Goal: Task Accomplishment & Management: Complete application form

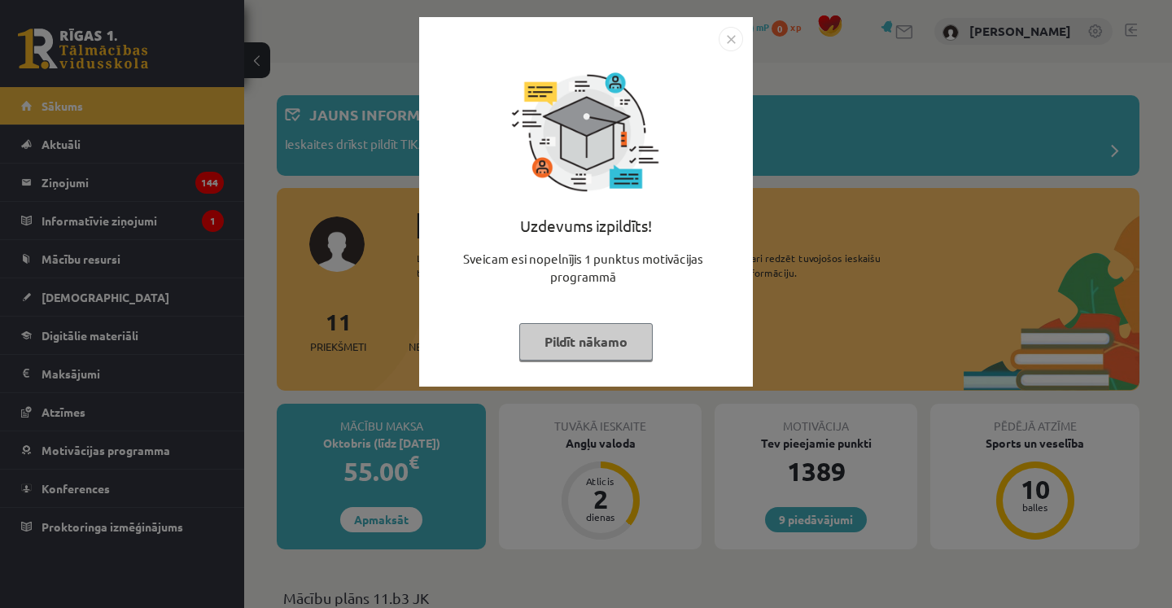
click at [735, 37] on img "Close" at bounding box center [730, 39] width 24 height 24
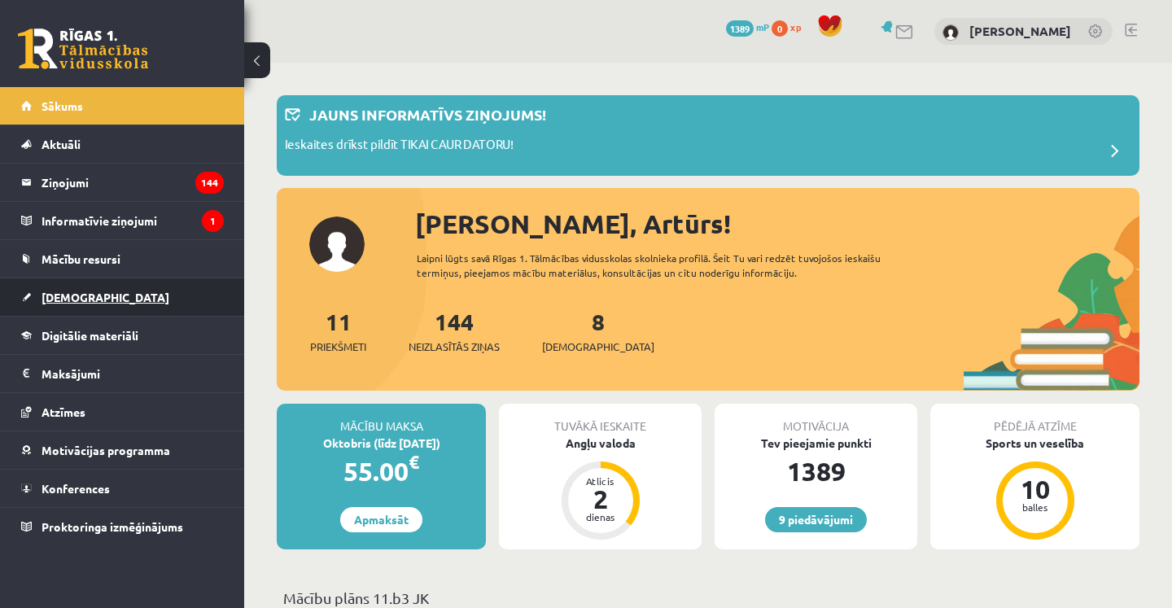
click at [55, 304] on link "[DEMOGRAPHIC_DATA]" at bounding box center [122, 296] width 203 height 37
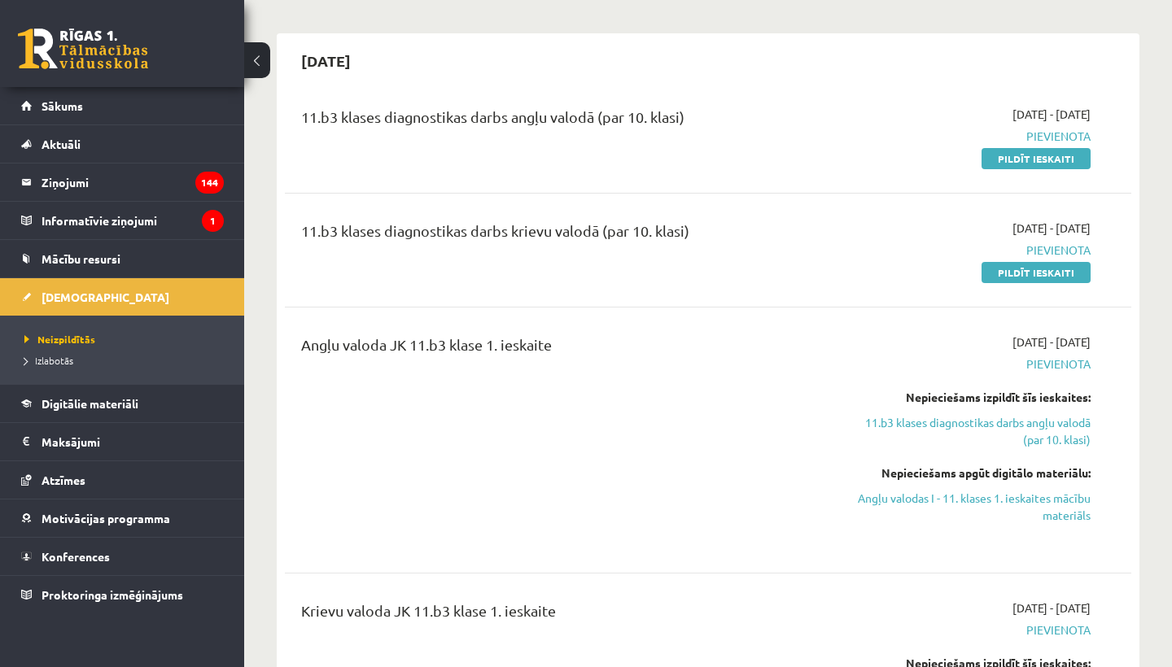
scroll to position [121, 0]
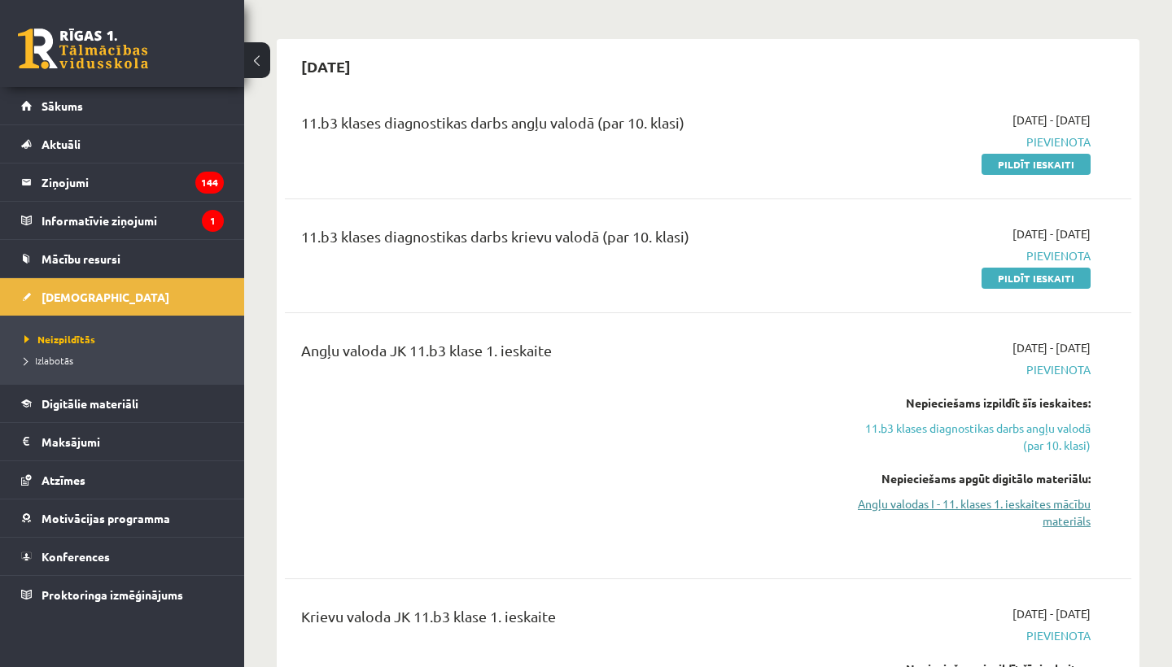
click at [1038, 507] on link "Angļu valodas I - 11. klases 1. ieskaites mācību materiāls" at bounding box center [967, 513] width 247 height 34
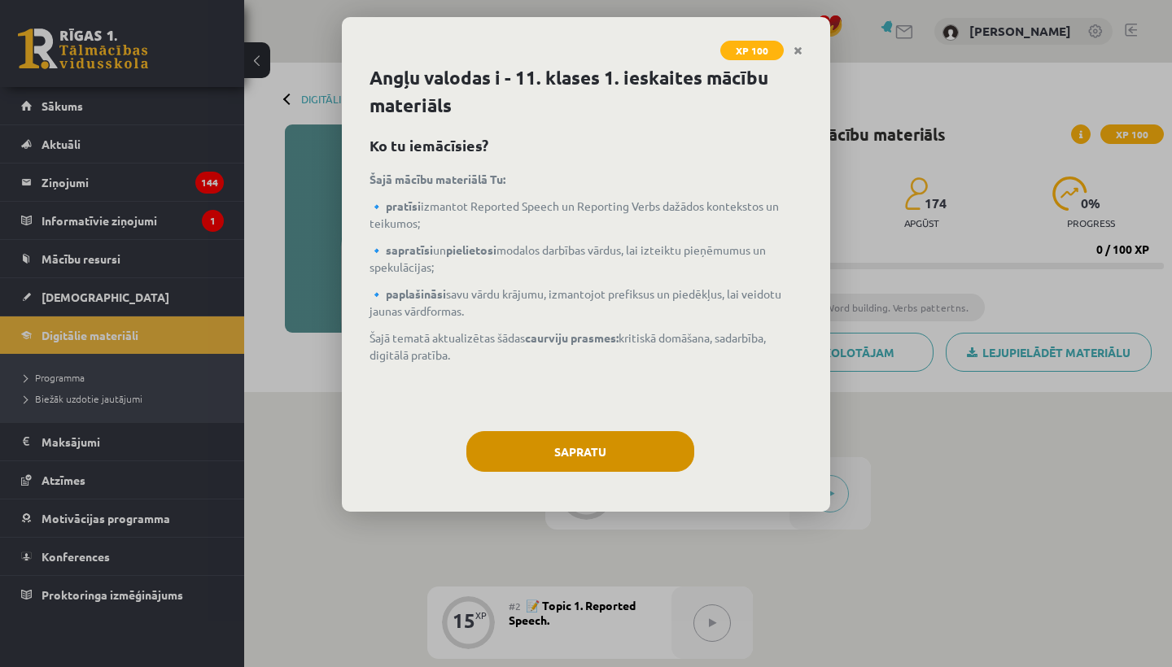
click at [567, 465] on button "Sapratu" at bounding box center [580, 451] width 228 height 41
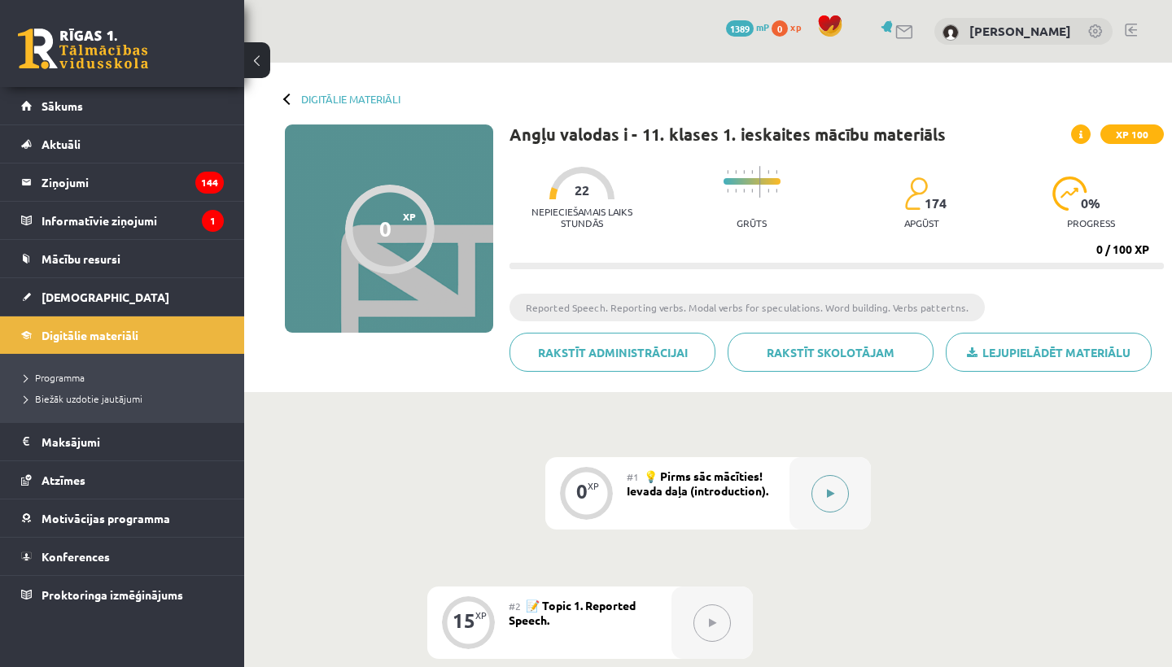
click at [827, 502] on button at bounding box center [829, 493] width 37 height 37
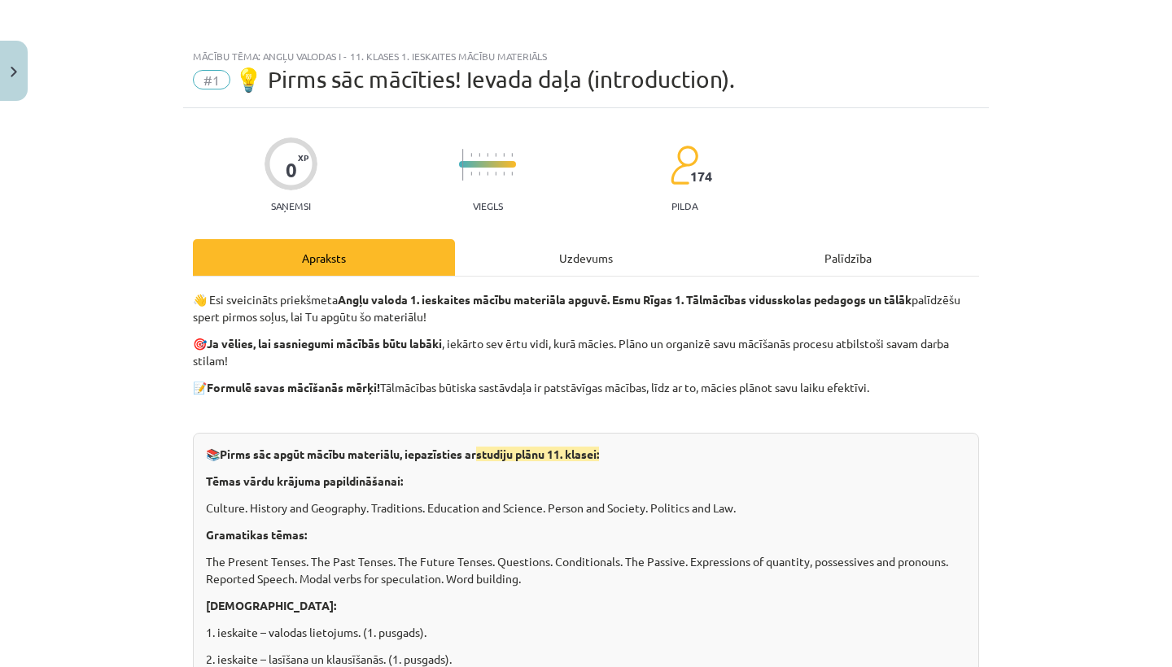
click at [584, 251] on div "Uzdevums" at bounding box center [586, 257] width 262 height 37
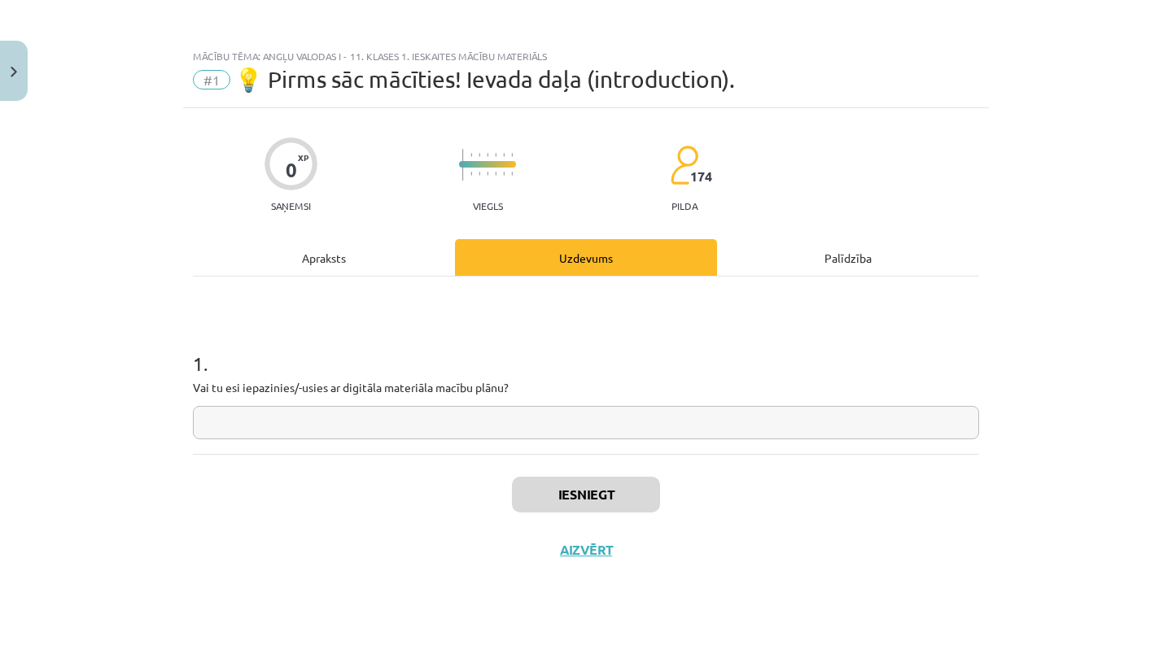
click at [341, 417] on input "text" at bounding box center [586, 422] width 786 height 33
type input "**"
click at [561, 479] on button "Iesniegt" at bounding box center [586, 495] width 148 height 36
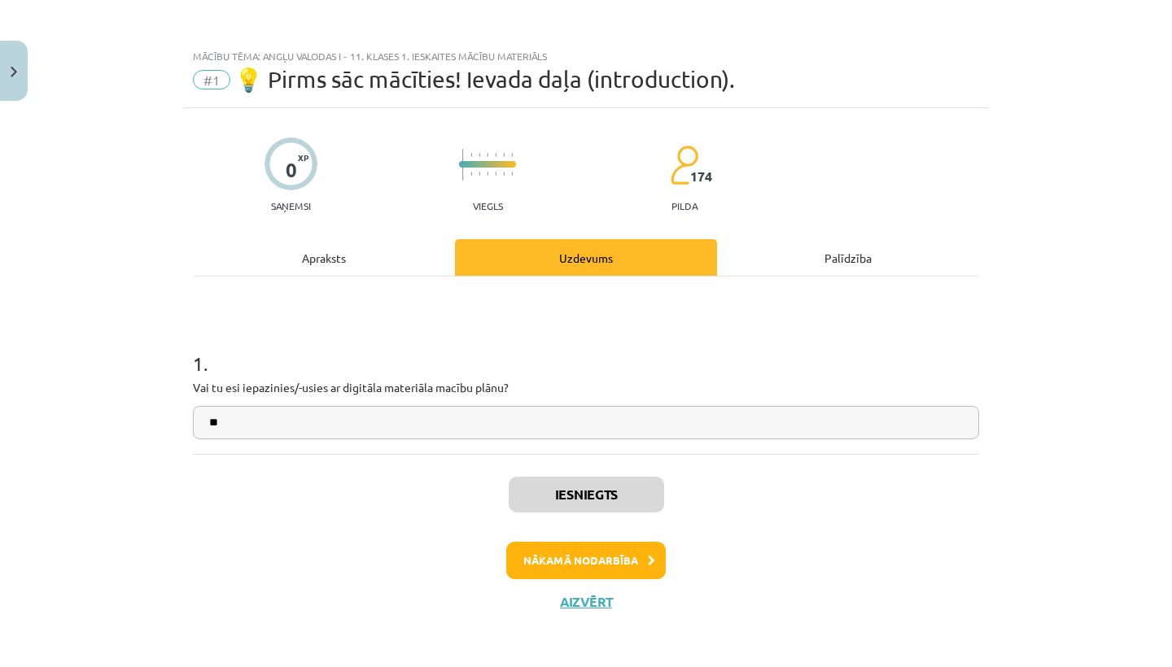
click at [573, 564] on button "Nākamā nodarbība" at bounding box center [585, 560] width 159 height 37
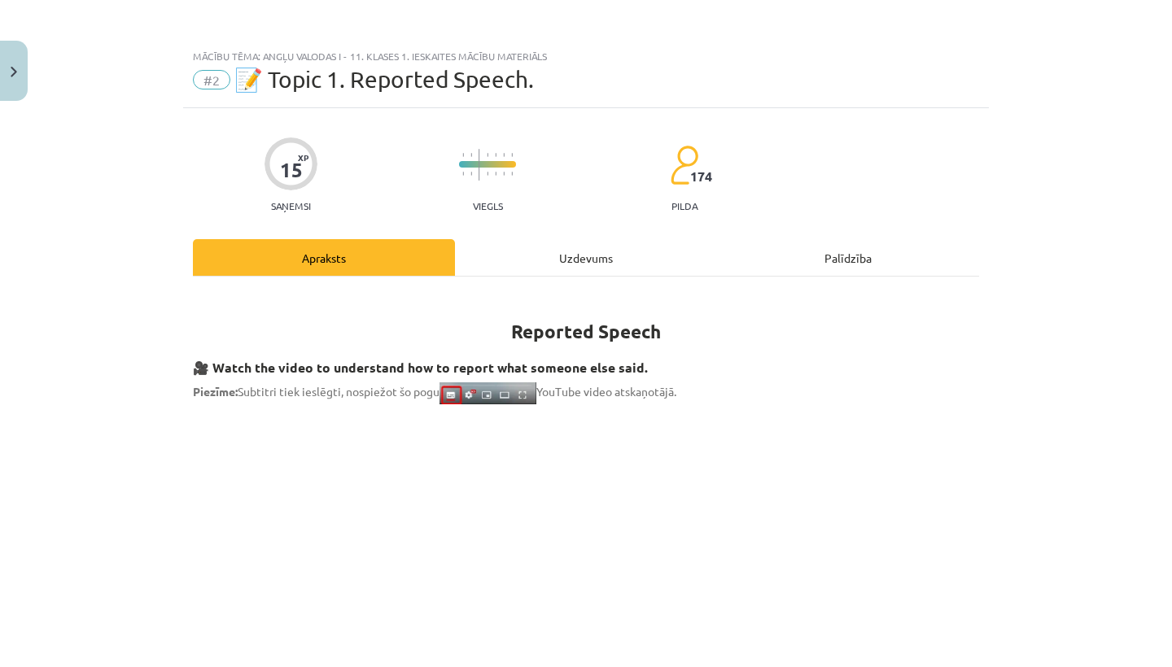
scroll to position [5, 0]
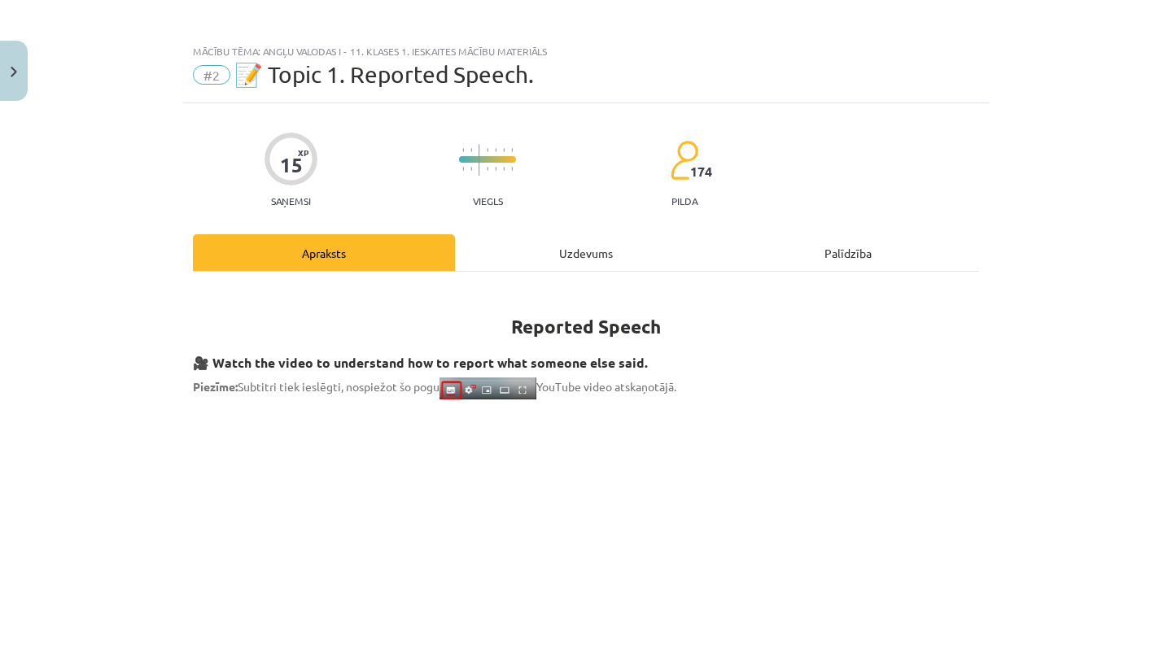
click at [548, 255] on div "Uzdevums" at bounding box center [586, 252] width 262 height 37
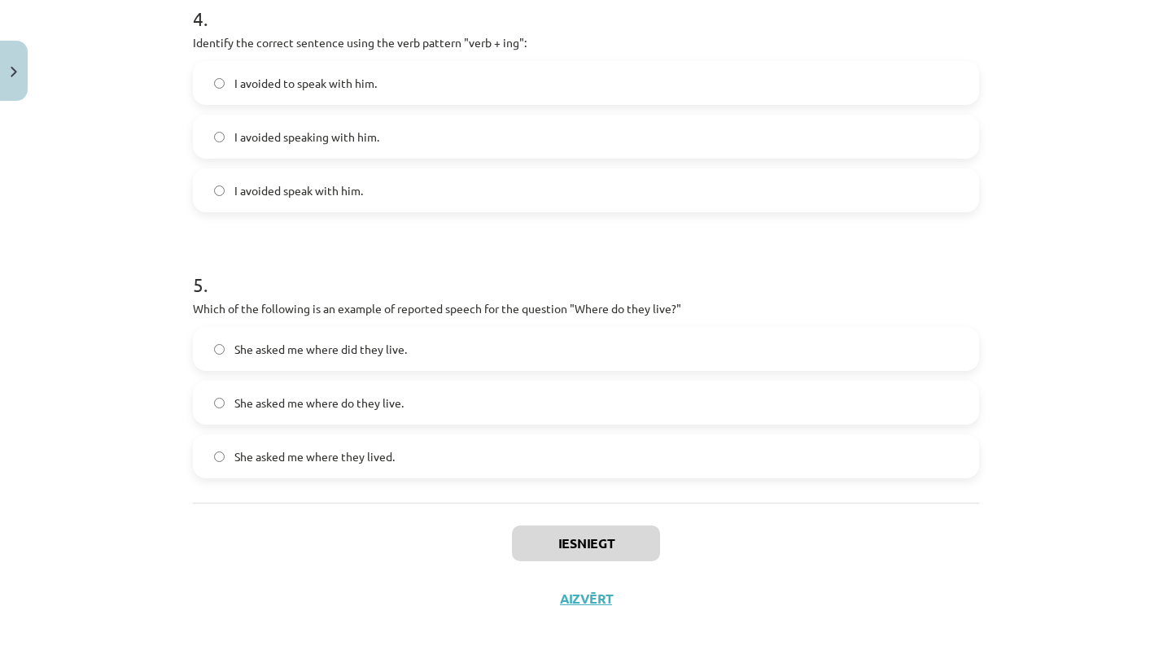
scroll to position [85, 0]
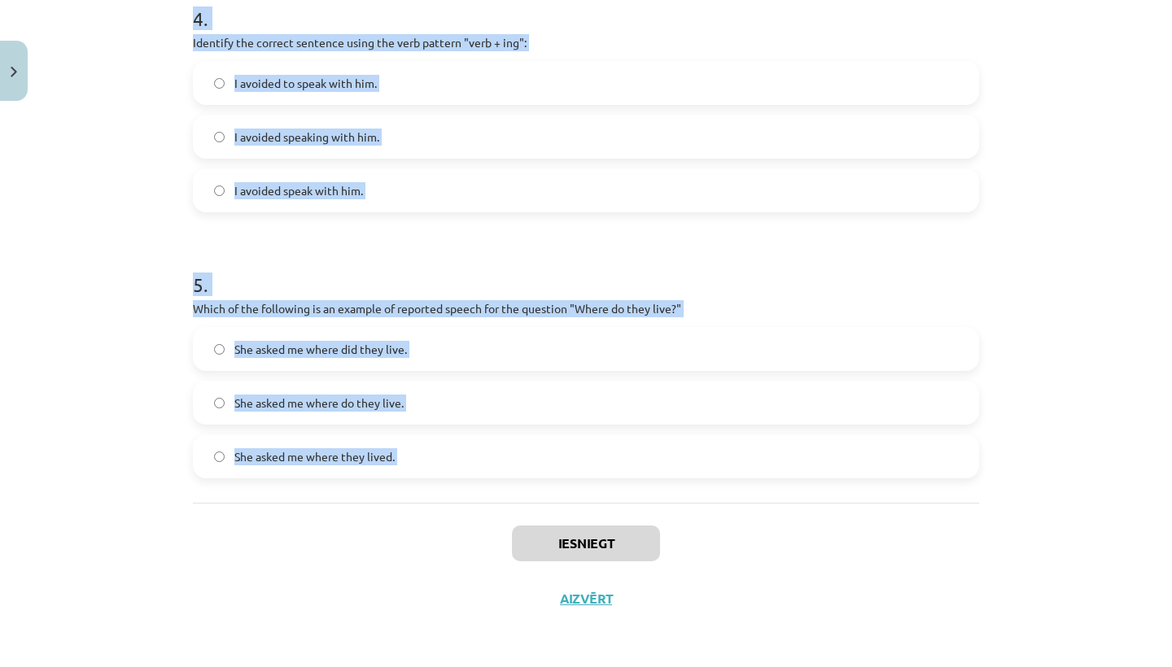
drag, startPoint x: 186, startPoint y: 325, endPoint x: 439, endPoint y: 541, distance: 332.5
copy form "1 . Which of the following sentences correctly uses reported speech? He said th…"
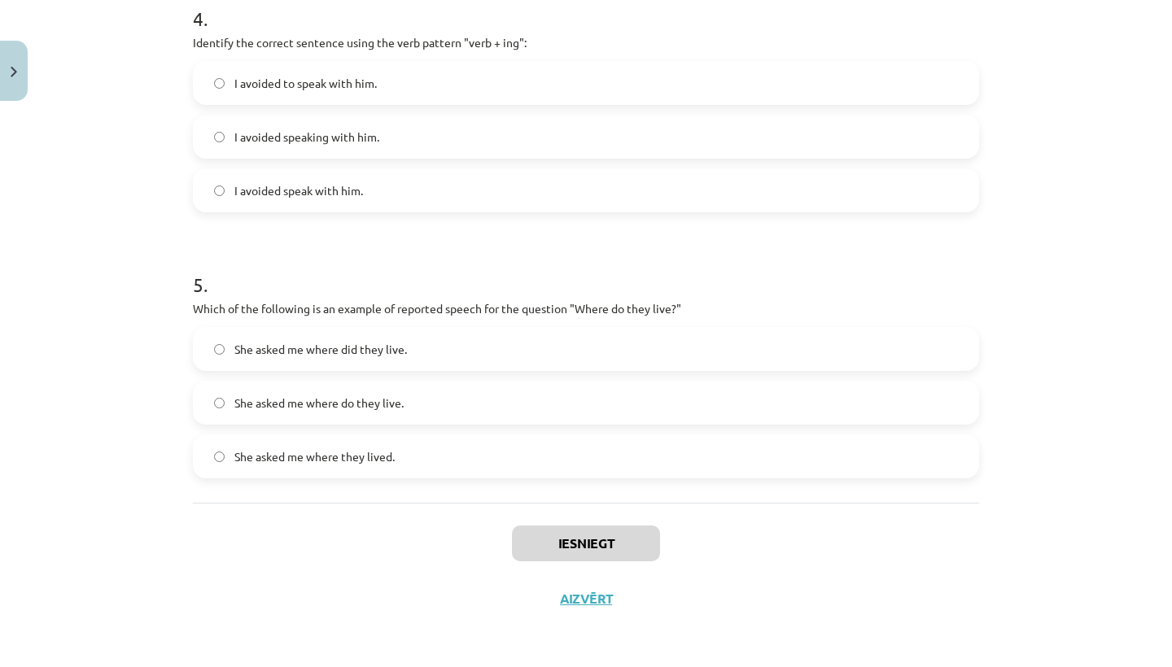
click at [81, 248] on div "Mācību tēma: Angļu valodas i - 11. klases 1. ieskaites mācību materiāls #2 📝 To…" at bounding box center [586, 333] width 1172 height 667
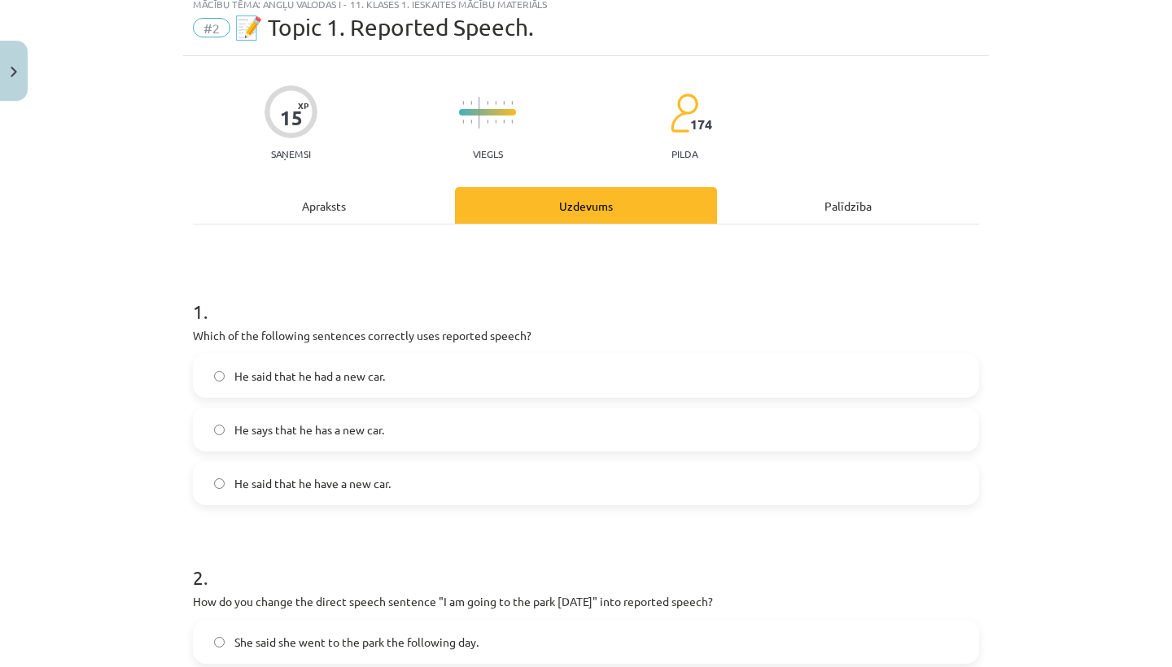
scroll to position [82, 0]
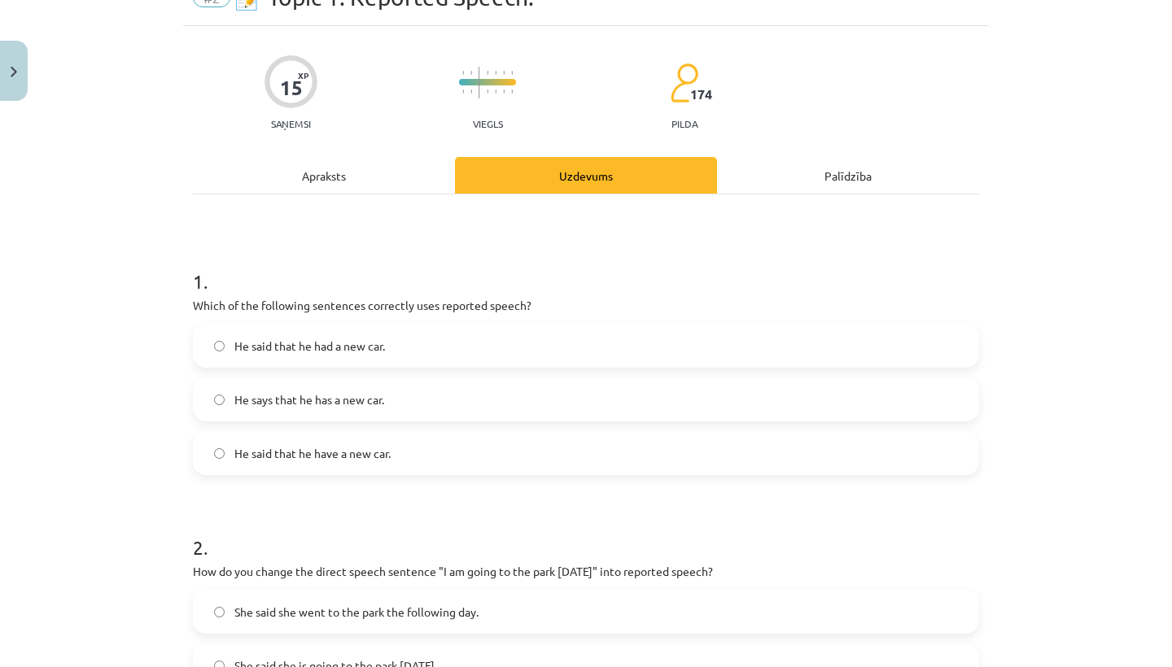
click at [316, 353] on span "He said that he had a new car." at bounding box center [309, 346] width 151 height 17
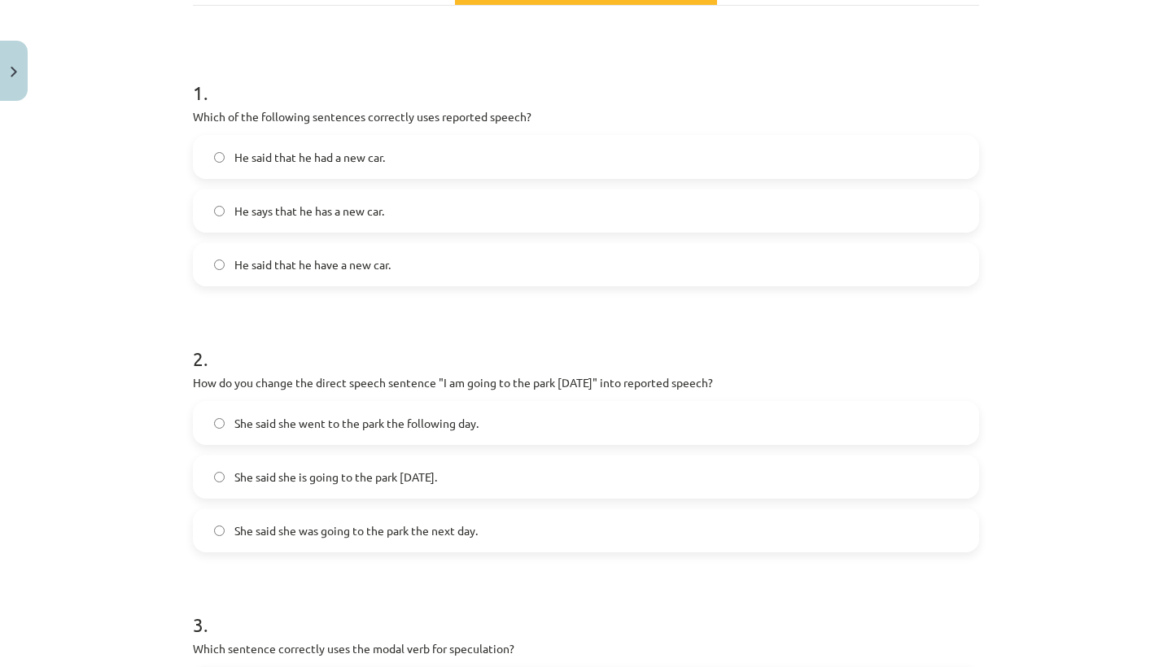
scroll to position [275, 0]
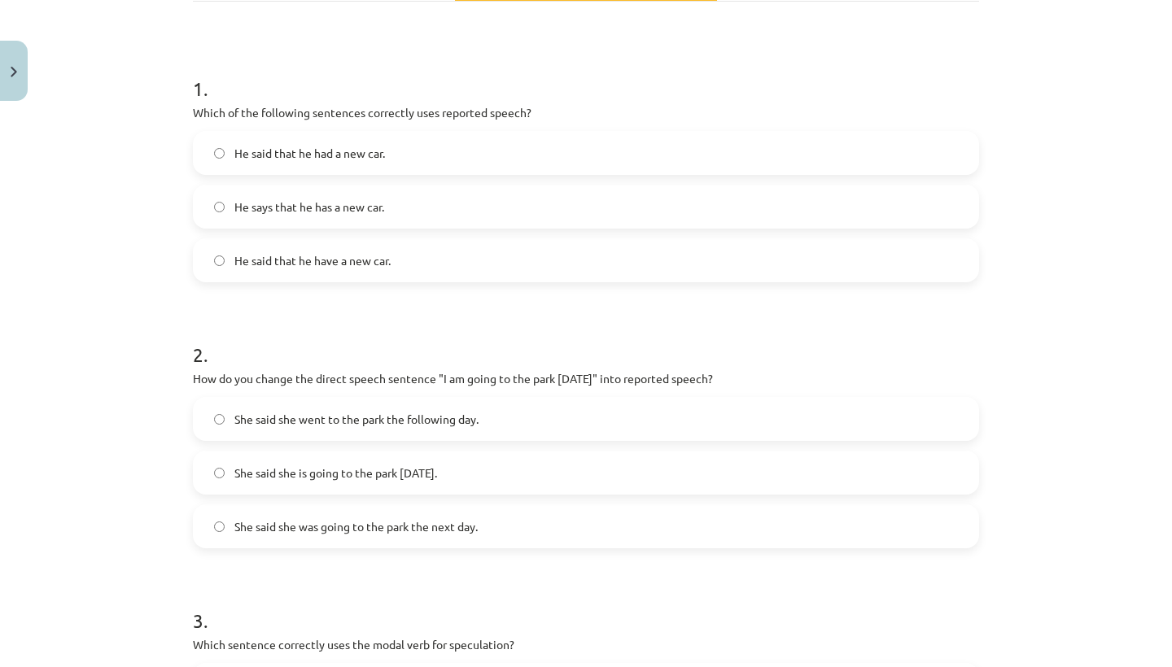
click at [327, 518] on span "She said she was going to the park the next day." at bounding box center [355, 526] width 243 height 17
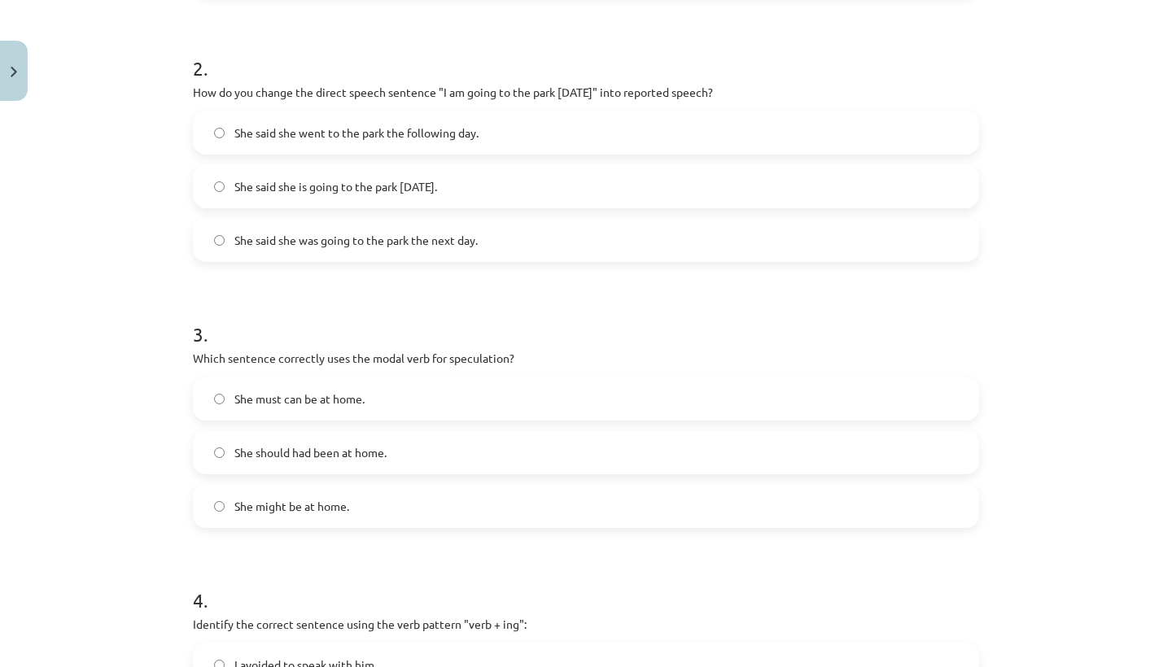
scroll to position [565, 0]
click at [327, 502] on span "She might be at home." at bounding box center [291, 503] width 115 height 17
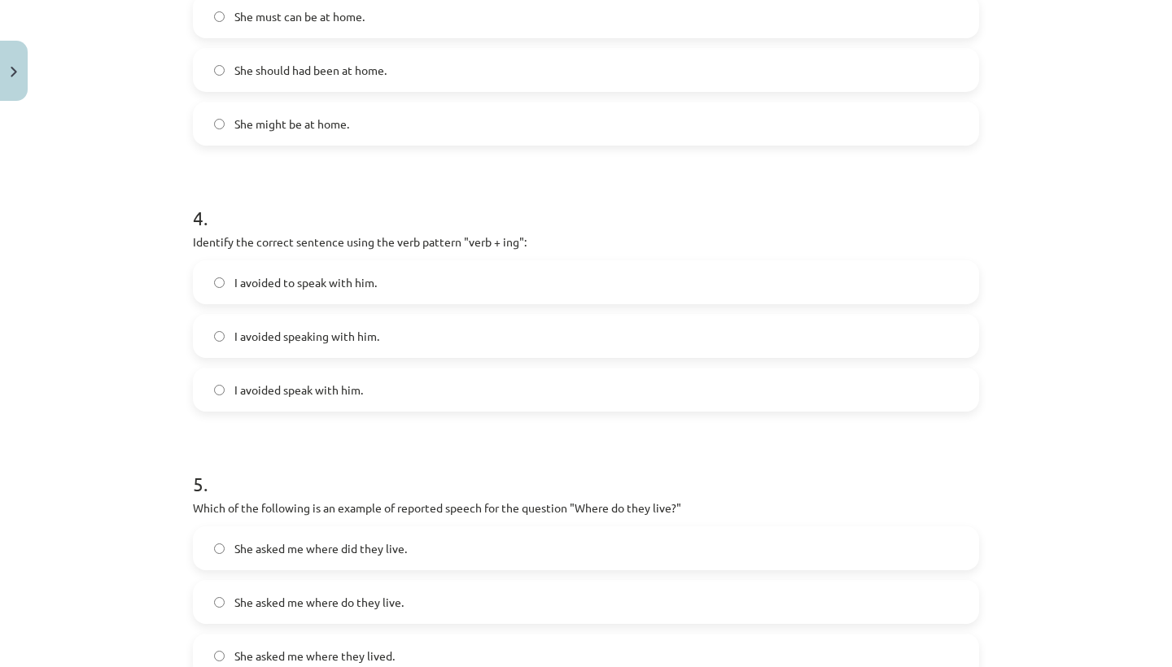
scroll to position [948, 0]
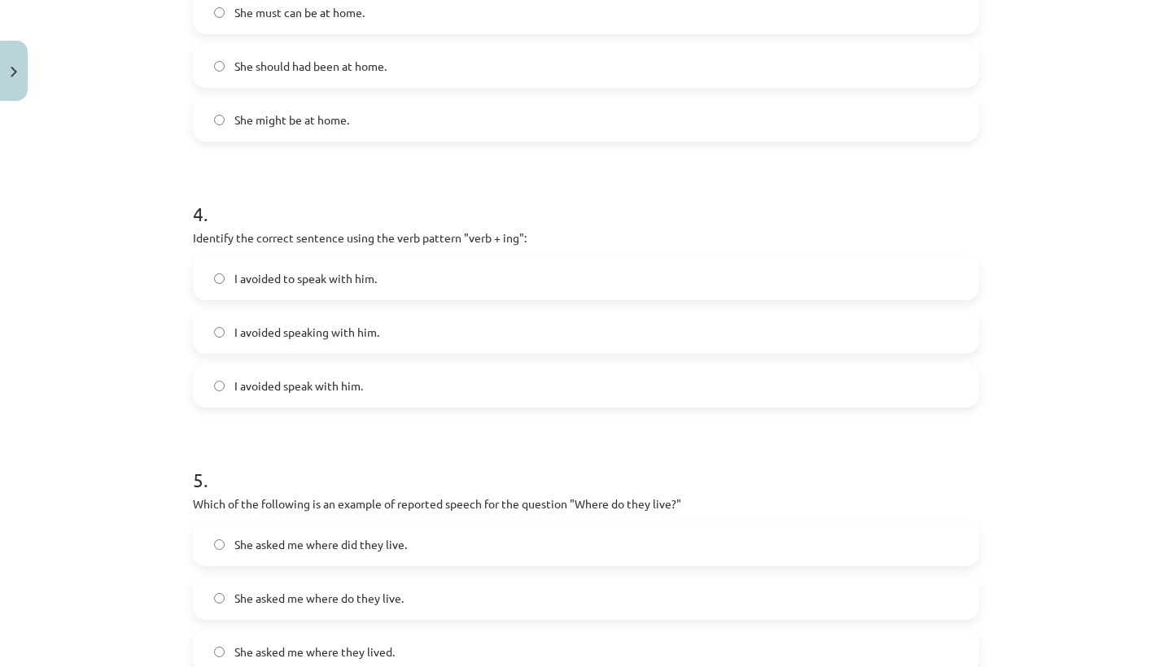
click at [390, 332] on label "I avoided speaking with him." at bounding box center [585, 332] width 783 height 41
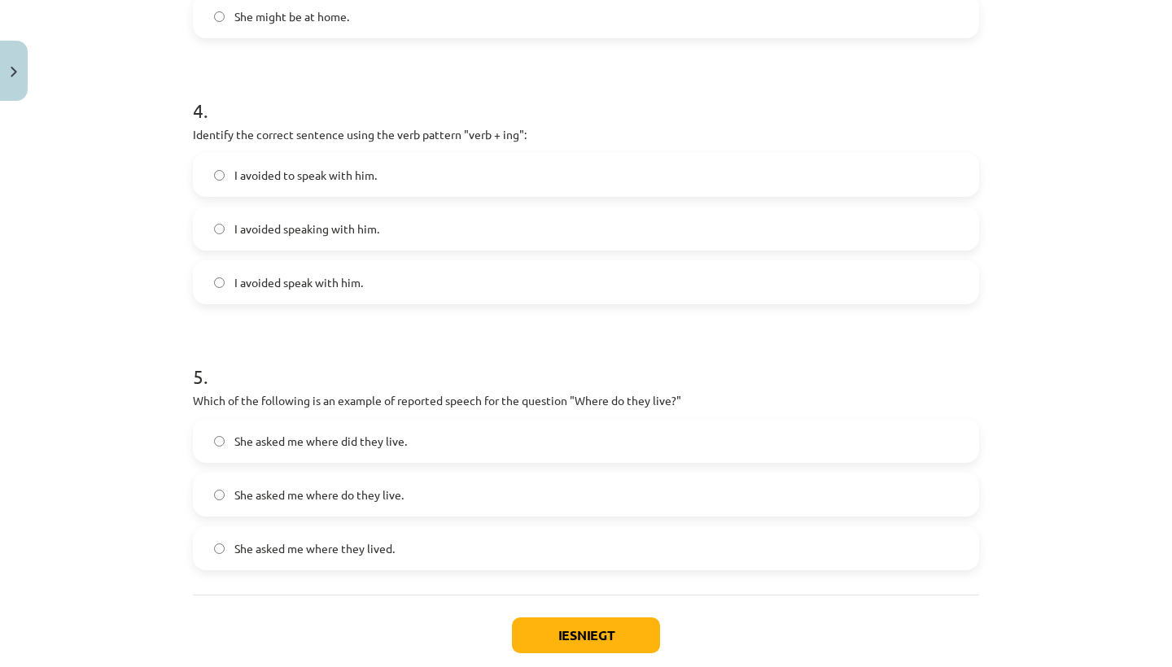
scroll to position [1055, 0]
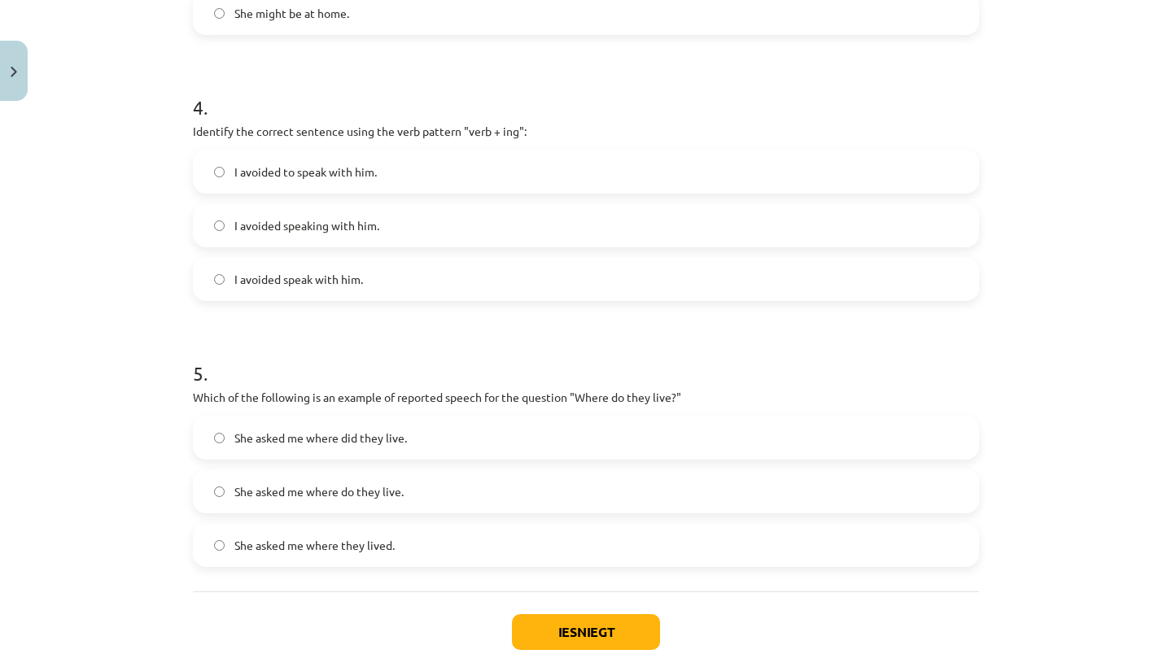
click at [330, 553] on span "She asked me where they lived." at bounding box center [314, 545] width 160 height 17
click at [572, 633] on button "Iesniegt" at bounding box center [586, 632] width 148 height 36
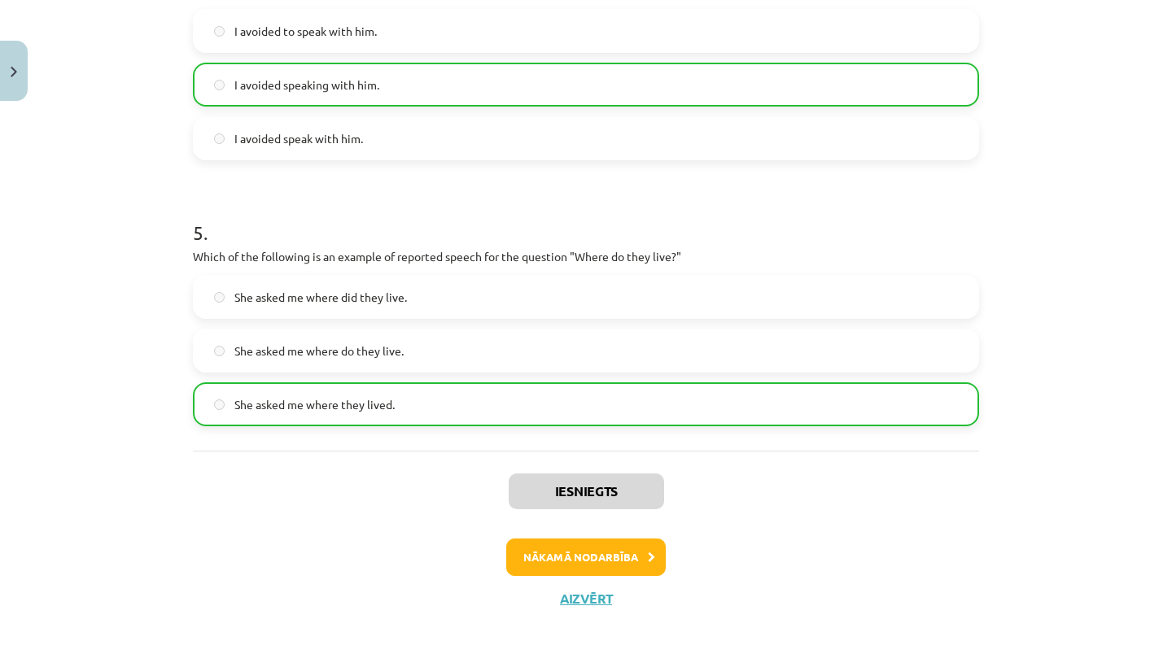
click at [573, 558] on button "Nākamā nodarbība" at bounding box center [585, 557] width 159 height 37
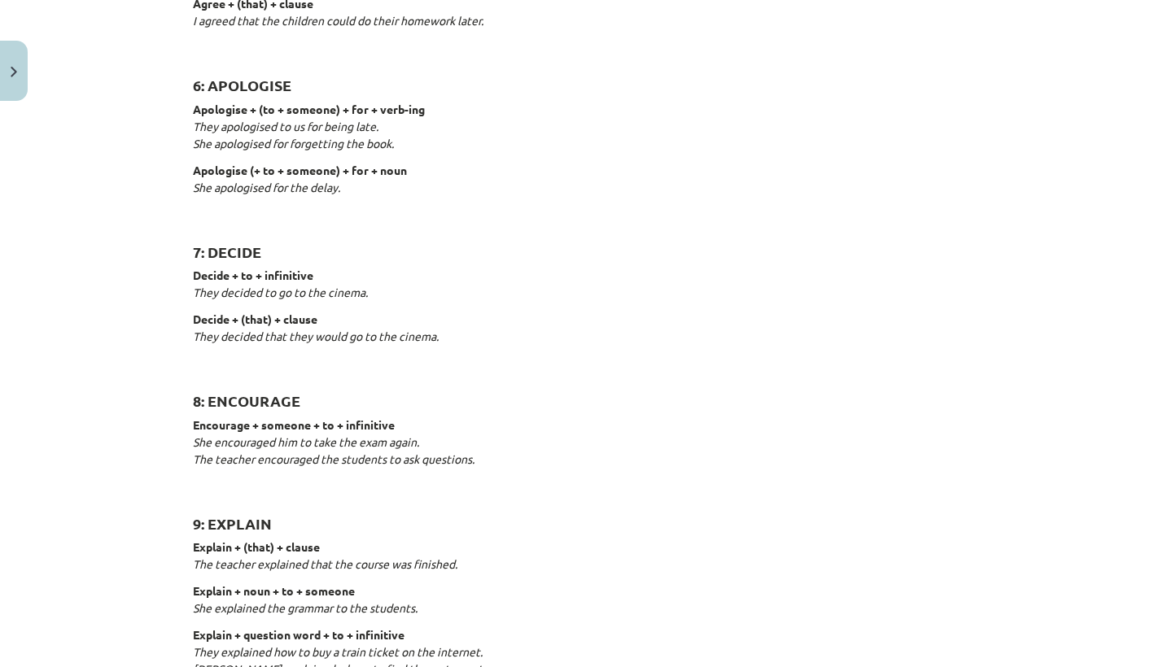
scroll to position [41, 0]
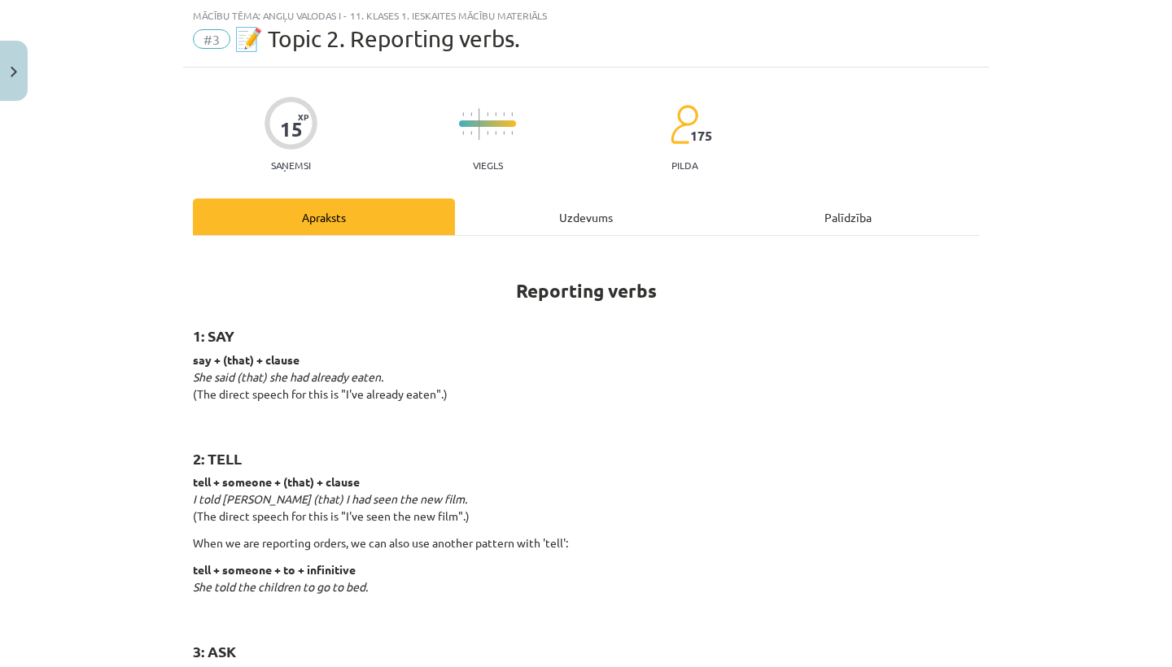
click at [531, 227] on div "Uzdevums" at bounding box center [586, 217] width 262 height 37
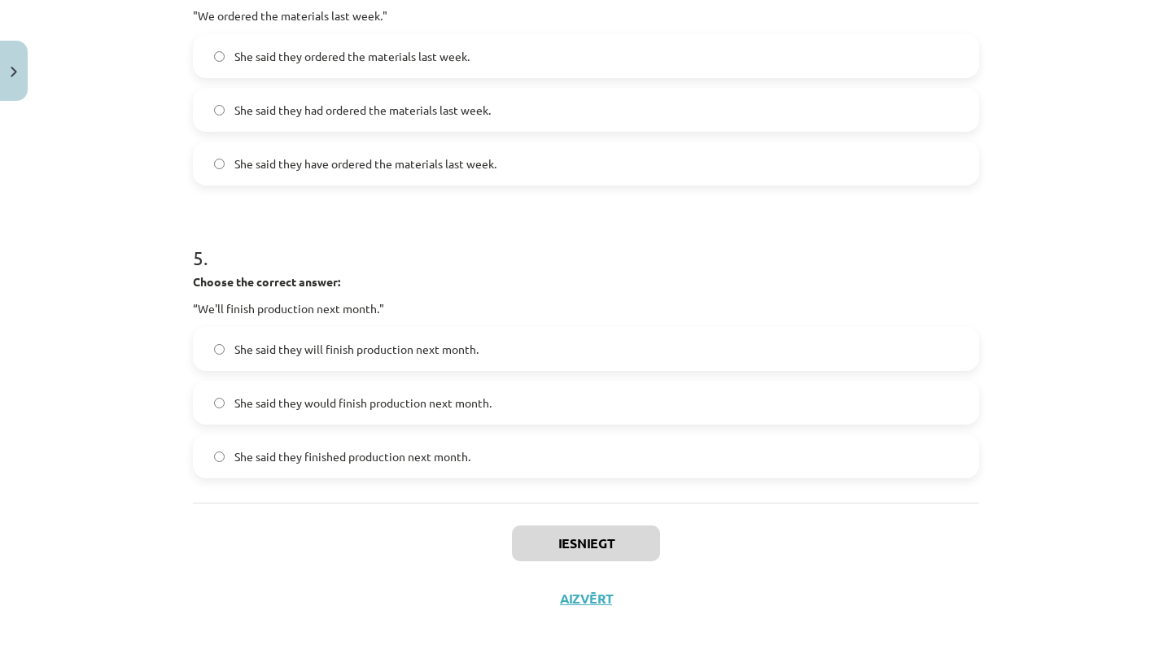
scroll to position [98, 0]
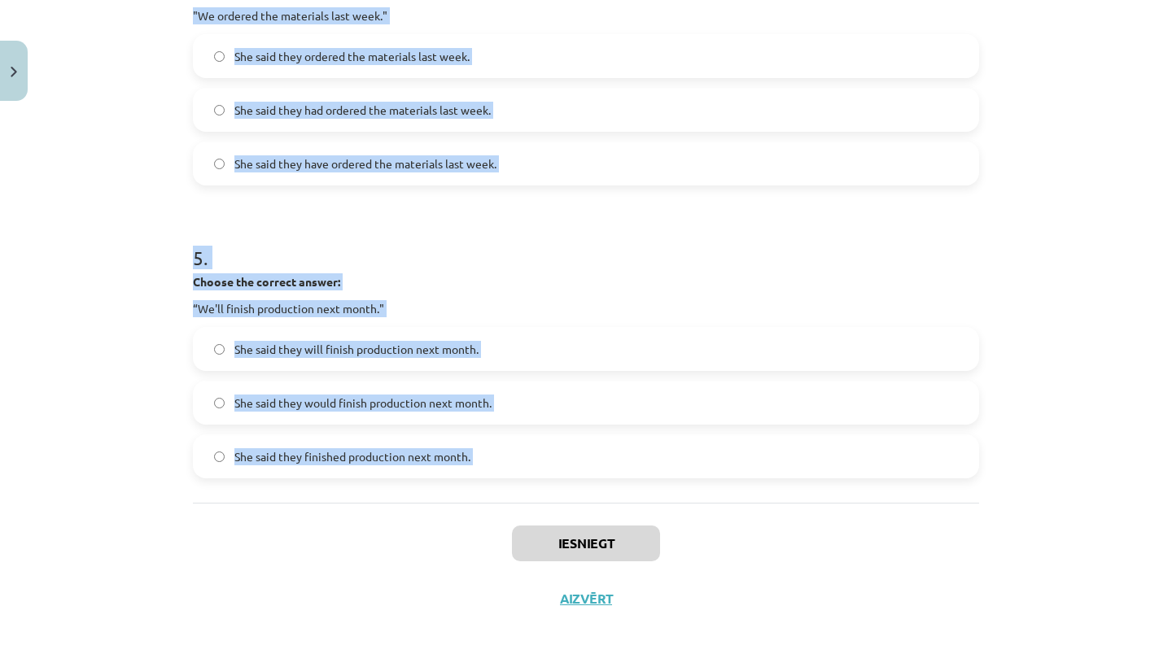
drag, startPoint x: 192, startPoint y: 319, endPoint x: 403, endPoint y: 513, distance: 286.8
copy form "1 . Choose the correct answer: "I'm ready for the meeting." He said he had been…"
click at [102, 312] on div "Mācību tēma: Angļu valodas i - 11. klases 1. ieskaites mācību materiāls #3 📝 To…" at bounding box center [586, 333] width 1172 height 667
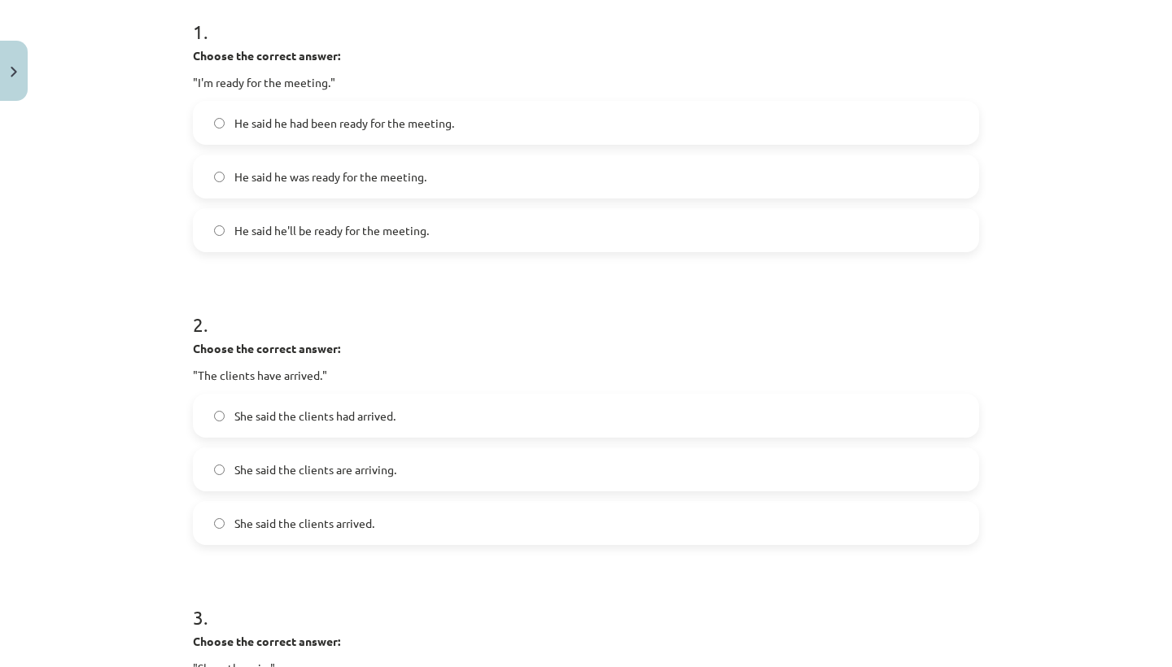
scroll to position [331, 0]
click at [358, 180] on span "He said he was ready for the meeting." at bounding box center [330, 177] width 192 height 17
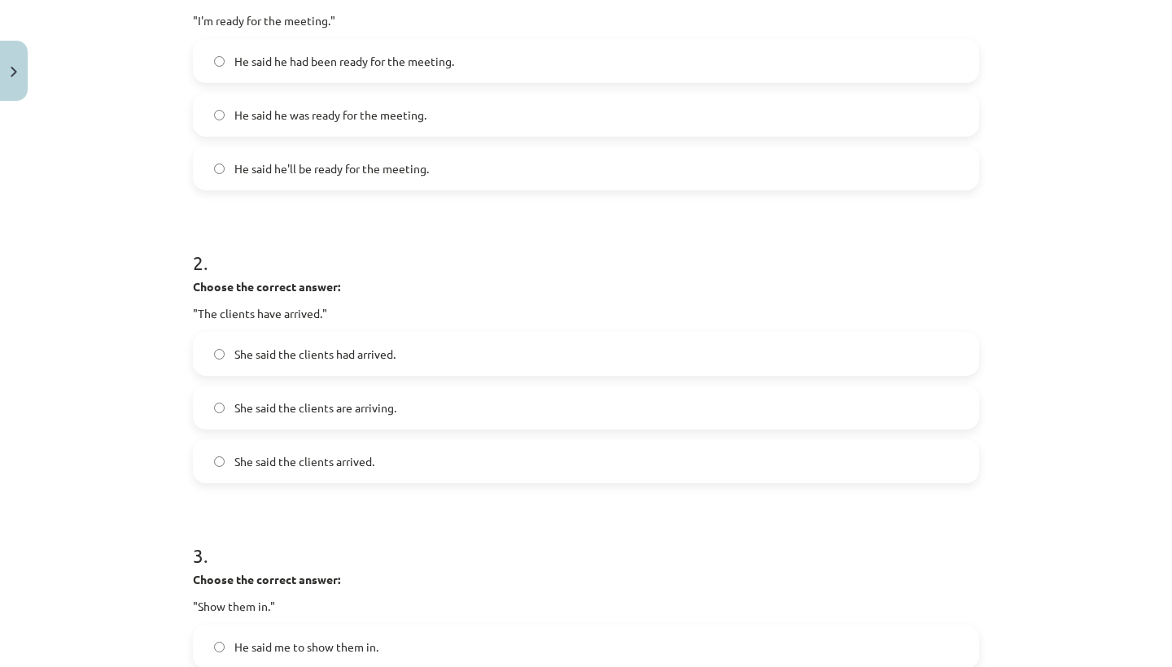
click at [304, 368] on label "She said the clients had arrived." at bounding box center [585, 354] width 783 height 41
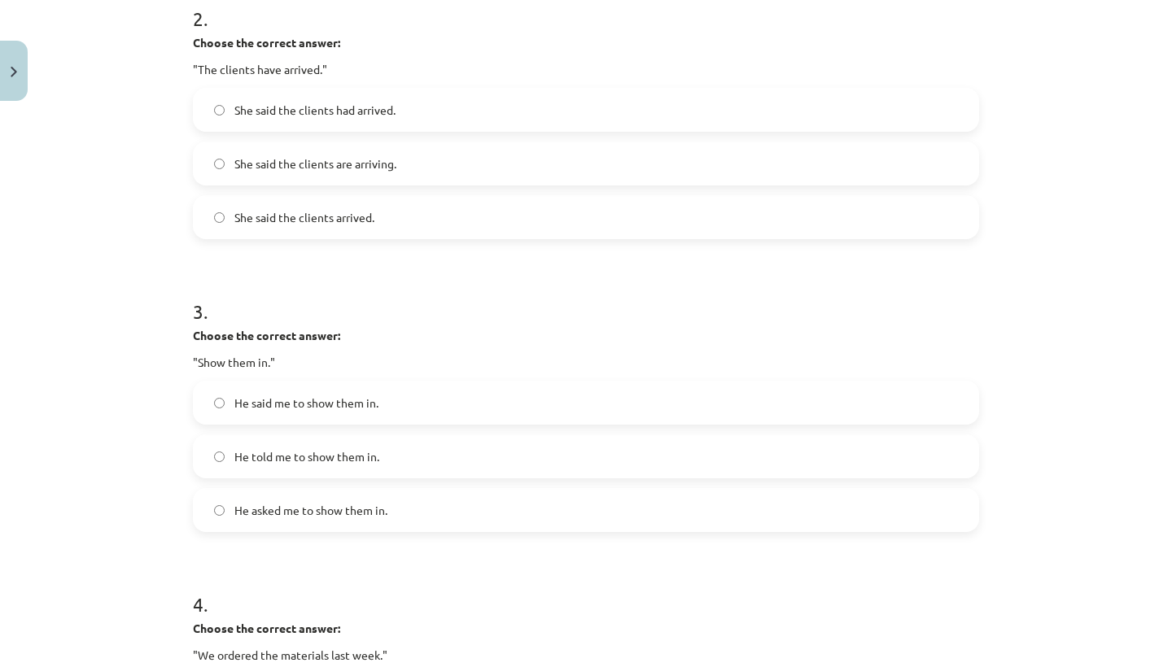
scroll to position [635, 0]
click at [323, 465] on span "He told me to show them in." at bounding box center [306, 459] width 145 height 17
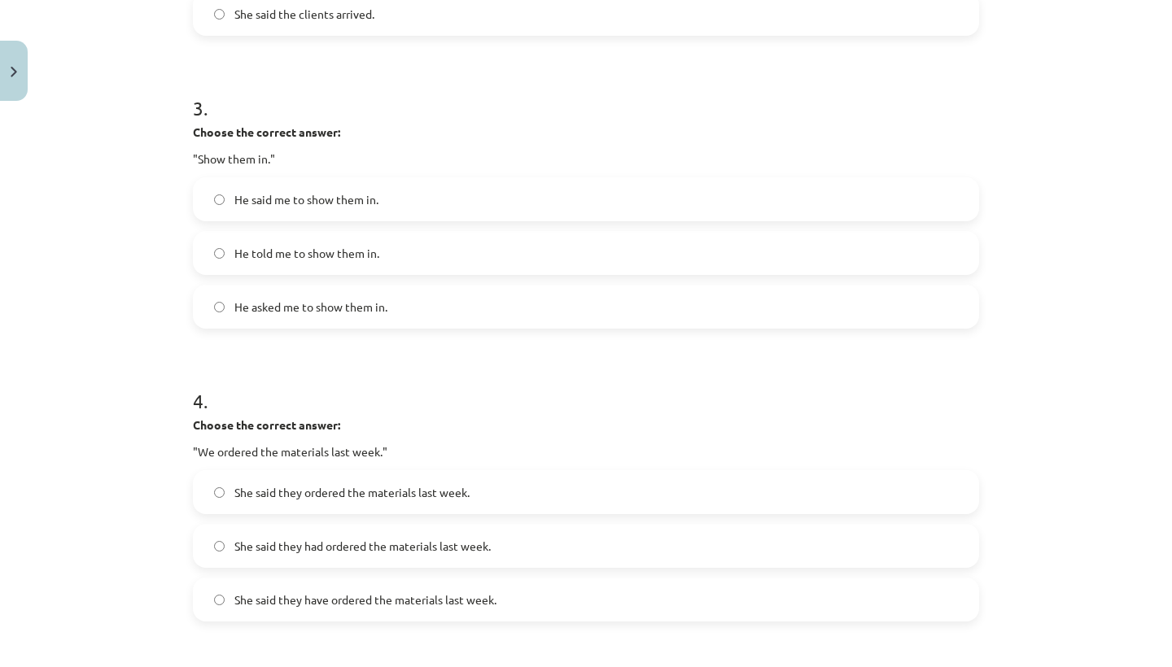
scroll to position [890, 0]
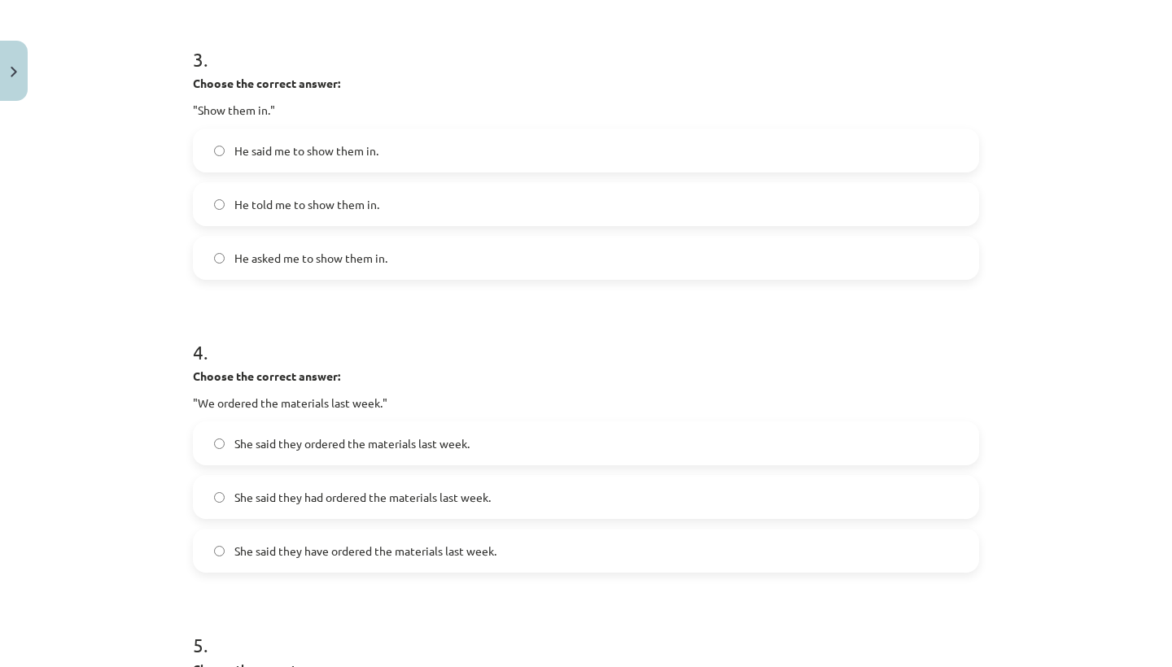
click at [316, 503] on span "She said they had ordered the materials last week." at bounding box center [362, 497] width 256 height 17
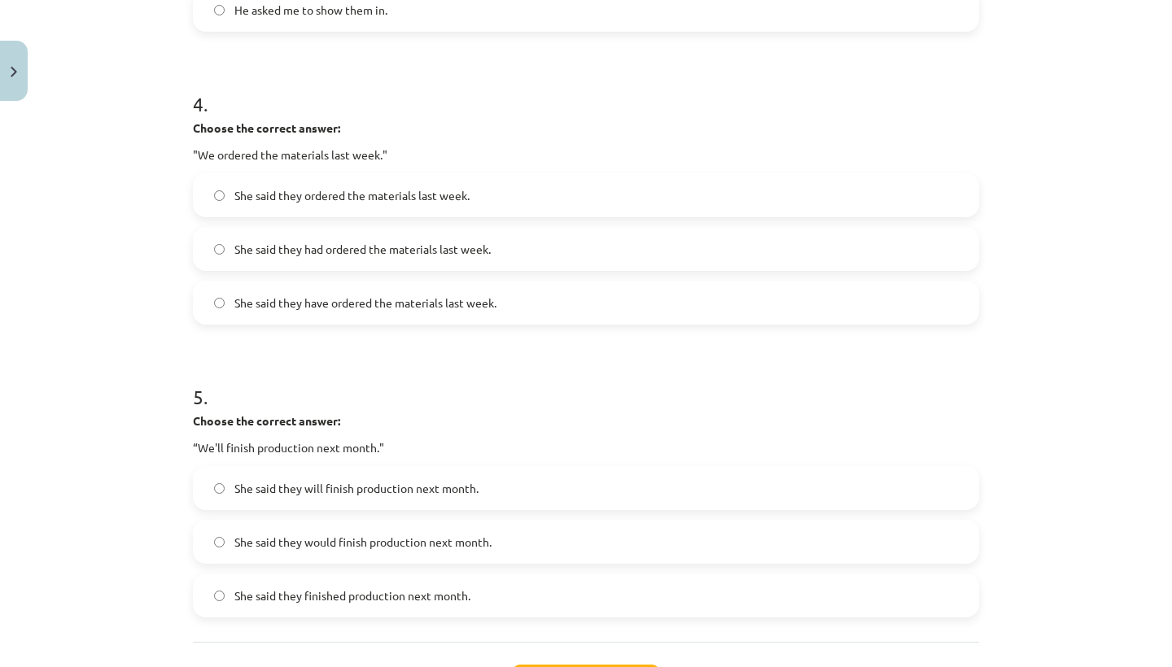
scroll to position [1150, 0]
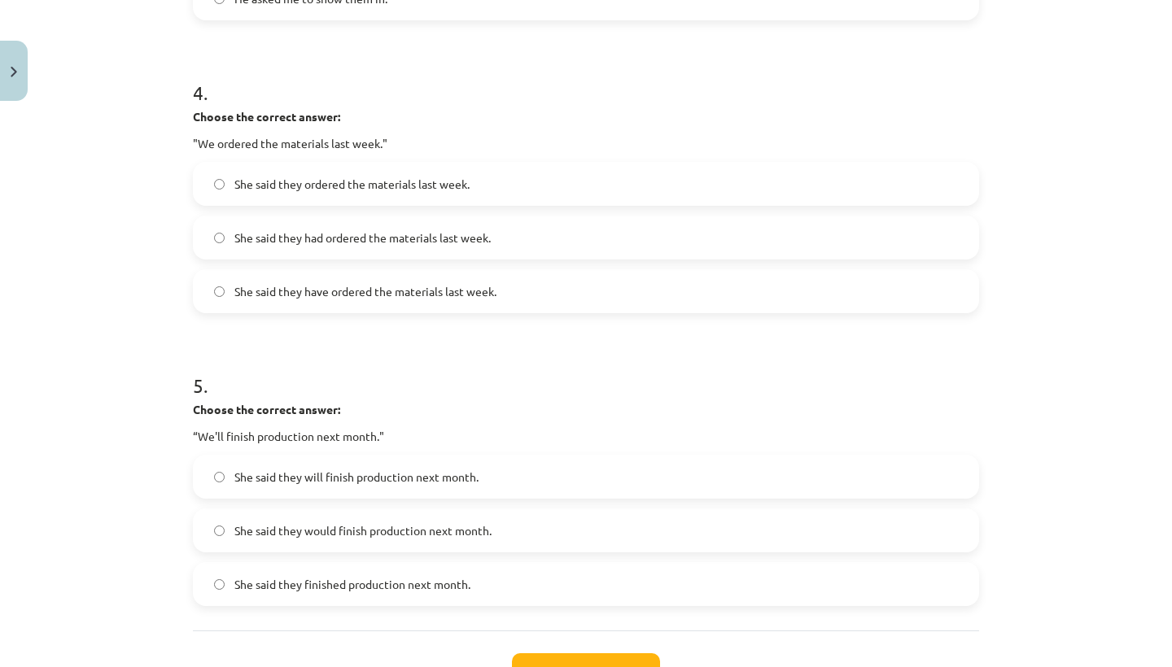
click at [342, 548] on label "She said they would finish production next month." at bounding box center [585, 530] width 783 height 41
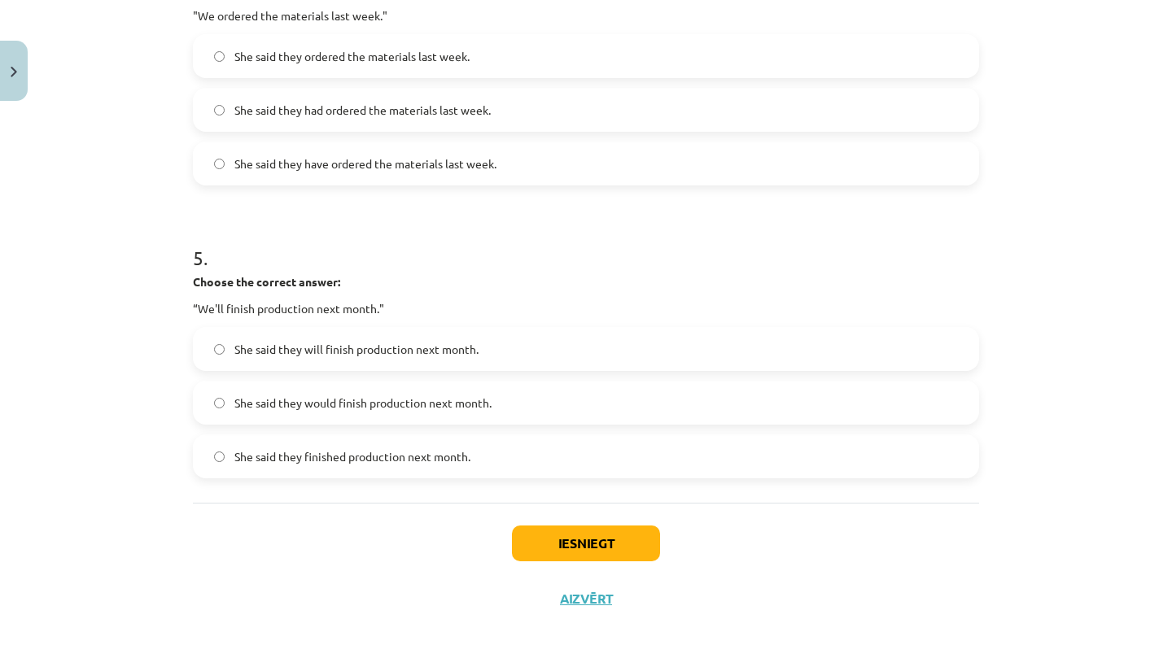
scroll to position [1280, 0]
click at [574, 533] on button "Iesniegt" at bounding box center [586, 544] width 148 height 36
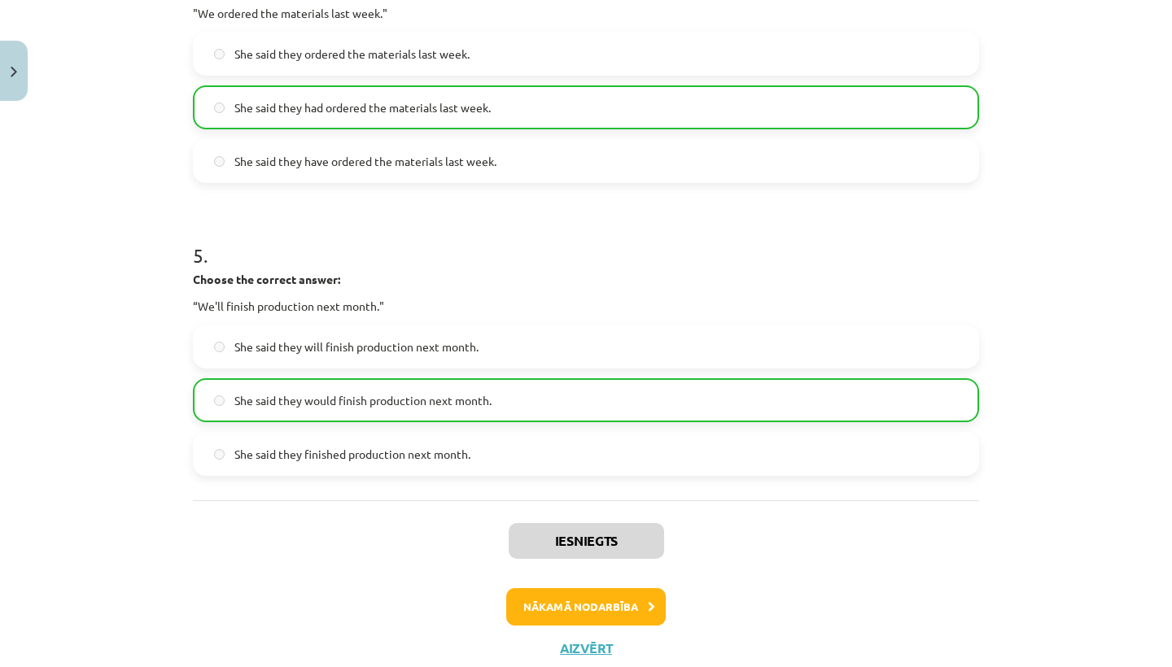
click at [572, 598] on button "Nākamā nodarbība" at bounding box center [585, 606] width 159 height 37
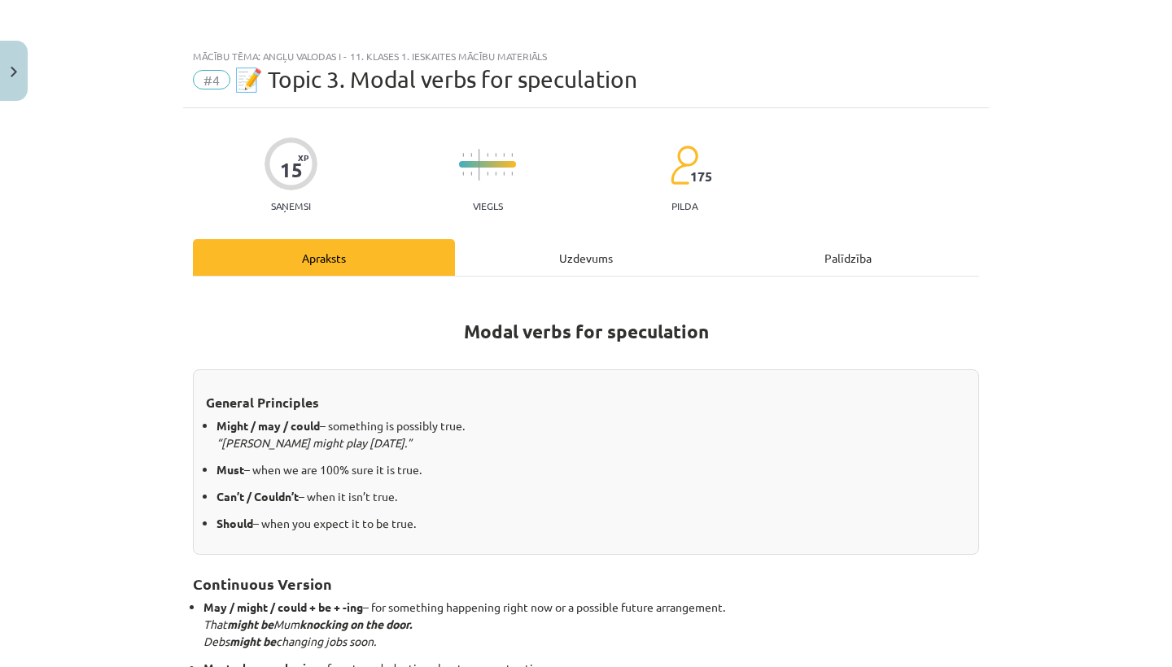
scroll to position [0, 0]
click at [561, 268] on div "Uzdevums" at bounding box center [586, 257] width 262 height 37
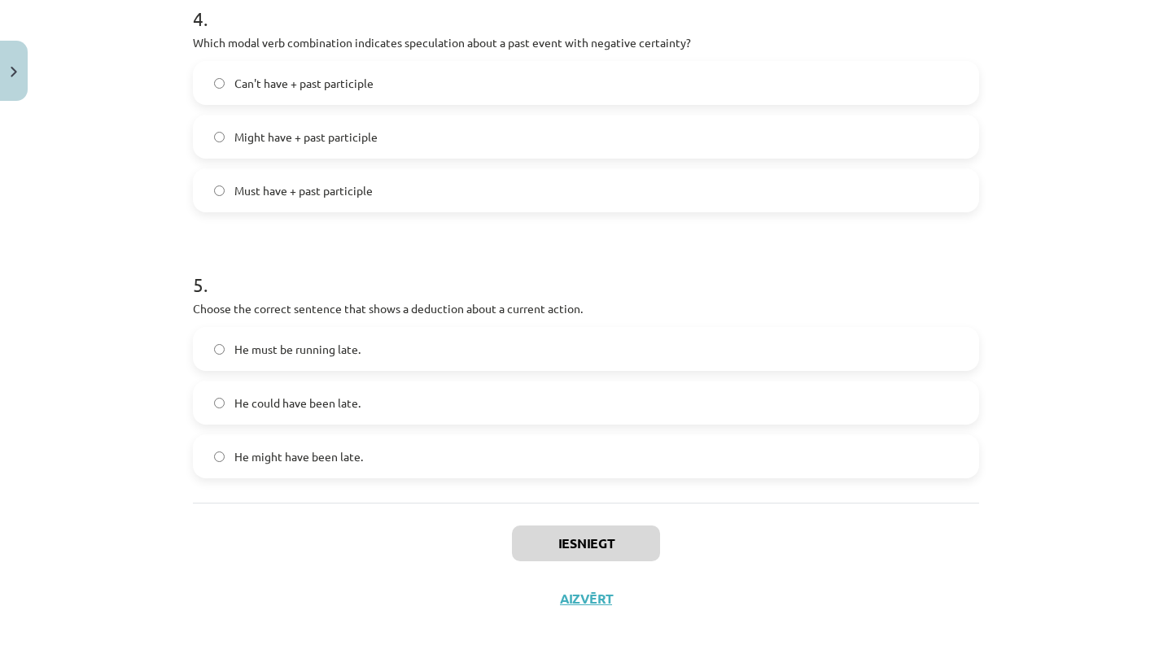
scroll to position [163, 0]
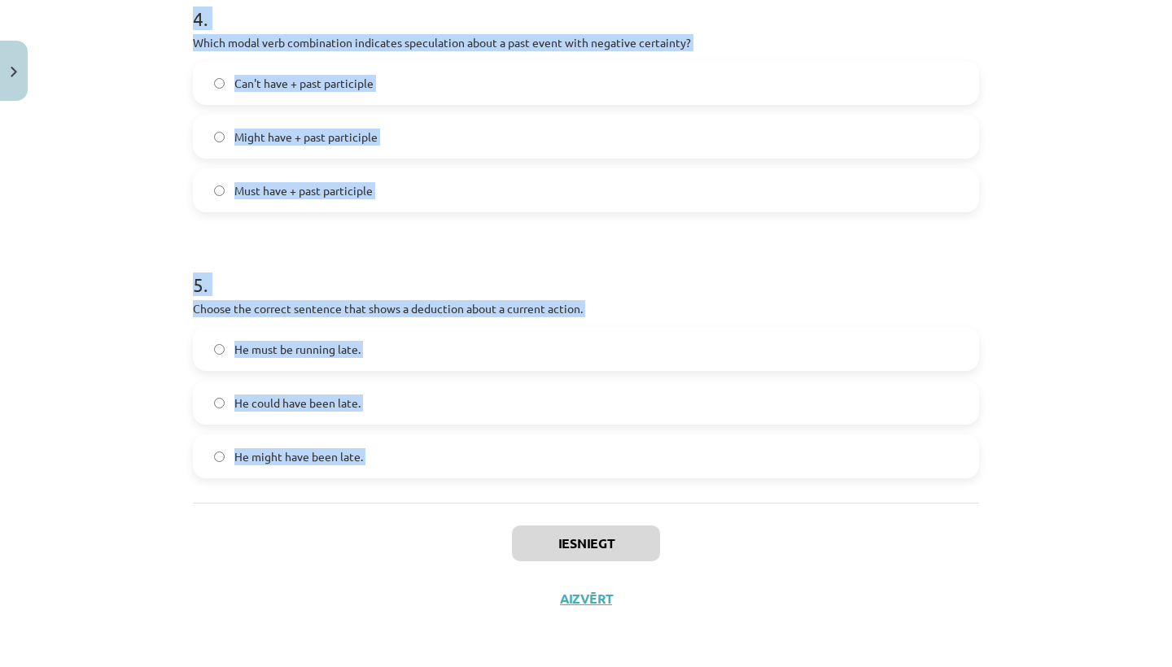
drag, startPoint x: 190, startPoint y: 237, endPoint x: 448, endPoint y: 539, distance: 398.2
copy form "1 . Which modal verb would you use to speculate about something that is possibl…"
click at [110, 334] on div "Mācību tēma: Angļu valodas i - 11. klases 1. ieskaites mācību materiāls #4 📝 To…" at bounding box center [586, 333] width 1172 height 667
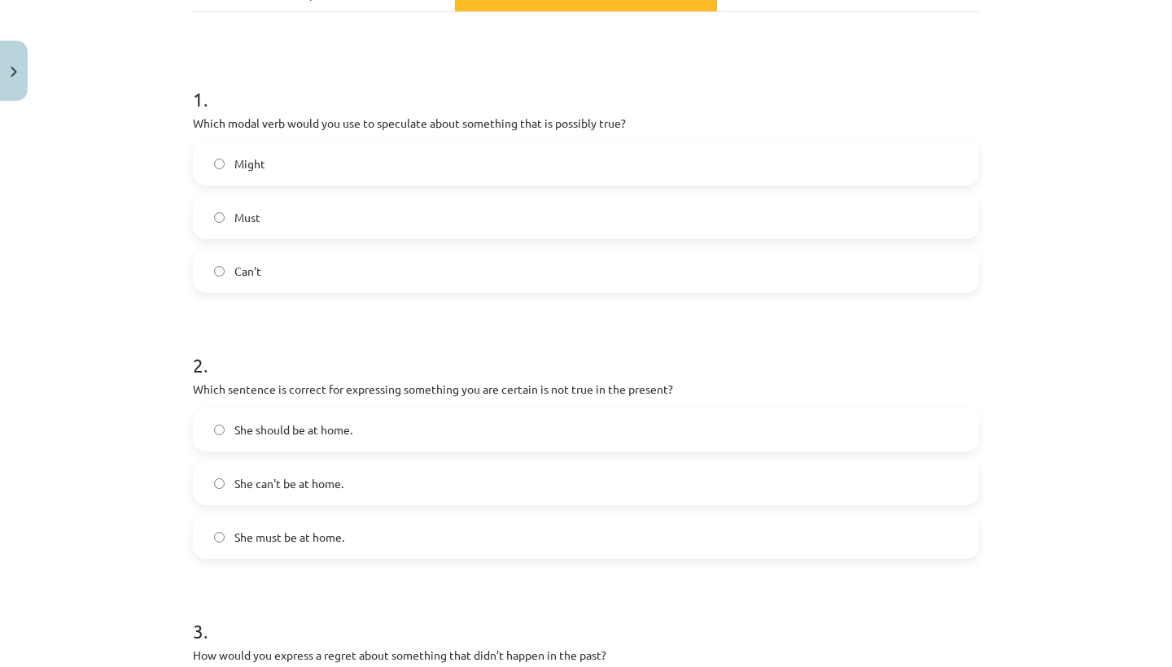
scroll to position [264, 0]
click at [308, 495] on label "She can't be at home." at bounding box center [585, 484] width 783 height 41
click at [349, 178] on label "Might" at bounding box center [585, 164] width 783 height 41
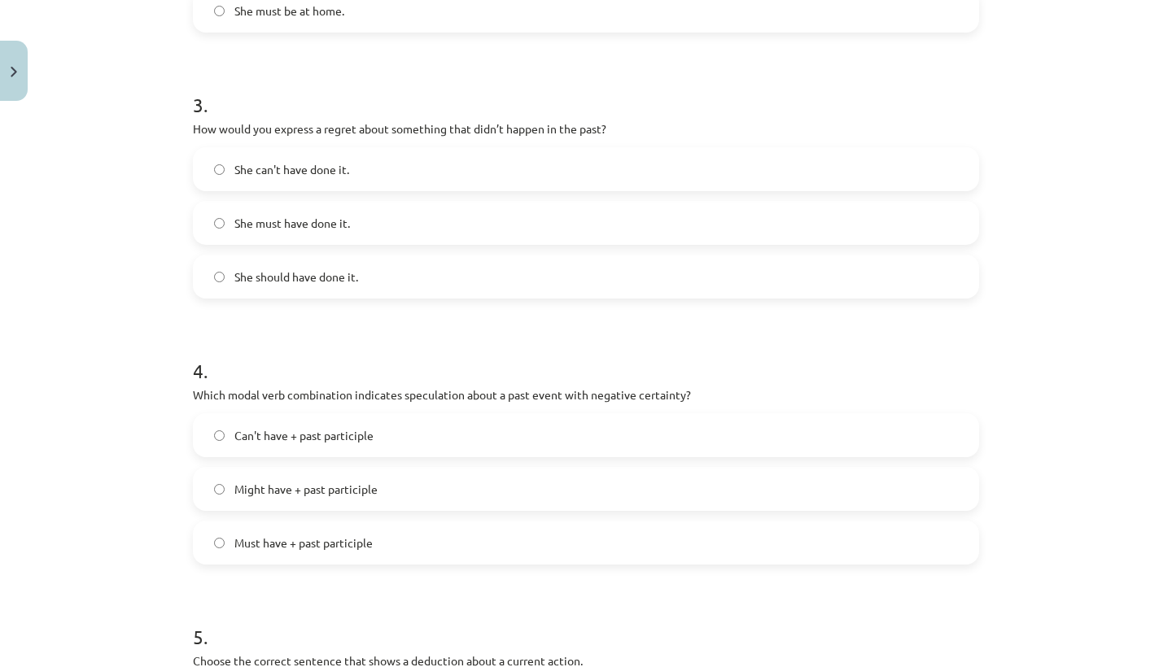
scroll to position [793, 0]
click at [265, 277] on span "She should have done it." at bounding box center [296, 275] width 124 height 17
click at [324, 431] on span "Can't have + past participle" at bounding box center [303, 434] width 139 height 17
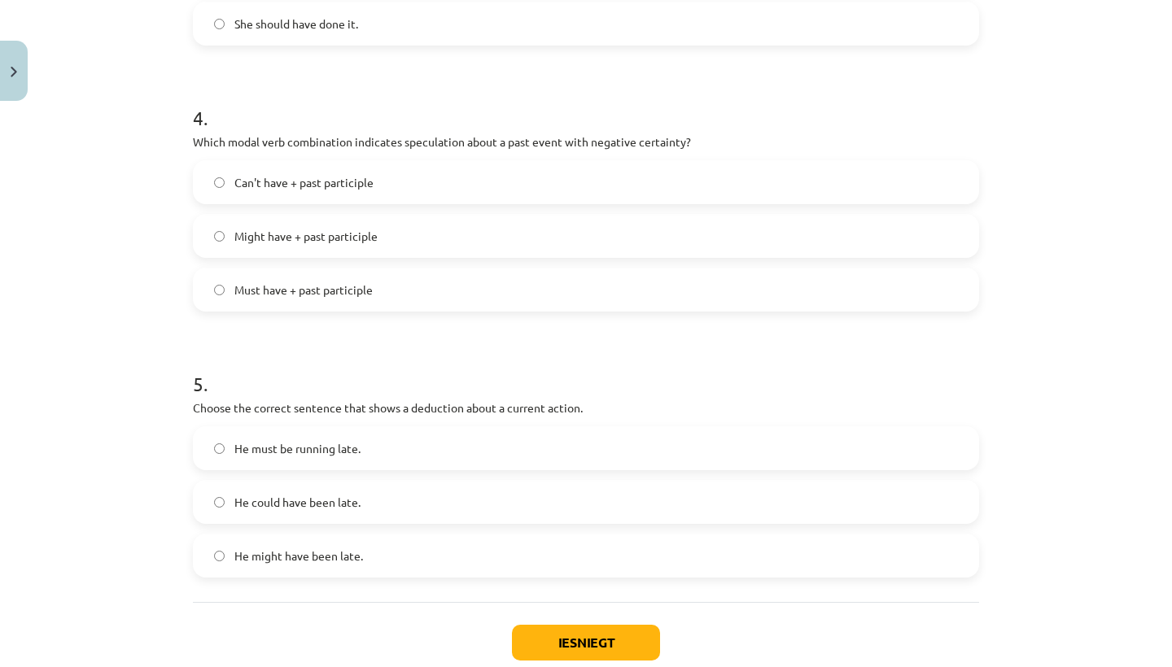
scroll to position [1074, 0]
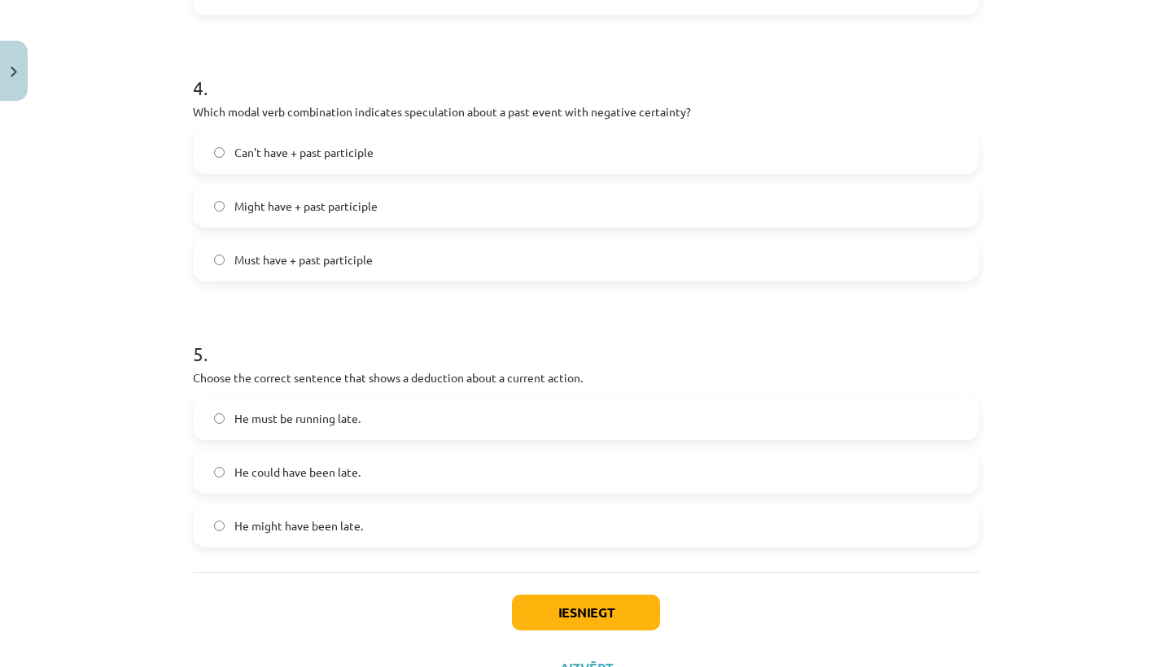
click at [352, 428] on label "He must be running late." at bounding box center [585, 418] width 783 height 41
click at [557, 614] on button "Iesniegt" at bounding box center [586, 613] width 148 height 36
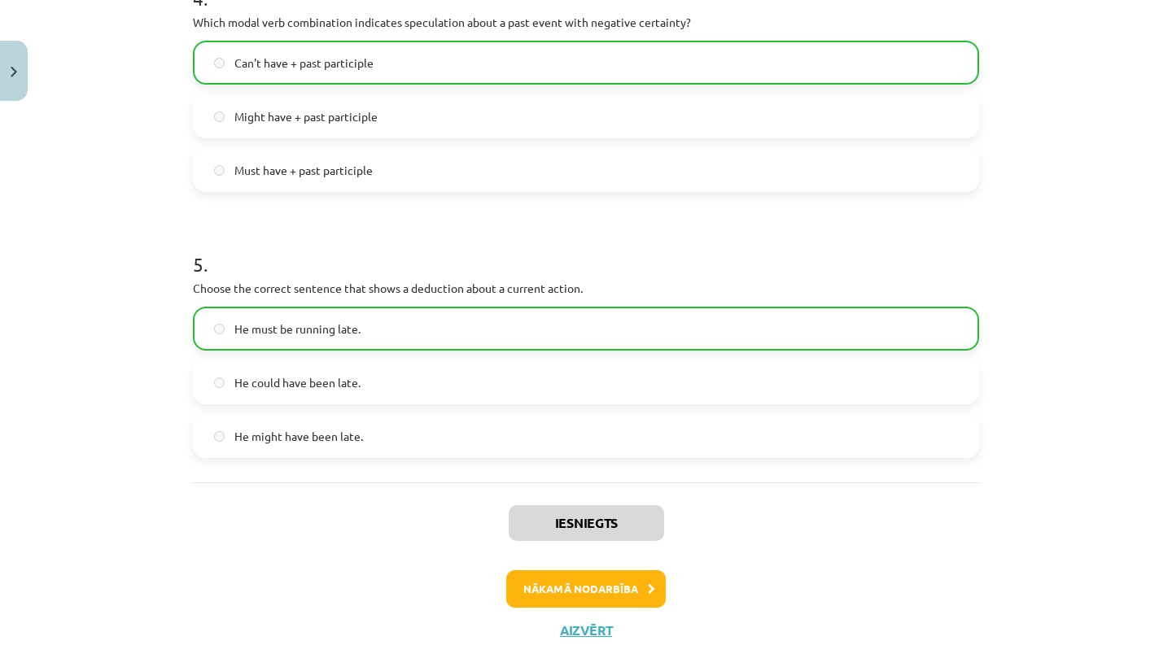
click at [579, 588] on button "Nākamā nodarbība" at bounding box center [585, 588] width 159 height 37
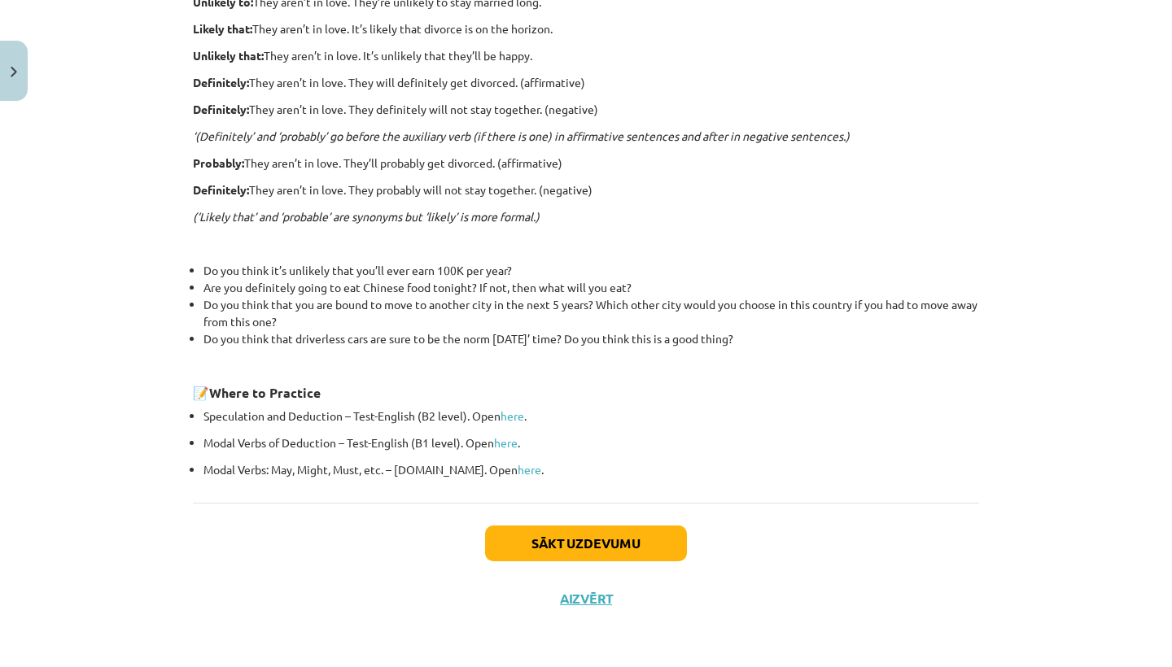
click at [596, 552] on button "Sākt uzdevumu" at bounding box center [586, 544] width 202 height 36
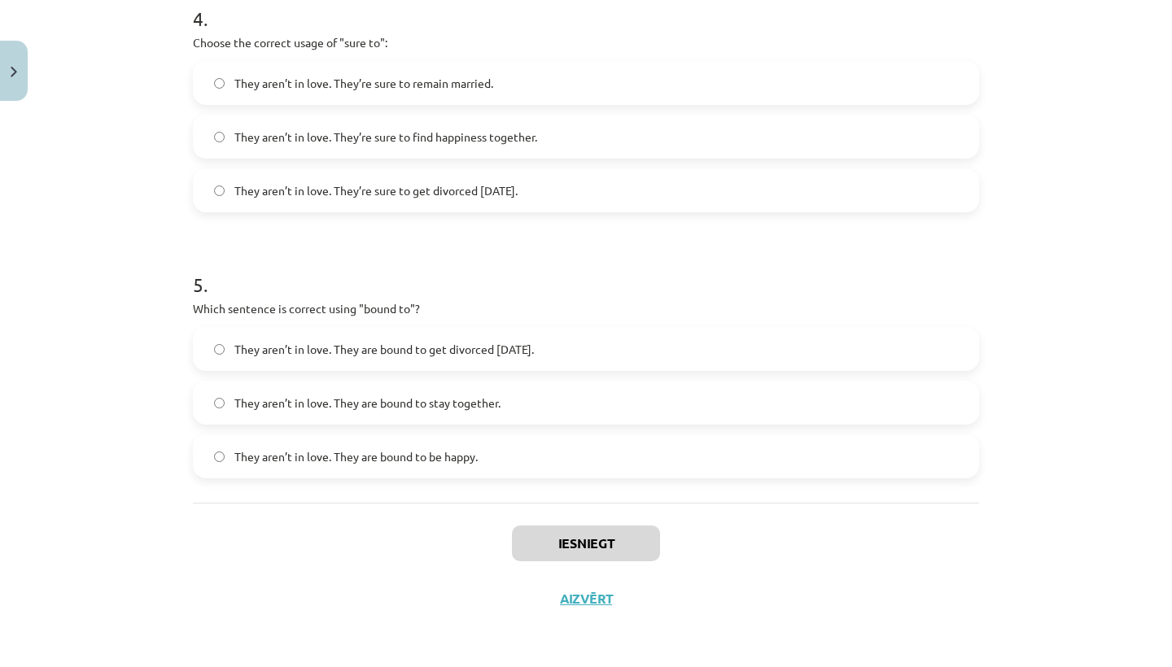
scroll to position [185, 0]
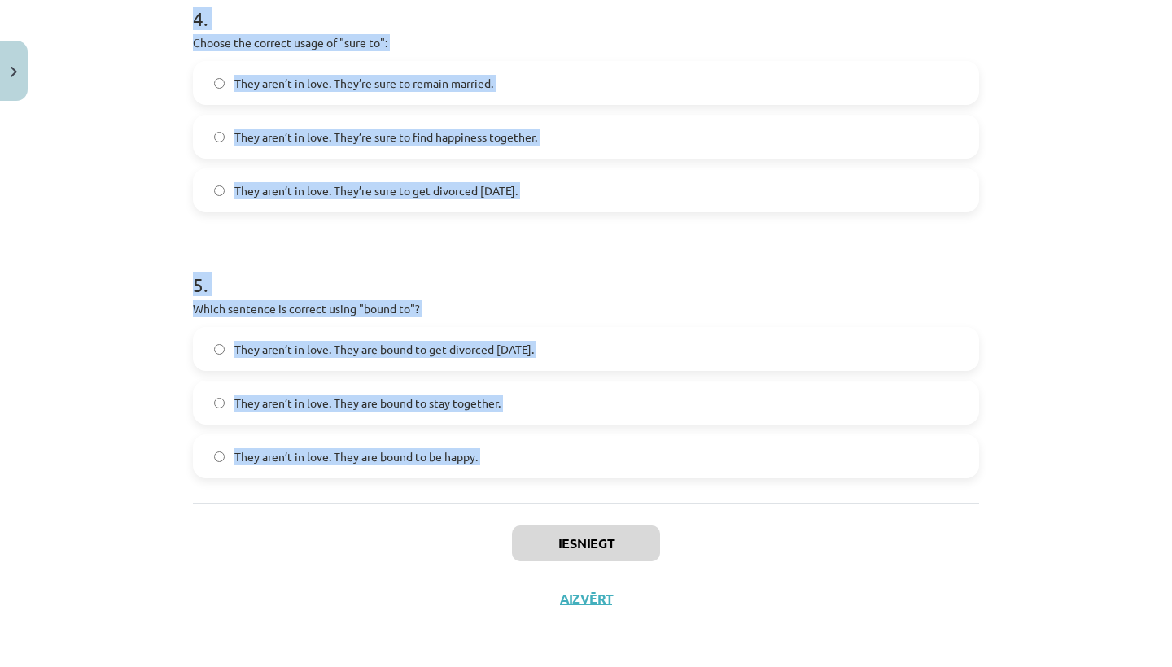
drag, startPoint x: 194, startPoint y: 326, endPoint x: 482, endPoint y: 526, distance: 350.1
copy form "1 . Choose the correct sentence using "probably" in an affirmative context: The…"
click at [113, 428] on div "Mācību tēma: Angļu valodas i - 11. klases 1. ieskaites mācību materiāls #5 📝 To…" at bounding box center [586, 333] width 1172 height 667
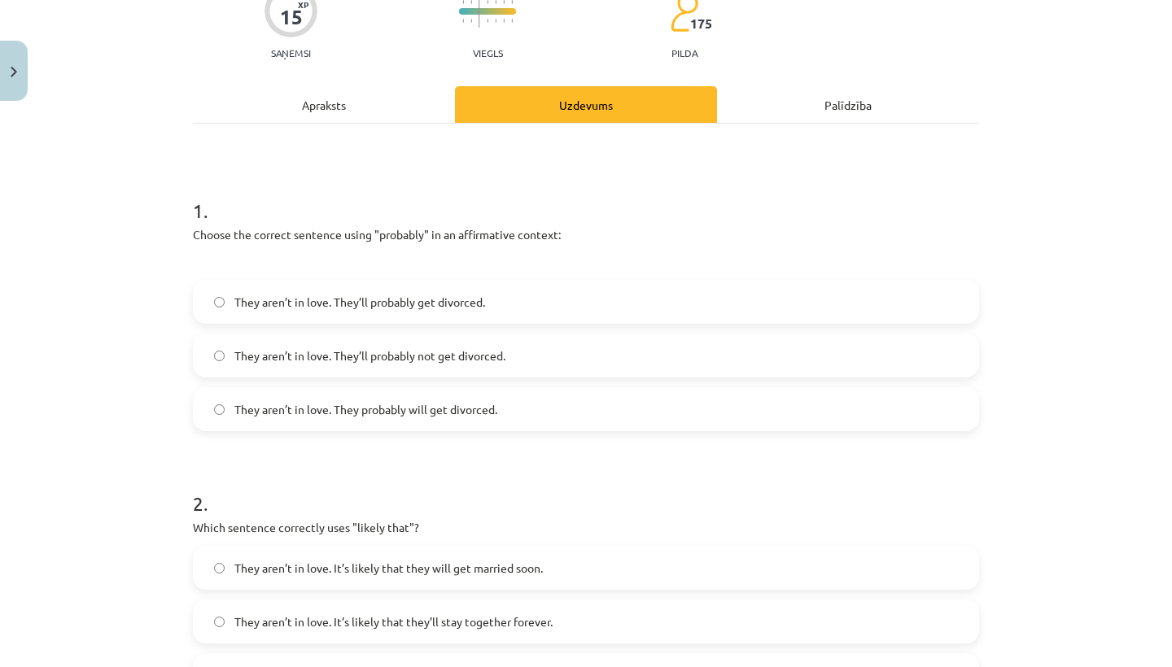
scroll to position [164, 0]
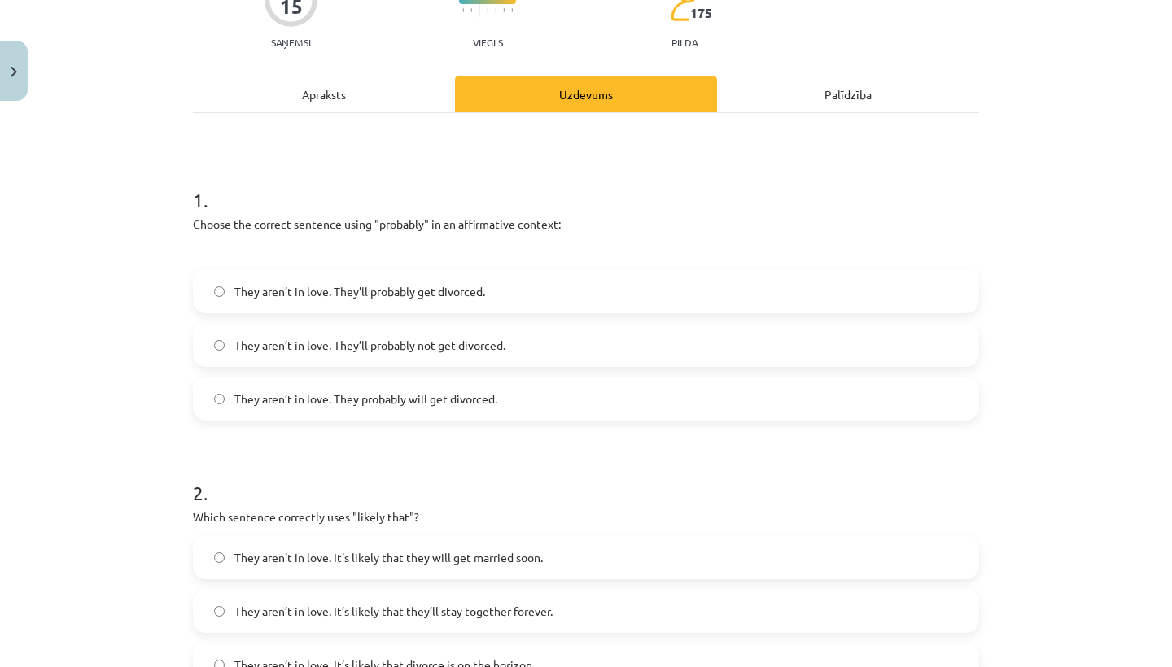
click at [343, 299] on span "They aren’t in love. They’ll probably get divorced." at bounding box center [359, 291] width 251 height 17
click at [234, 400] on span "They aren’t in love. They probably will get divorced." at bounding box center [365, 399] width 263 height 17
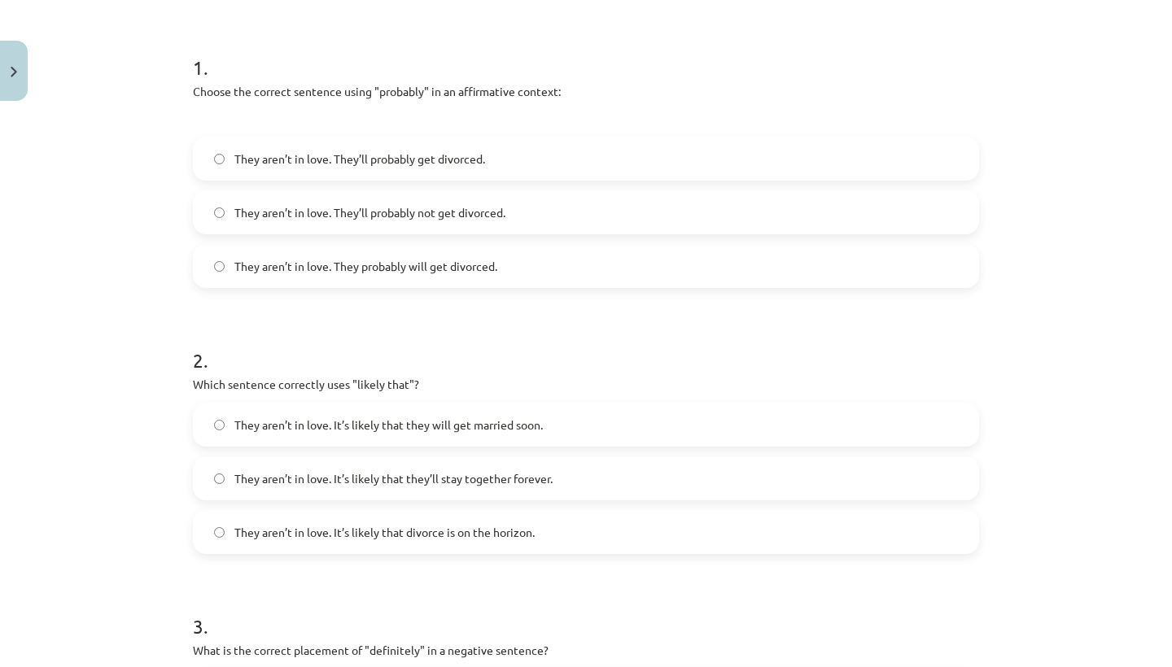
scroll to position [300, 0]
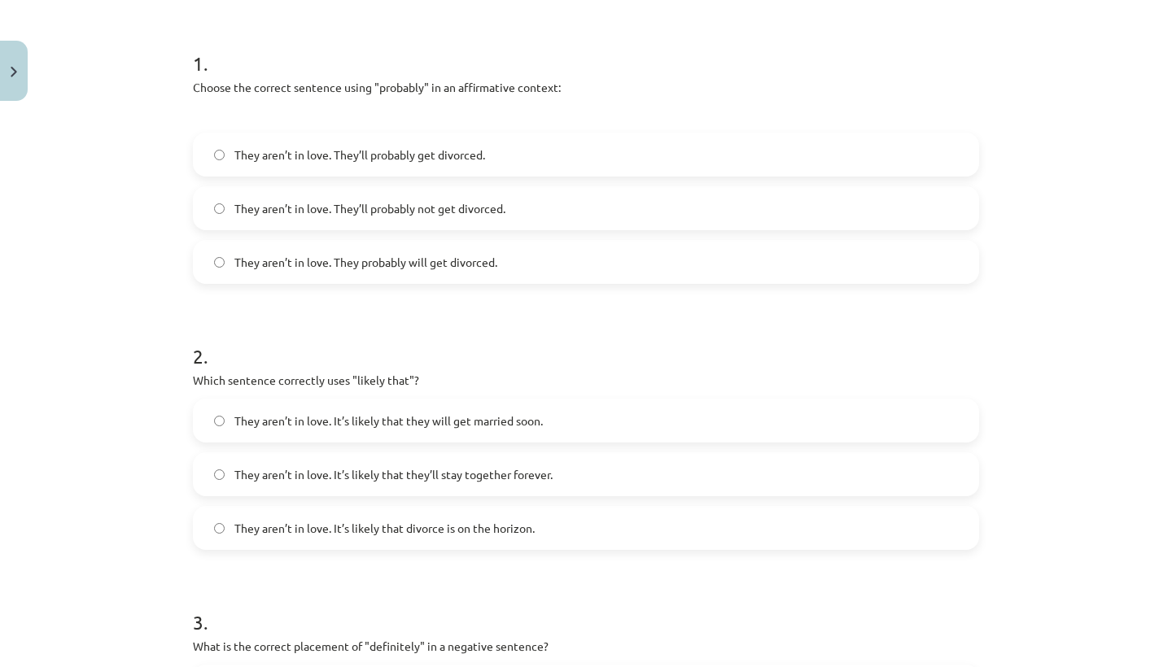
click at [331, 537] on label "They aren’t in love. It’s likely that divorce is on the horizon." at bounding box center [585, 528] width 783 height 41
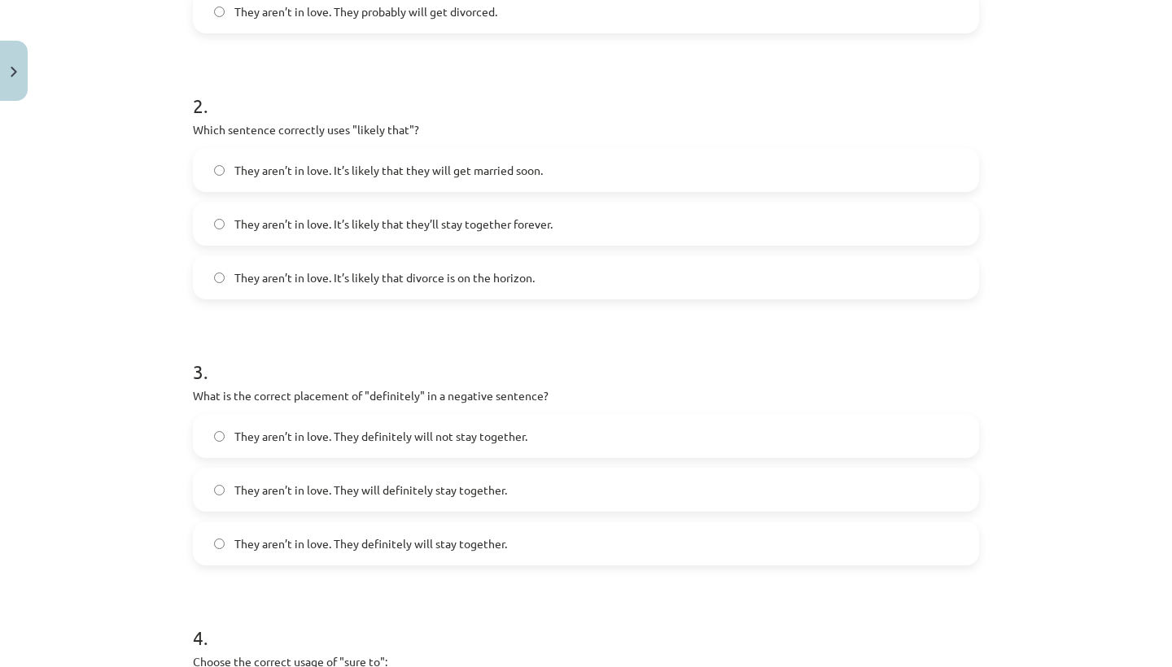
scroll to position [667, 0]
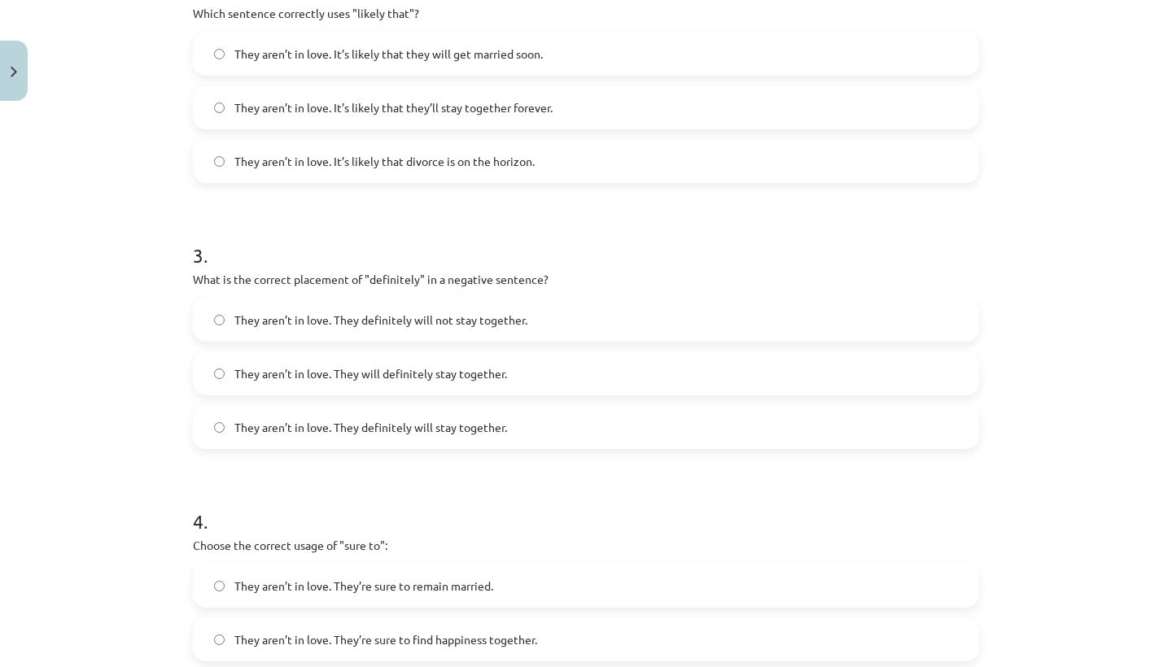
click at [382, 320] on span "They aren’t in love. They definitely will not stay together." at bounding box center [380, 320] width 293 height 17
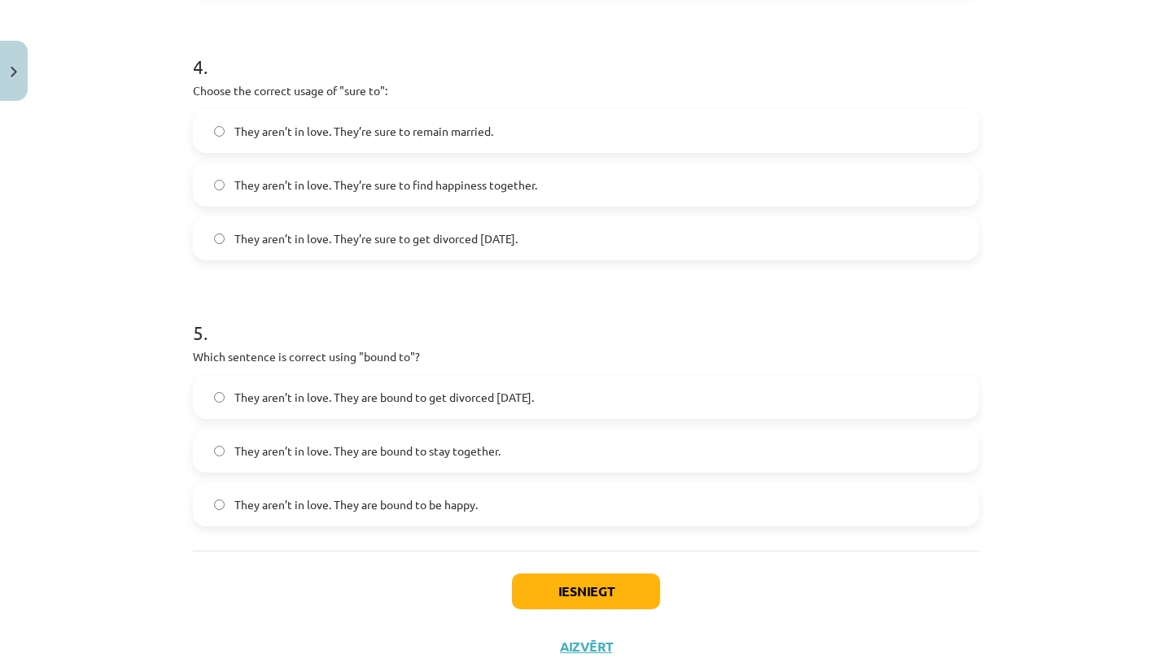
scroll to position [1124, 0]
click at [514, 391] on span "They aren’t in love. They are bound to get divorced within six months." at bounding box center [383, 395] width 299 height 17
click at [514, 234] on span "They aren’t in love. They’re sure to get divorced within six months." at bounding box center [375, 237] width 283 height 17
click at [549, 592] on button "Iesniegt" at bounding box center [586, 590] width 148 height 36
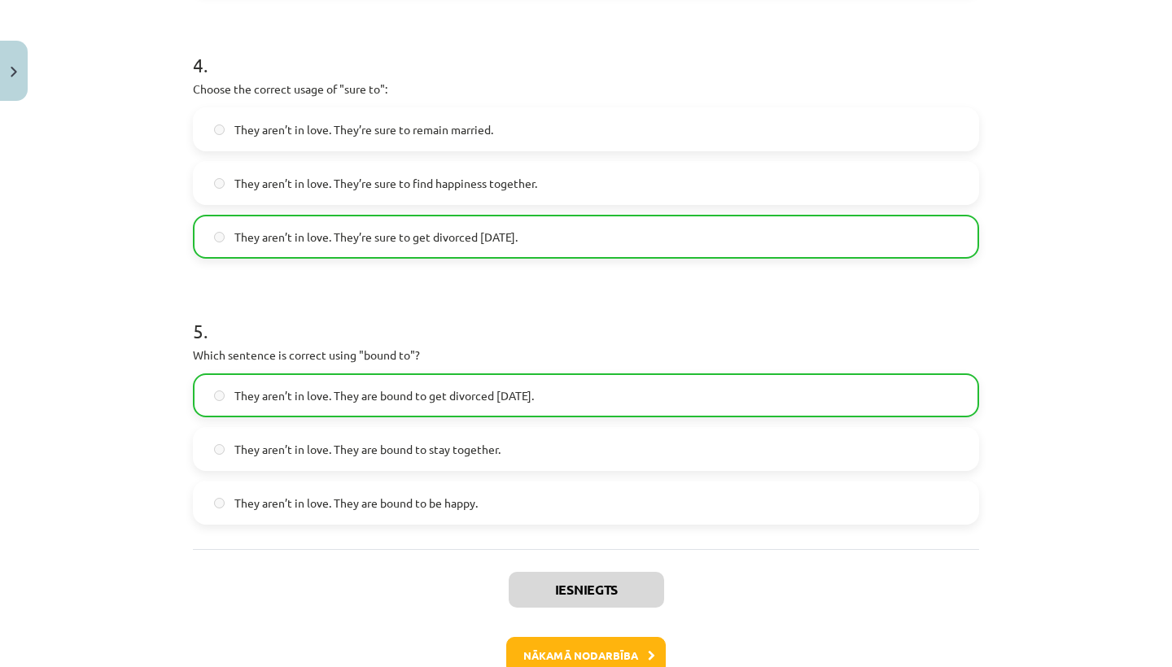
click at [570, 650] on button "Nākamā nodarbība" at bounding box center [585, 655] width 159 height 37
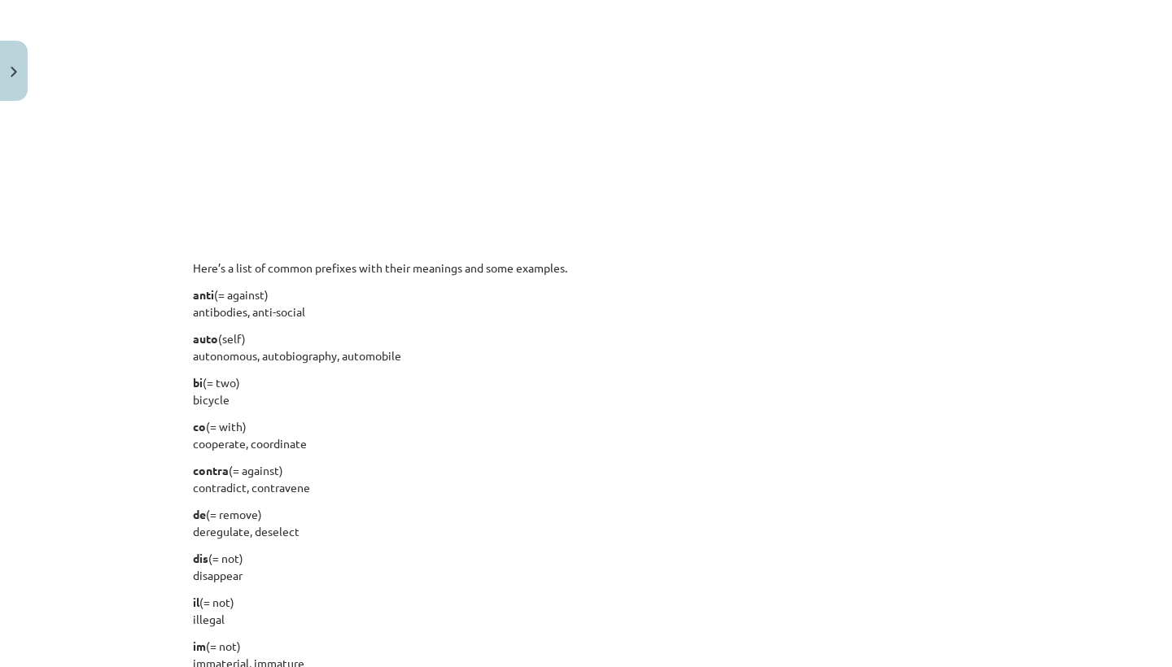
scroll to position [41, 0]
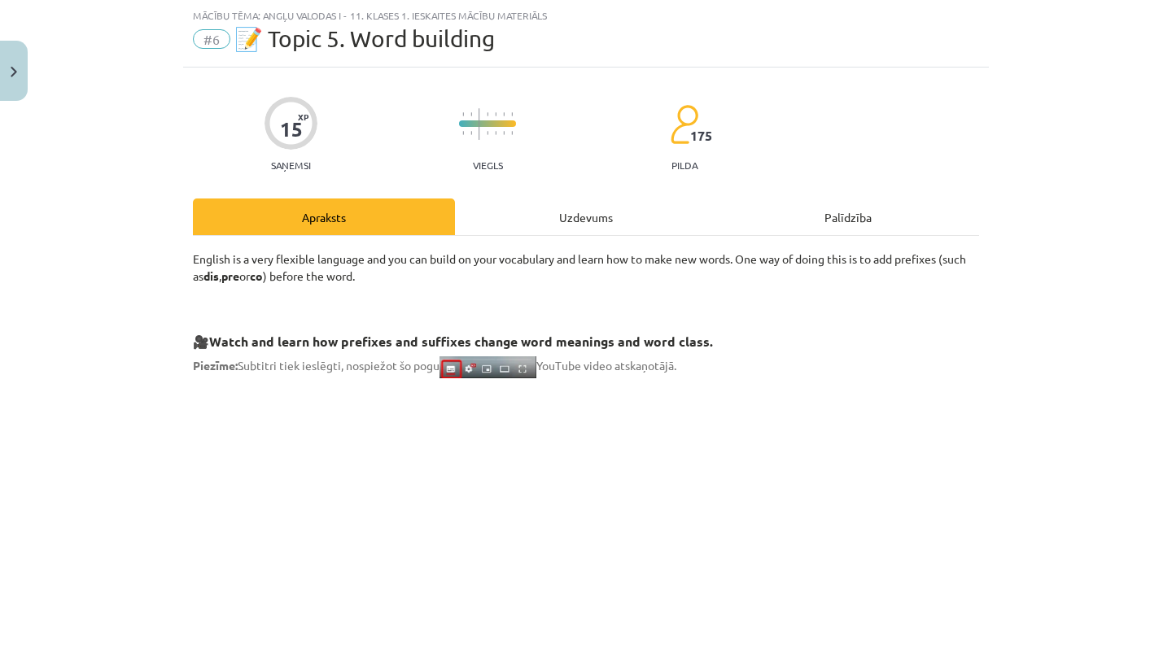
click at [559, 221] on div "Uzdevums" at bounding box center [586, 217] width 262 height 37
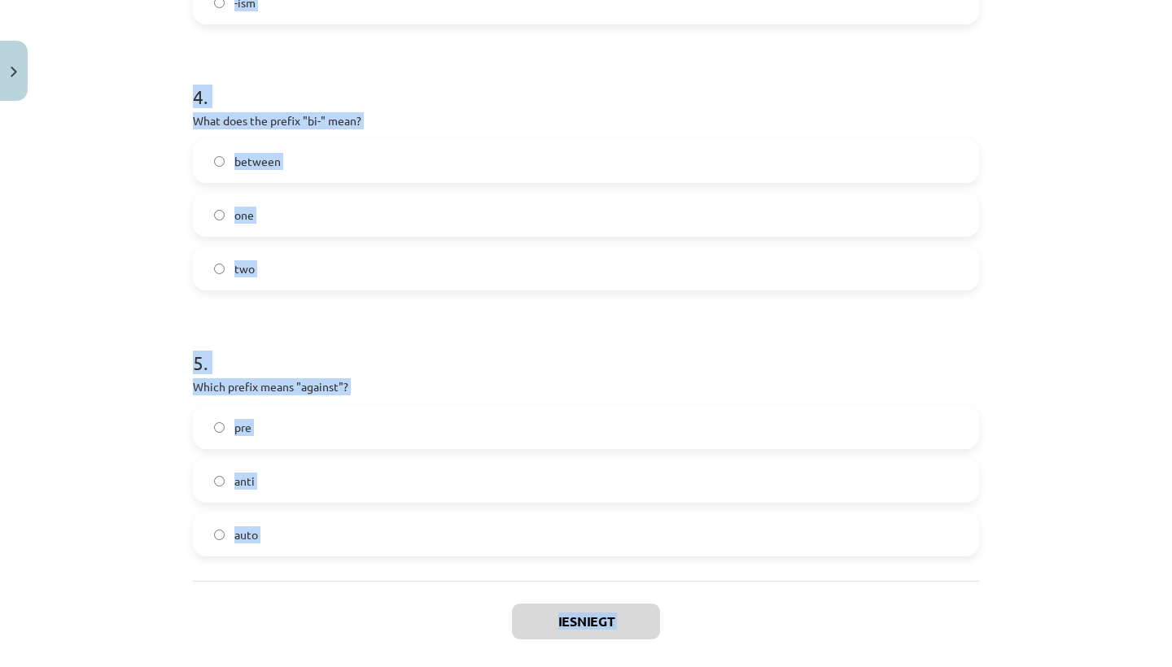
scroll to position [1169, 0]
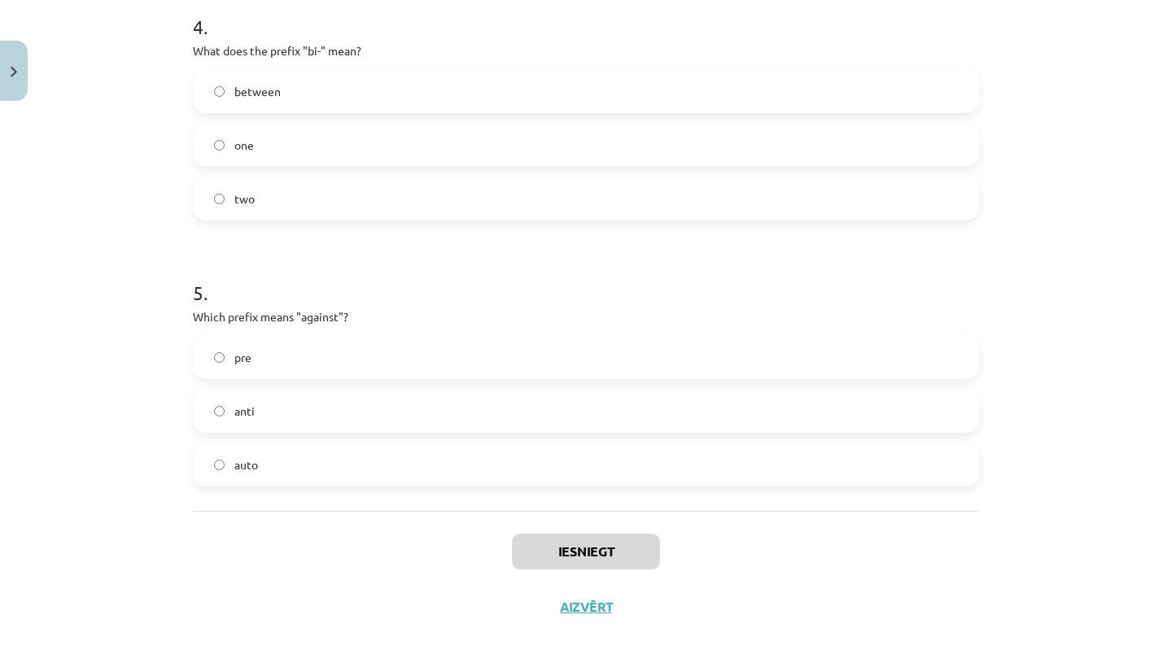
drag, startPoint x: 190, startPoint y: 318, endPoint x: 388, endPoint y: 666, distance: 400.5
click at [388, 666] on div "Mācību tēma: Angļu valodas i - 11. klases 1. ieskaites mācību materiāls #6 📝 To…" at bounding box center [586, 333] width 1172 height 667
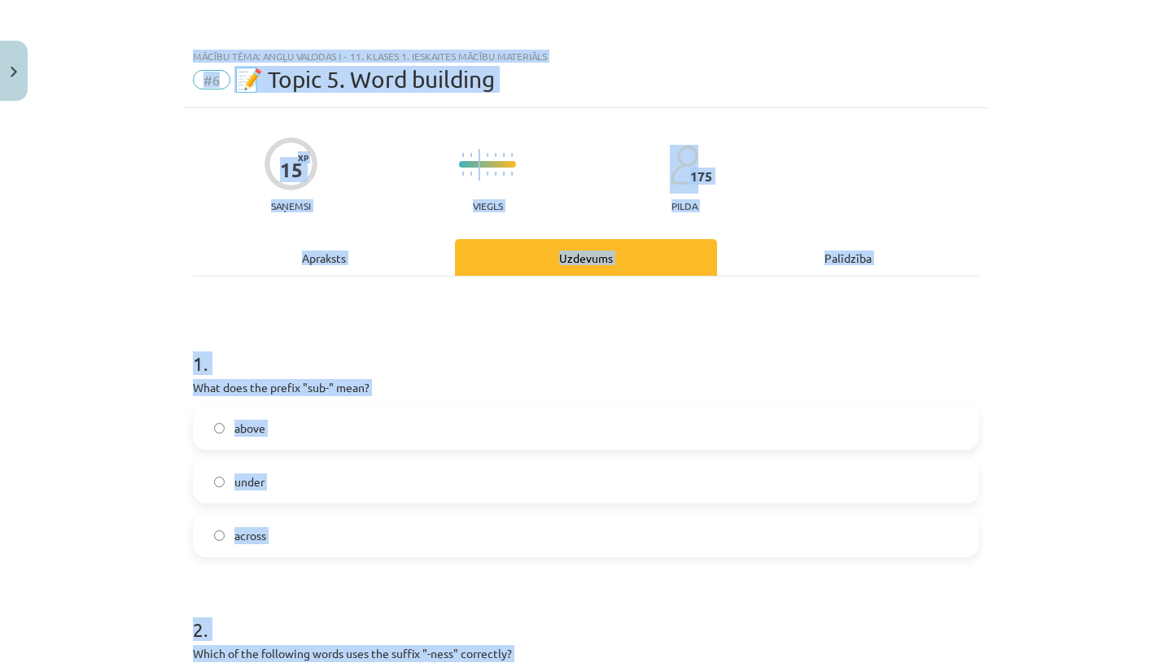
scroll to position [0, 0]
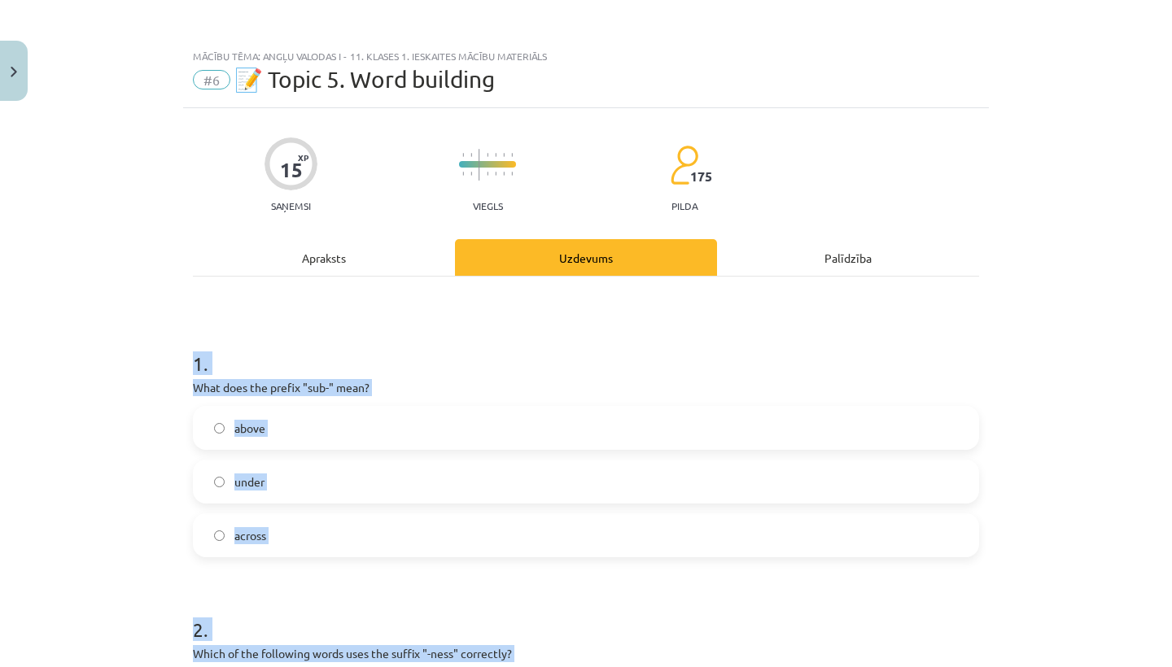
drag, startPoint x: 287, startPoint y: 464, endPoint x: 242, endPoint y: 319, distance: 151.8
copy form "1 . What does the prefix "sub-" mean? above under across 2 . Which of the follo…"
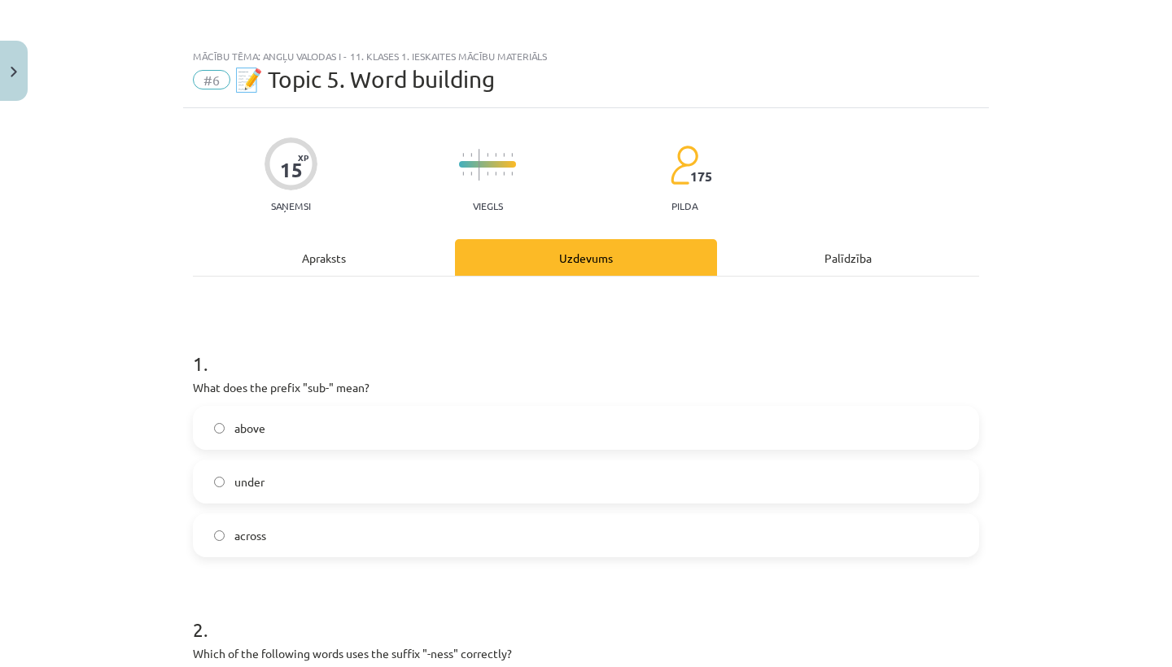
click at [247, 487] on span "under" at bounding box center [249, 482] width 30 height 17
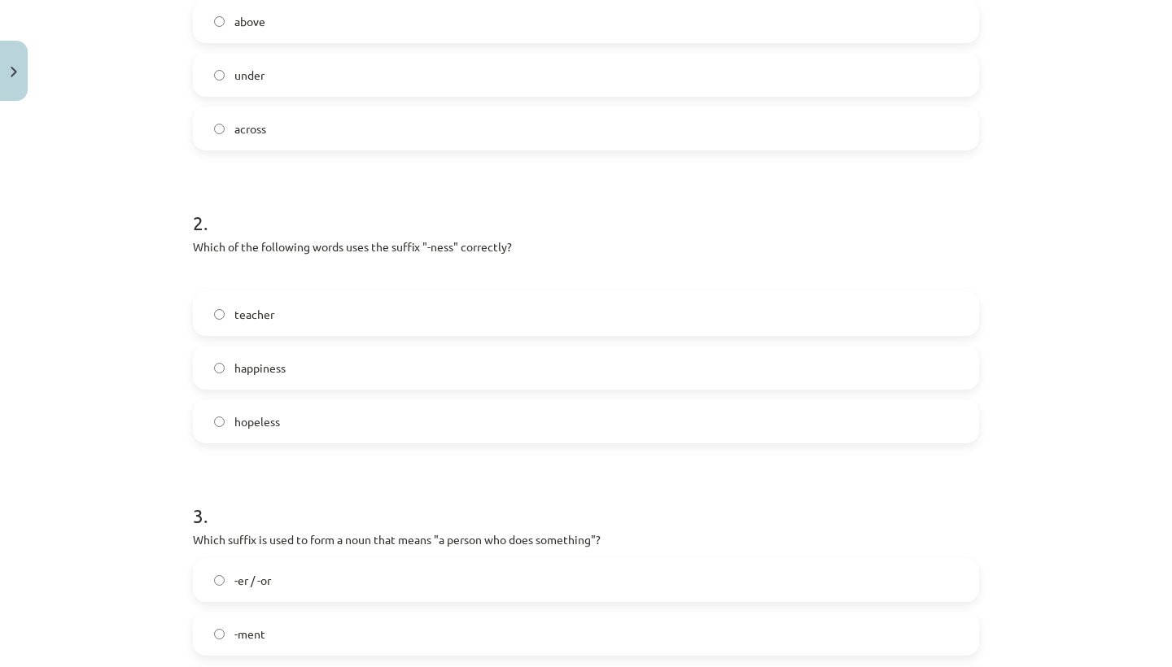
scroll to position [407, 0]
click at [312, 361] on label "happiness" at bounding box center [585, 367] width 783 height 41
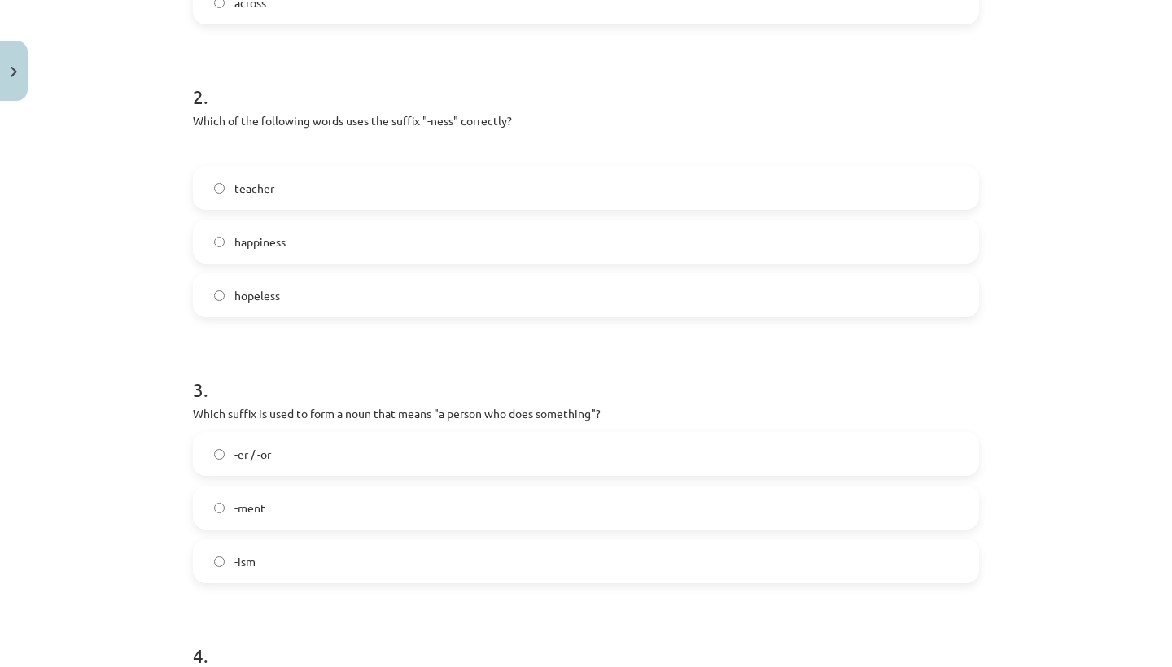
scroll to position [580, 0]
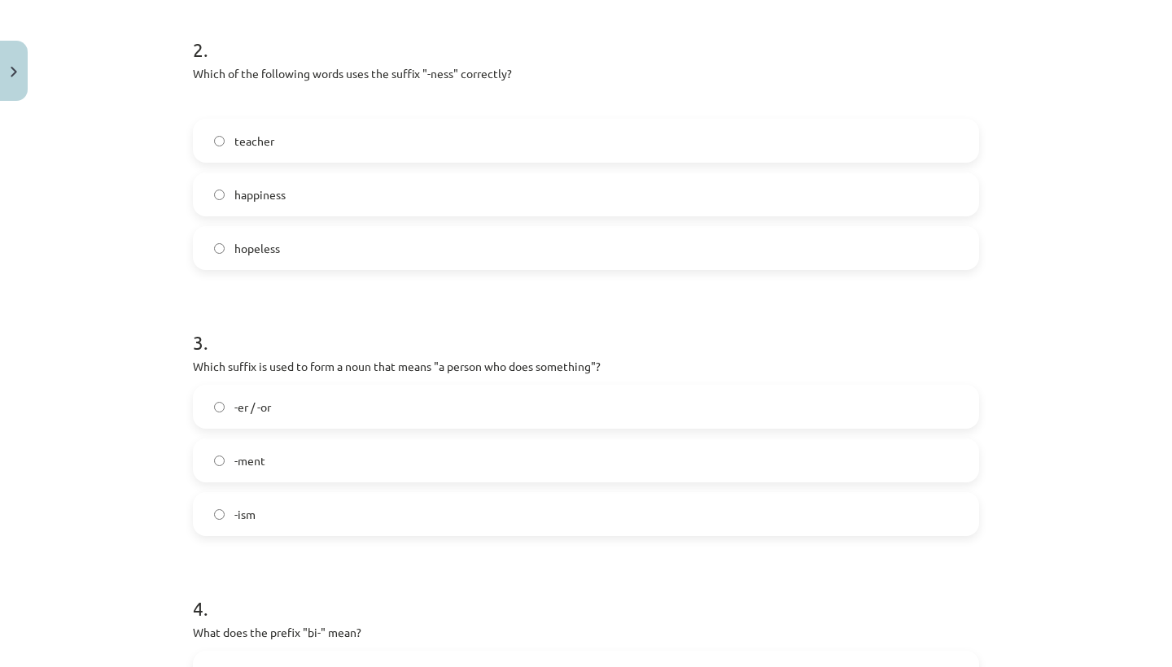
click at [264, 408] on span "-er / -or" at bounding box center [252, 407] width 37 height 17
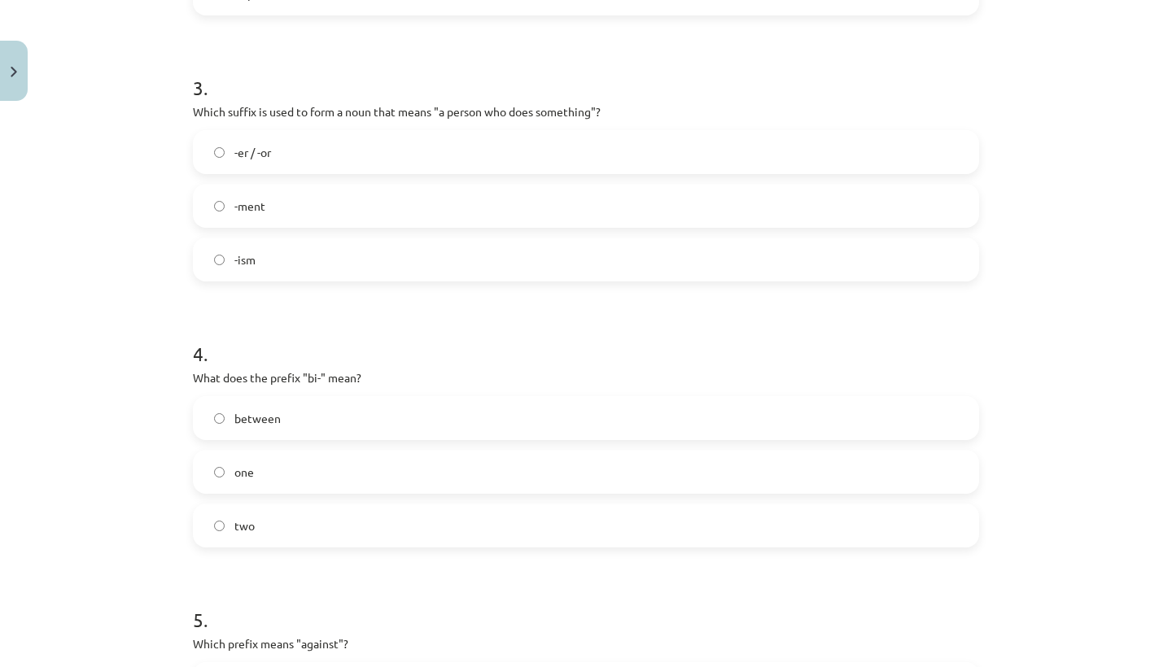
scroll to position [836, 0]
click at [345, 523] on label "two" at bounding box center [585, 524] width 783 height 41
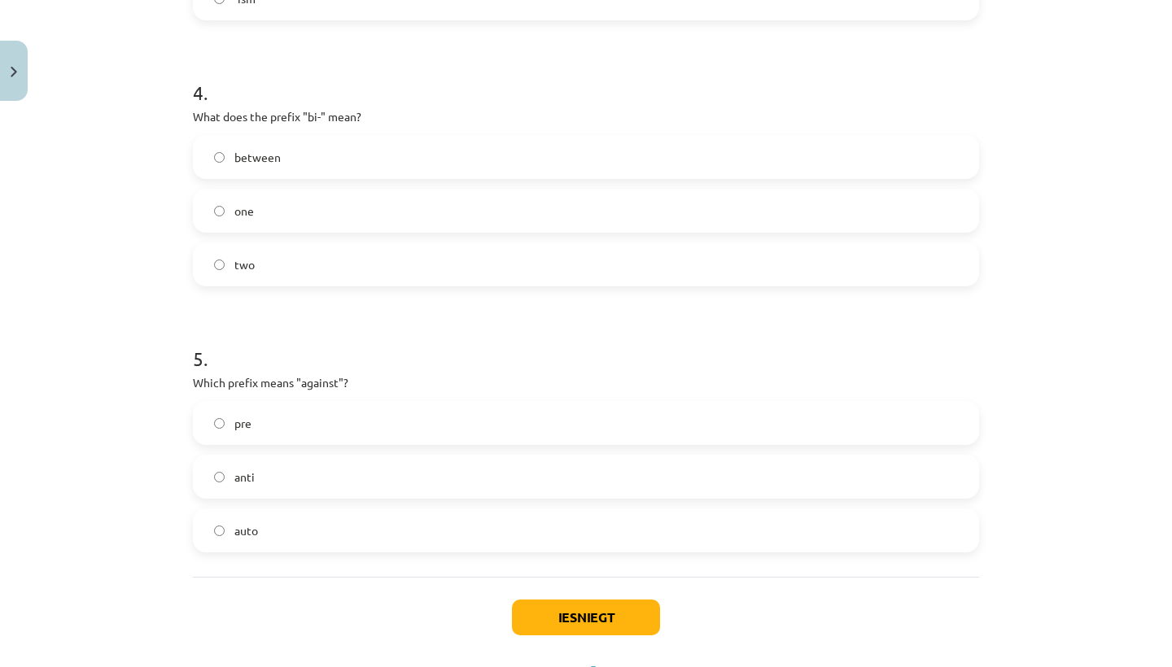
scroll to position [1123, 0]
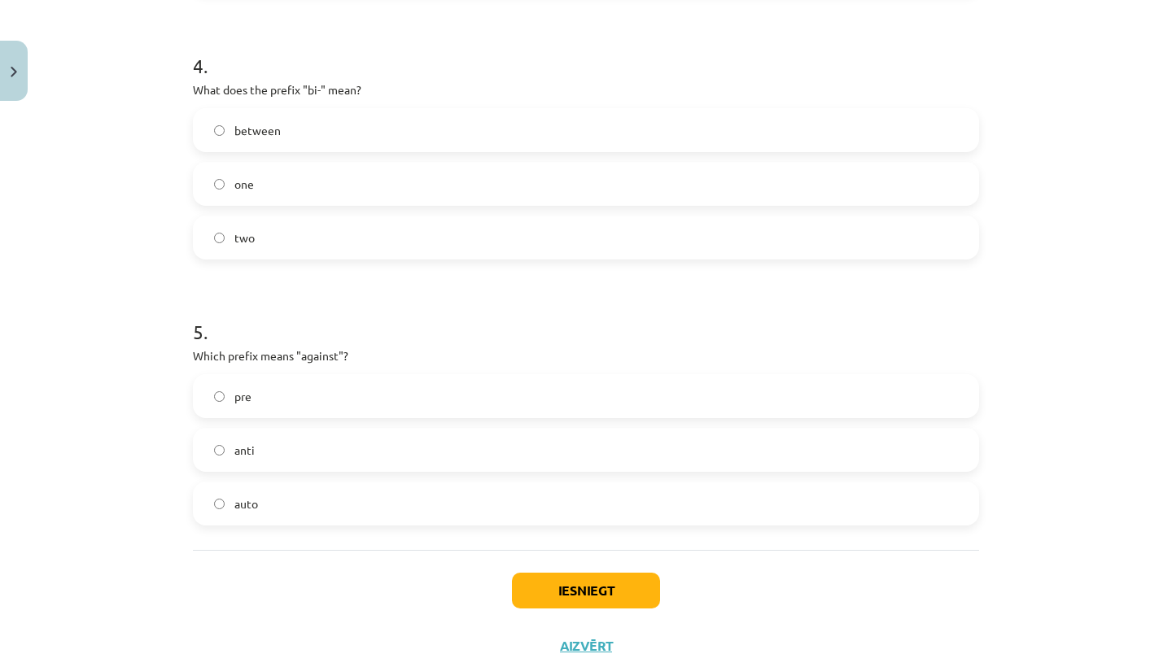
click at [324, 458] on label "anti" at bounding box center [585, 450] width 783 height 41
click at [562, 598] on button "Iesniegt" at bounding box center [586, 591] width 148 height 36
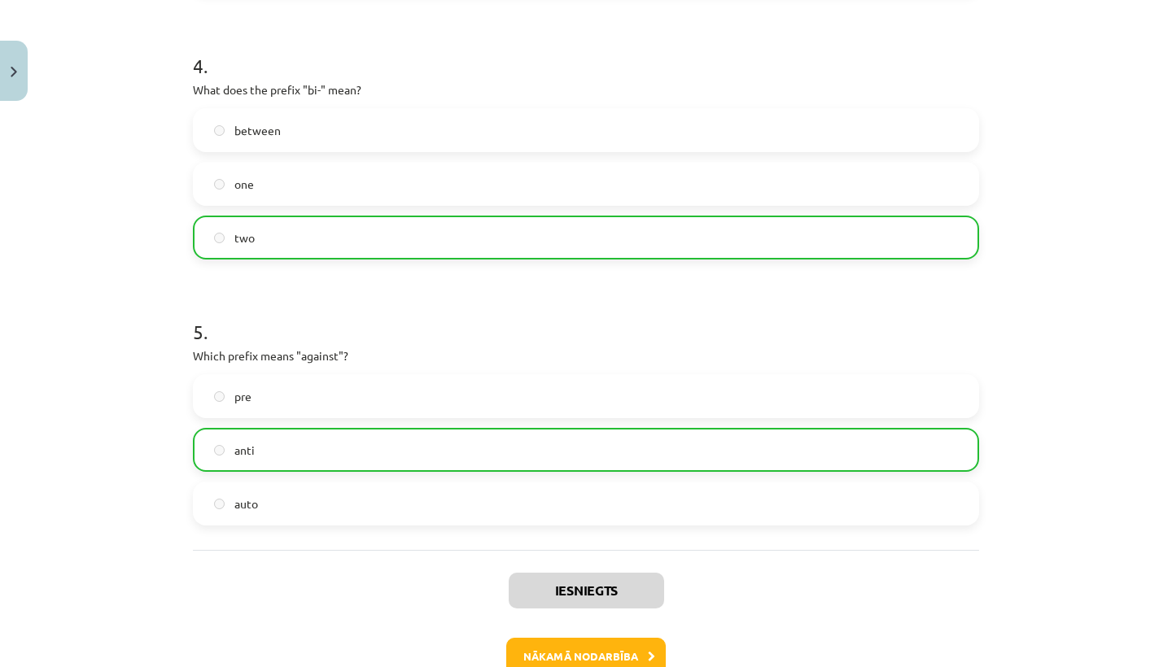
click at [544, 645] on button "Nākamā nodarbība" at bounding box center [585, 656] width 159 height 37
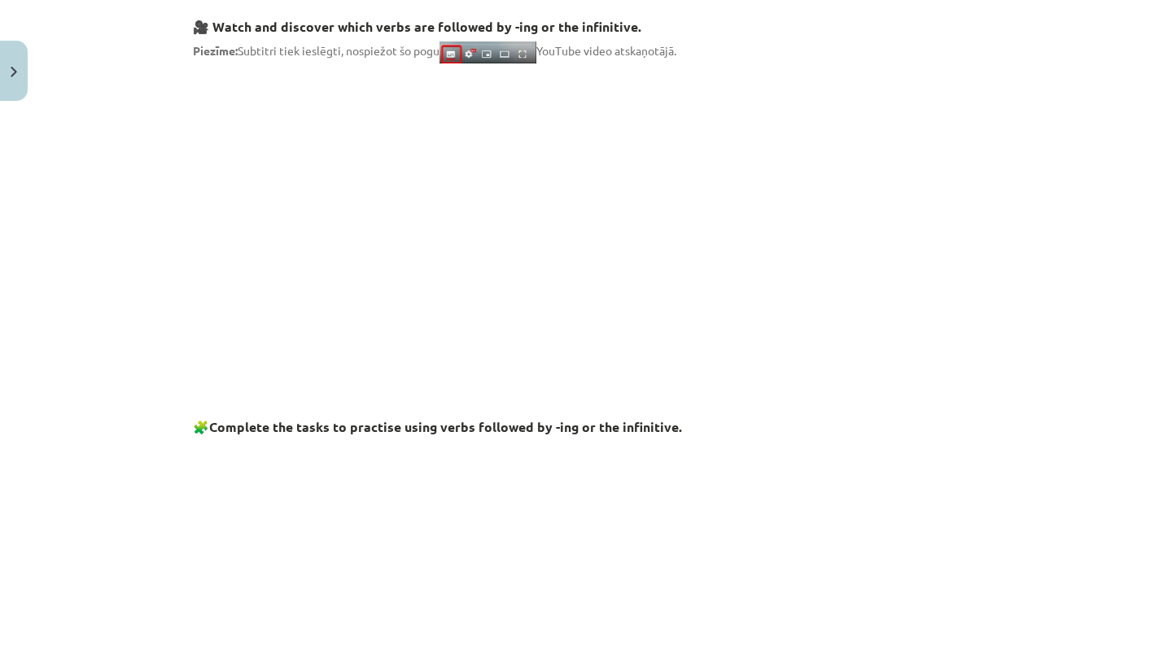
scroll to position [41, 0]
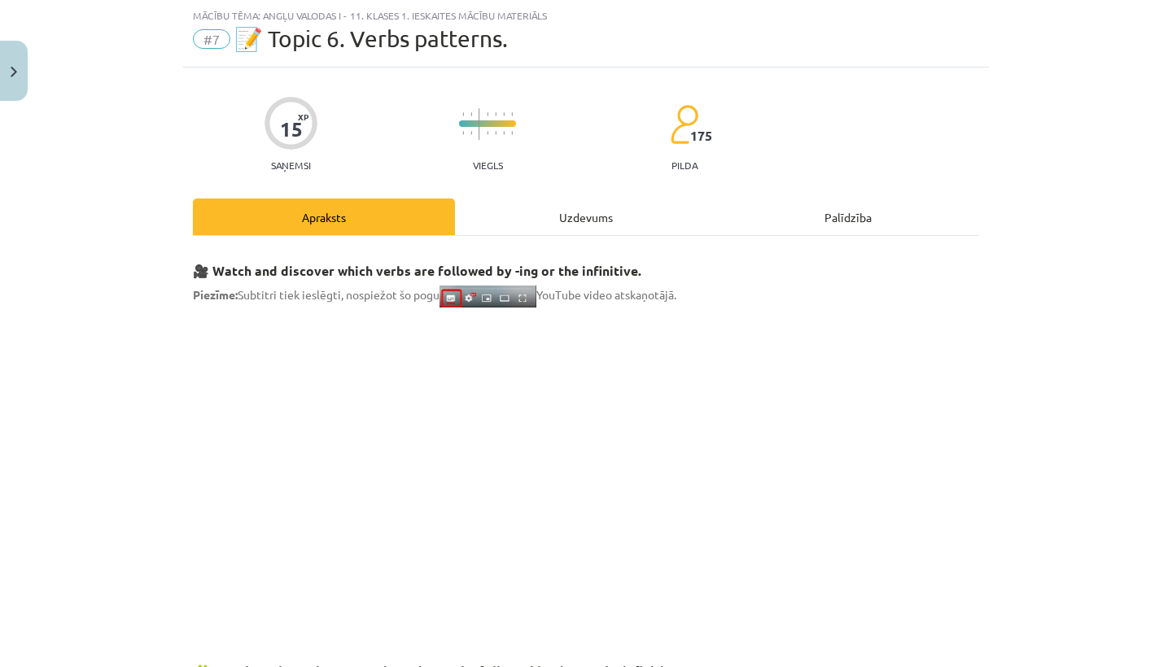
click at [540, 212] on div "Uzdevums" at bounding box center [586, 217] width 262 height 37
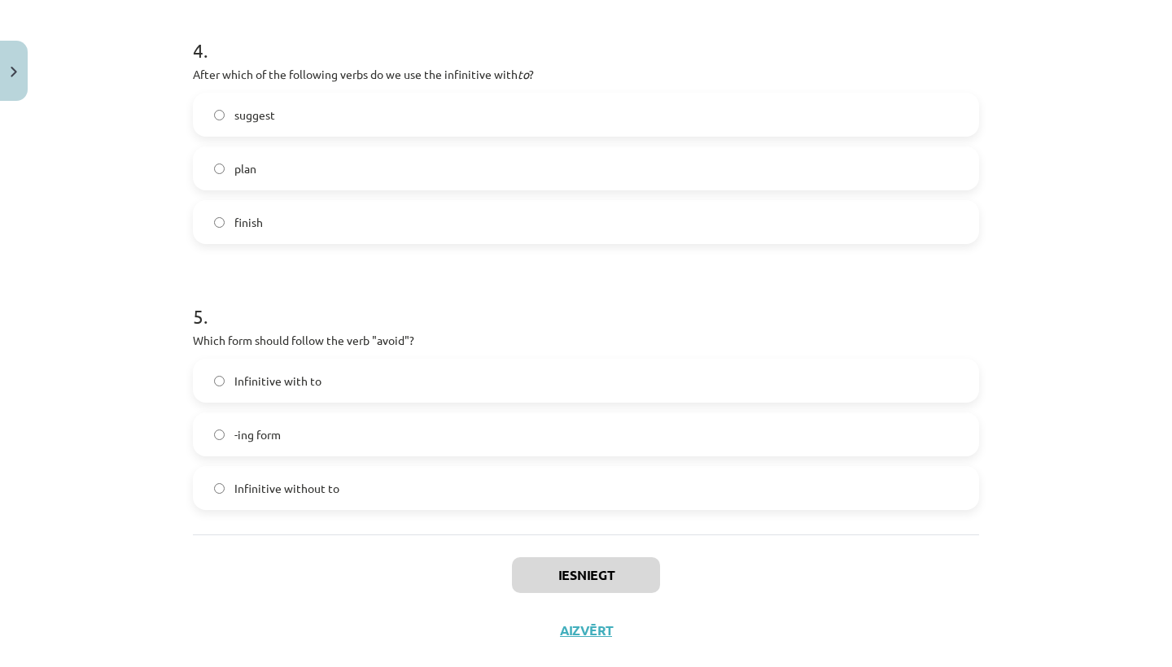
scroll to position [1142, 0]
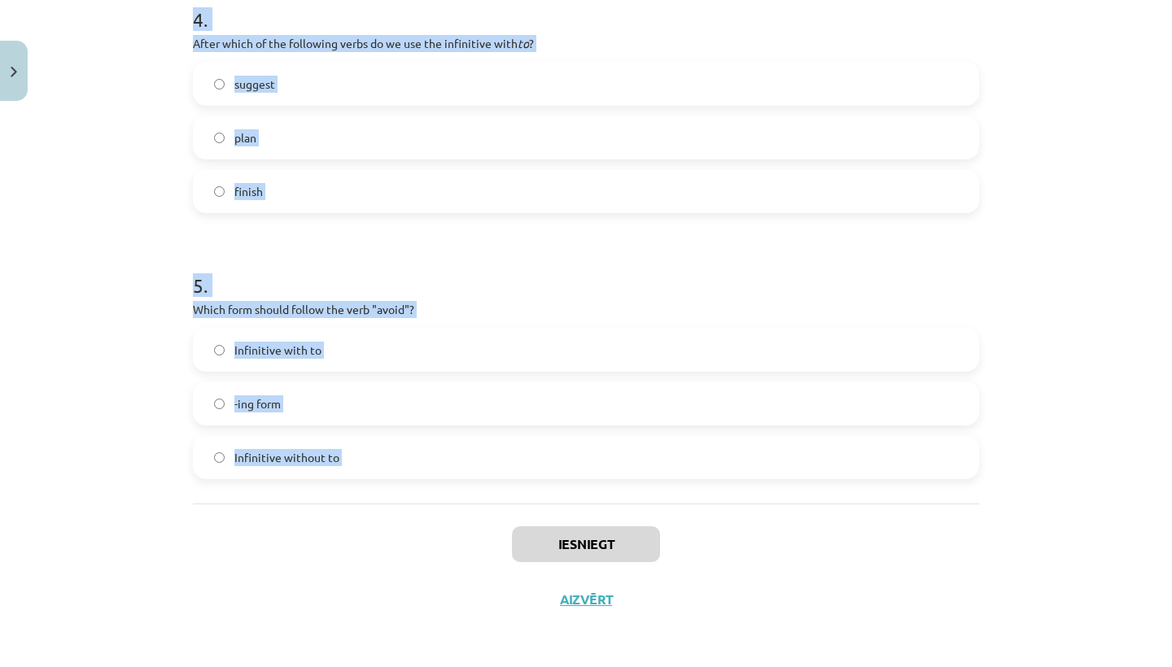
drag, startPoint x: 189, startPoint y: 322, endPoint x: 339, endPoint y: 533, distance: 259.0
copy form "1 . What is the difference in meaning between "stop talking" and "stop to talk"…"
click at [780, 1] on h1 "4 ." at bounding box center [586, 5] width 786 height 50
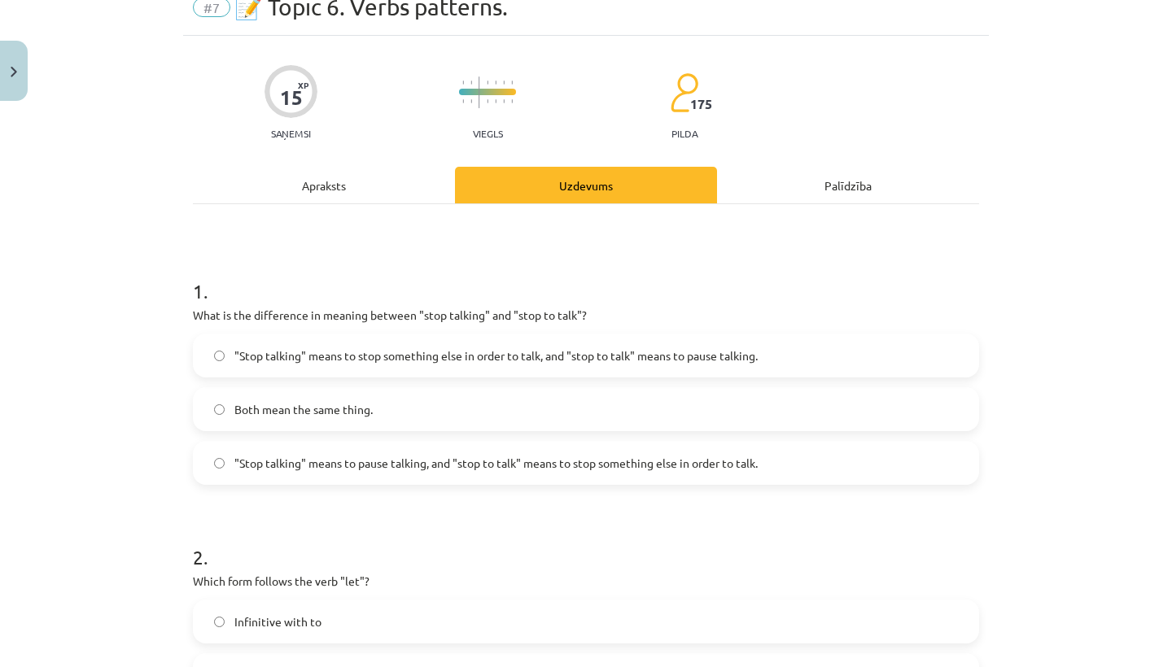
scroll to position [73, 0]
click at [383, 472] on label ""Stop talking" means to pause talking, and "stop to talk" means to stop somethi…" at bounding box center [585, 462] width 783 height 41
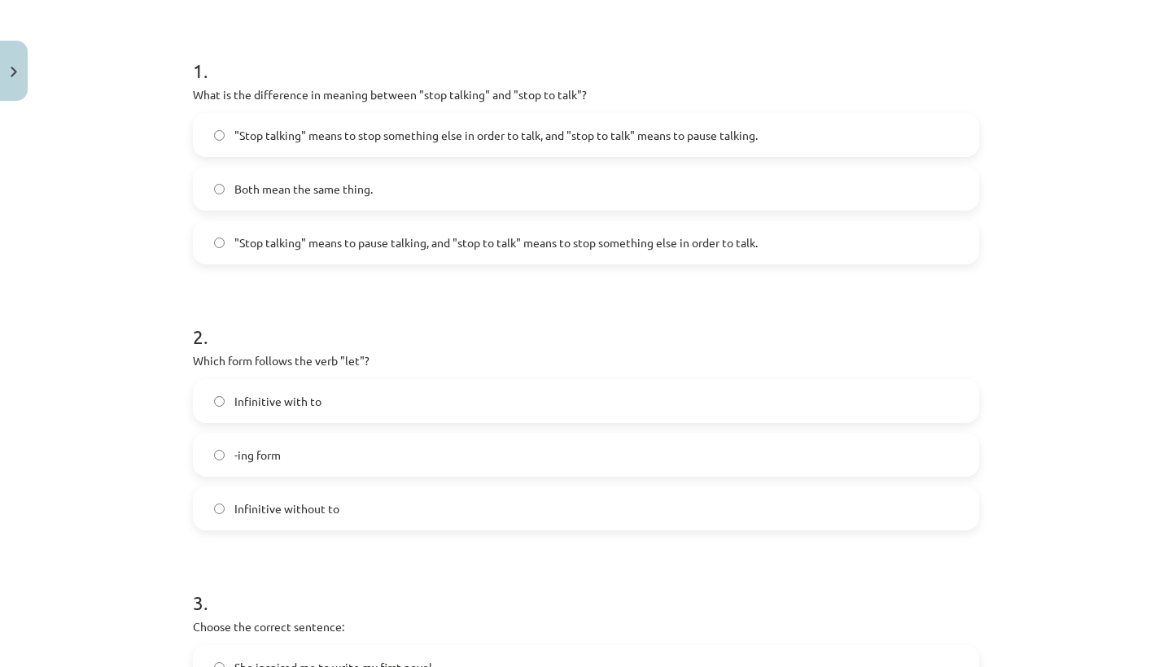
scroll to position [304, 0]
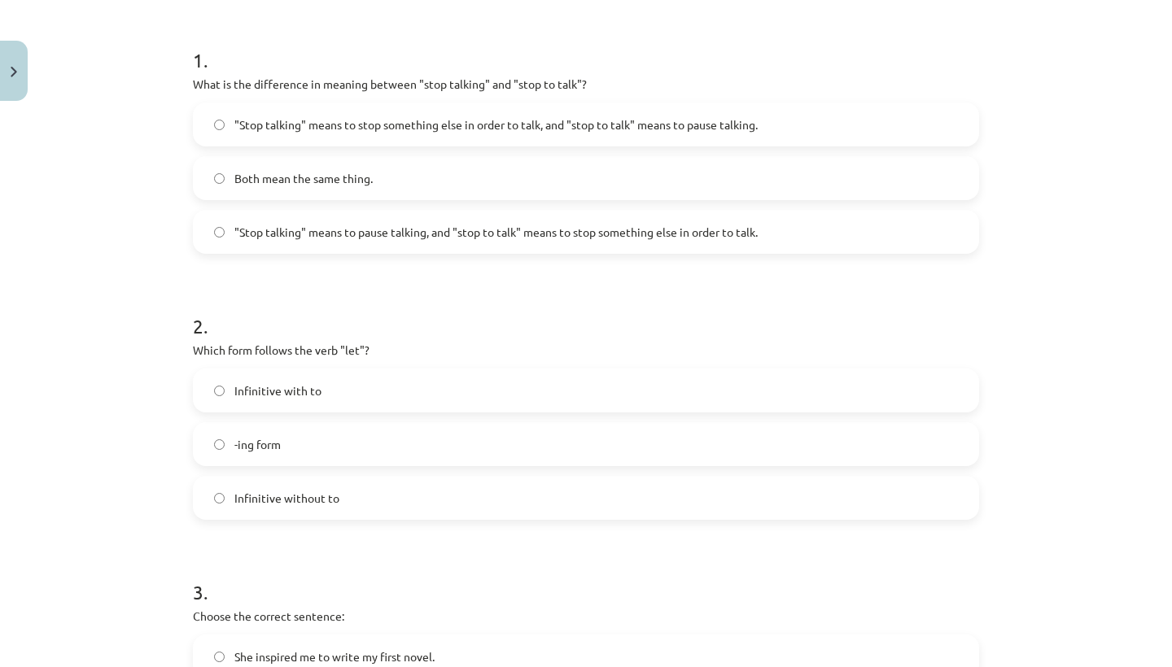
click at [321, 496] on span "Infinitive without to" at bounding box center [286, 498] width 105 height 17
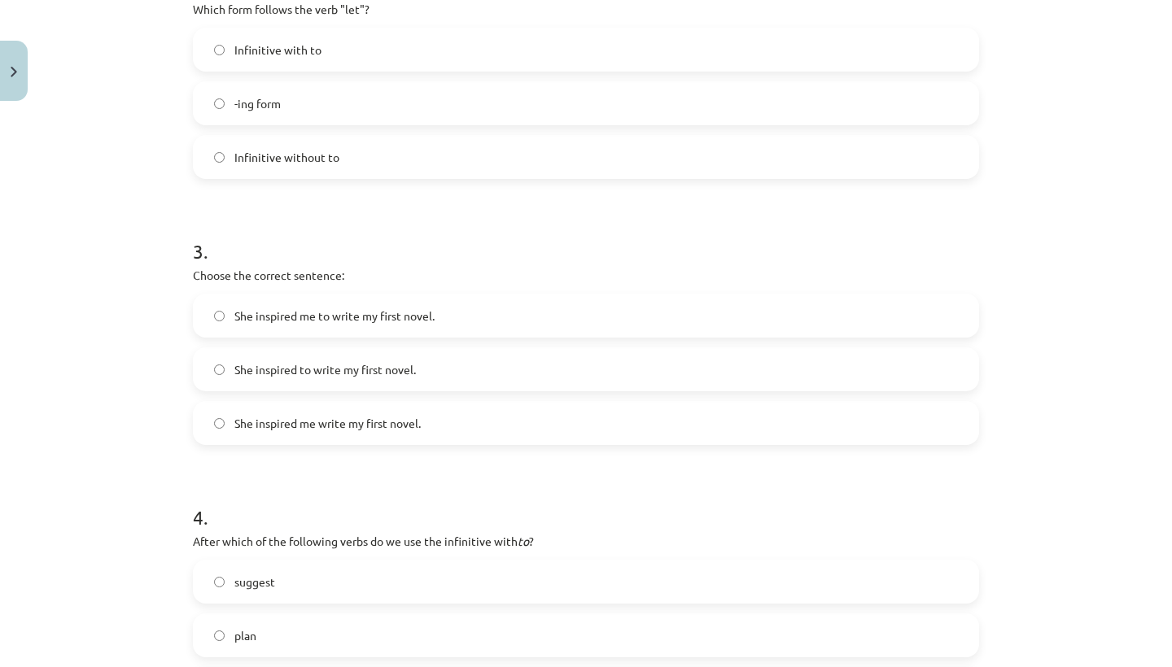
scroll to position [701, 0]
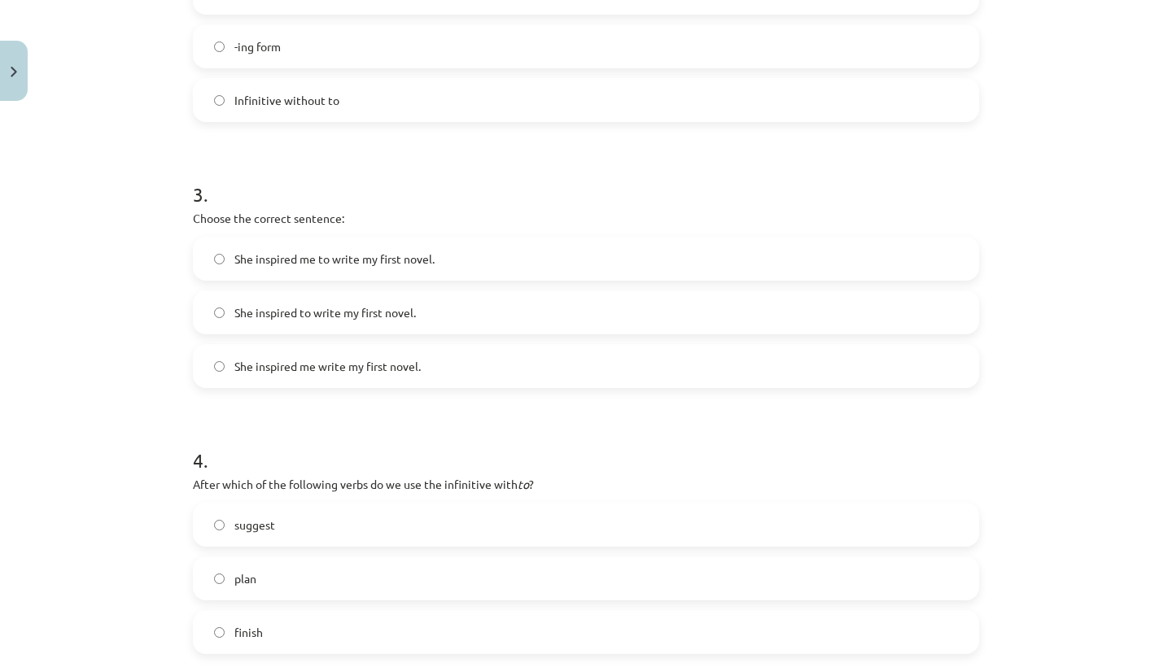
click at [353, 263] on span "She inspired me to write my first novel." at bounding box center [334, 259] width 200 height 17
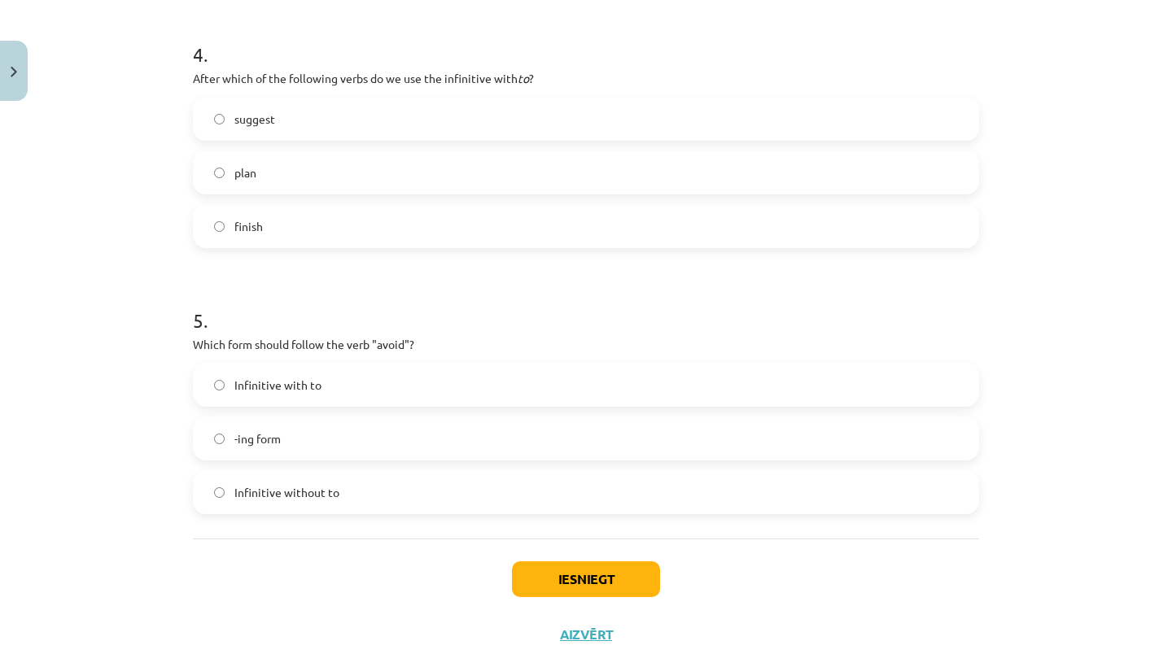
scroll to position [1111, 0]
click at [325, 439] on label "-ing form" at bounding box center [585, 435] width 783 height 41
click at [380, 159] on label "plan" at bounding box center [585, 169] width 783 height 41
click at [545, 574] on button "Iesniegt" at bounding box center [586, 576] width 148 height 36
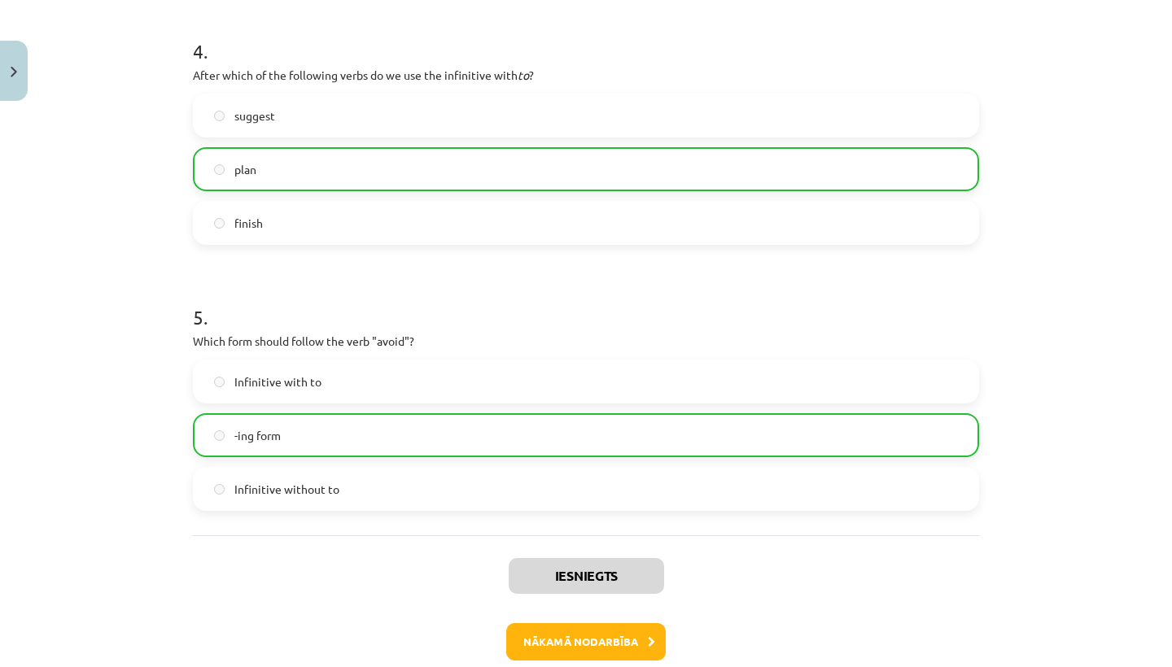
click at [543, 643] on button "Nākamā nodarbība" at bounding box center [585, 641] width 159 height 37
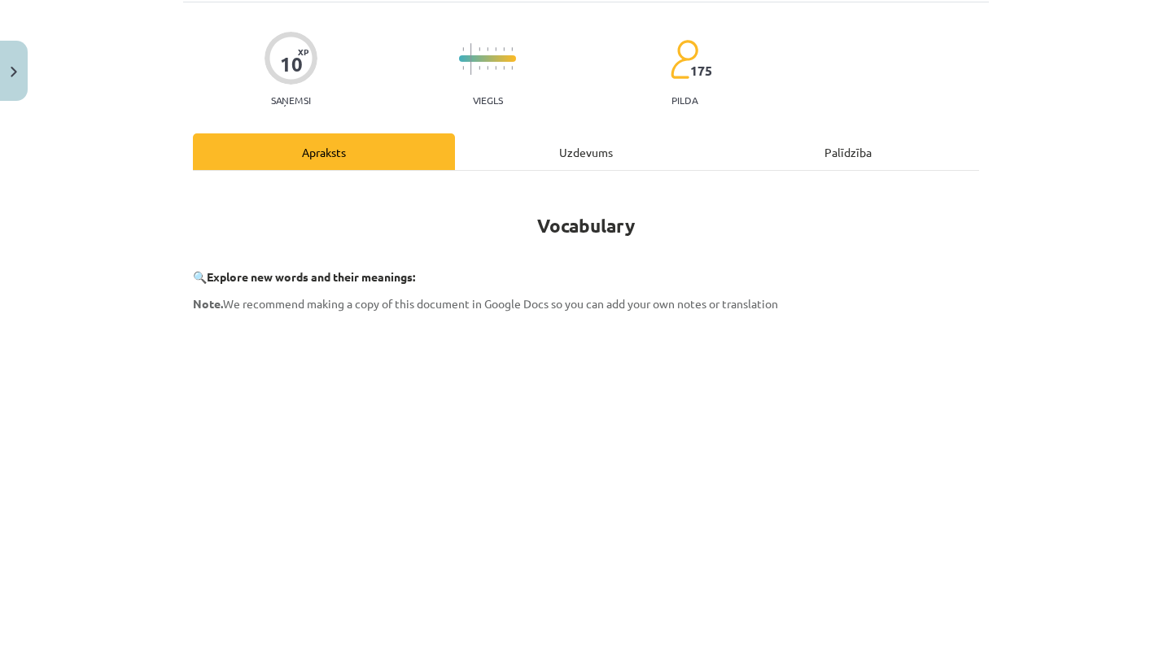
scroll to position [41, 0]
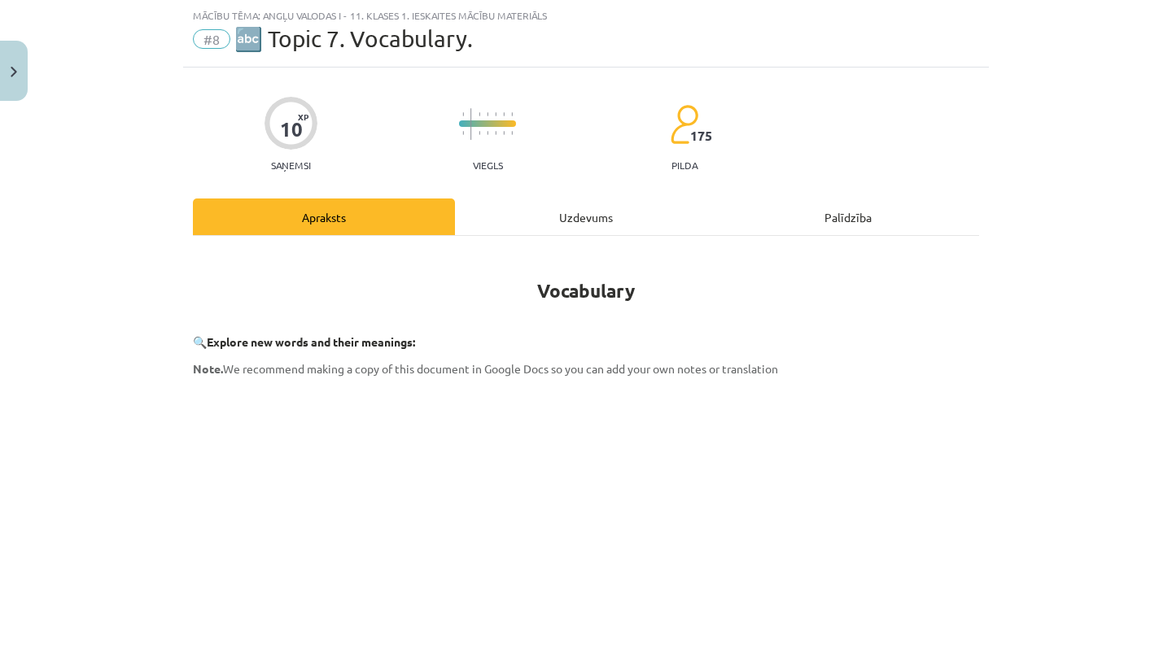
click at [571, 228] on div "Uzdevums" at bounding box center [586, 217] width 262 height 37
click at [573, 217] on div "Uzdevums" at bounding box center [586, 217] width 262 height 37
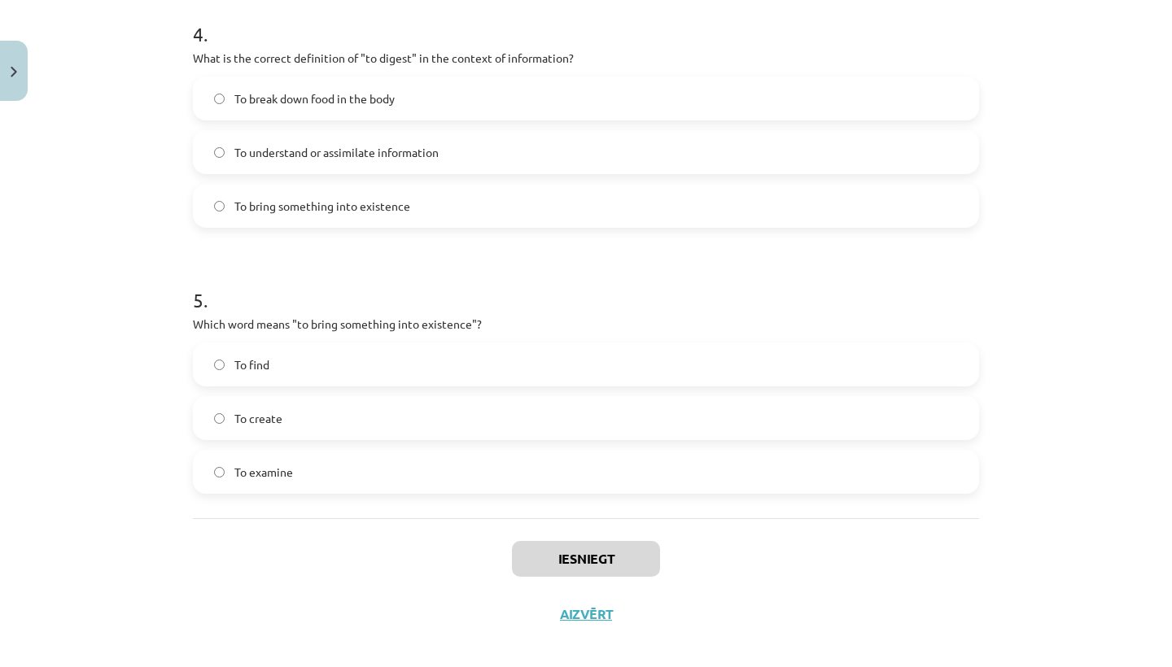
scroll to position [1183, 0]
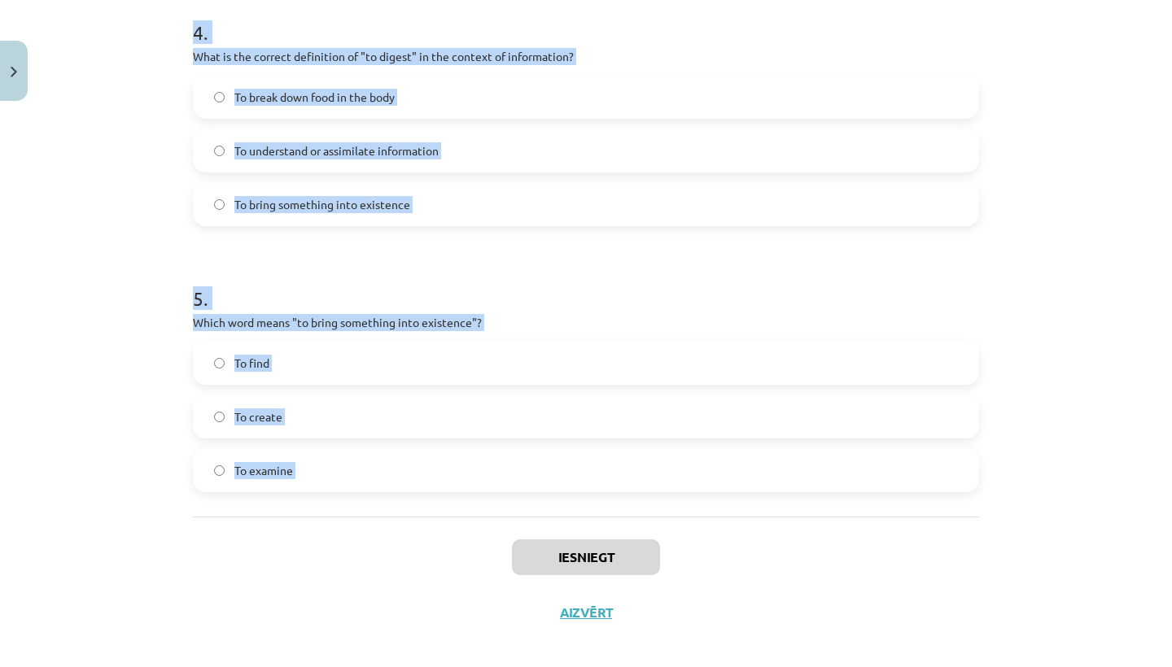
drag, startPoint x: 189, startPoint y: 320, endPoint x: 460, endPoint y: 546, distance: 353.0
copy form "1 . Which of the following means "the surroundings or conditions in which a per…"
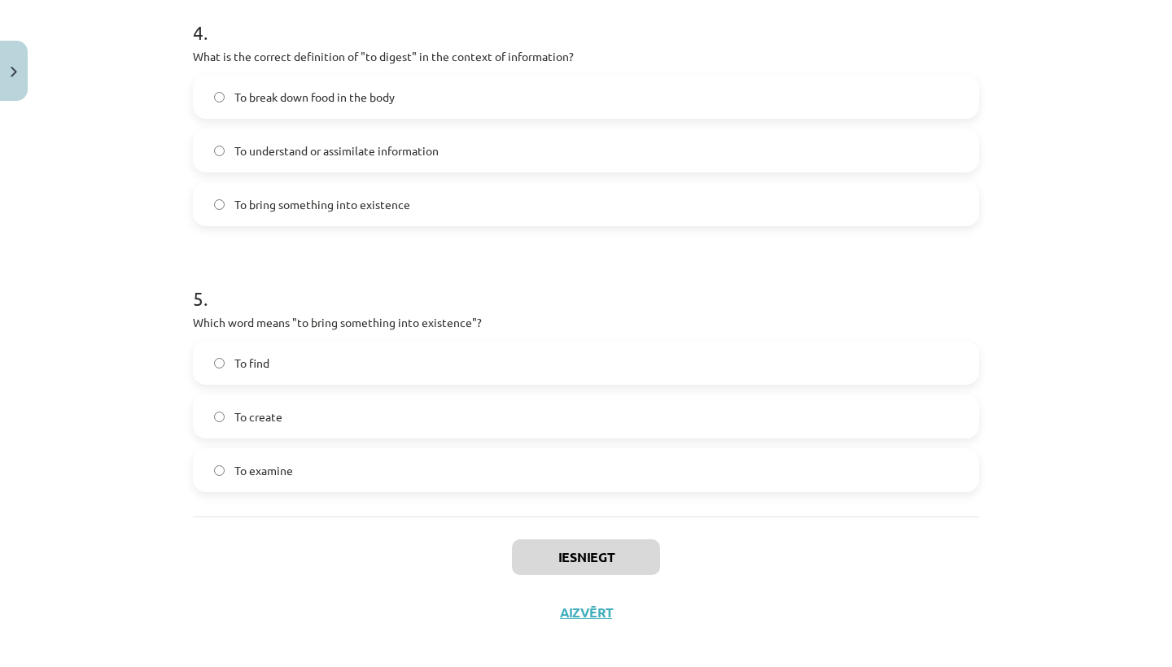
click at [175, 214] on div "Mācību tēma: Angļu valodas i - 11. klases 1. ieskaites mācību materiāls #8 🔤 To…" at bounding box center [586, 333] width 1172 height 667
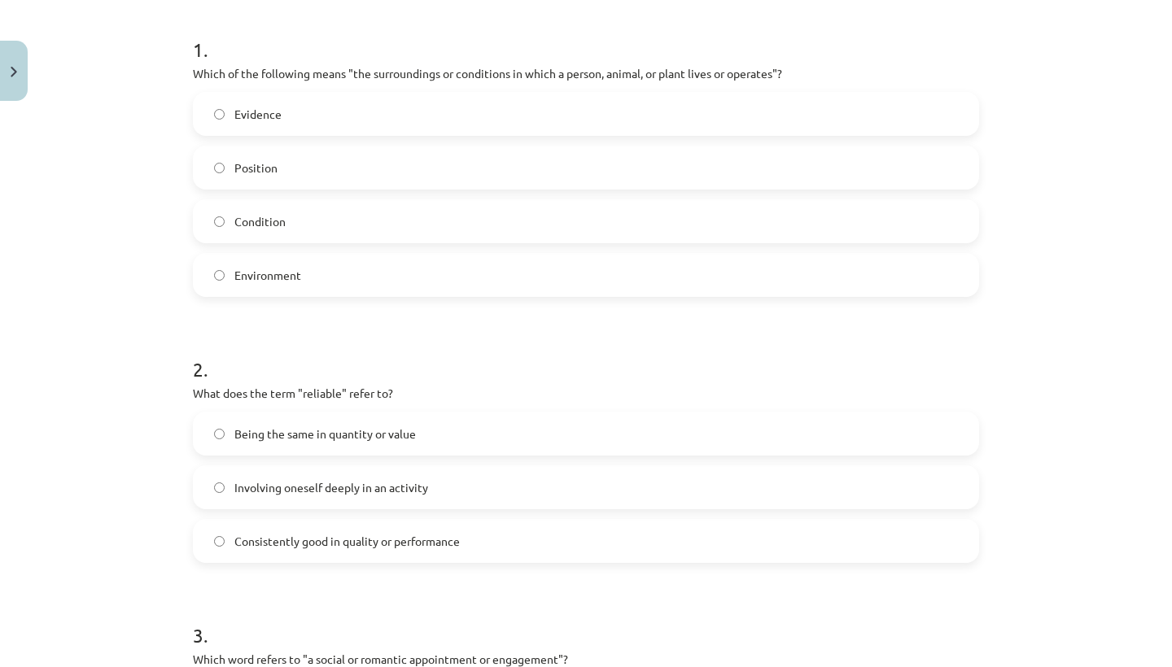
scroll to position [327, 0]
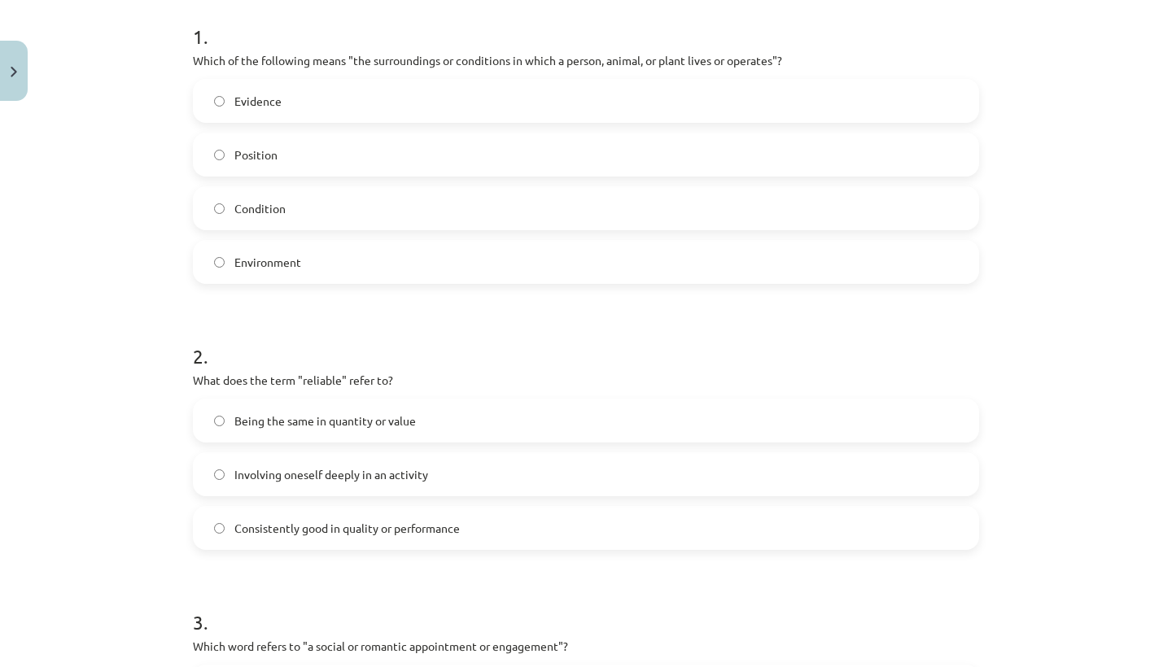
click at [308, 269] on label "Environment" at bounding box center [585, 262] width 783 height 41
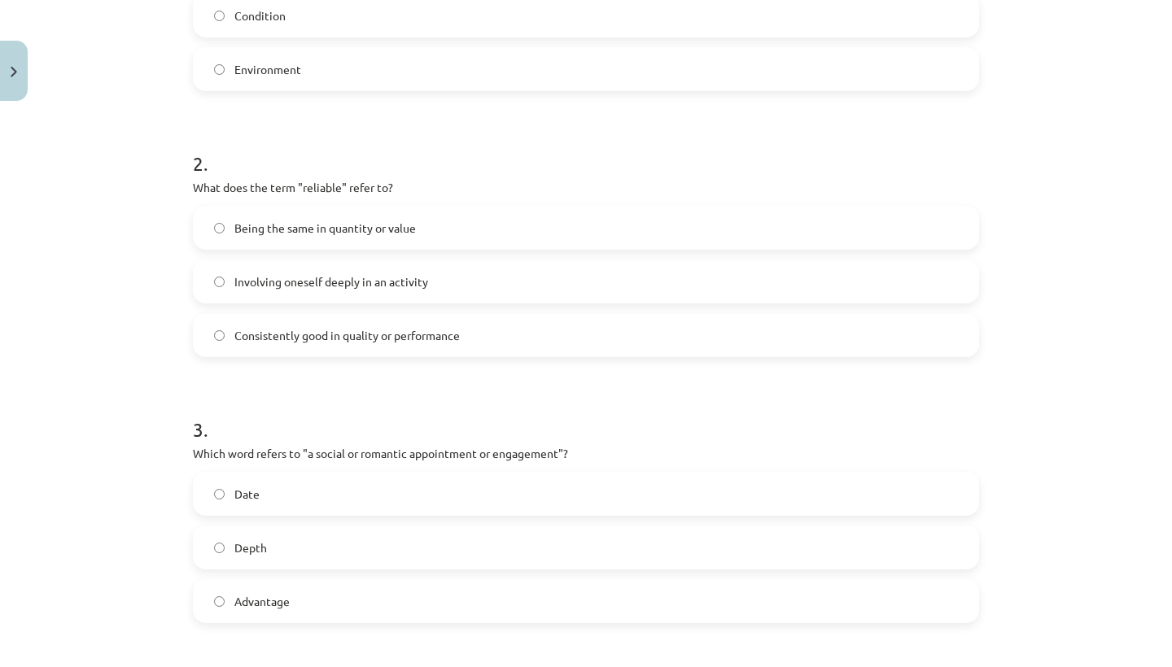
scroll to position [522, 0]
click at [337, 336] on span "Consistently good in quality or performance" at bounding box center [346, 333] width 225 height 17
click at [320, 500] on label "Date" at bounding box center [585, 491] width 783 height 41
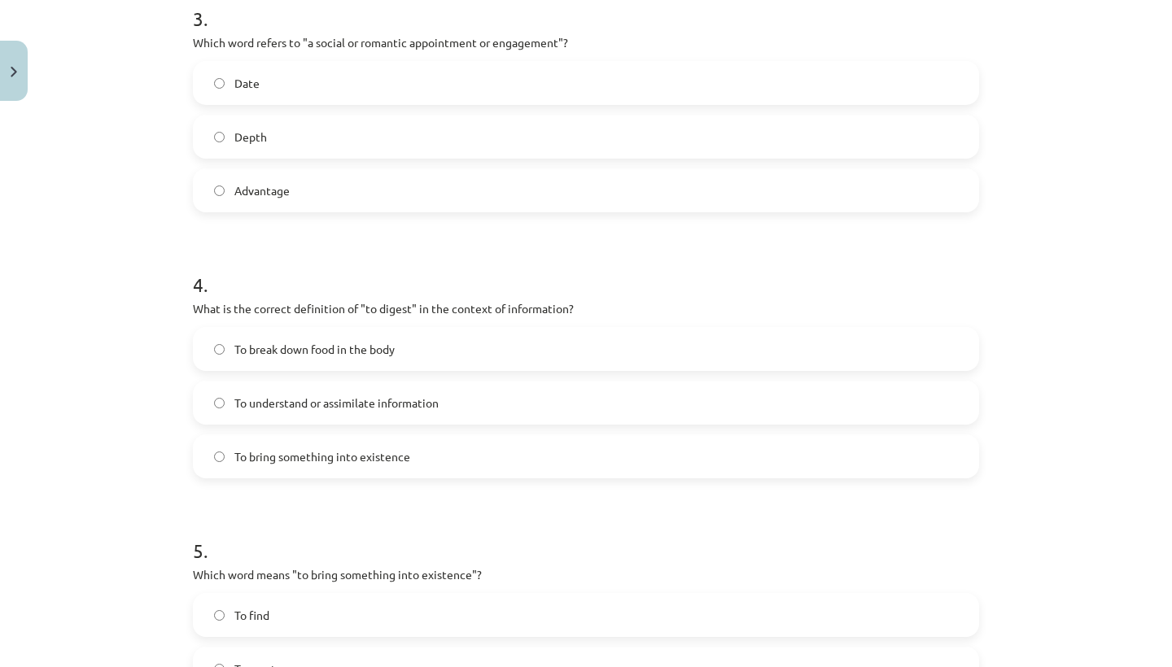
scroll to position [943, 0]
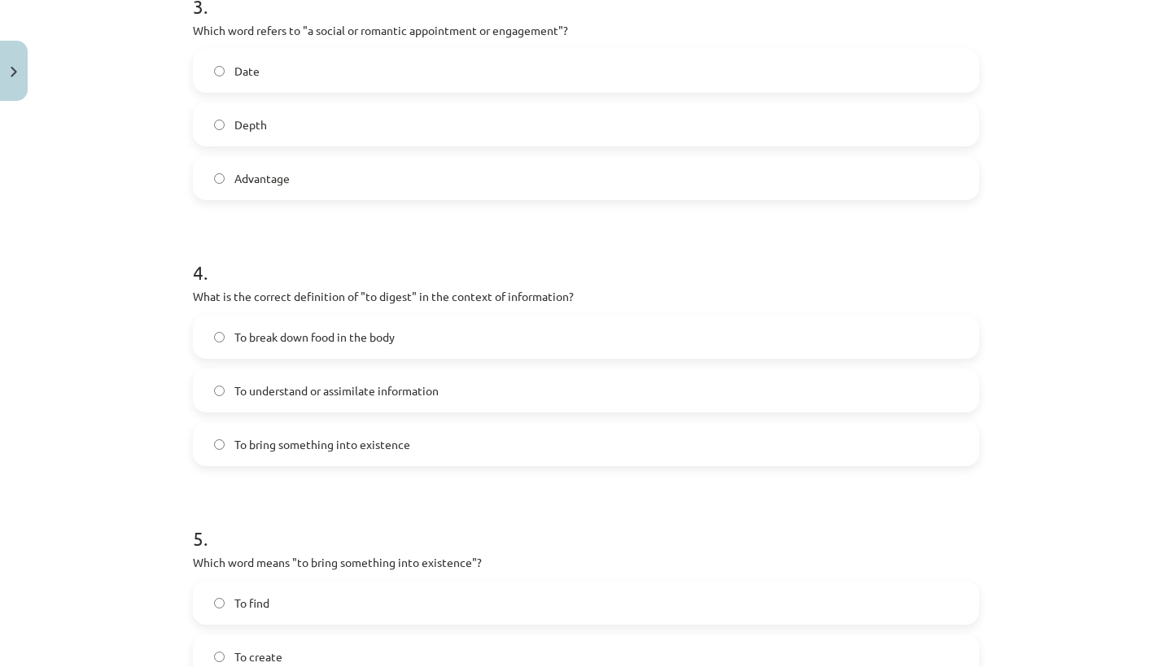
click at [330, 388] on span "To understand or assimilate information" at bounding box center [336, 390] width 204 height 17
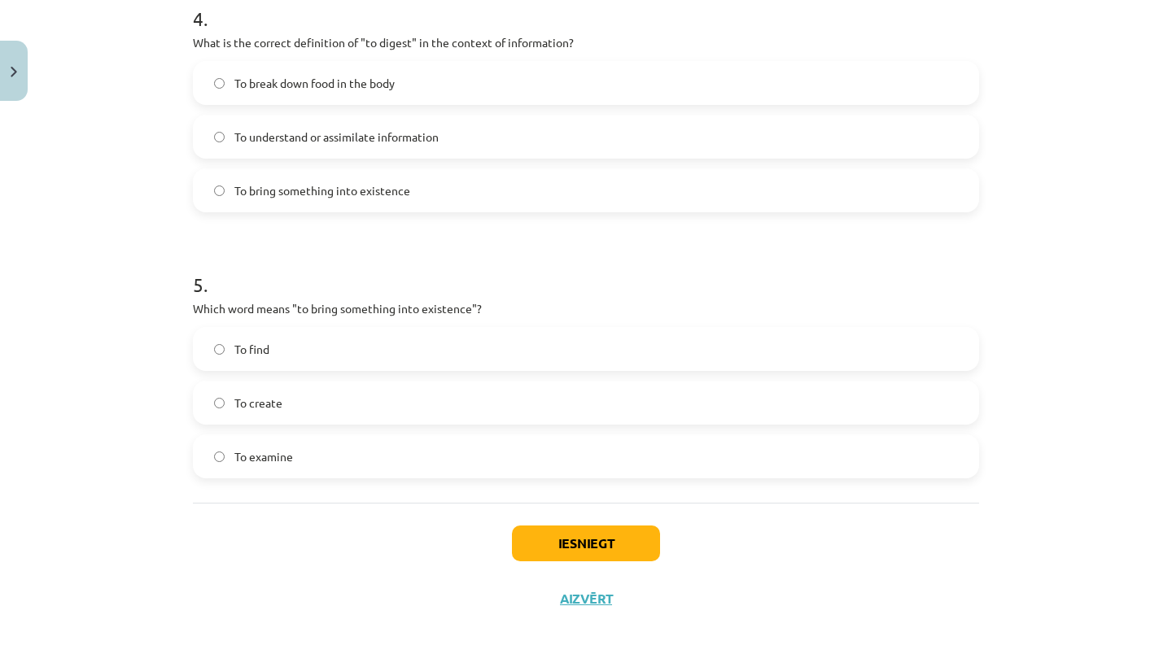
scroll to position [1199, 0]
click at [365, 395] on label "To create" at bounding box center [585, 402] width 783 height 41
click at [552, 539] on button "Iesniegt" at bounding box center [586, 544] width 148 height 36
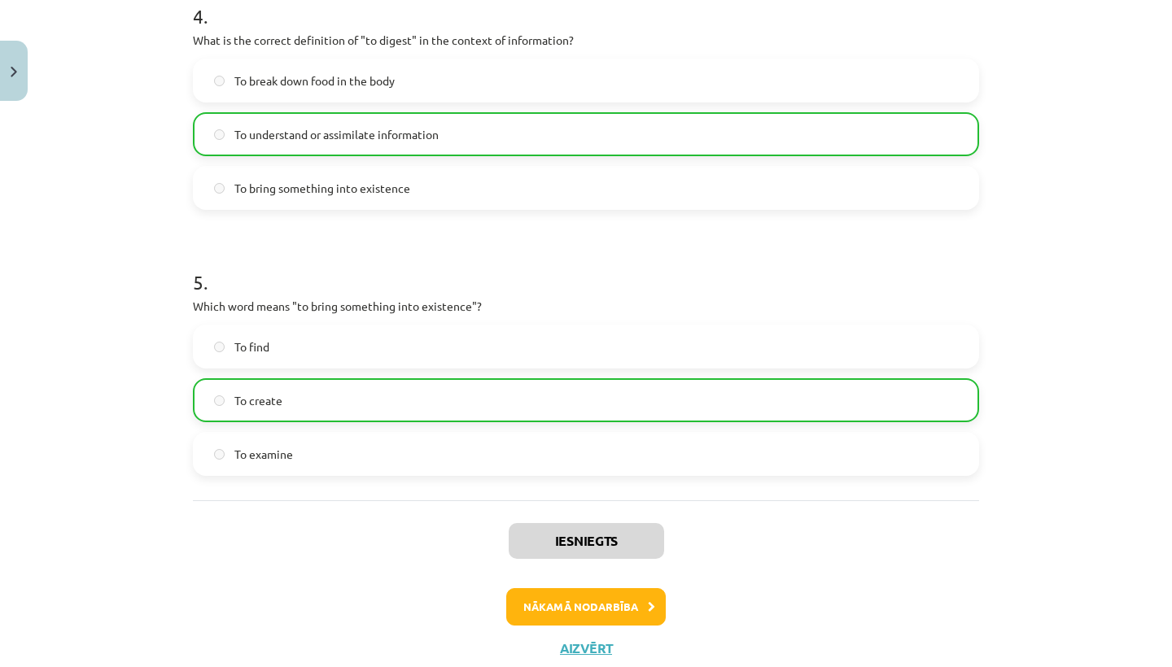
click at [541, 613] on button "Nākamā nodarbība" at bounding box center [585, 606] width 159 height 37
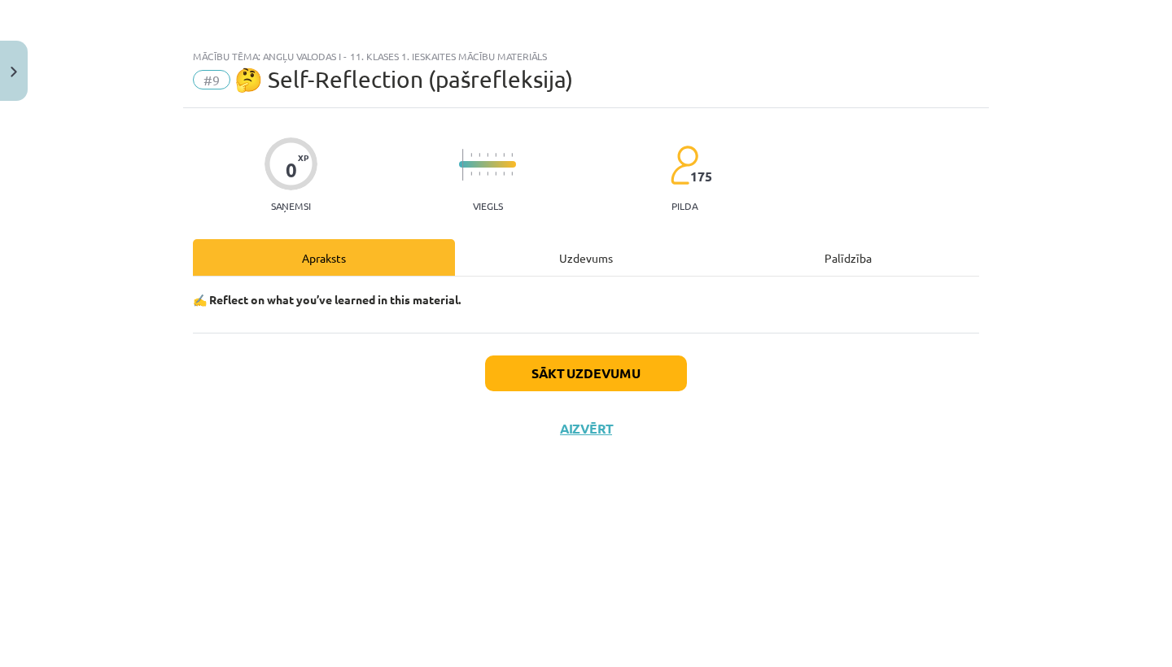
scroll to position [0, 0]
click at [623, 384] on button "Sākt uzdevumu" at bounding box center [586, 374] width 202 height 36
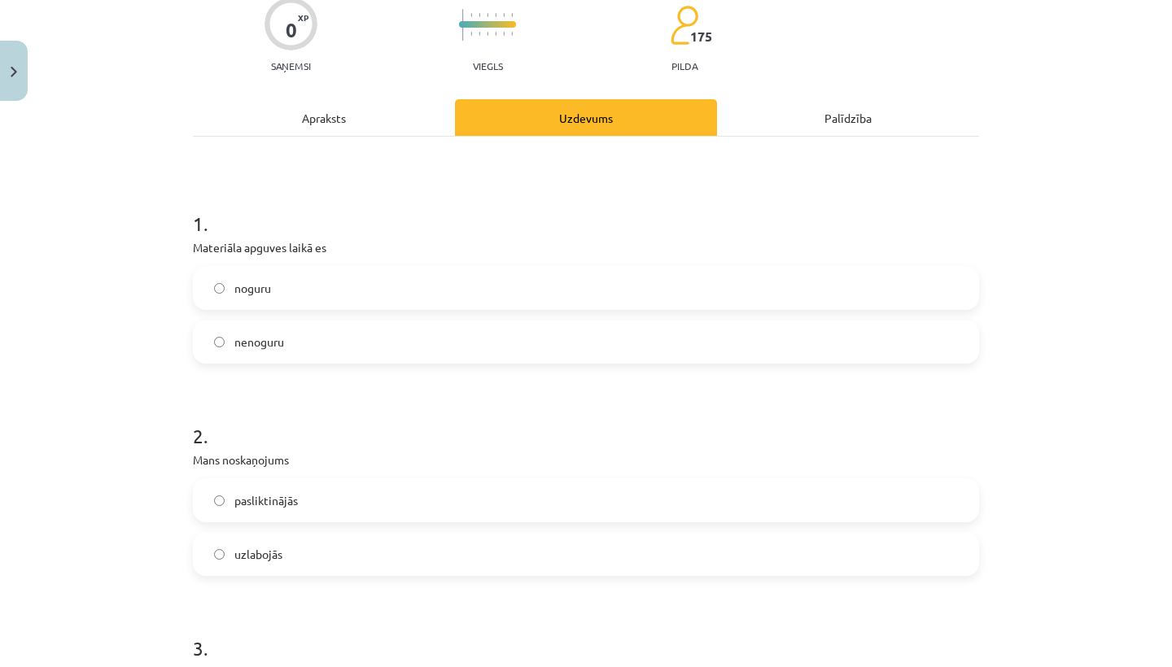
scroll to position [141, 0]
click at [274, 352] on label "nenoguru" at bounding box center [585, 341] width 783 height 41
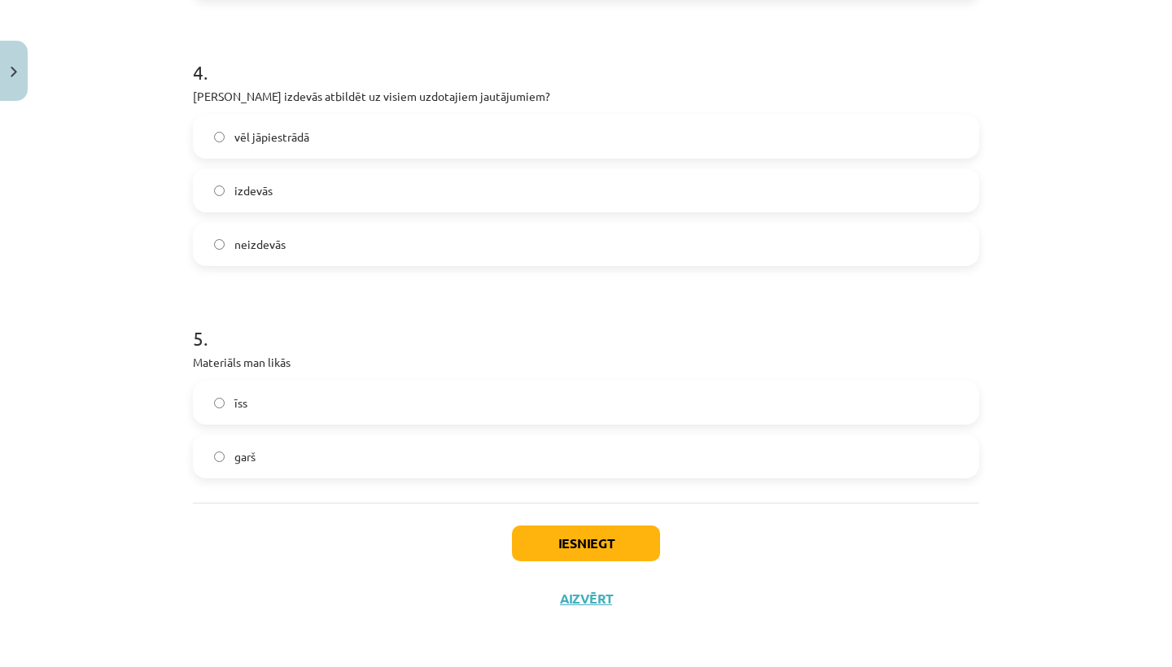
scroll to position [931, 0]
click at [536, 544] on button "Iesniegt" at bounding box center [586, 544] width 148 height 36
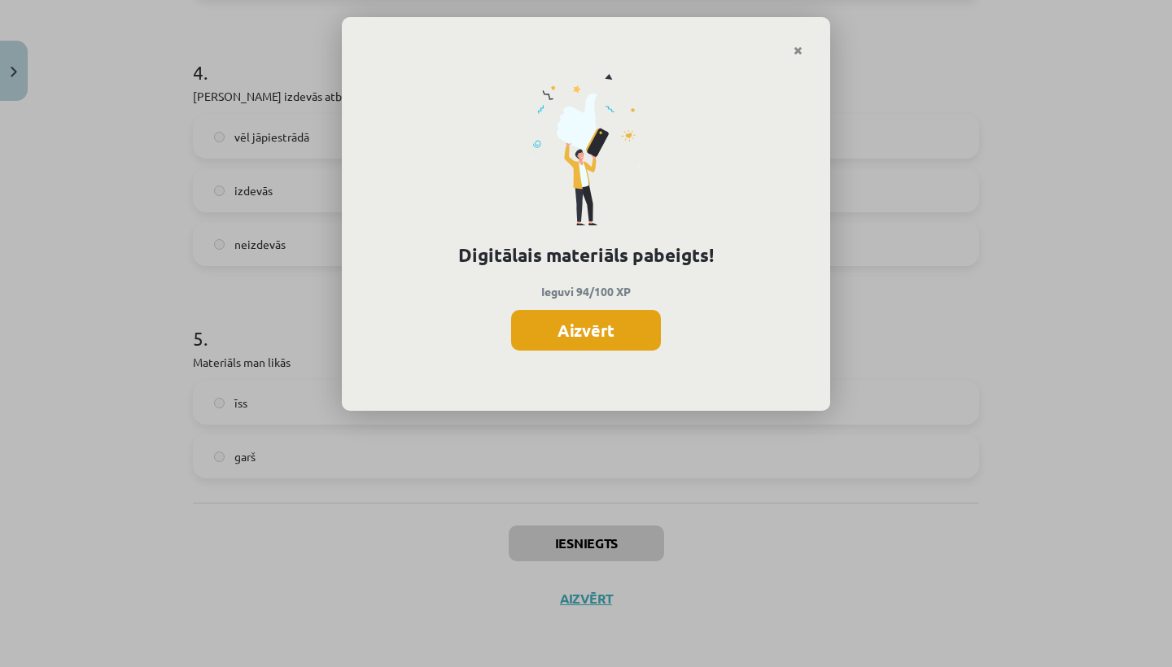
click at [578, 332] on button "Aizvērt" at bounding box center [586, 330] width 150 height 41
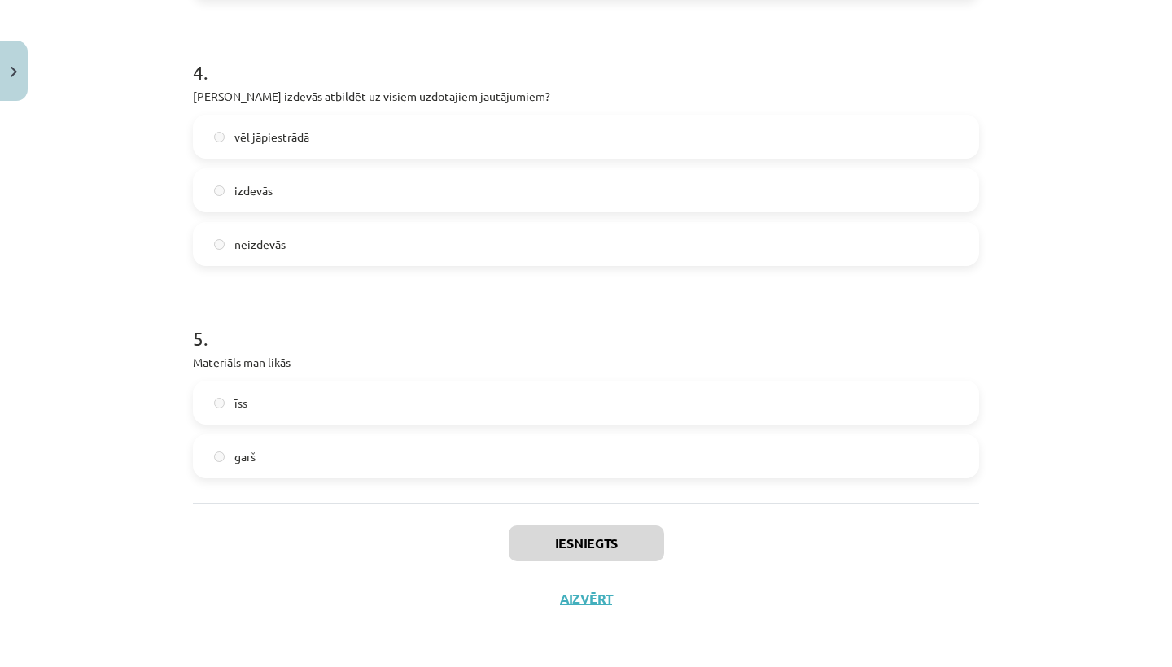
click at [567, 593] on button "Aizvērt" at bounding box center [586, 599] width 62 height 16
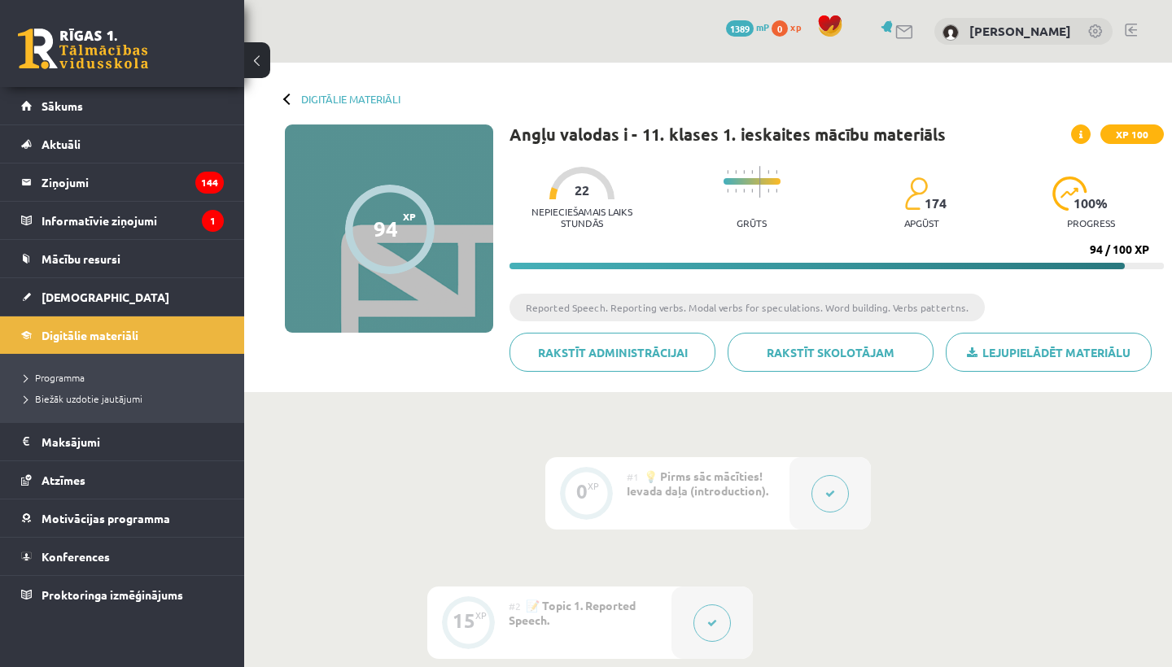
scroll to position [0, 0]
click at [66, 296] on span "[DEMOGRAPHIC_DATA]" at bounding box center [105, 297] width 128 height 15
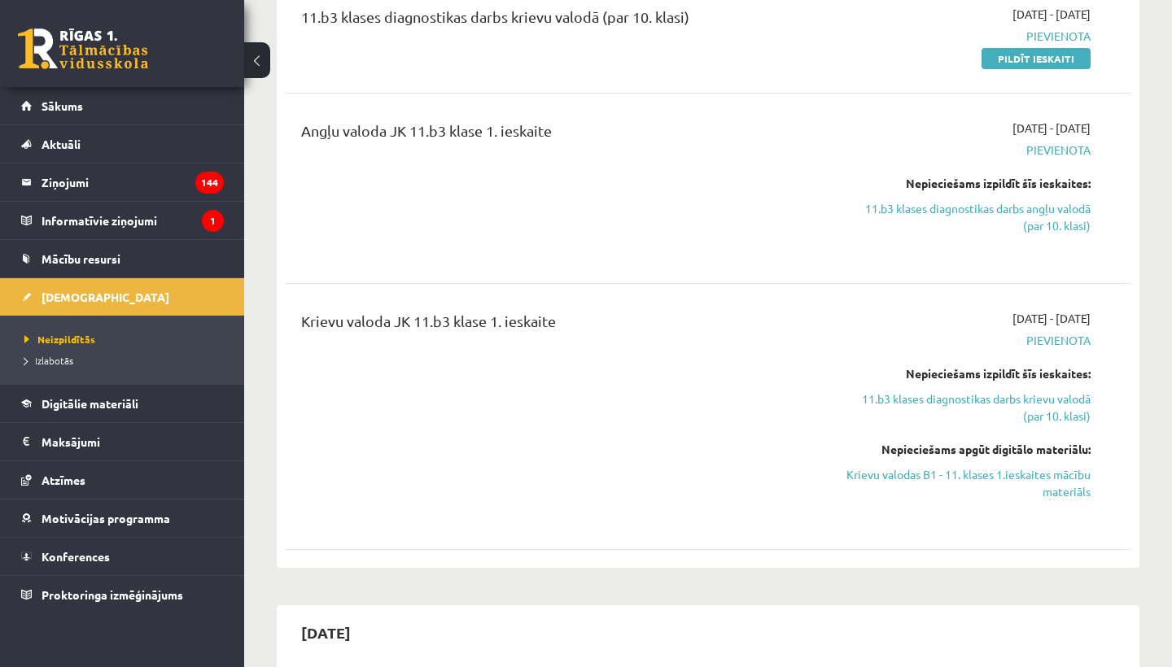
scroll to position [340, 0]
click at [1034, 475] on link "Krievu valodas B1 - 11. klases 1.ieskaites mācību materiāls" at bounding box center [967, 484] width 247 height 34
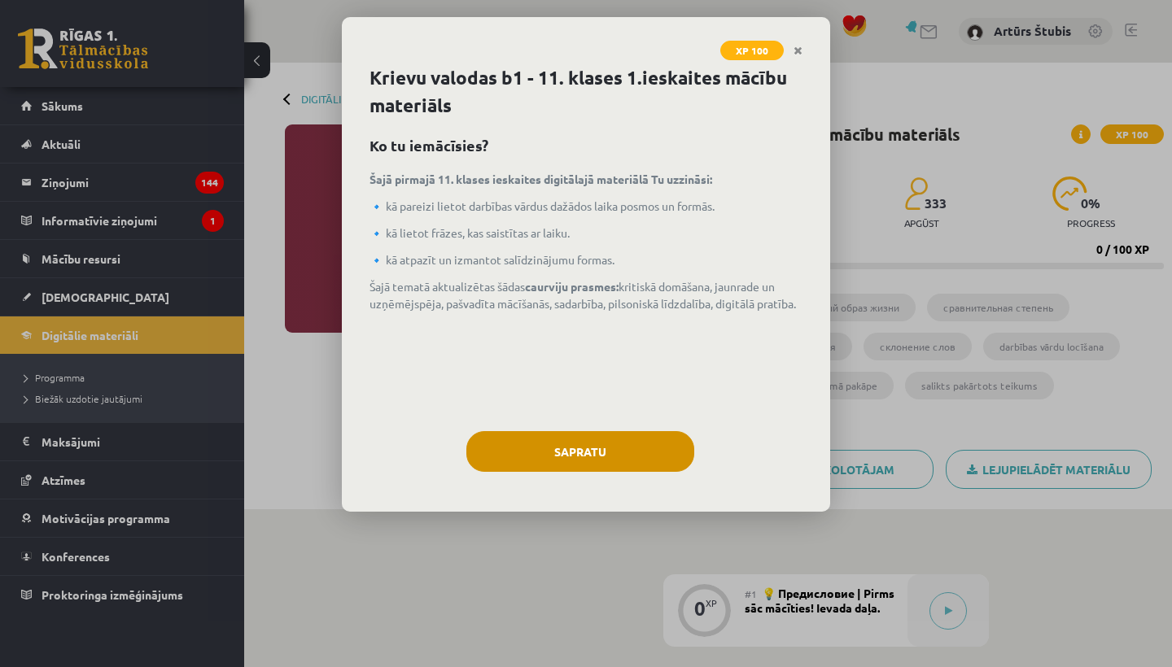
click at [527, 448] on button "Sapratu" at bounding box center [580, 451] width 228 height 41
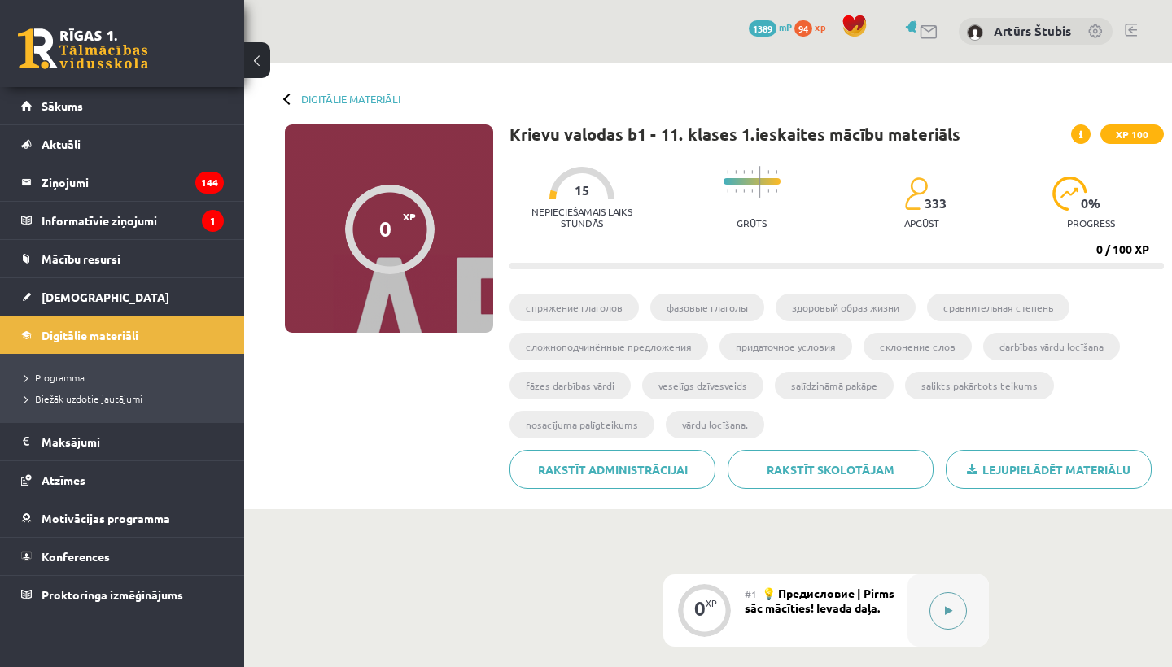
click at [938, 612] on button at bounding box center [947, 610] width 37 height 37
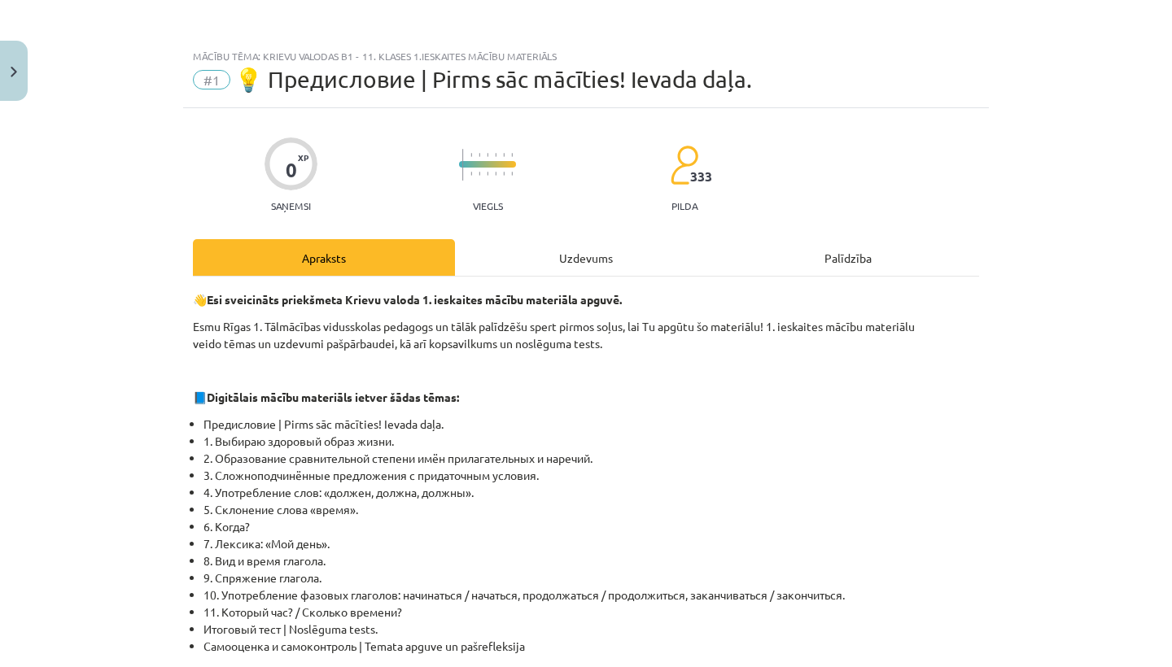
click at [594, 246] on div "Uzdevums" at bounding box center [586, 257] width 262 height 37
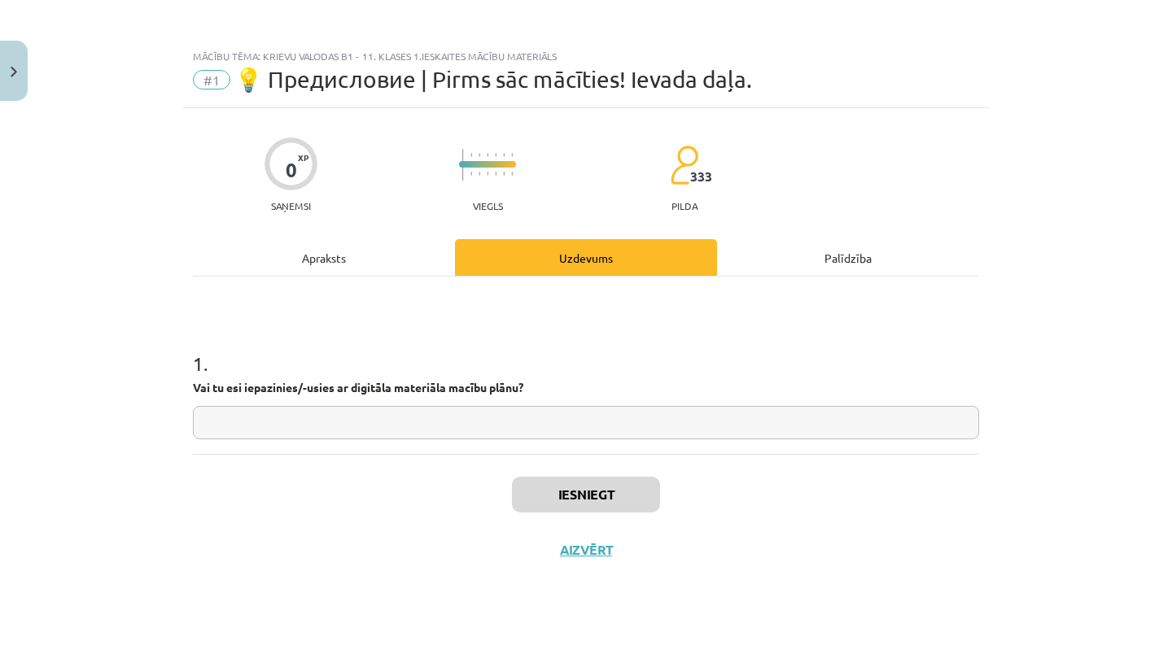
click at [465, 417] on input "text" at bounding box center [586, 422] width 786 height 33
type input "**"
click at [606, 504] on button "Iesniegt" at bounding box center [586, 495] width 148 height 36
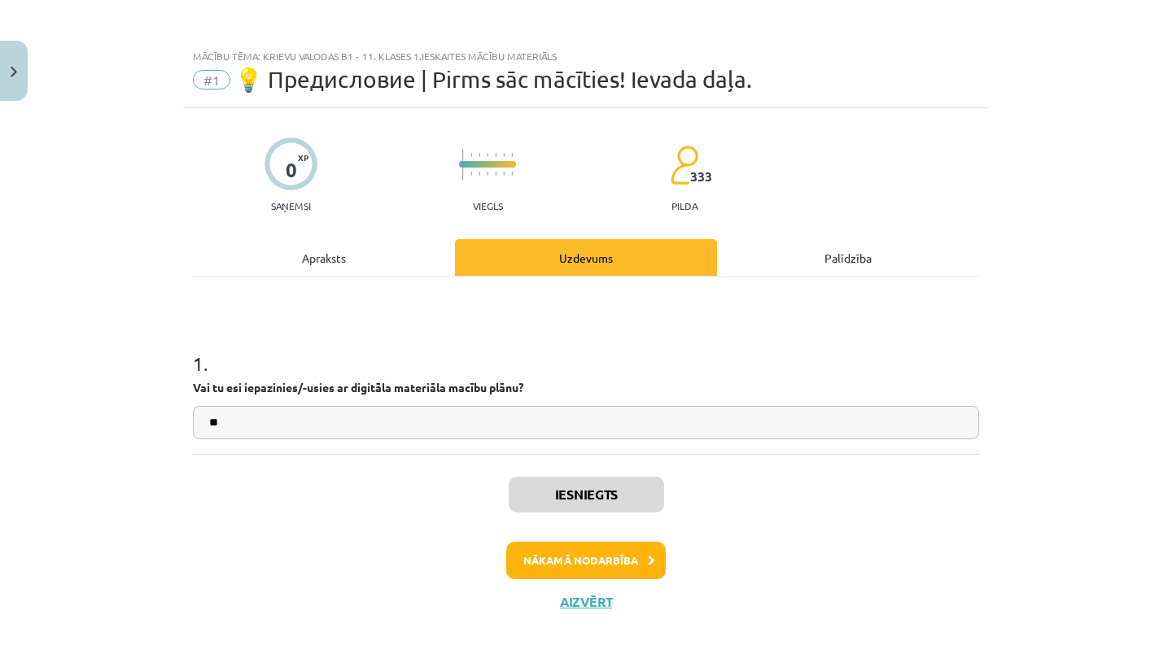
click at [610, 559] on button "Nākamā nodarbība" at bounding box center [585, 560] width 159 height 37
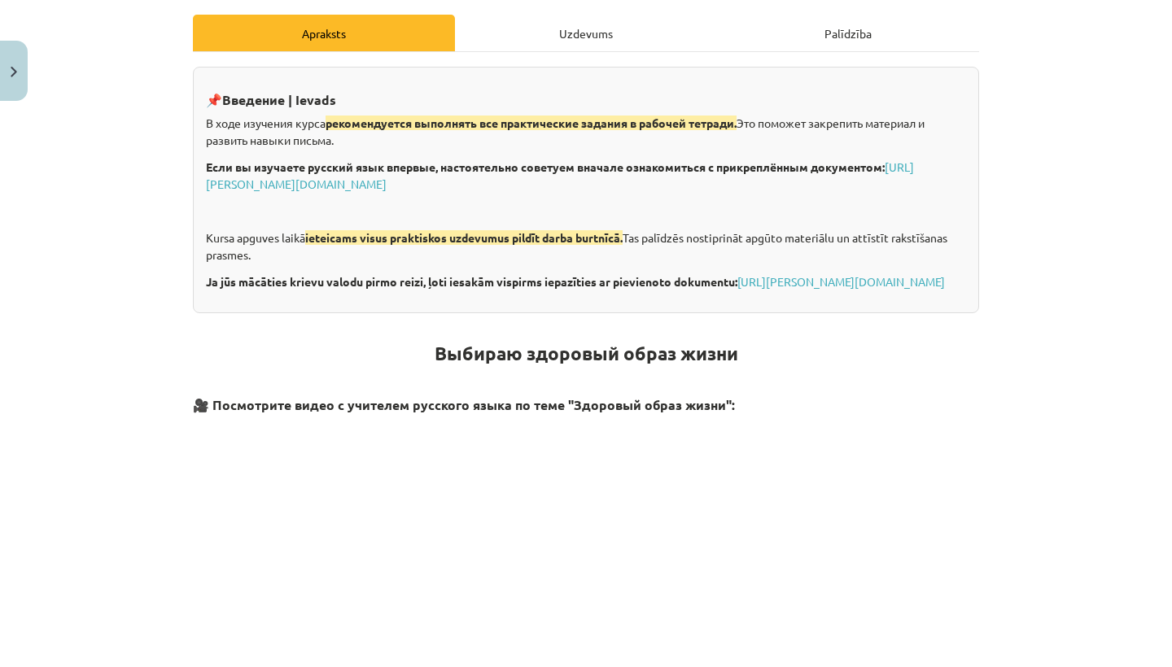
scroll to position [225, 0]
click at [583, 37] on div "Uzdevums" at bounding box center [586, 32] width 262 height 37
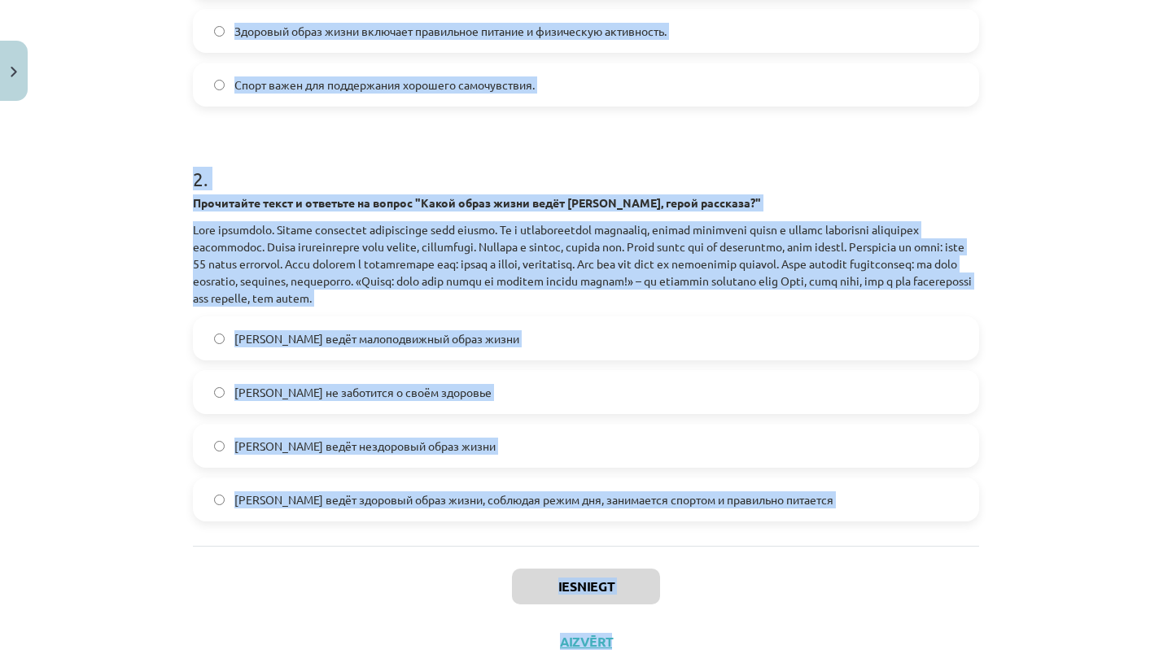
scroll to position [526, 0]
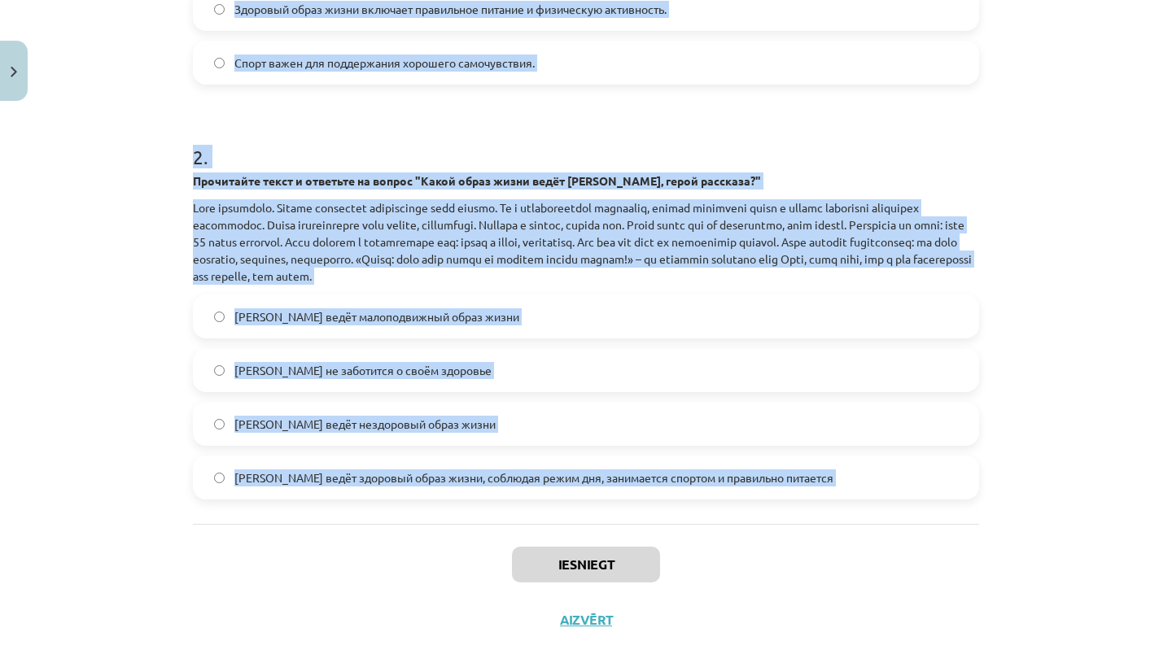
drag, startPoint x: 190, startPoint y: 322, endPoint x: 452, endPoint y: 536, distance: 337.7
click at [452, 536] on div "4 XP Saņemsi Grūts 333 pilda Apraksts Uzdevums Palīdzība 1 . Какое из следующих…" at bounding box center [586, 115] width 806 height 1066
copy form "1 . Какое из следующих утверждений является примером сложноподчиненного предлож…"
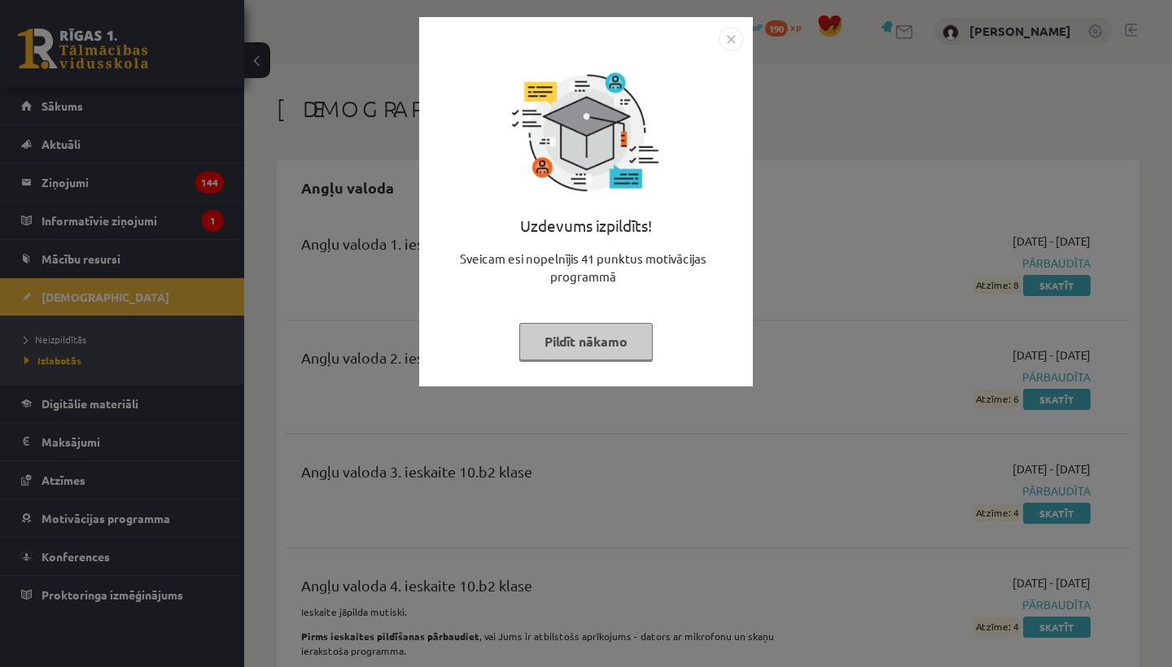
click at [597, 338] on button "Pildīt nākamo" at bounding box center [585, 341] width 133 height 37
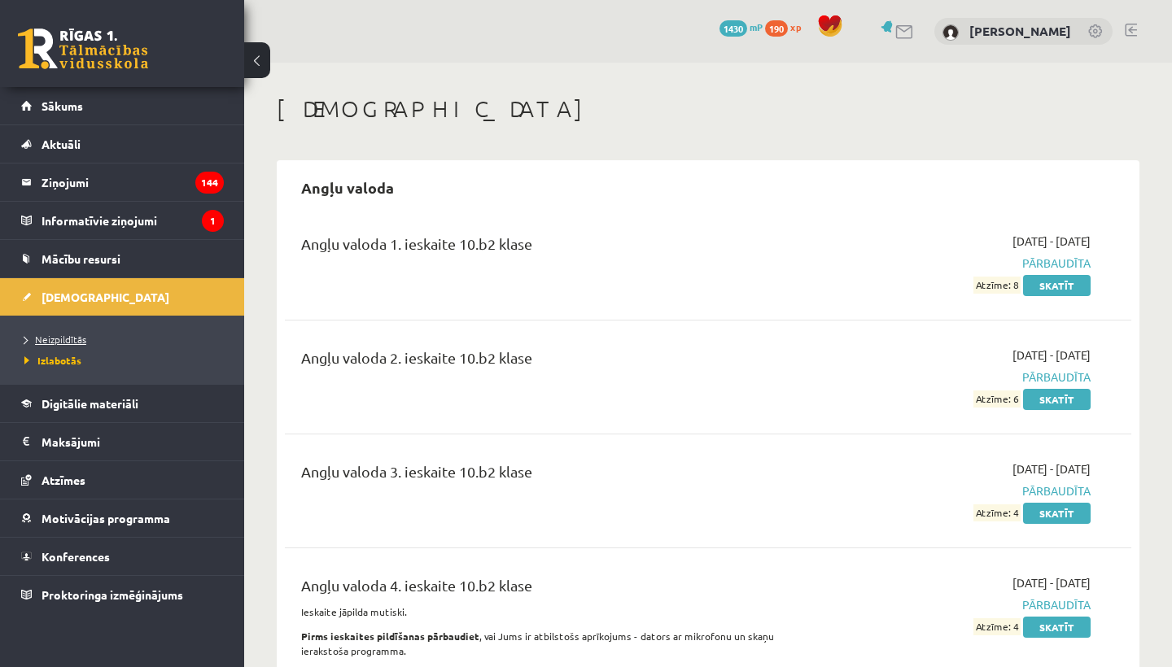
click at [59, 343] on span "Neizpildītās" at bounding box center [55, 339] width 62 height 13
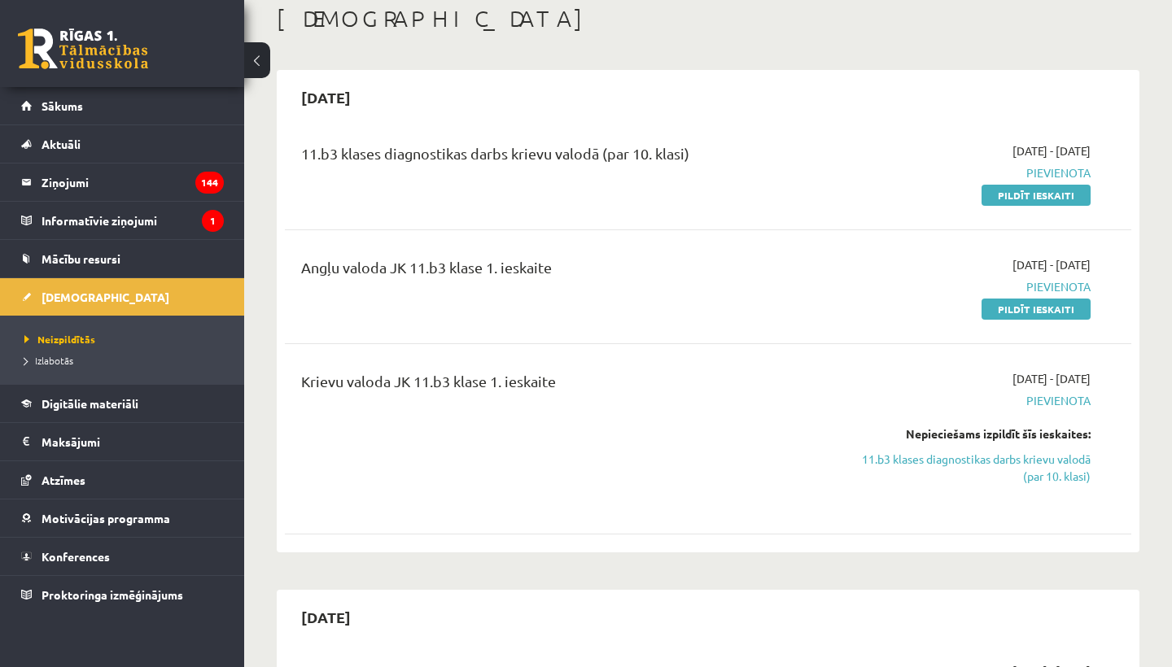
scroll to position [113, 0]
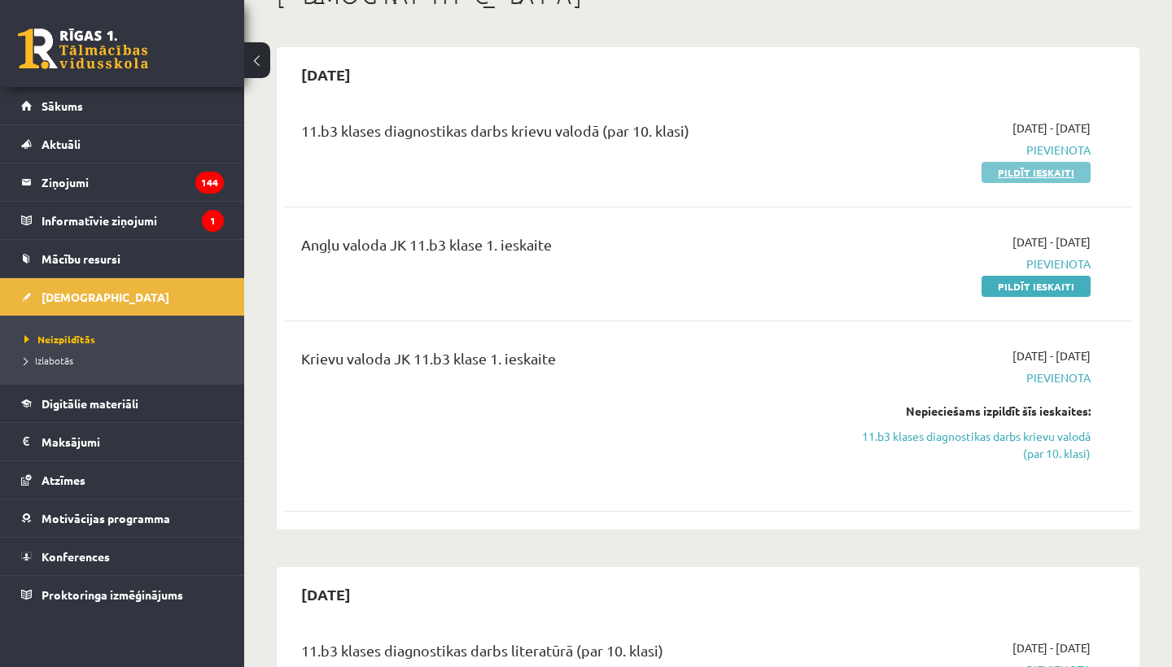
click at [1006, 175] on link "Pildīt ieskaiti" at bounding box center [1035, 172] width 109 height 21
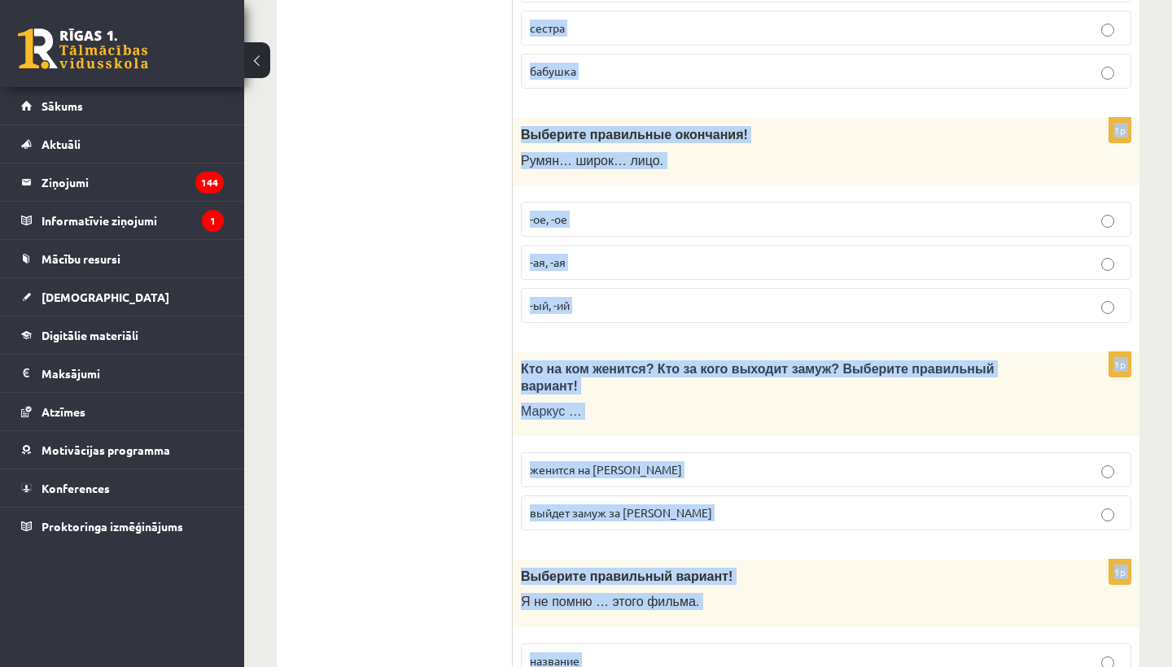
scroll to position [5228, 0]
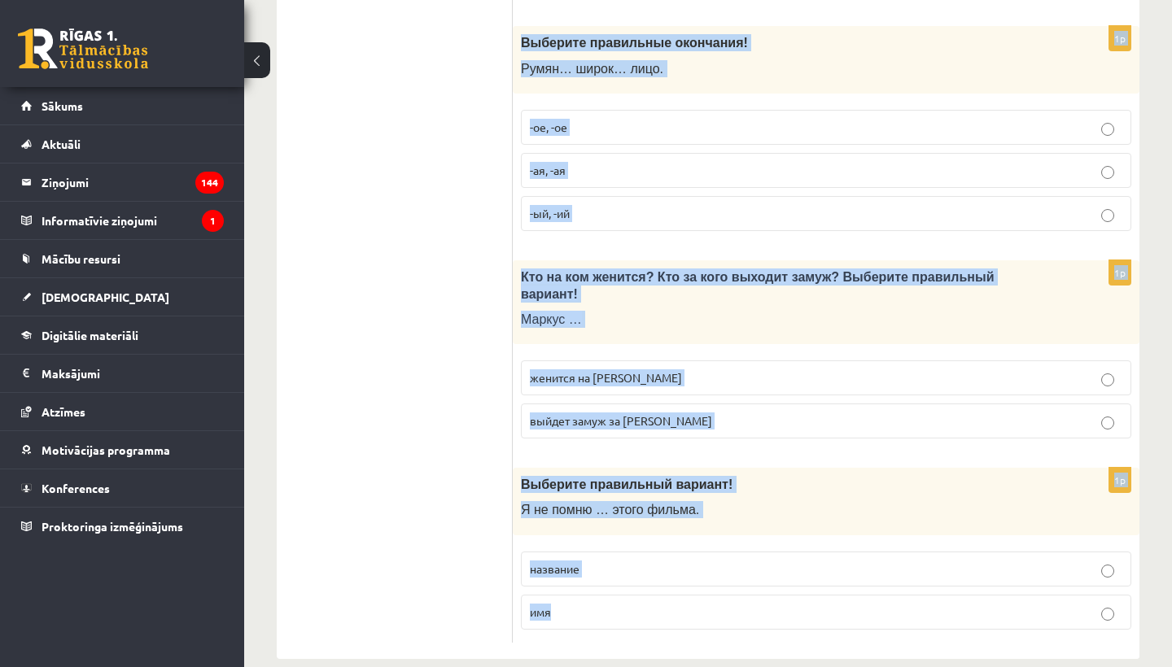
drag, startPoint x: 520, startPoint y: 322, endPoint x: 773, endPoint y: 666, distance: 427.2
copy form "Loremips dolorsitam consect! Adi elits doeius, te in utlaboreet dolo — magnaal …"
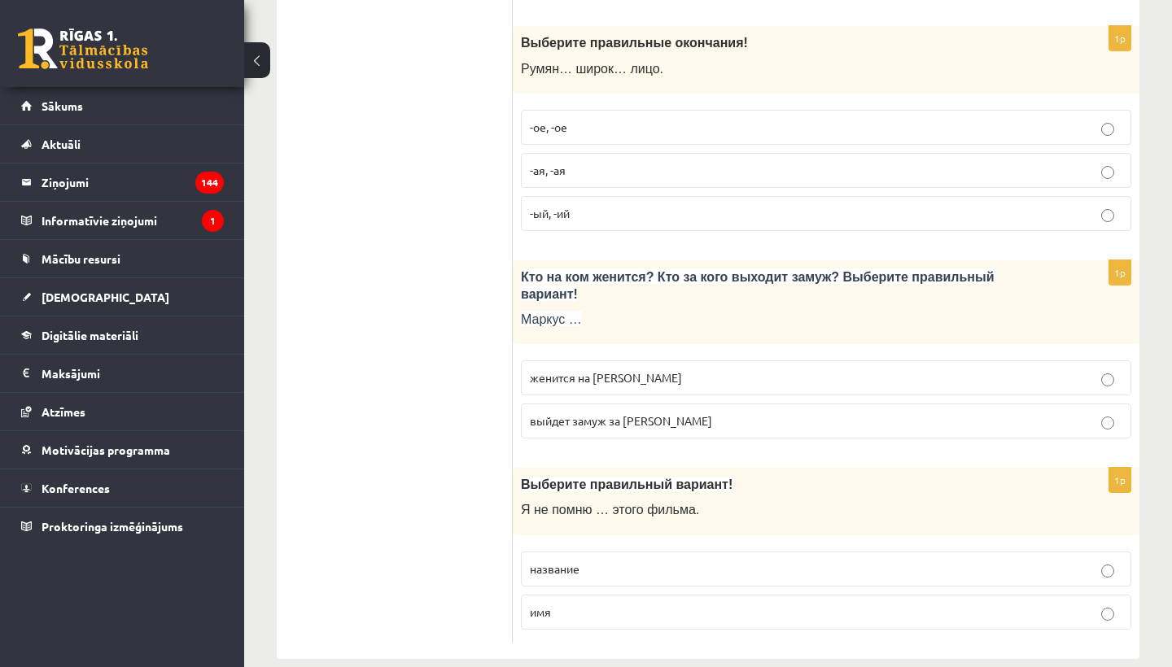
click at [572, 561] on p "название" at bounding box center [826, 569] width 592 height 17
click at [634, 369] on p "женится на Агнии" at bounding box center [826, 377] width 592 height 17
click at [646, 115] on label "-ое, -ое" at bounding box center [826, 127] width 610 height 35
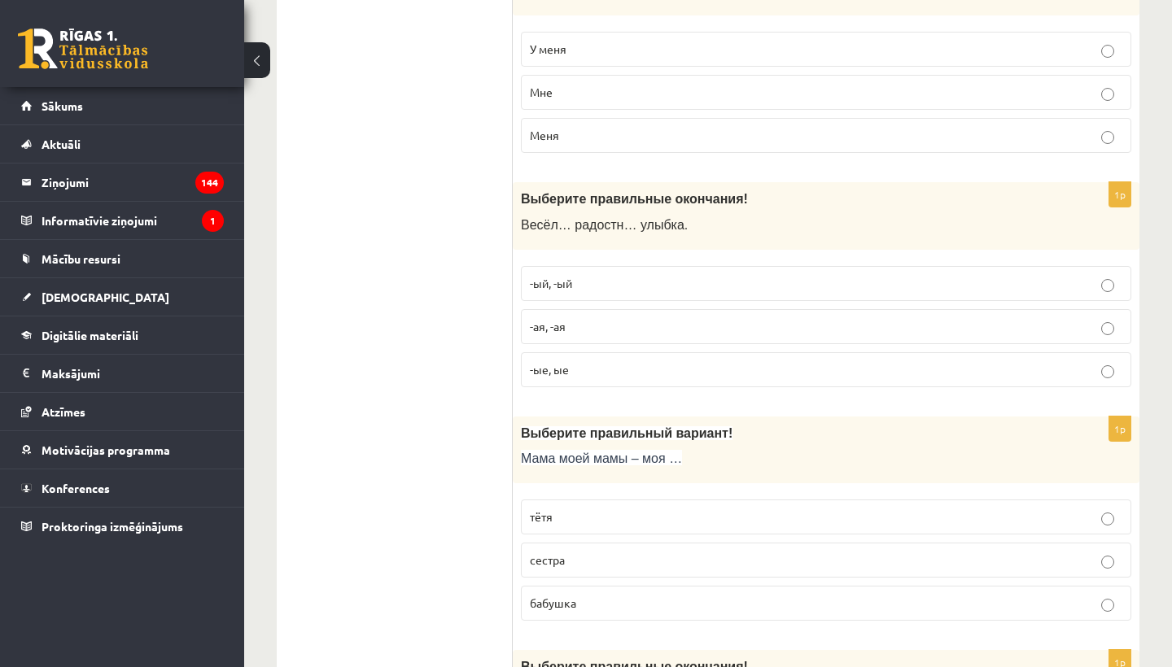
scroll to position [4605, 0]
click at [595, 317] on p "-ая, -ая" at bounding box center [826, 325] width 592 height 17
click at [615, 591] on label "бабушка" at bounding box center [826, 601] width 610 height 35
click at [637, 39] on p "У меня" at bounding box center [826, 47] width 592 height 17
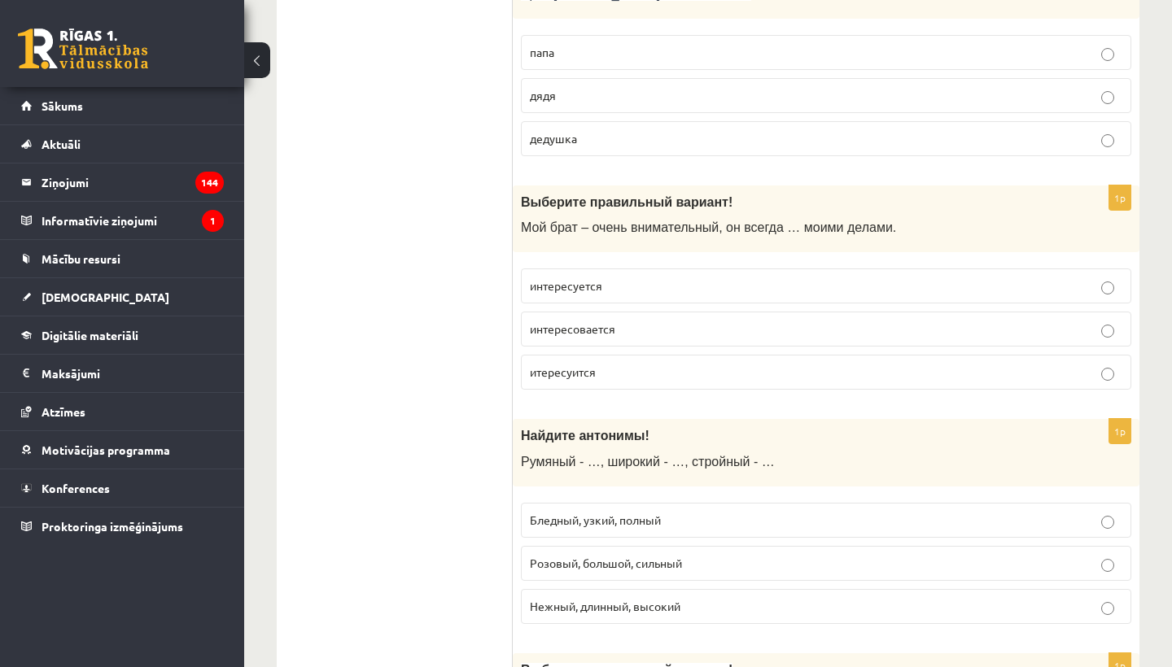
scroll to position [3892, 0]
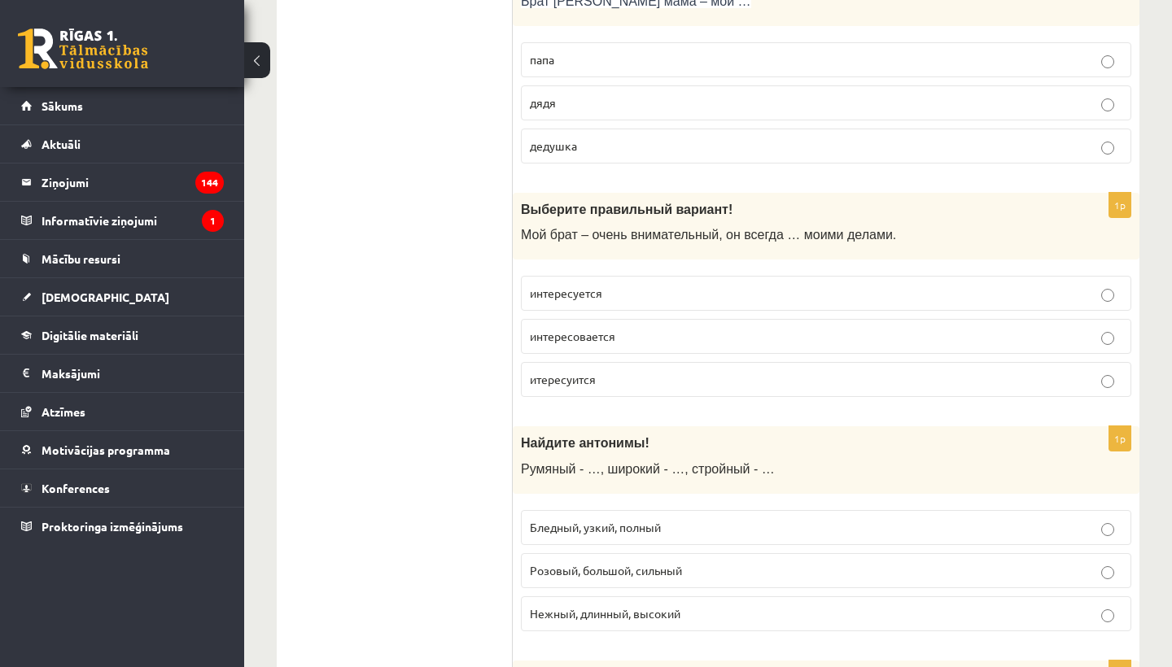
click at [670, 519] on p "Бледный, узкий, полный" at bounding box center [826, 527] width 592 height 17
click at [565, 94] on p "дядя" at bounding box center [826, 102] width 592 height 17
click at [657, 319] on label "интересовается" at bounding box center [826, 336] width 610 height 35
click at [605, 285] on p "интересуется" at bounding box center [826, 293] width 592 height 17
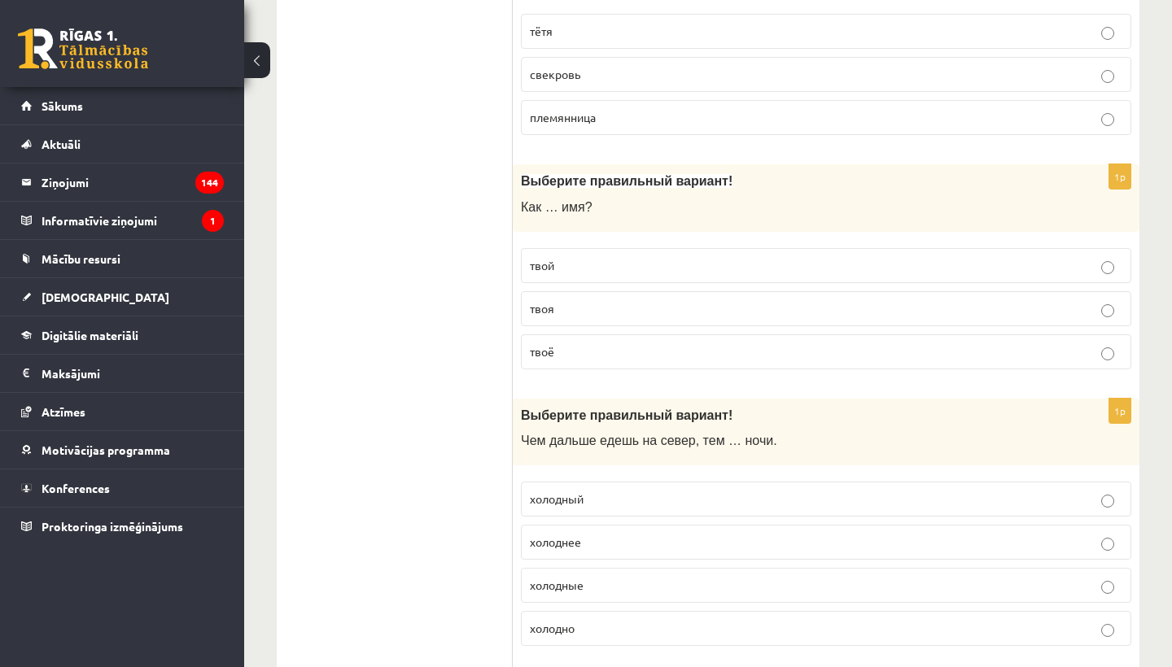
scroll to position [3175, 0]
click at [587, 66] on p "свекровь" at bounding box center [826, 74] width 592 height 17
click at [601, 343] on p "твоё" at bounding box center [826, 351] width 592 height 17
click at [655, 535] on p "холоднее" at bounding box center [826, 542] width 592 height 17
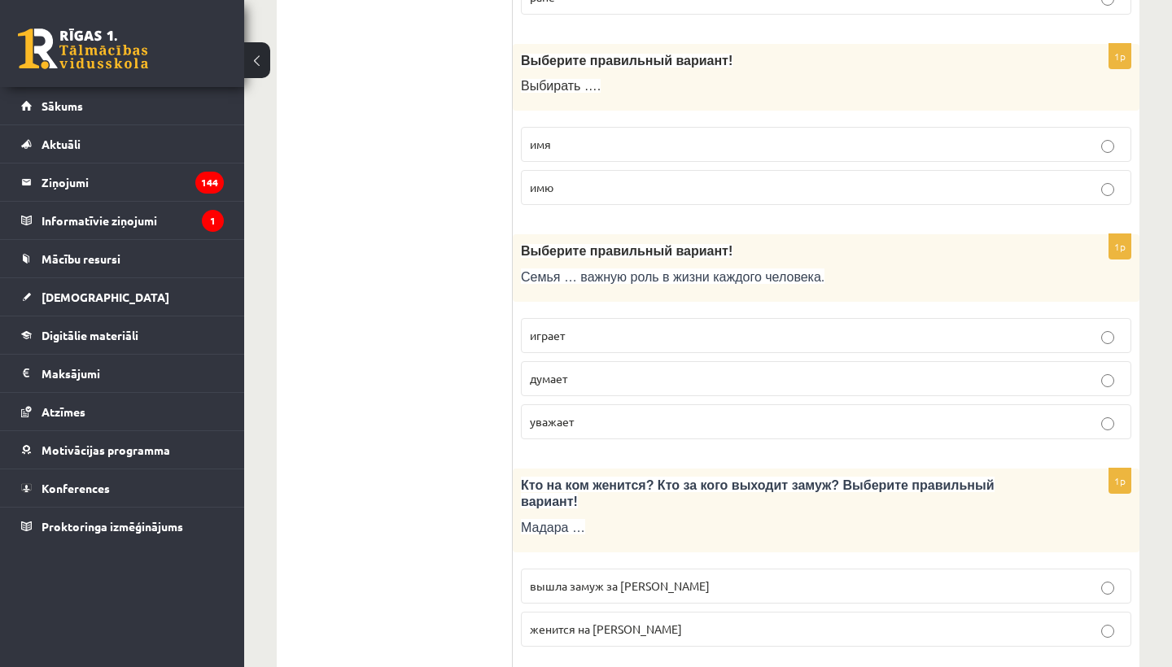
scroll to position [2430, 0]
click at [573, 142] on p "имя" at bounding box center [826, 143] width 592 height 17
click at [575, 332] on p "играет" at bounding box center [826, 334] width 592 height 17
click at [644, 580] on p "вышла замуж за Марка" at bounding box center [826, 585] width 592 height 17
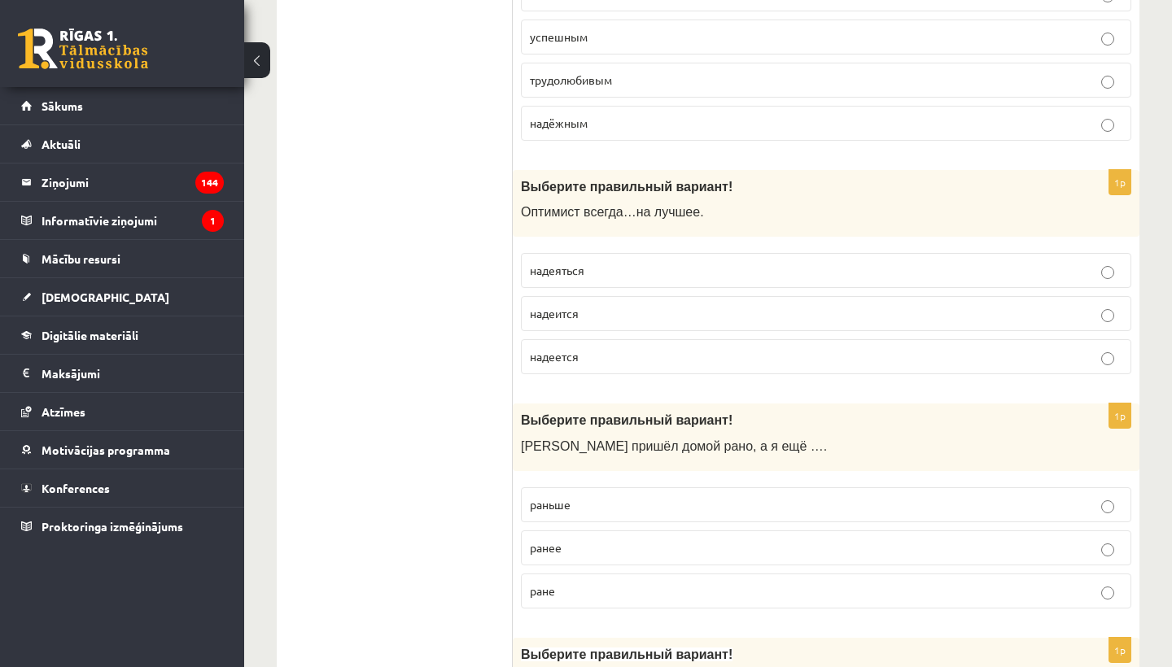
scroll to position [1835, 0]
click at [600, 76] on span "трудолюбивым" at bounding box center [571, 80] width 82 height 15
click at [635, 349] on p "надеется" at bounding box center [826, 357] width 592 height 17
click at [594, 509] on label "раньше" at bounding box center [826, 505] width 610 height 35
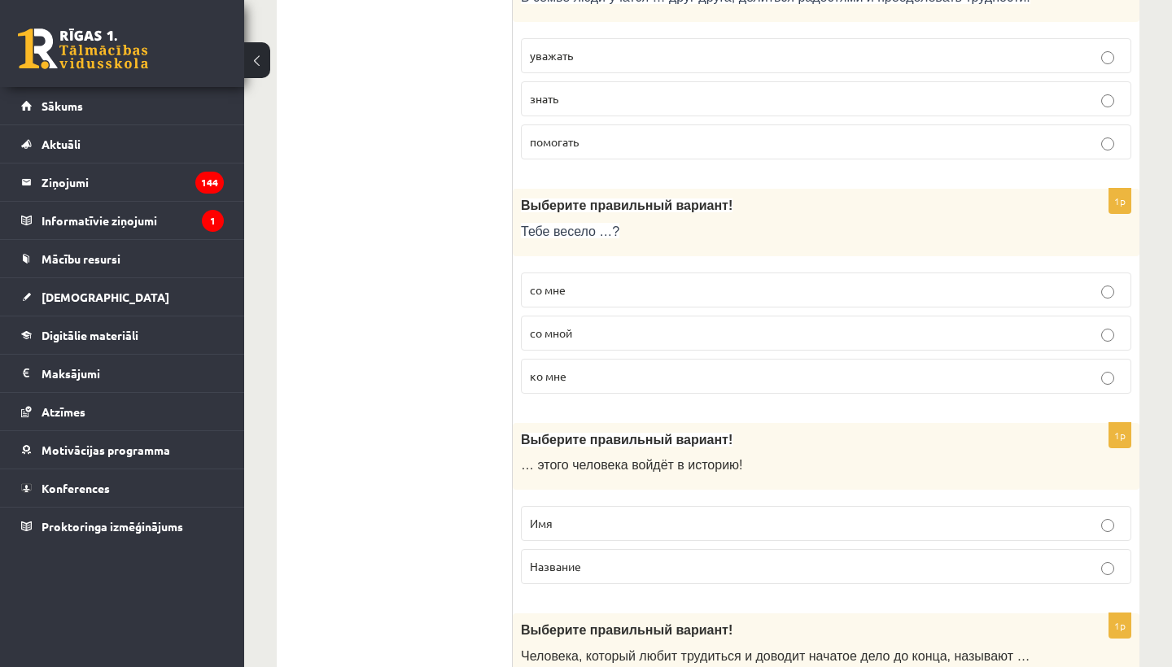
scroll to position [1114, 0]
click at [571, 332] on span "со мной" at bounding box center [551, 333] width 42 height 15
click at [601, 518] on p "Имя" at bounding box center [826, 524] width 592 height 17
click at [584, 58] on p "уважать" at bounding box center [826, 56] width 592 height 17
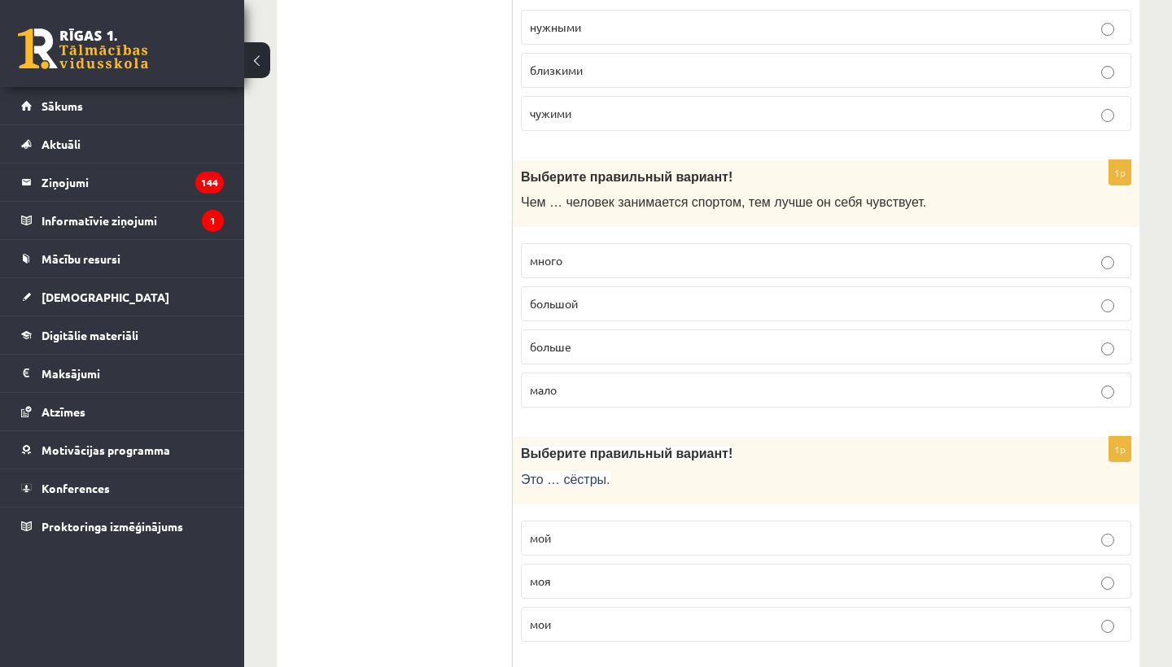
scroll to position [394, 0]
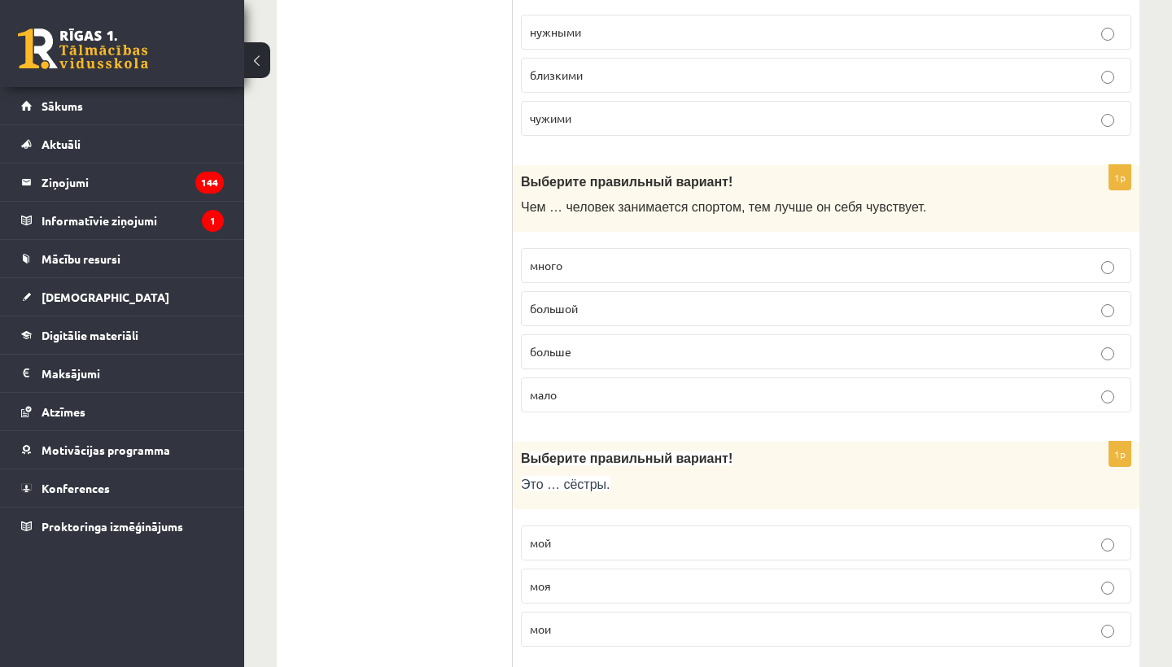
click at [636, 543] on p "мой" at bounding box center [826, 543] width 592 height 17
click at [597, 634] on p "мои" at bounding box center [826, 629] width 592 height 17
click at [649, 346] on p "больше" at bounding box center [826, 351] width 592 height 17
click at [618, 68] on p "близкими" at bounding box center [826, 75] width 592 height 17
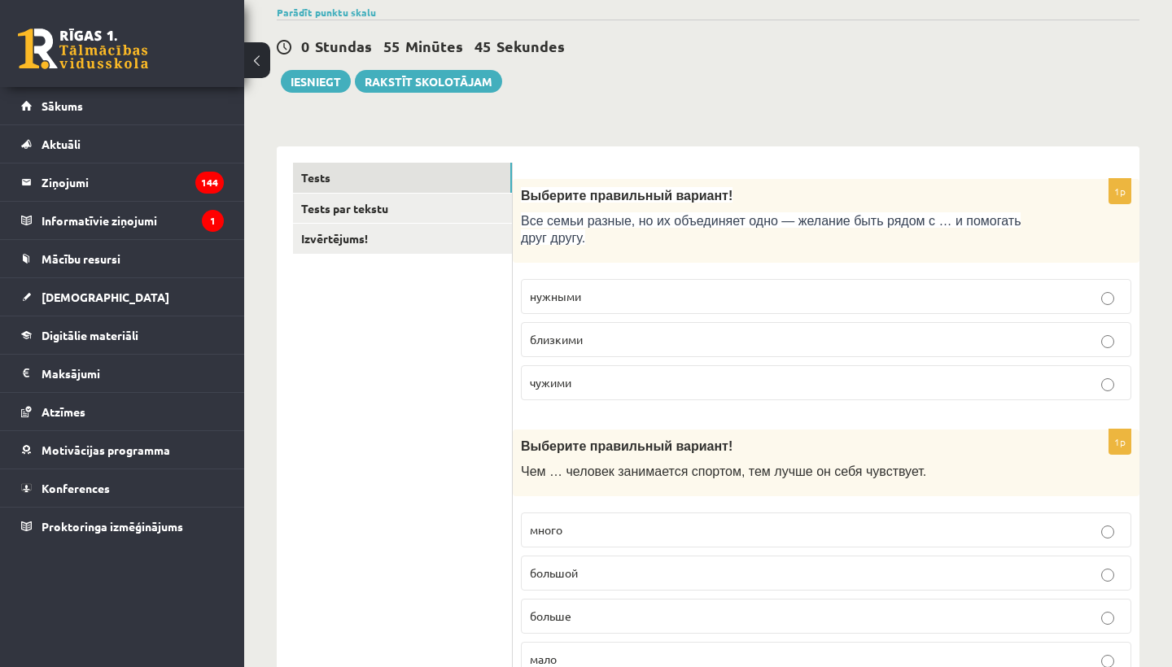
scroll to position [124, 0]
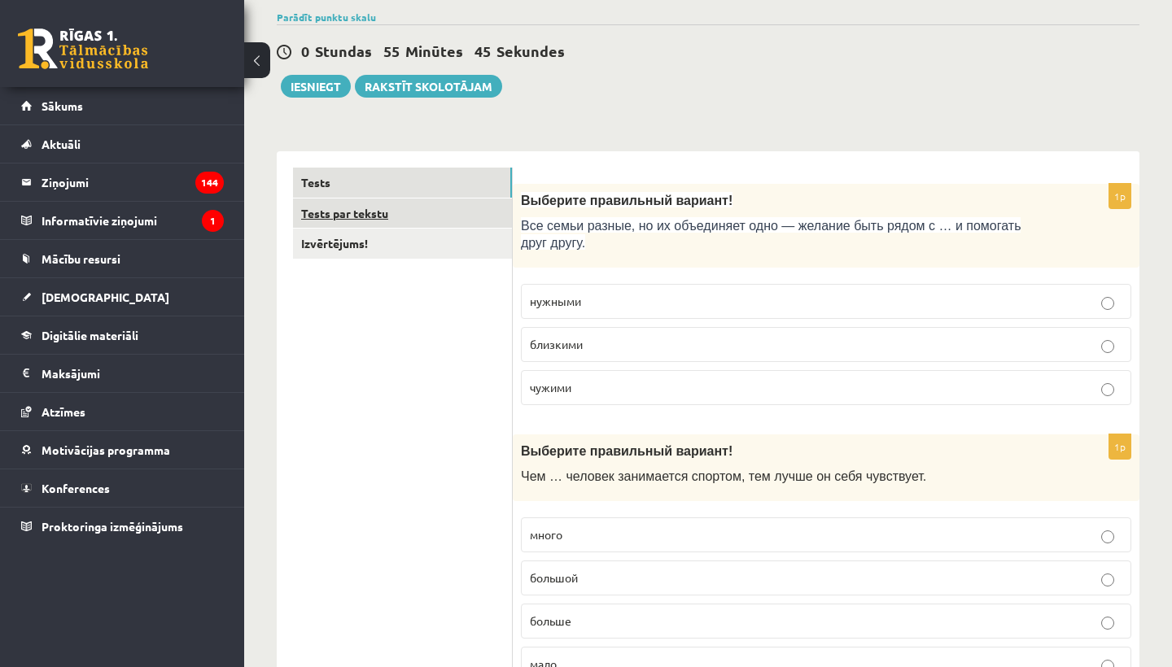
click at [369, 207] on link "Tests par tekstu" at bounding box center [402, 214] width 219 height 30
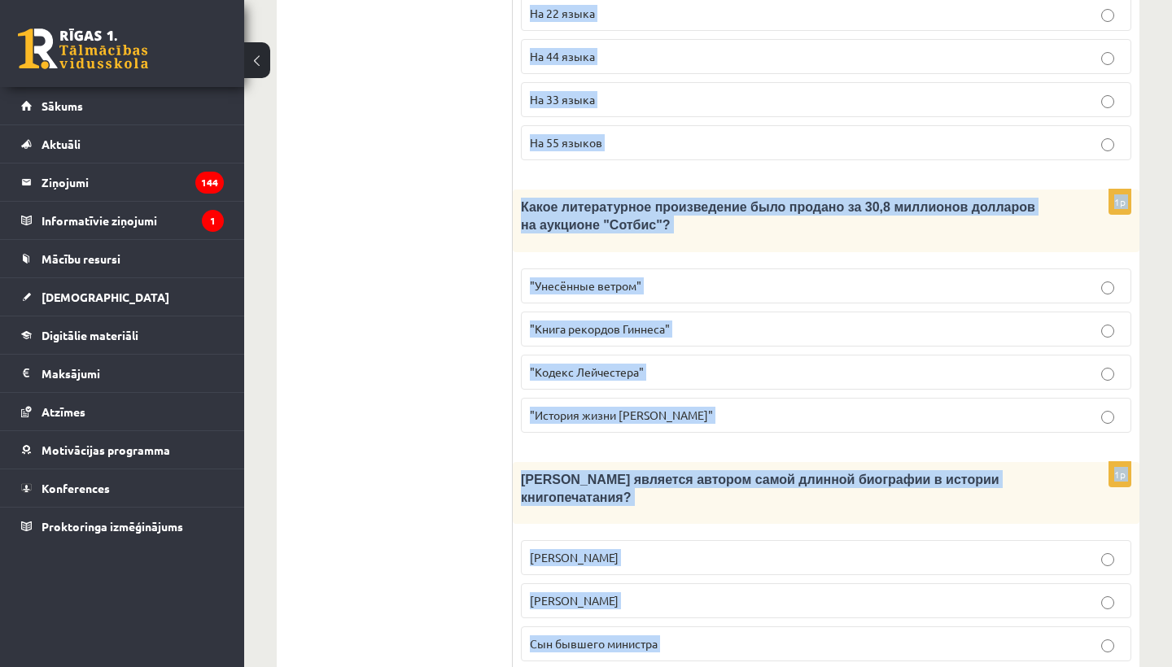
scroll to position [1652, 0]
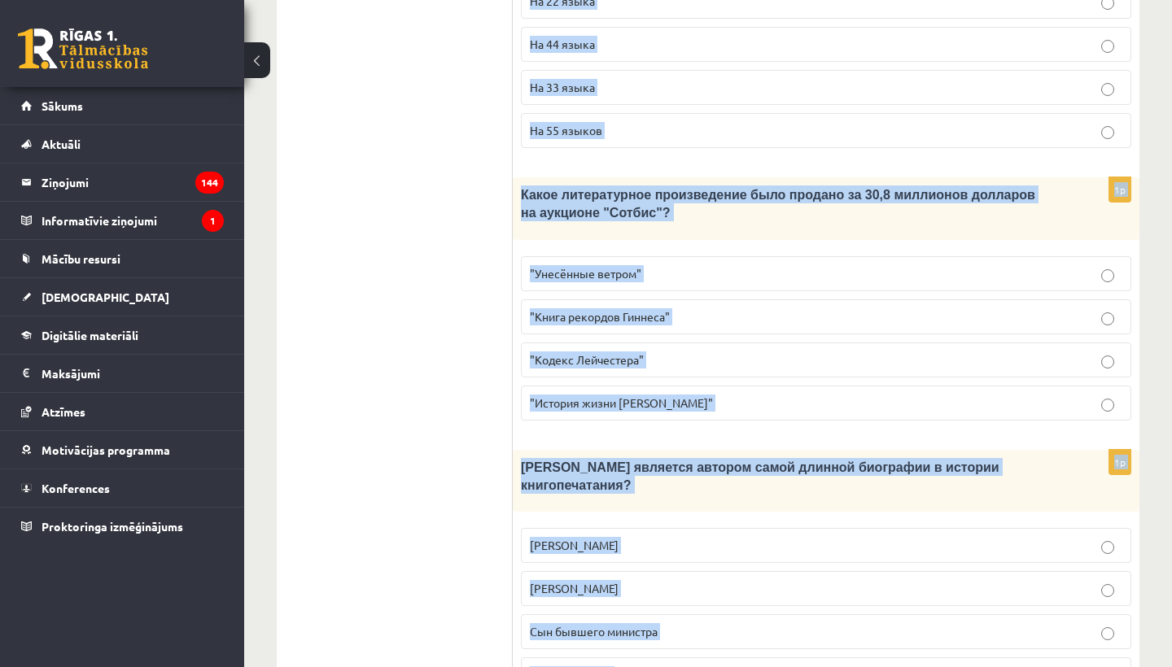
drag, startPoint x: 525, startPoint y: 173, endPoint x: 955, endPoint y: 666, distance: 655.2
copy form "Прочитайте текст «Интересные факты о книгах», выберите правильный вариант! Инте…"
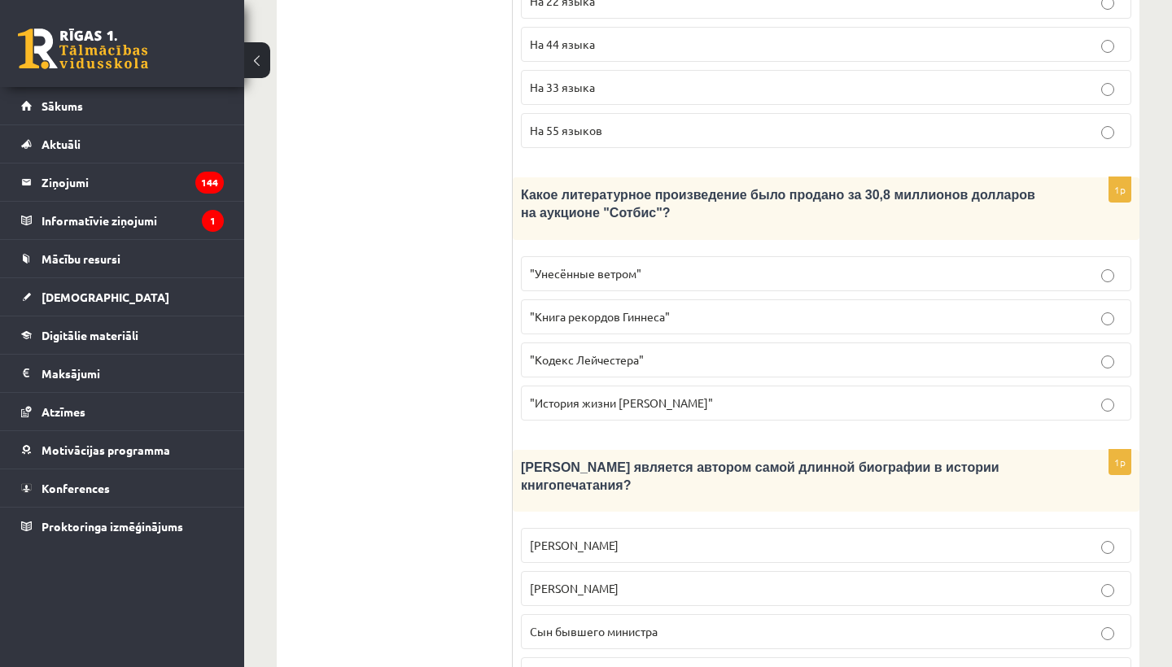
click at [542, 624] on span "Сын бывшего министра" at bounding box center [594, 631] width 128 height 15
click at [604, 352] on span ""Кодекс Лейчестера"" at bounding box center [587, 359] width 114 height 15
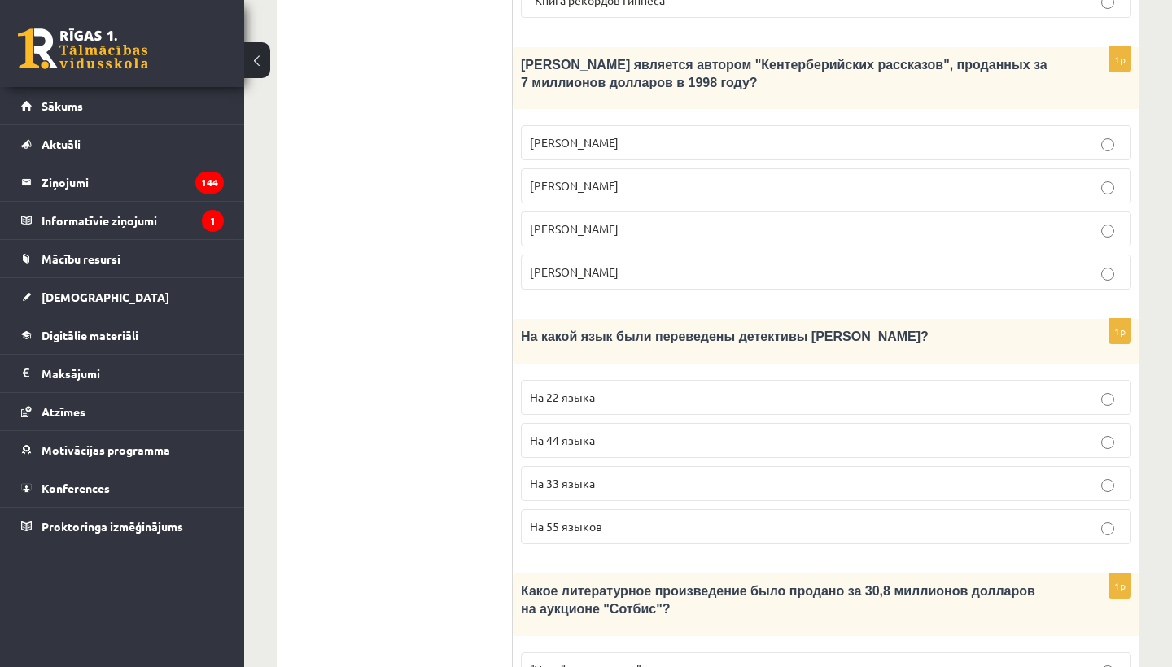
scroll to position [1251, 0]
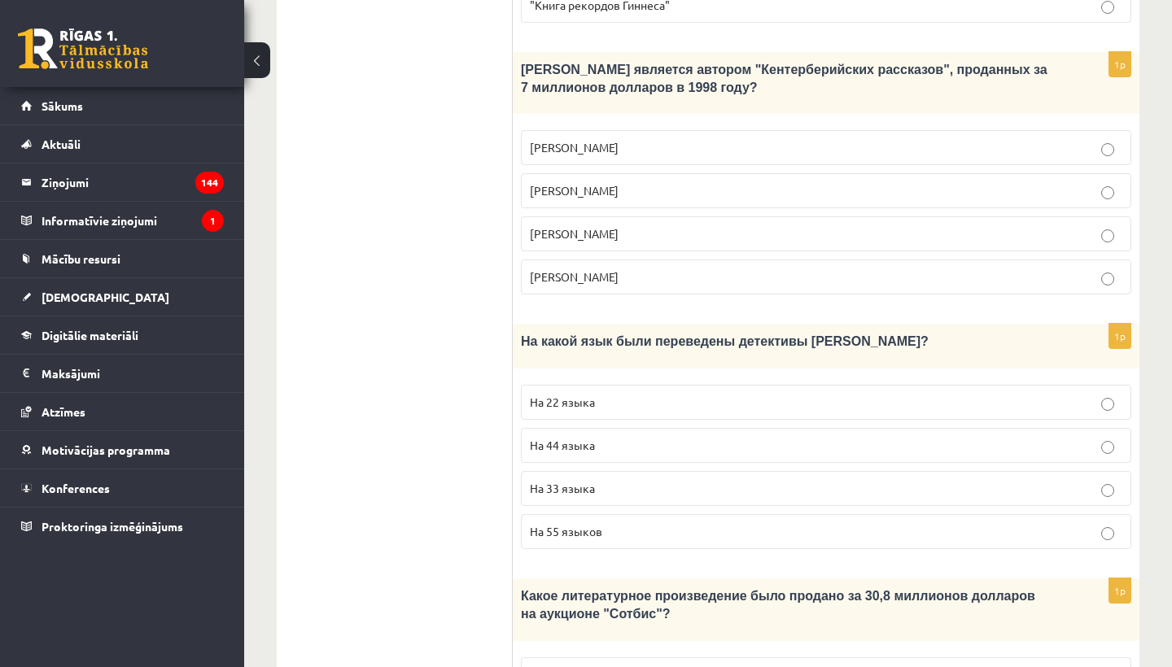
click at [622, 437] on p "На 44 языка" at bounding box center [826, 445] width 592 height 17
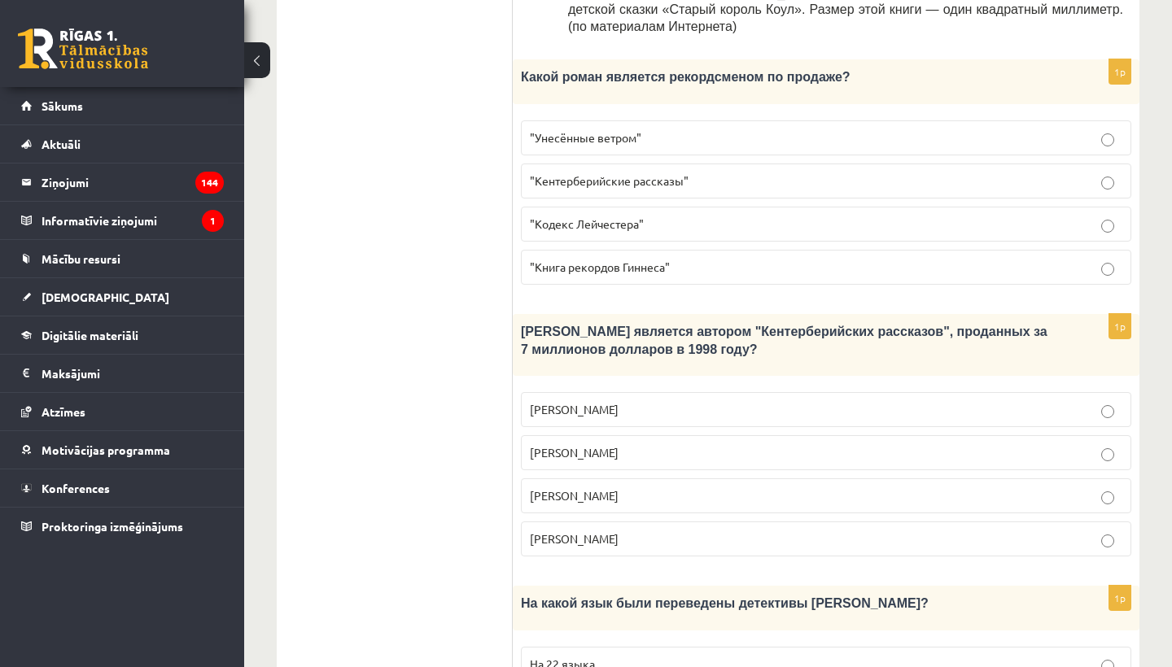
scroll to position [988, 0]
click at [629, 479] on label "Джефри Чосер" at bounding box center [826, 496] width 610 height 35
click at [650, 121] on label ""Унесённые ветром"" at bounding box center [826, 138] width 610 height 35
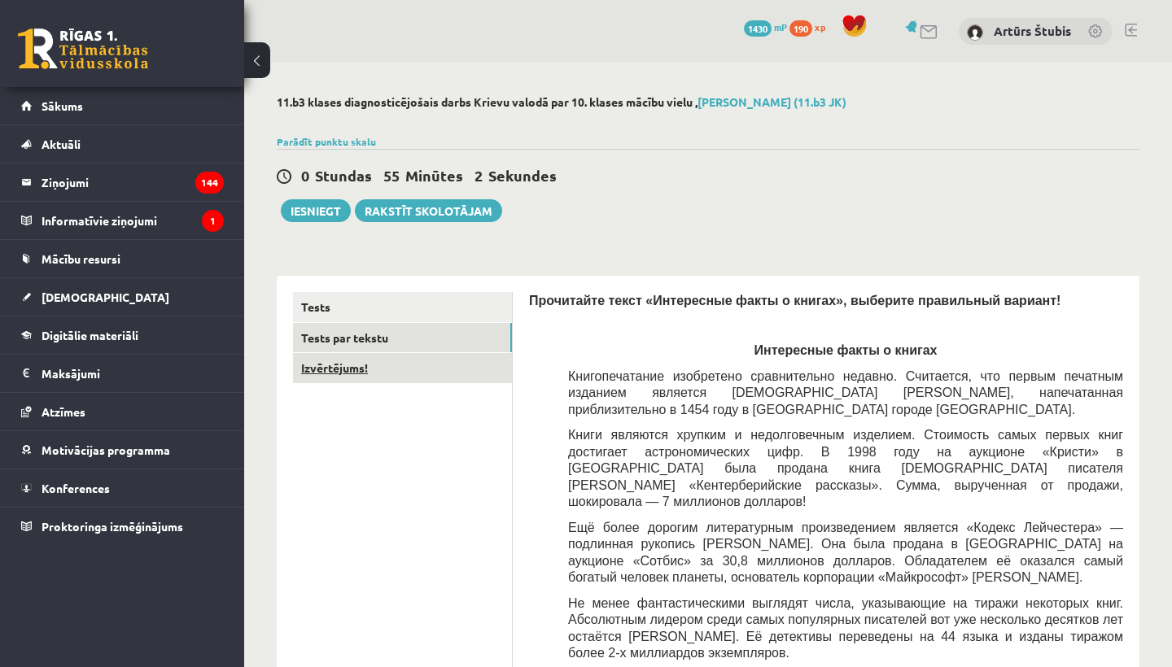
scroll to position [0, 0]
click at [344, 361] on link "Izvērtējums!" at bounding box center [402, 368] width 219 height 30
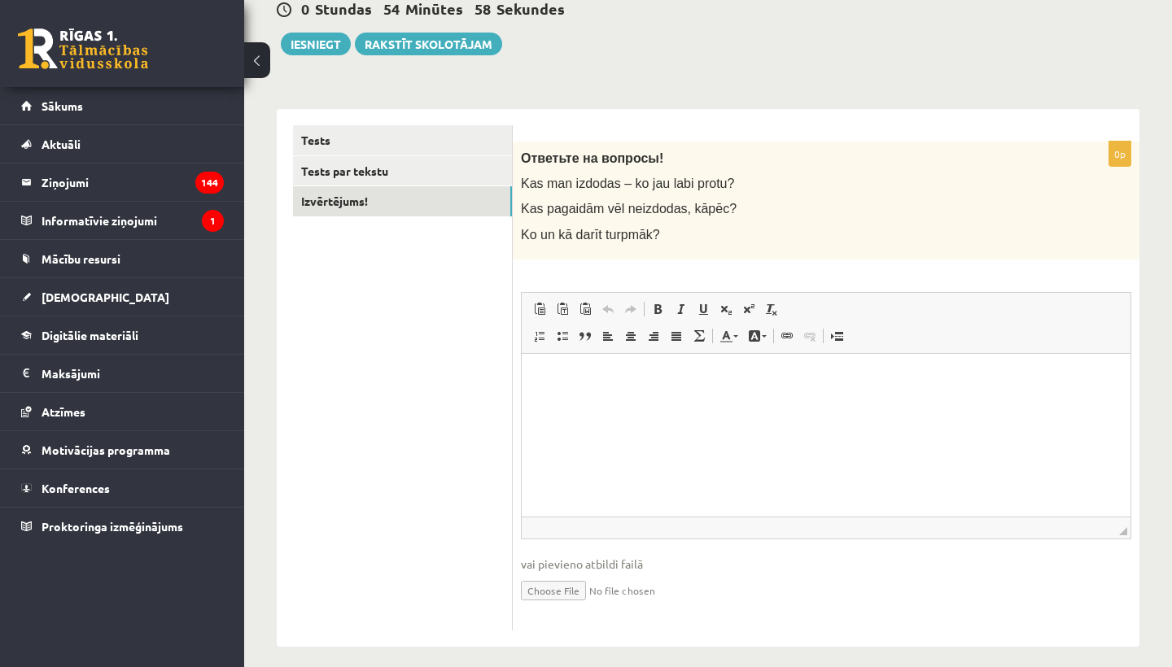
scroll to position [169, 0]
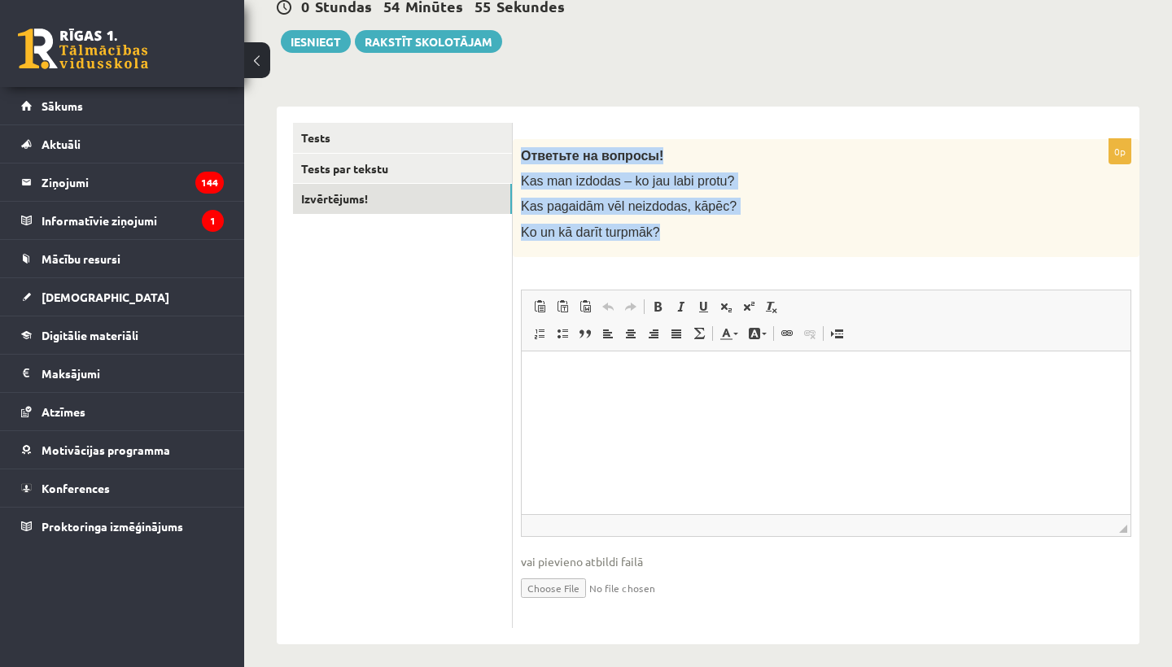
drag, startPoint x: 523, startPoint y: 157, endPoint x: 671, endPoint y: 236, distance: 167.8
copy div "Ответьте на вопросы! Kas man izdodas – ko jau labi protu? Kas pagaidām vēl neiz…"
click at [318, 46] on button "Iesniegt" at bounding box center [316, 41] width 70 height 23
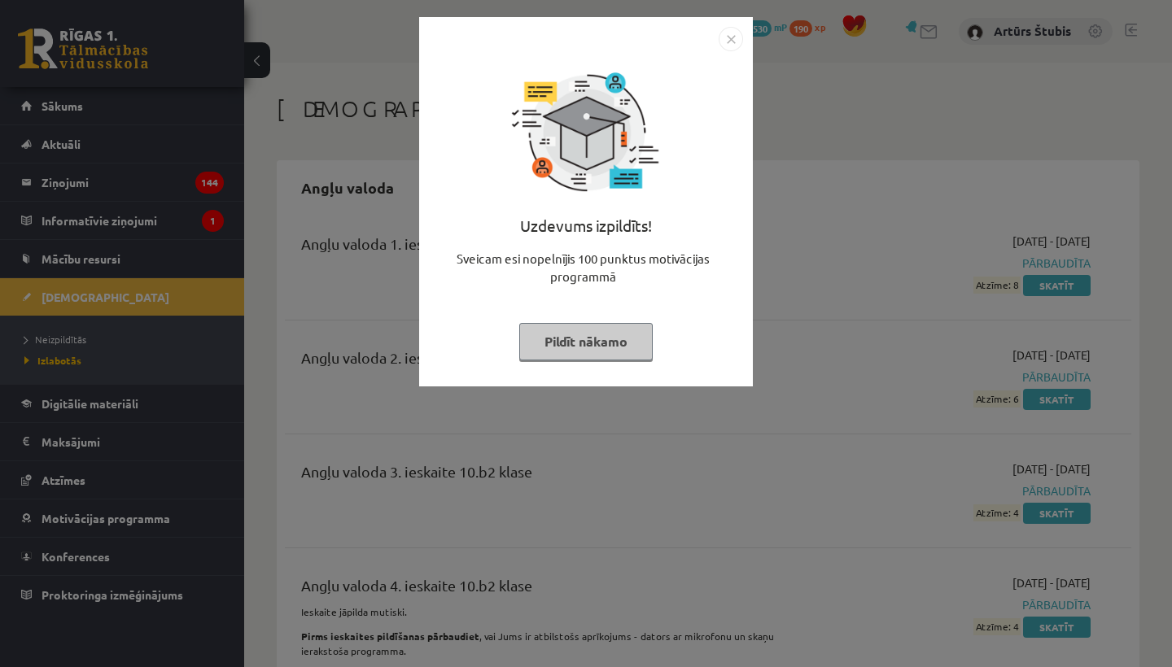
click at [574, 336] on button "Pildīt nākamo" at bounding box center [585, 341] width 133 height 37
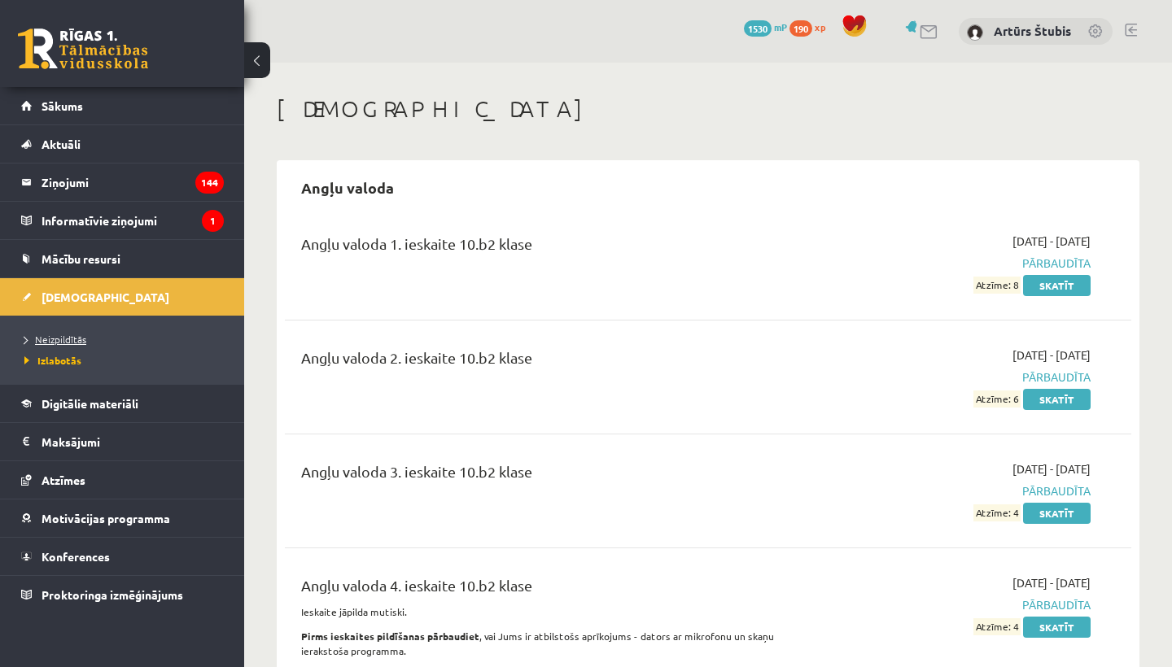
click at [60, 335] on span "Neizpildītās" at bounding box center [55, 339] width 62 height 13
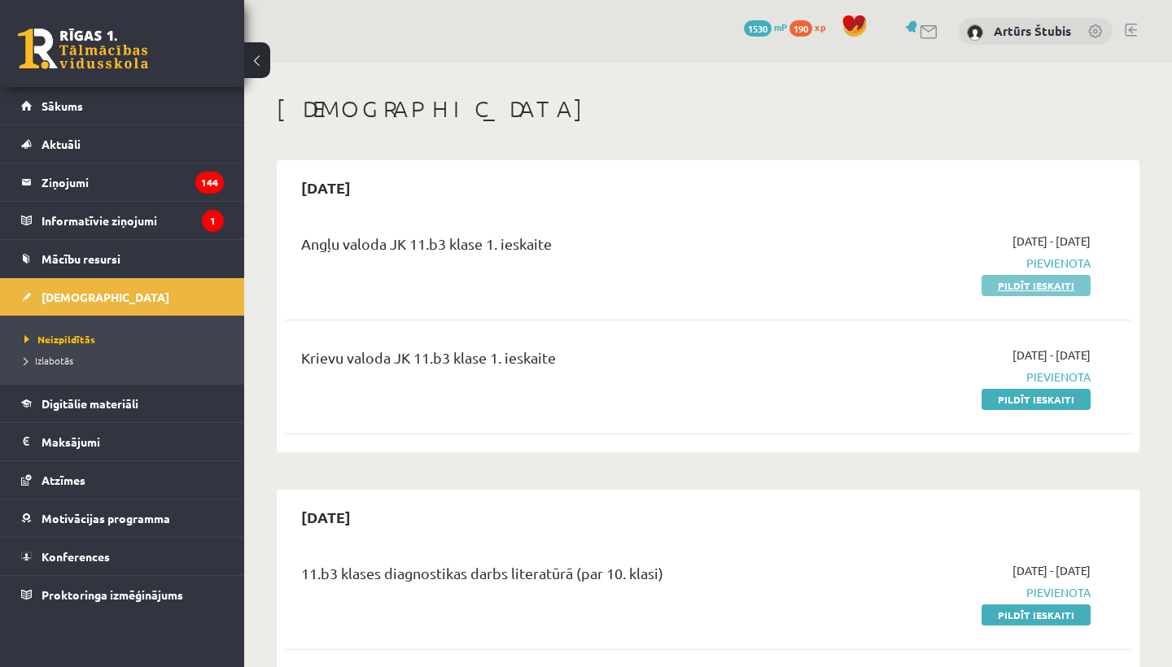
click at [1013, 286] on link "Pildīt ieskaiti" at bounding box center [1035, 285] width 109 height 21
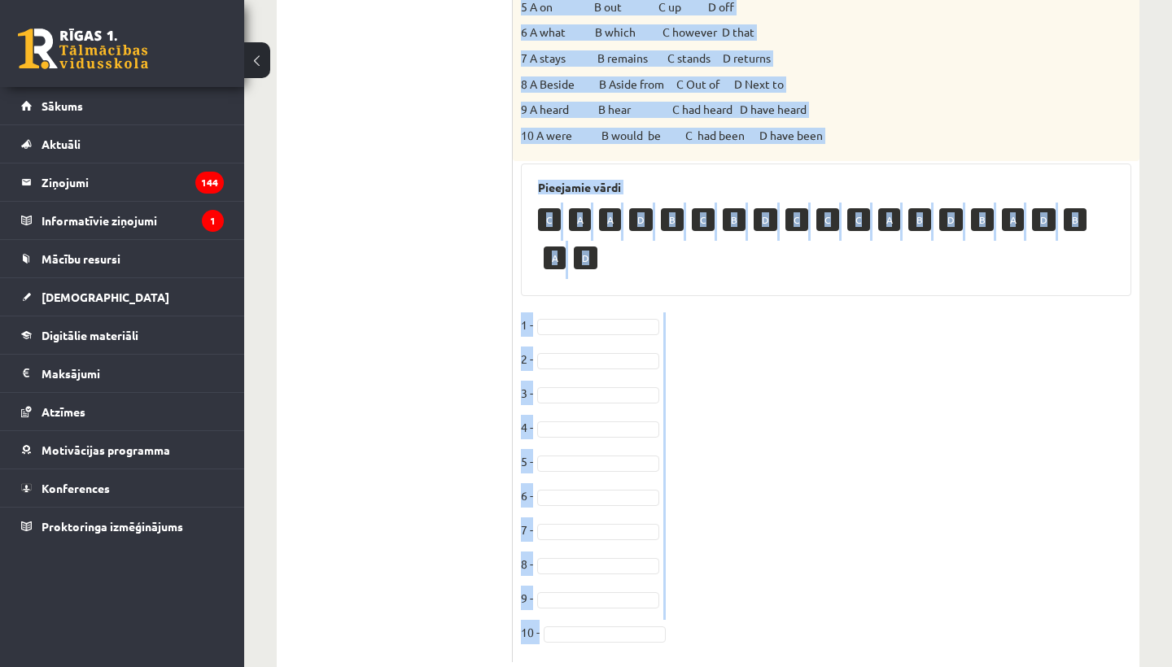
scroll to position [683, 0]
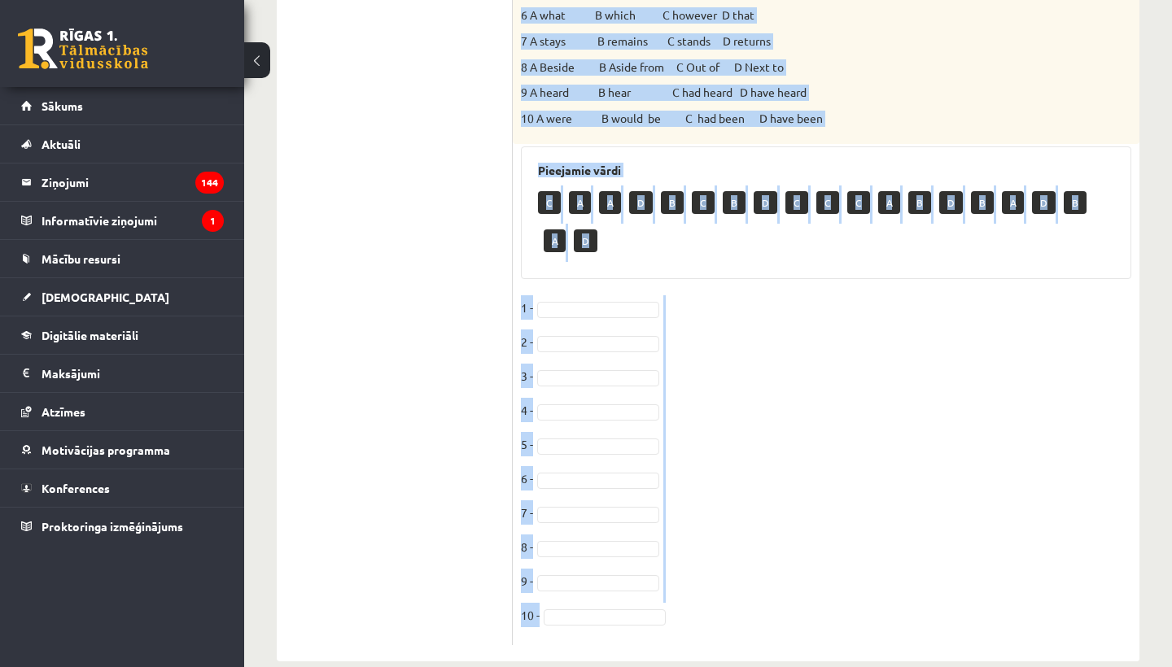
drag, startPoint x: 520, startPoint y: 323, endPoint x: 802, endPoint y: 666, distance: 444.6
click at [802, 666] on div "Angļu valoda JK 11.b3 klase 1. ieskaite , Artūrs Štubis (11.b3 JK) Parādīt punk…" at bounding box center [708, 36] width 928 height 1315
copy div "Choose the correct answer. A noisy parrot called Peanut, who likes to immitate …"
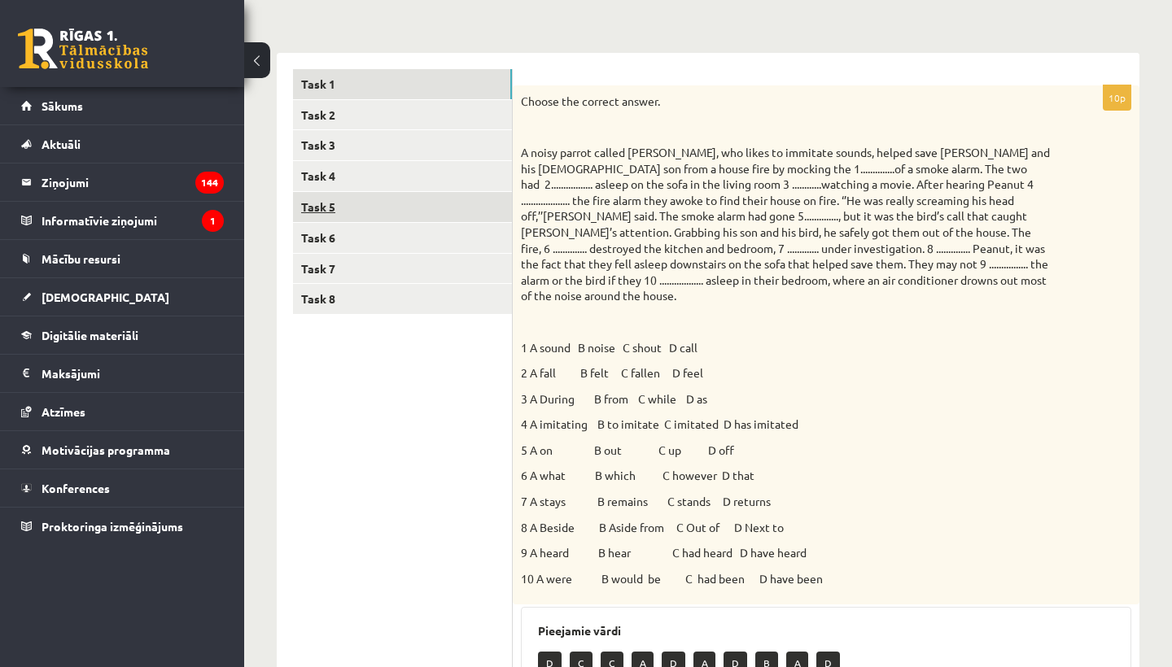
scroll to position [209, 0]
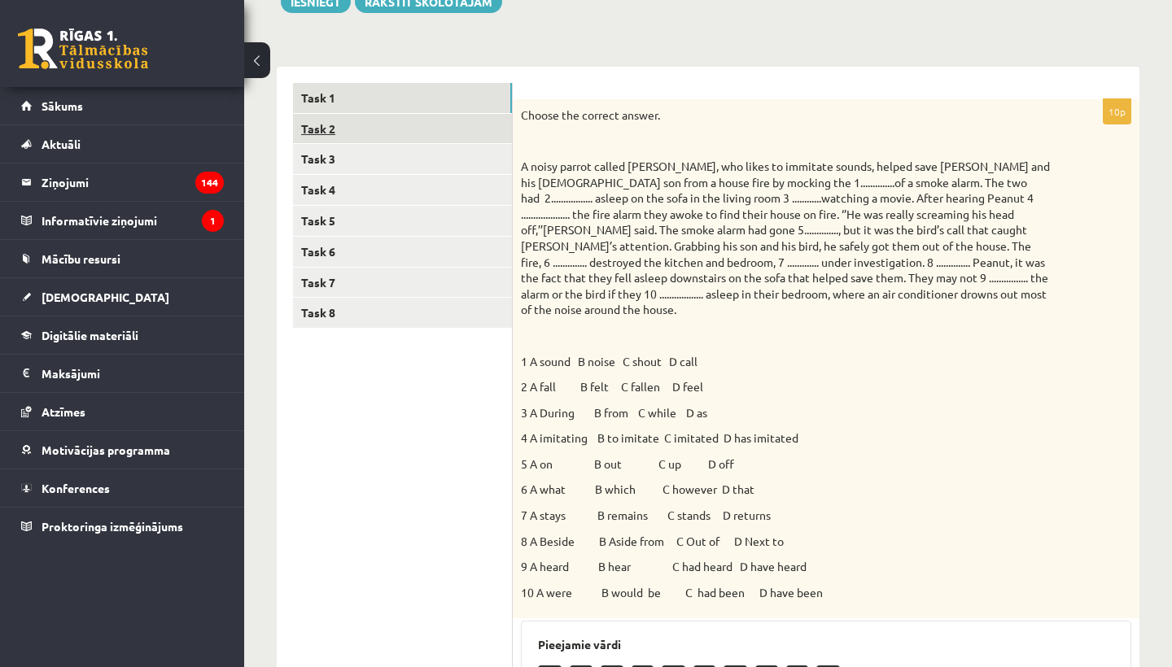
click at [339, 130] on link "Task 2" at bounding box center [402, 129] width 219 height 30
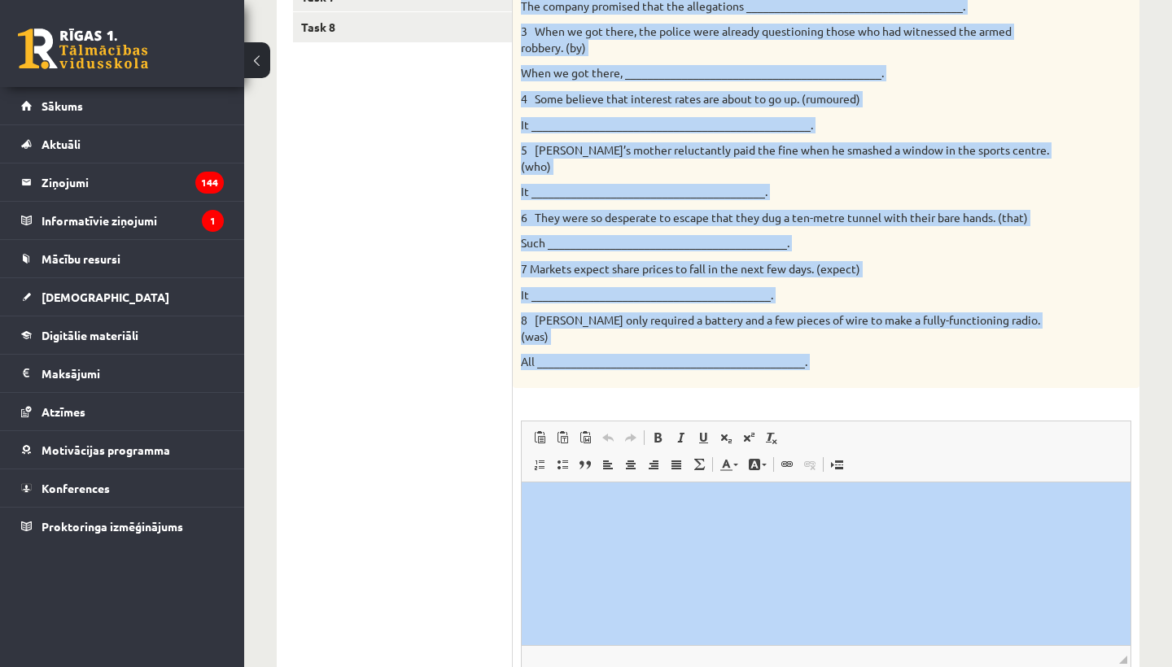
scroll to position [514, 0]
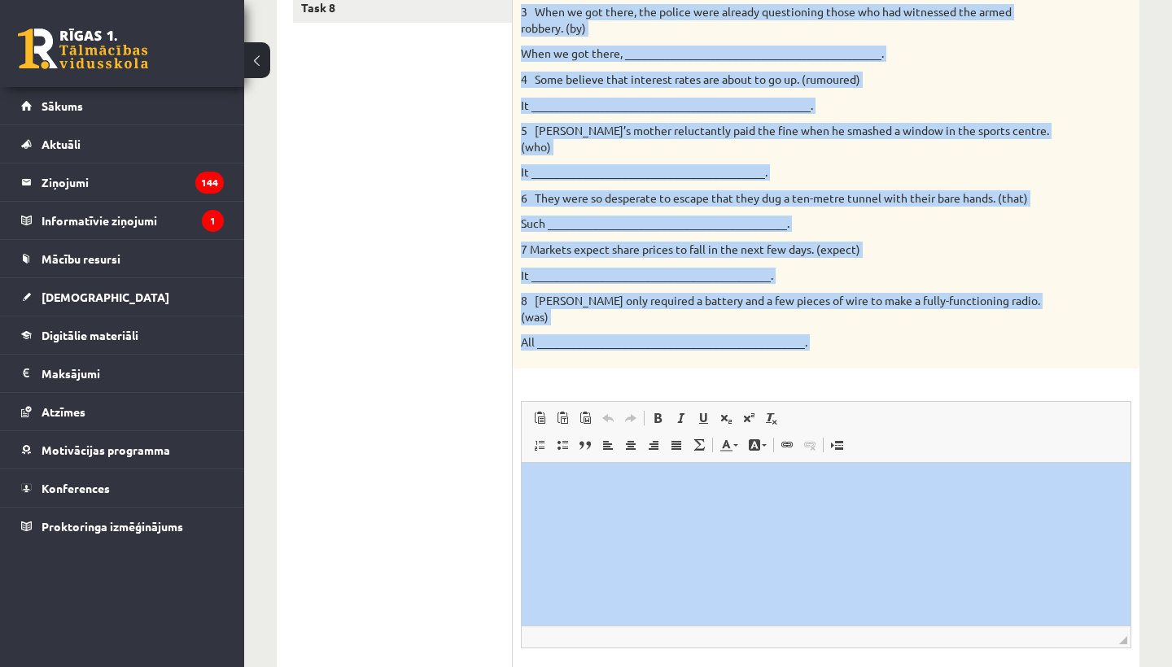
drag, startPoint x: 518, startPoint y: 111, endPoint x: 818, endPoint y: 597, distance: 570.6
click at [818, 597] on div "8p Rewrite the second sentence so that it has a similar meaning to the first se…" at bounding box center [826, 267] width 627 height 946
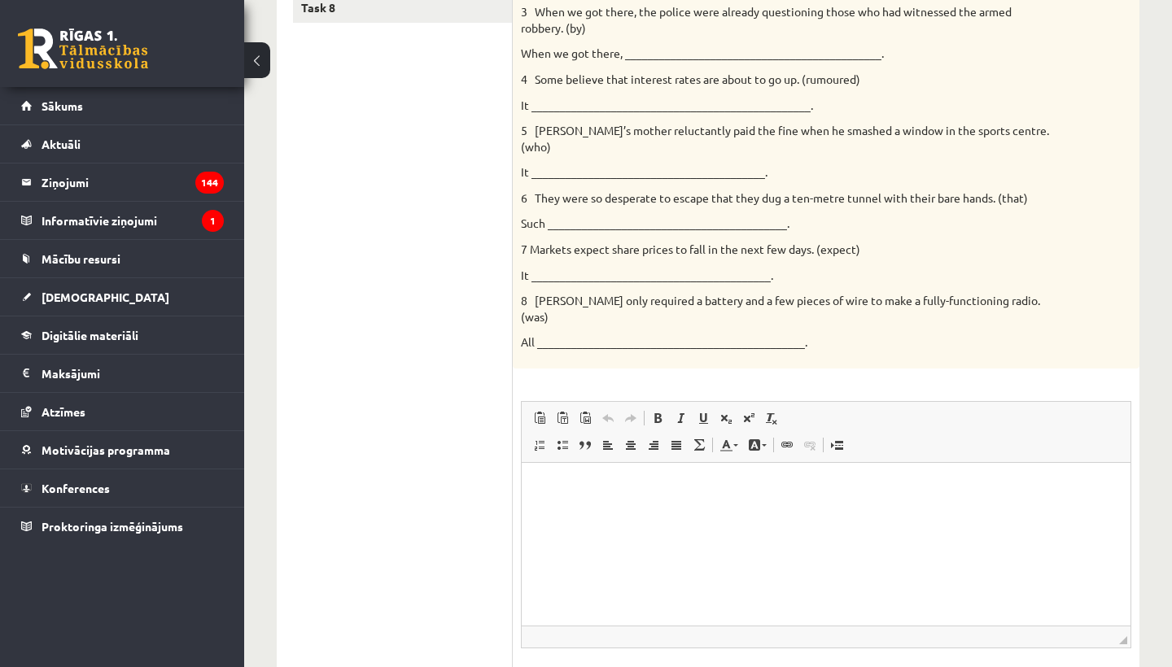
click at [418, 423] on ul "Task 1 Task 2 Task 3 Task 4 Task 5 Task 6 Task 7 Task 8" at bounding box center [403, 259] width 220 height 962
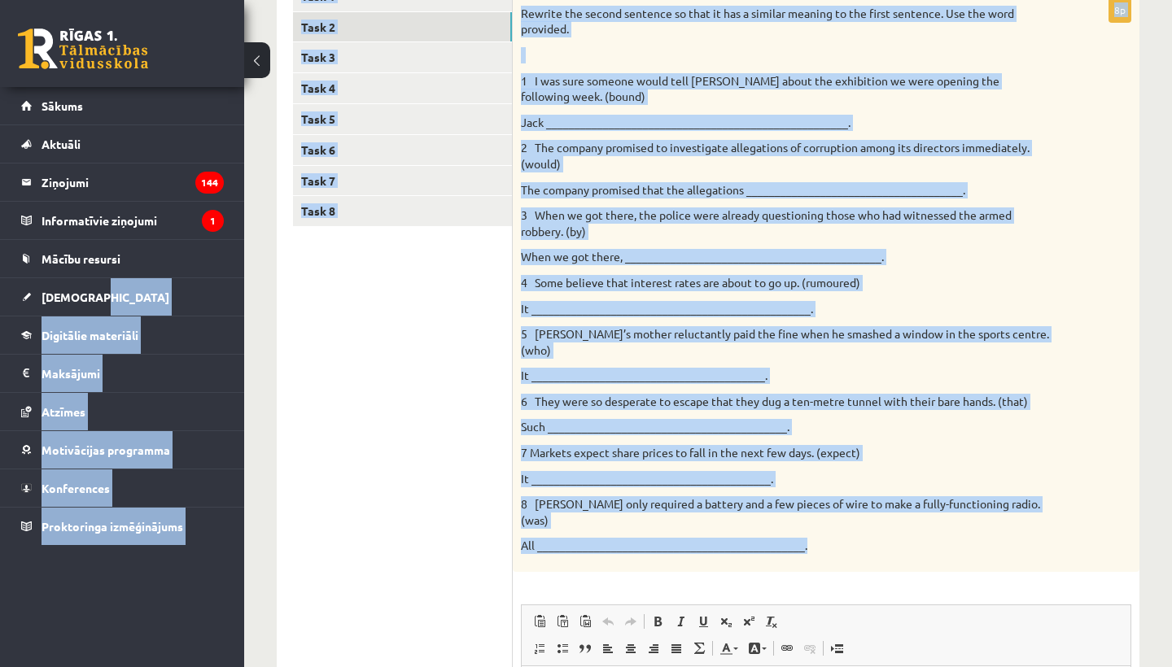
scroll to position [297, 0]
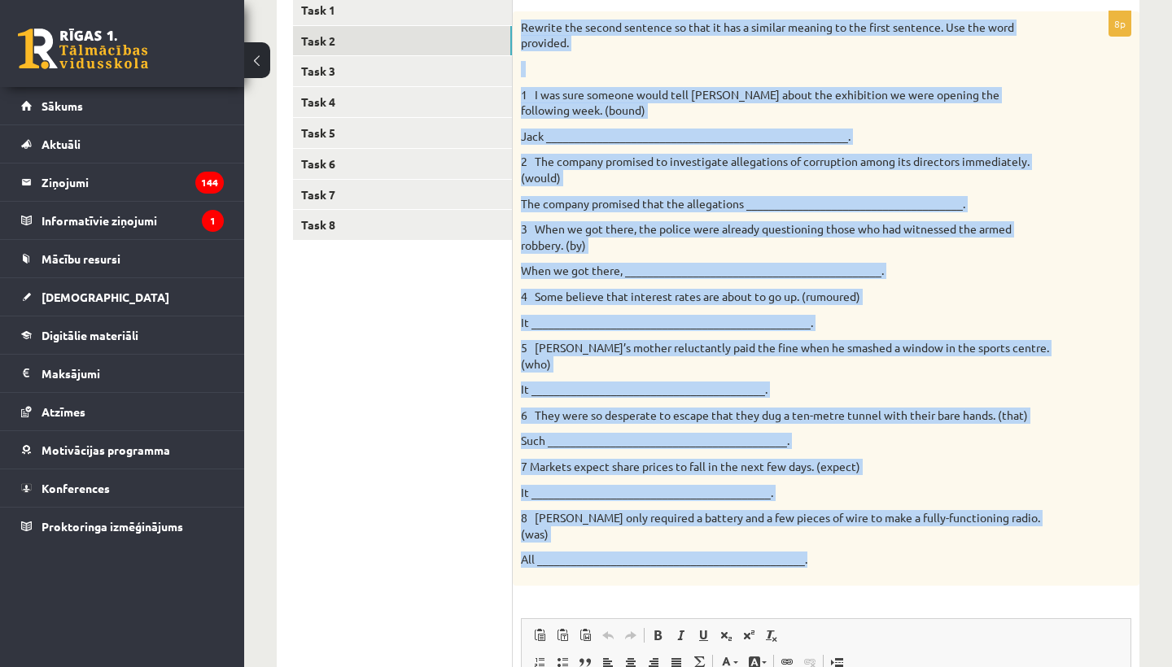
drag, startPoint x: 814, startPoint y: 304, endPoint x: 519, endPoint y: 29, distance: 403.0
click at [519, 29] on div "Rewrite the second sentence so that it has a similar meaning to the first sente…" at bounding box center [826, 298] width 627 height 574
copy div "Rewrite the second sentence so that it has a similar meaning to the first sente…"
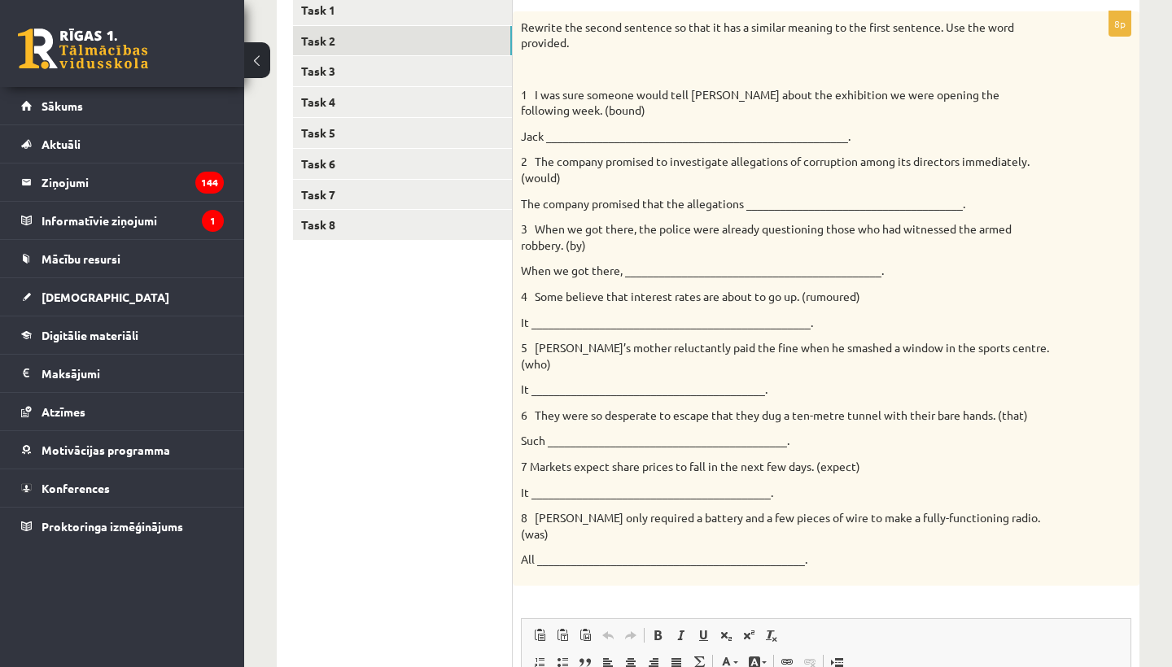
click at [422, 483] on ul "Task 1 Task 2 Task 3 Task 4 Task 5 Task 6 Task 7 Task 8" at bounding box center [403, 476] width 220 height 962
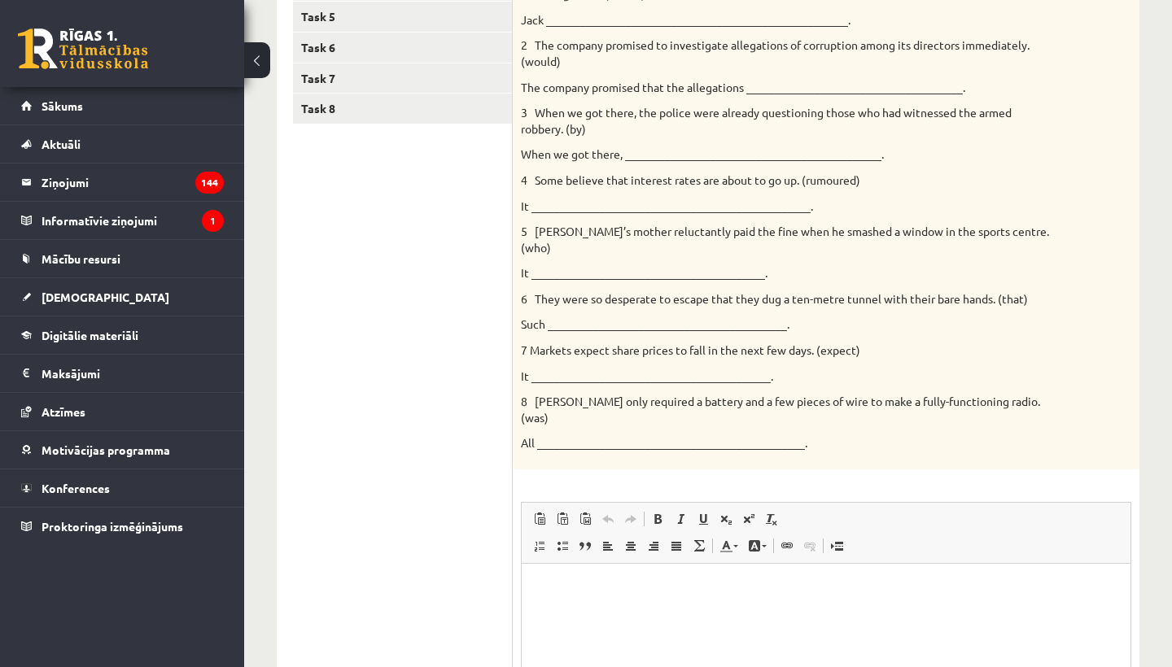
scroll to position [417, 0]
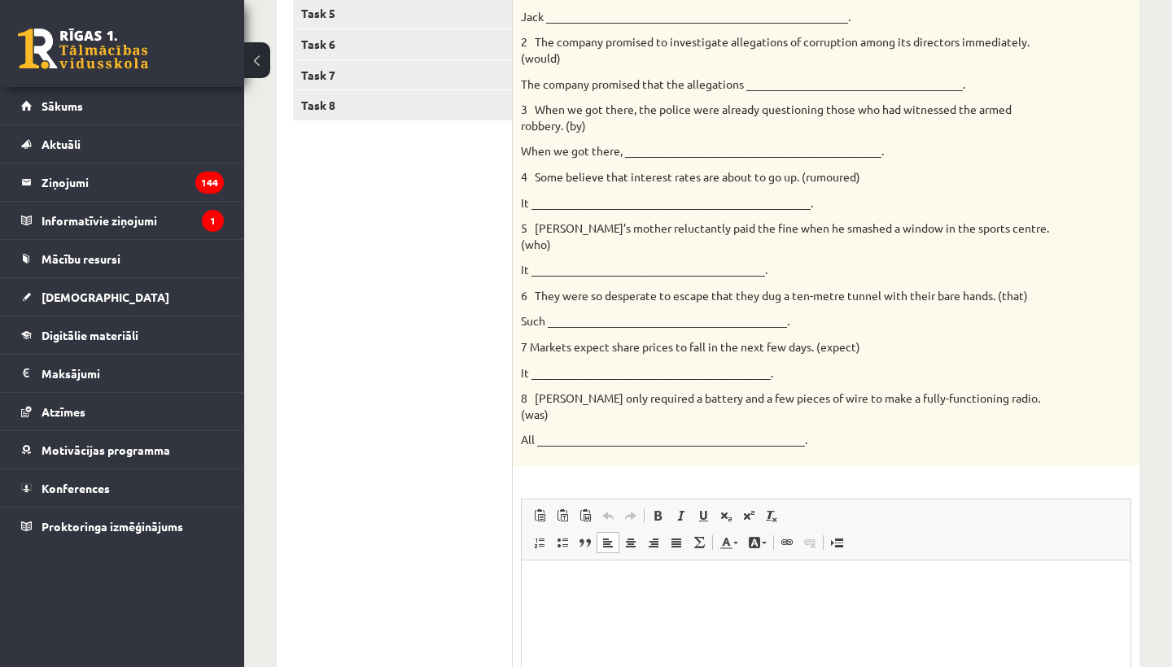
click at [572, 609] on html at bounding box center [826, 586] width 609 height 50
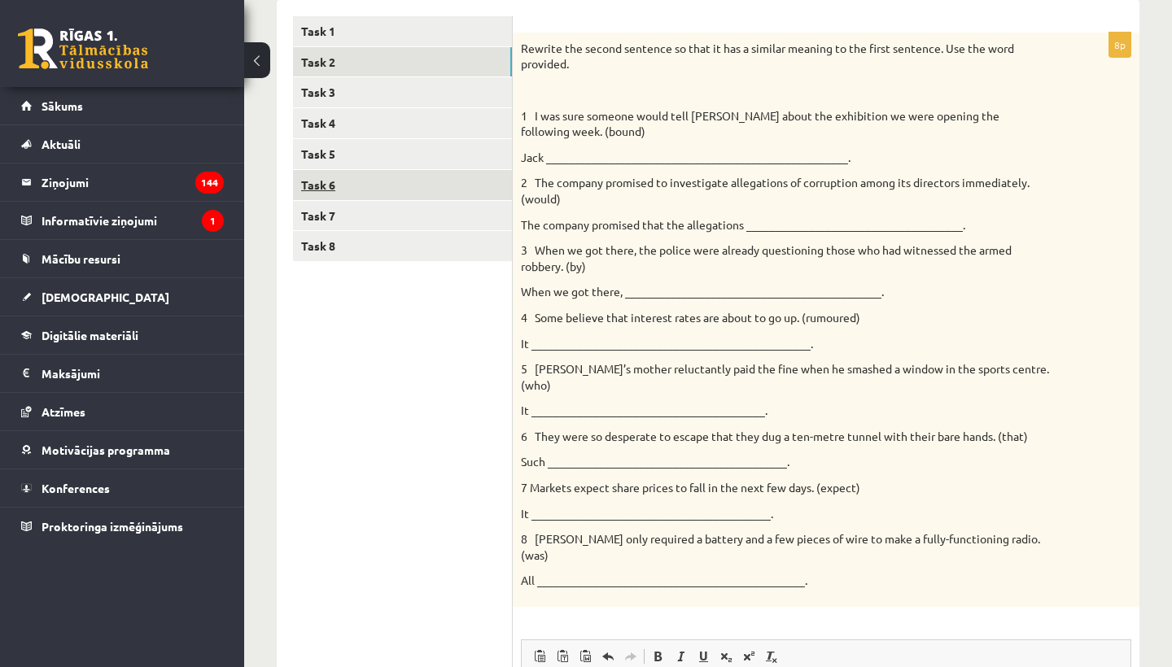
scroll to position [262, 0]
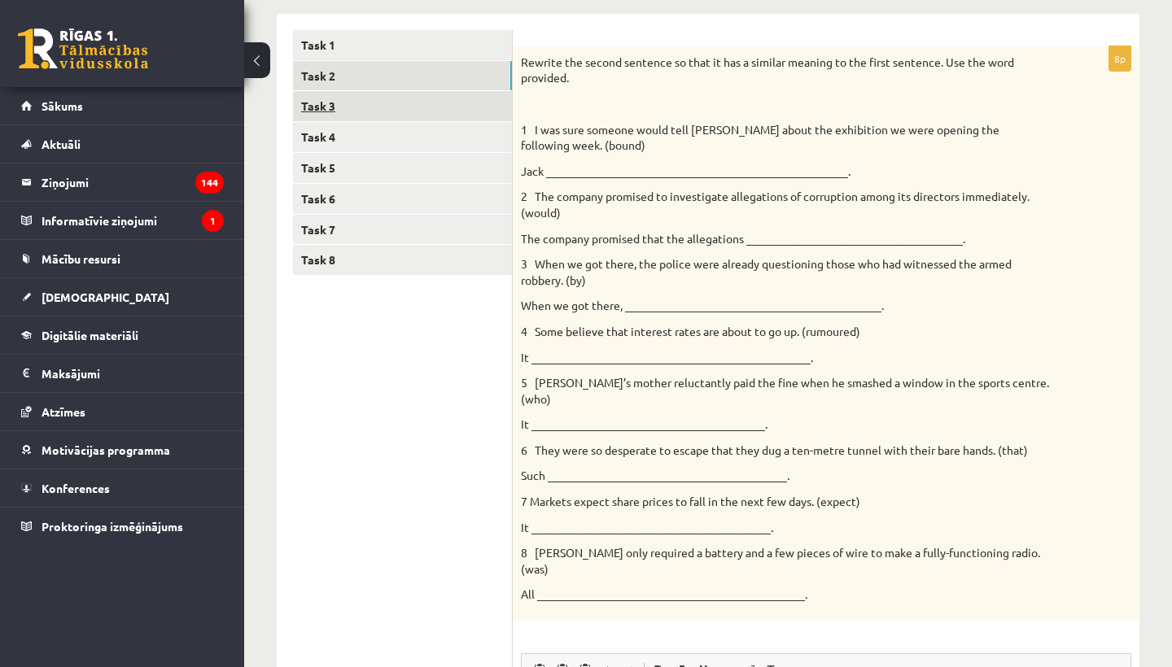
click at [311, 111] on link "Task 3" at bounding box center [402, 106] width 219 height 30
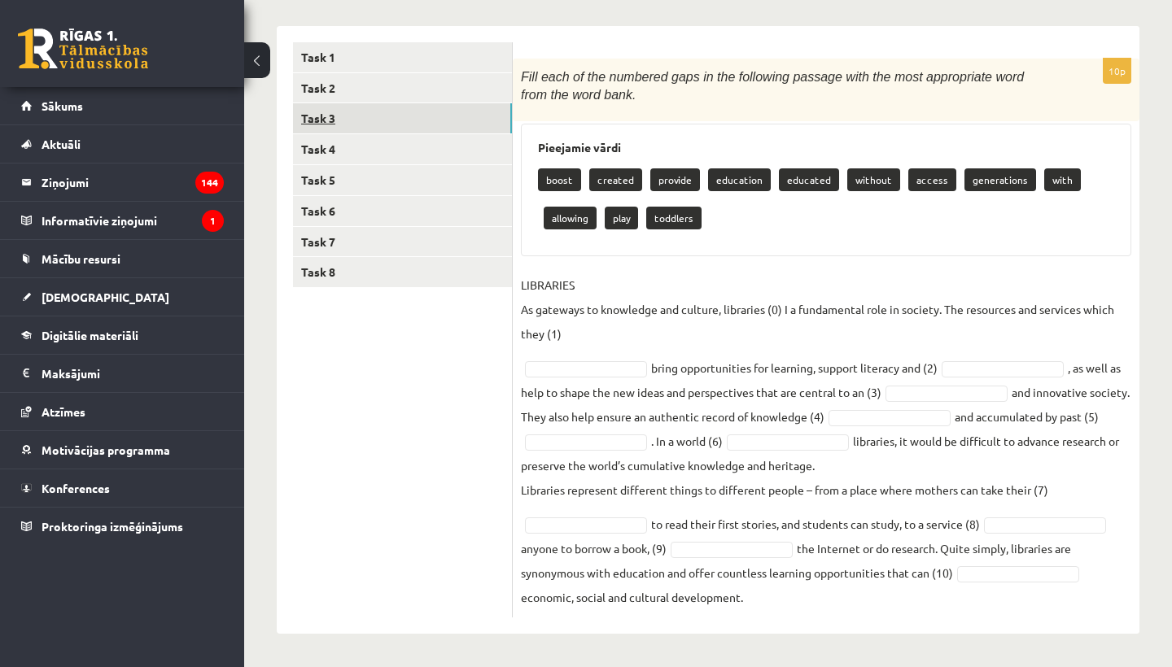
scroll to position [248, 0]
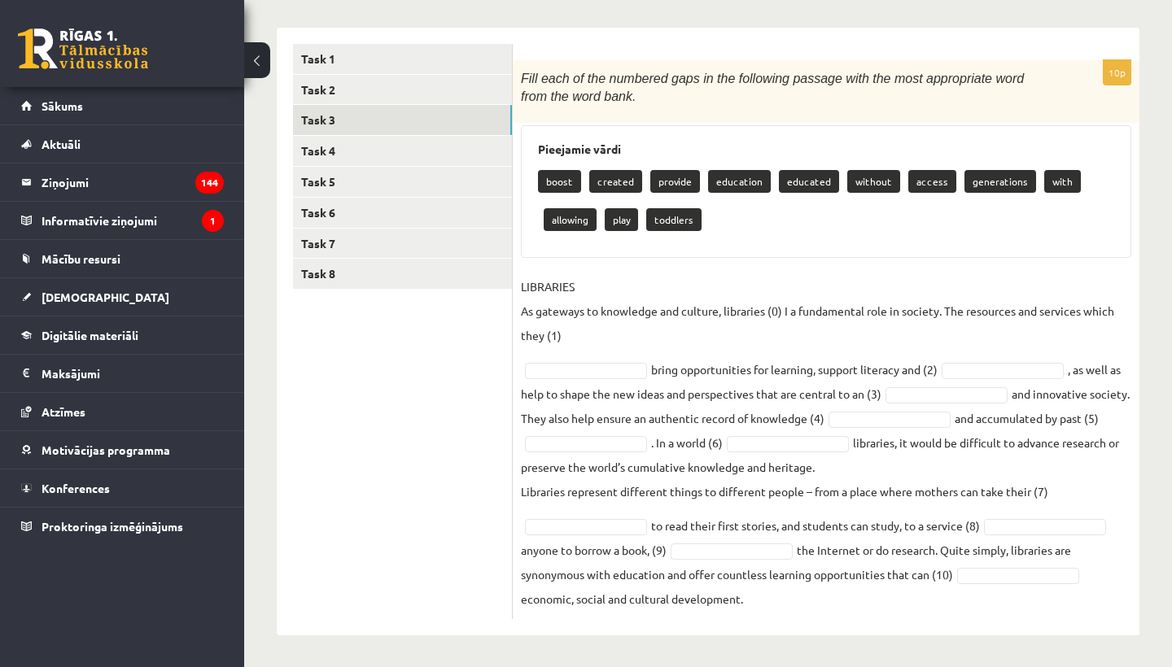
drag, startPoint x: 518, startPoint y: 72, endPoint x: 876, endPoint y: 627, distance: 660.2
click at [876, 627] on div "10p Fill each of the numbered gaps in the following passage with the most appro…" at bounding box center [826, 332] width 627 height 608
copy div "Fill each of the numbered gaps in the following passage with the most appropria…"
click at [400, 410] on ul "Task 1 Task 2 Task 3 Task 4 Task 5 Task 6 Task 7 Task 8" at bounding box center [403, 331] width 220 height 575
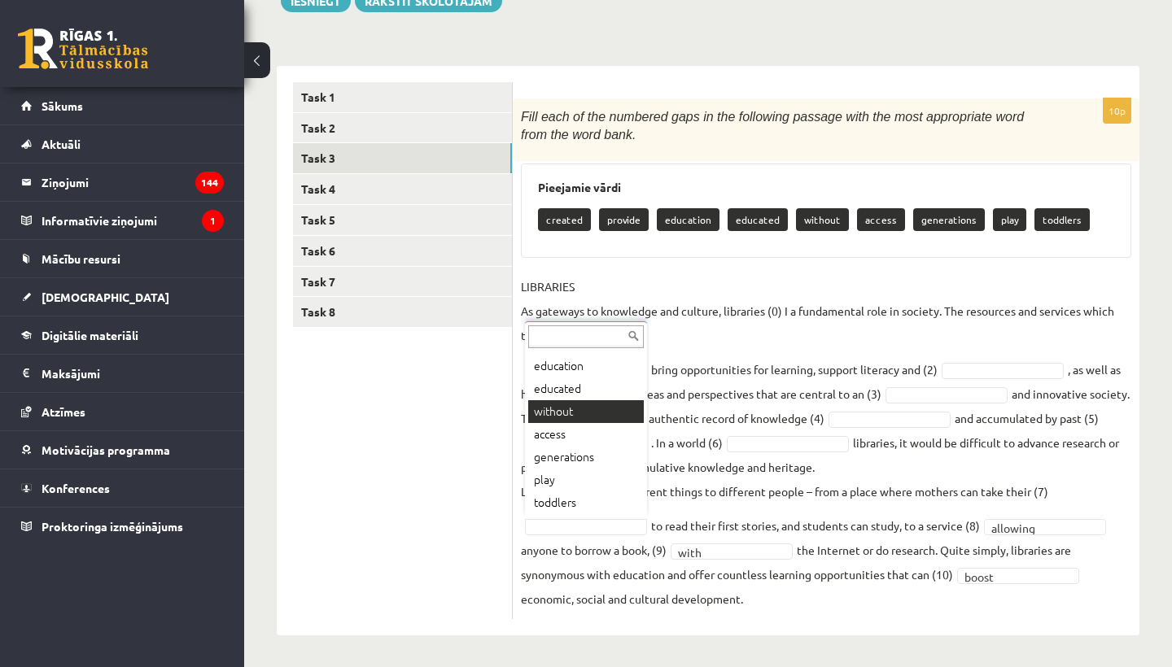
scroll to position [65, 0]
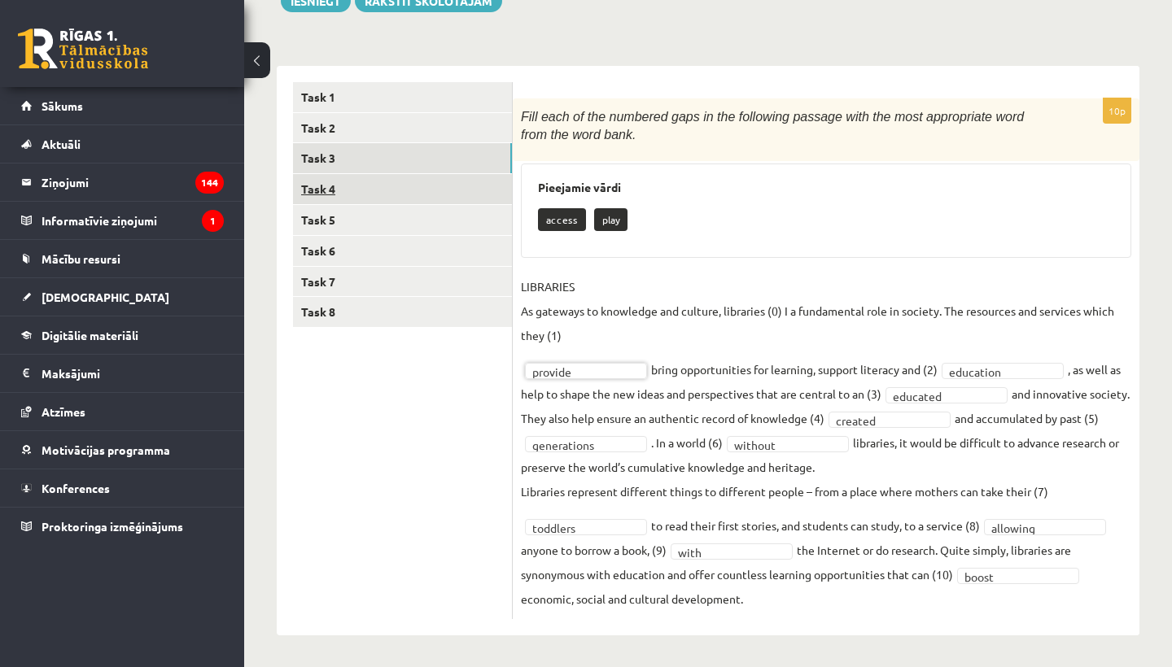
click at [331, 185] on link "Task 4" at bounding box center [402, 189] width 219 height 30
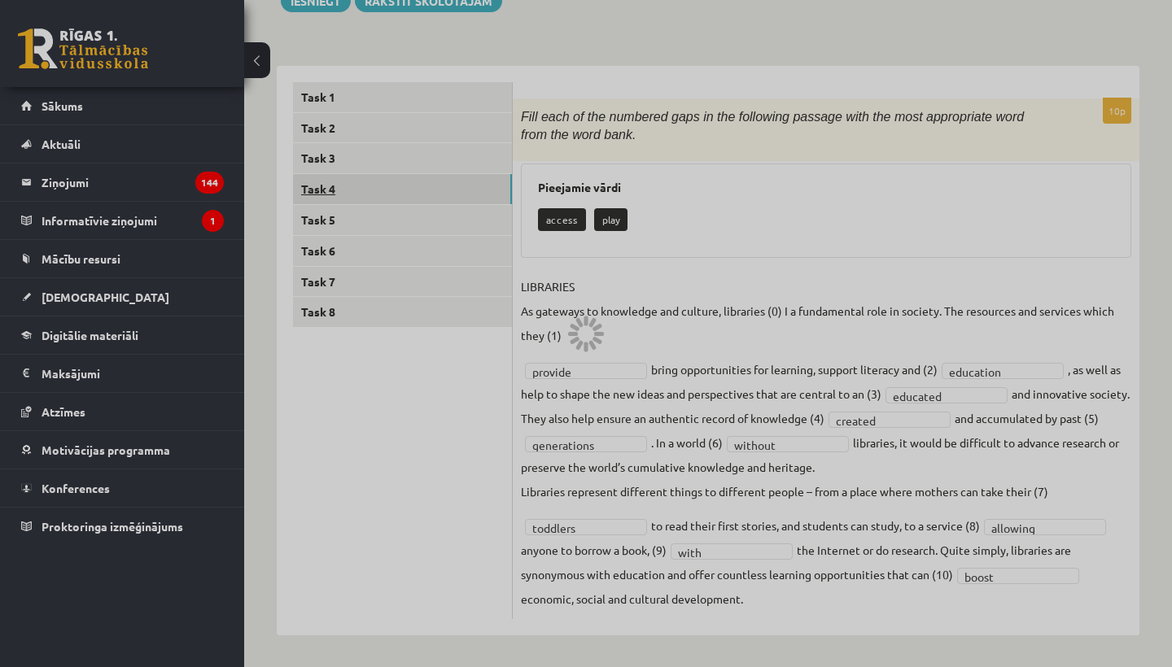
scroll to position [107, 0]
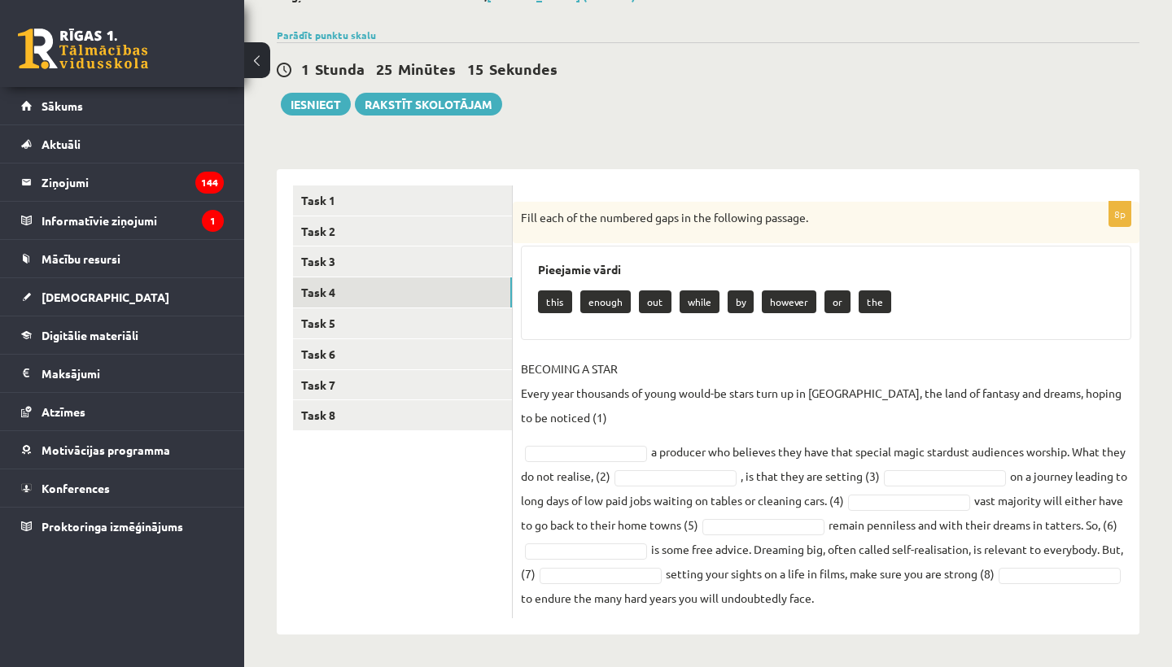
drag, startPoint x: 522, startPoint y: 214, endPoint x: 937, endPoint y: 609, distance: 572.7
click at [938, 610] on div "8p Fill each of the numbered gaps in the following passage. Pieejamie vārdi thi…" at bounding box center [826, 410] width 627 height 417
copy div "Fill each of the numbered gaps in the following passage. Pieejamie vārdi this e…"
click at [365, 559] on ul "Task 1 Task 2 Task 3 Task 4 Task 5 Task 6 Task 7 Task 8" at bounding box center [403, 402] width 220 height 433
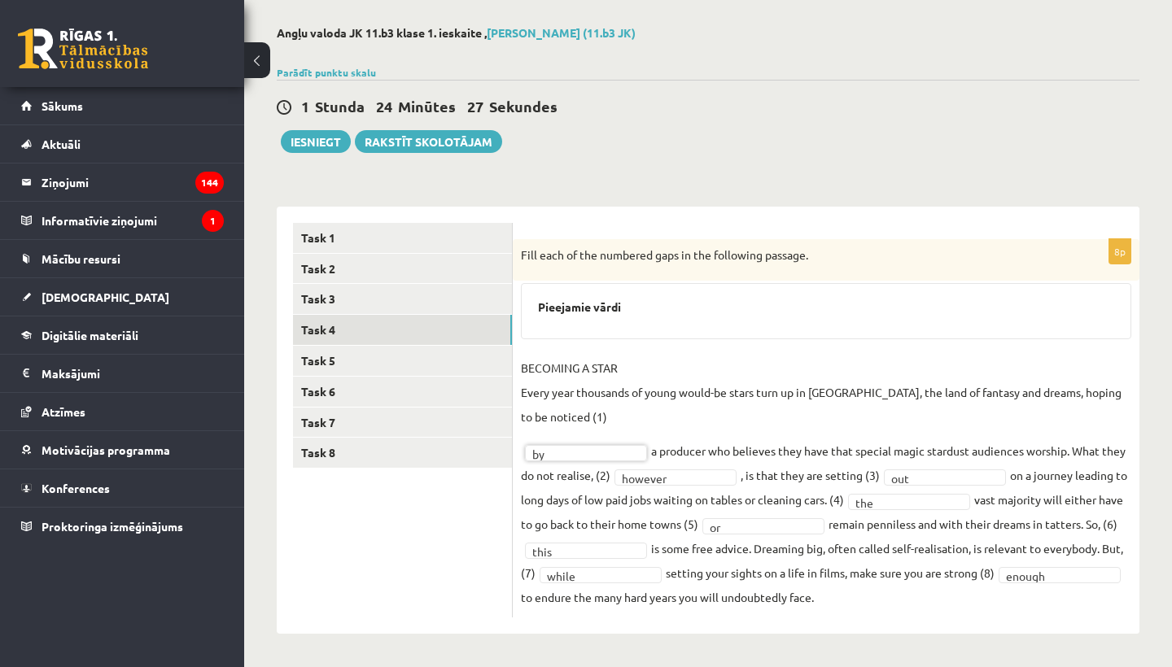
scroll to position [68, 0]
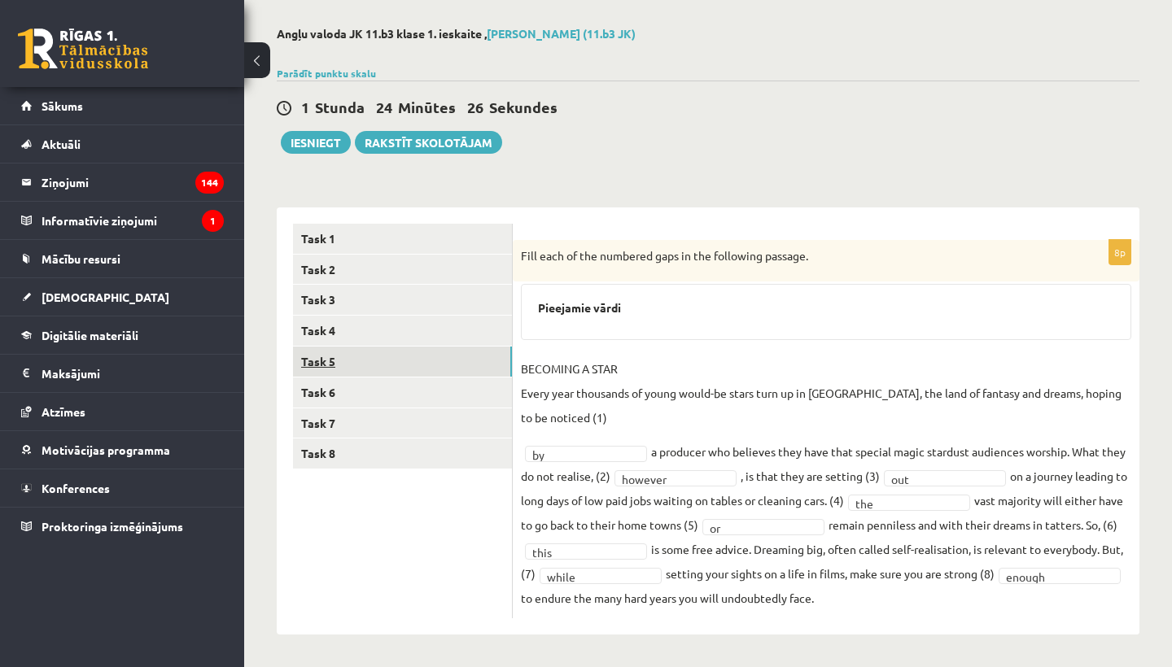
click at [355, 358] on link "Task 5" at bounding box center [402, 362] width 219 height 30
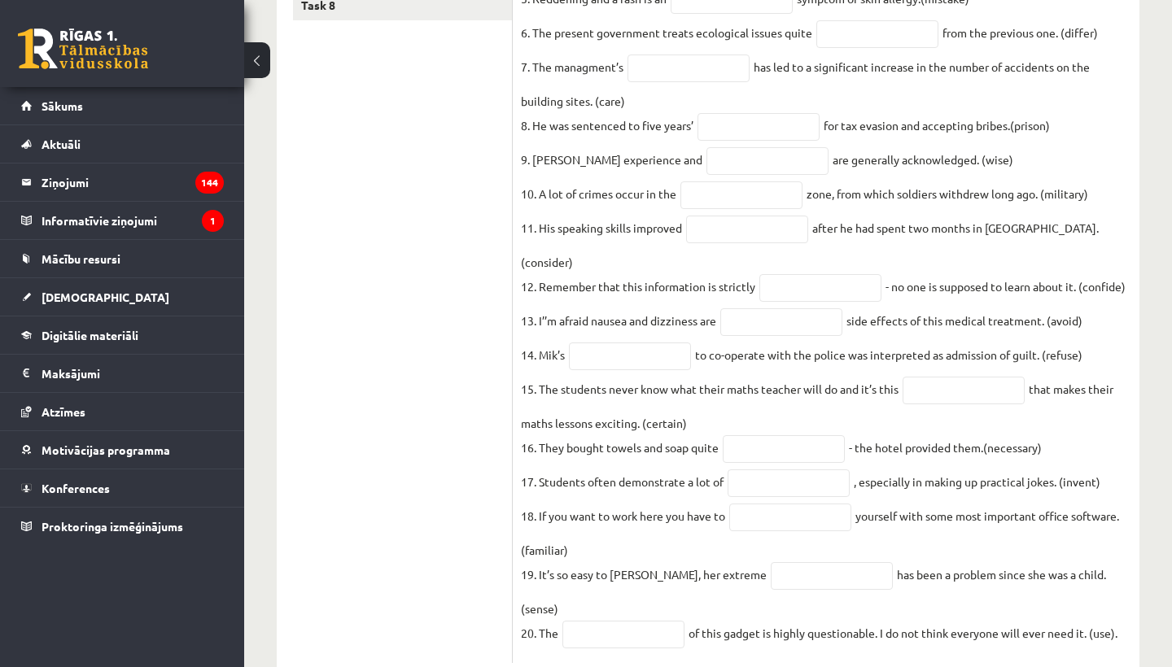
scroll to position [546, 0]
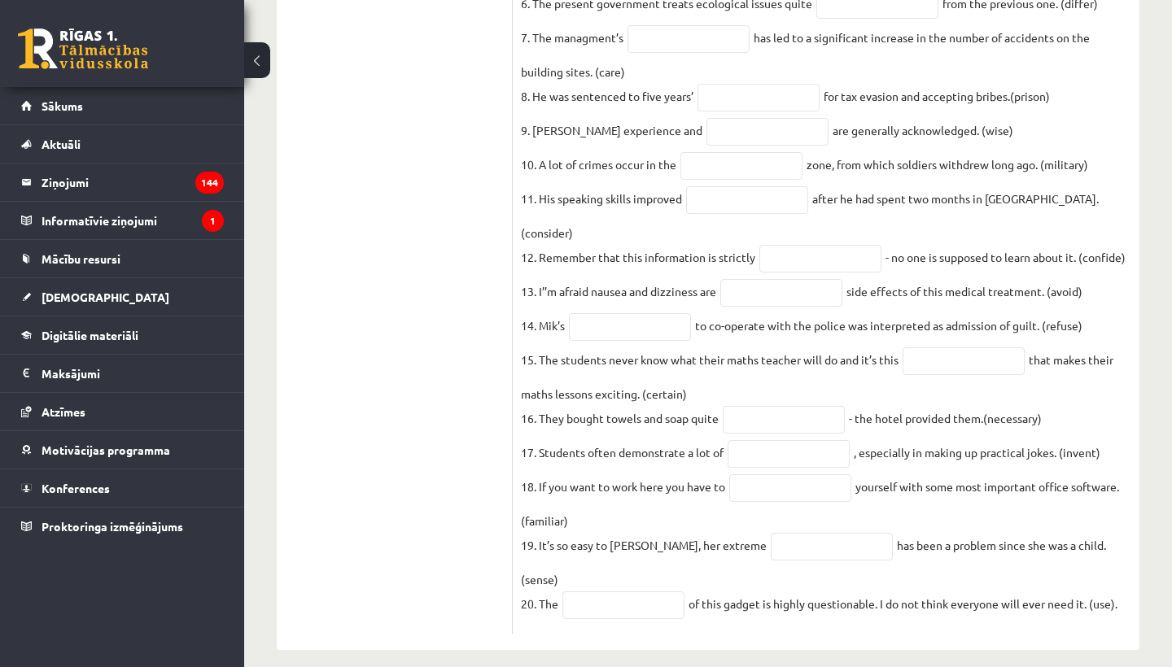
drag, startPoint x: 521, startPoint y: 255, endPoint x: 844, endPoint y: 644, distance: 505.0
click at [844, 644] on div "Angļu valoda JK 11.b3 klase 1. ieskaite , Artūrs Štubis (11.b3 JK) Parādīt punk…" at bounding box center [708, 100] width 928 height 1166
copy div "Use the word in brackets to form a word that fits the gap. 1. Three people have…"
click at [334, 295] on ul "Task 1 Task 2 Task 3 Task 4 Task 5 Task 6 Task 7 Task 8" at bounding box center [403, 190] width 220 height 889
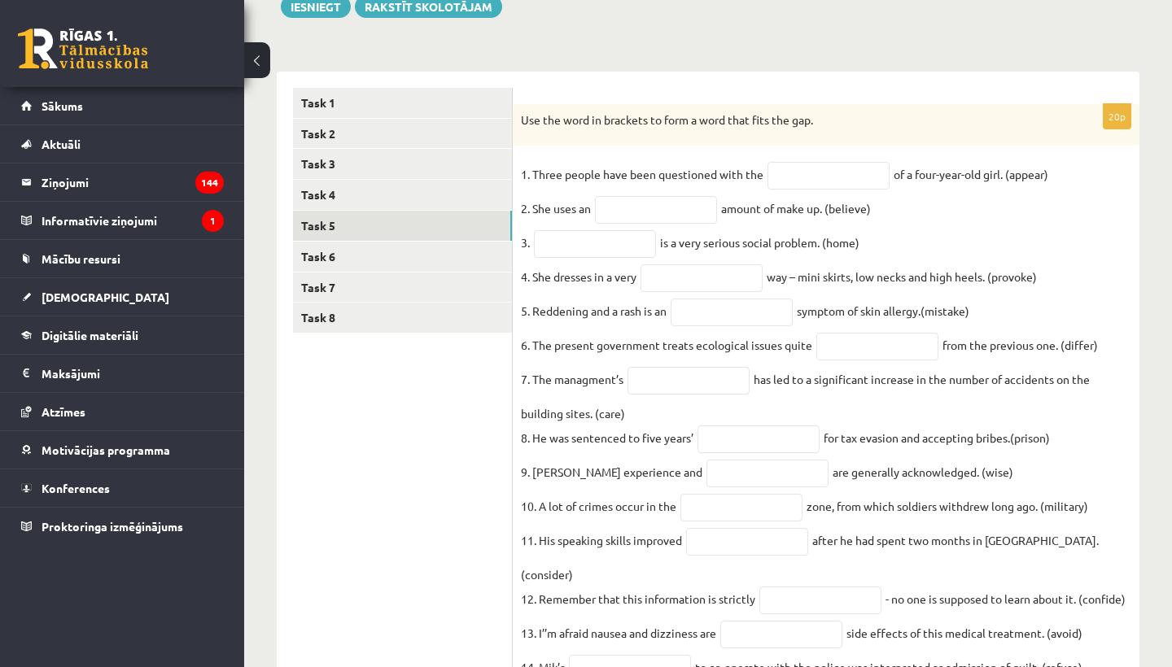
scroll to position [159, 0]
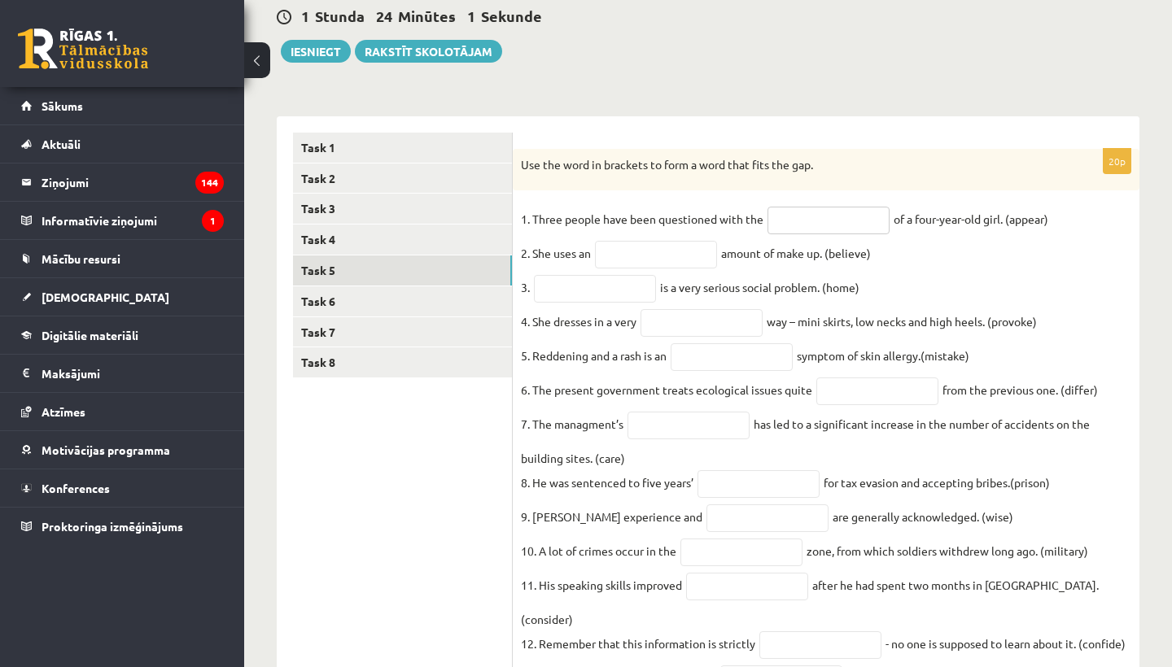
click at [789, 223] on input "text" at bounding box center [828, 221] width 122 height 28
type input "**********"
click at [628, 262] on input "text" at bounding box center [656, 255] width 122 height 28
type input "**********"
click at [577, 296] on input "text" at bounding box center [595, 289] width 122 height 28
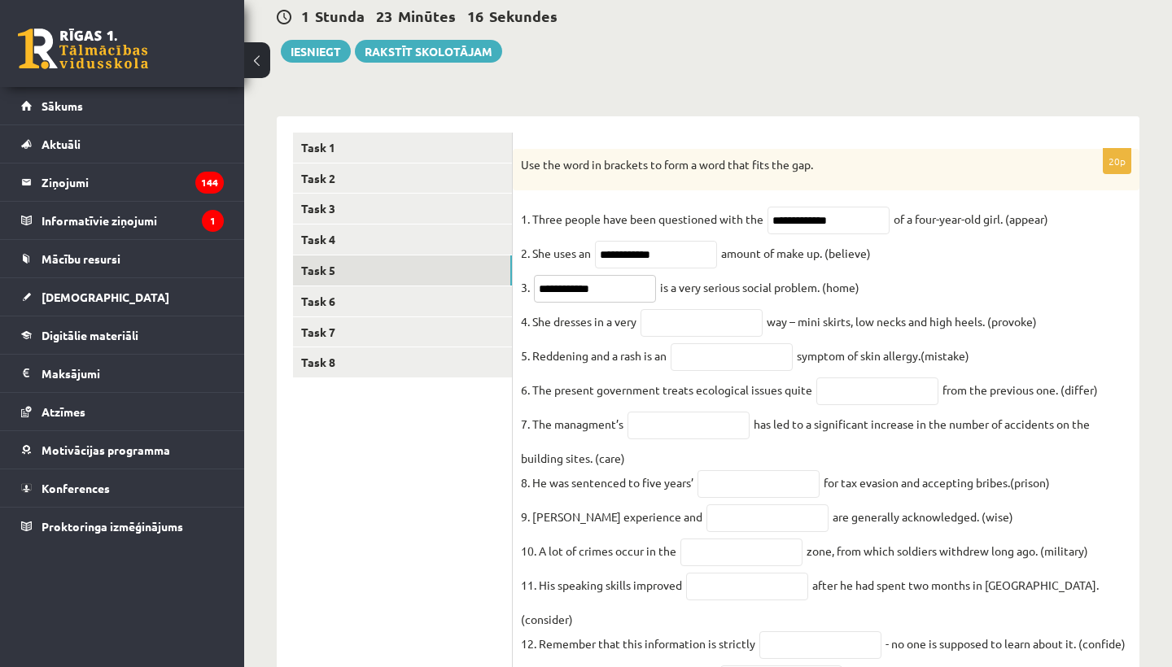
type input "**********"
click at [699, 327] on input "text" at bounding box center [701, 323] width 122 height 28
type input "**********"
click at [701, 363] on input "text" at bounding box center [731, 357] width 122 height 28
type input "********"
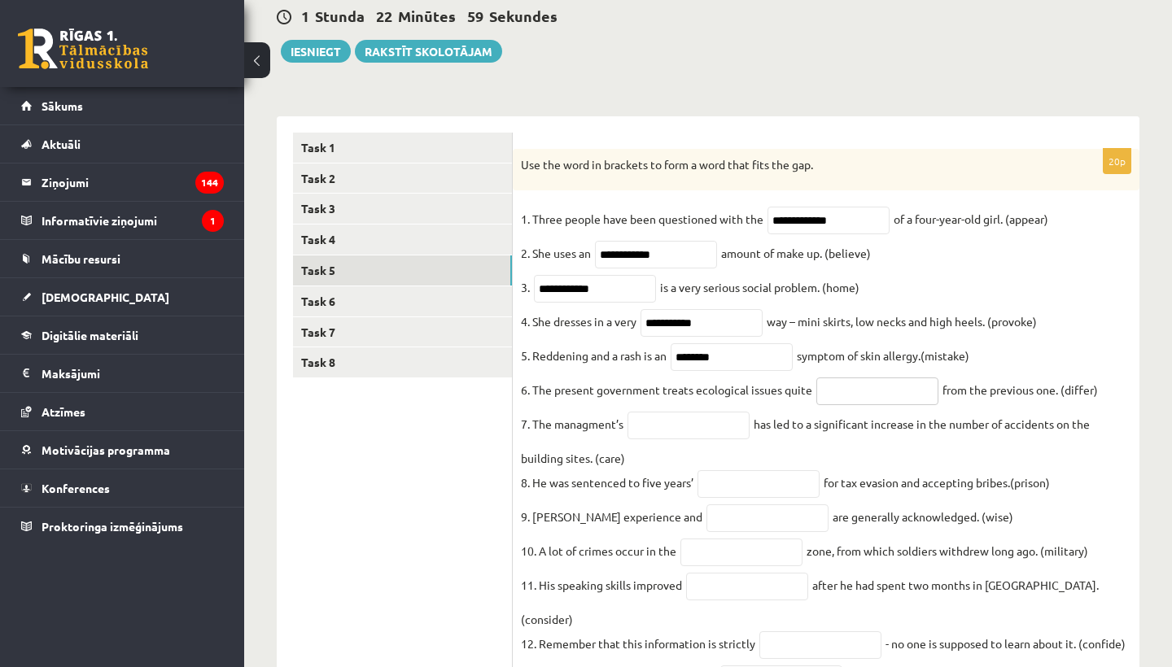
click at [849, 399] on input "text" at bounding box center [877, 392] width 122 height 28
type input "**********"
click at [700, 436] on input "text" at bounding box center [688, 426] width 122 height 28
type input "**********"
click at [732, 498] on input "text" at bounding box center [758, 484] width 122 height 28
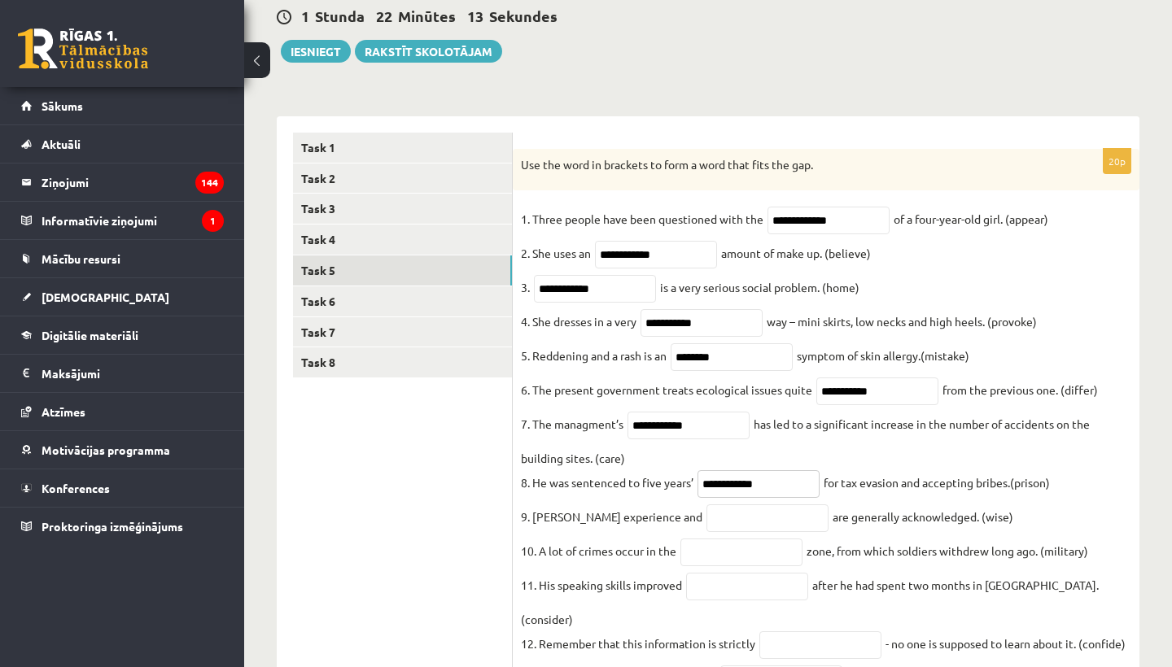
type input "**********"
click at [713, 531] on input "text" at bounding box center [767, 518] width 122 height 28
click at [706, 532] on input "******" at bounding box center [767, 518] width 122 height 28
type input "******"
click at [734, 566] on input "text" at bounding box center [741, 553] width 122 height 28
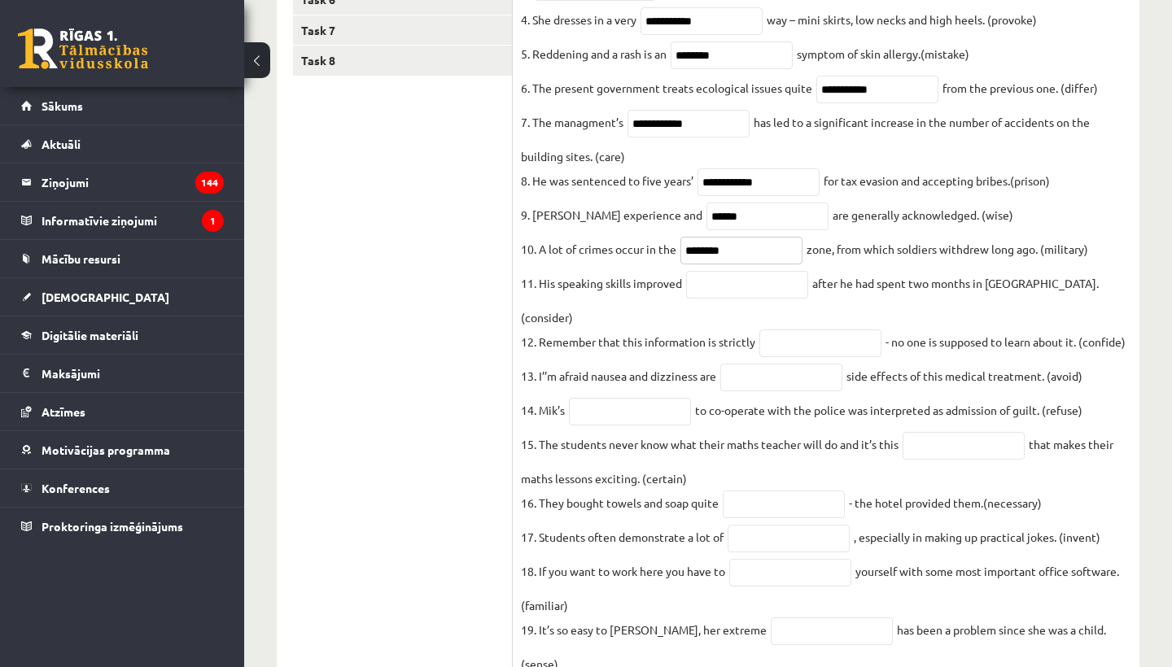
scroll to position [463, 0]
type input "********"
click at [737, 297] on input "text" at bounding box center [747, 283] width 122 height 28
type input "**********"
click at [795, 341] on input "text" at bounding box center [820, 342] width 122 height 28
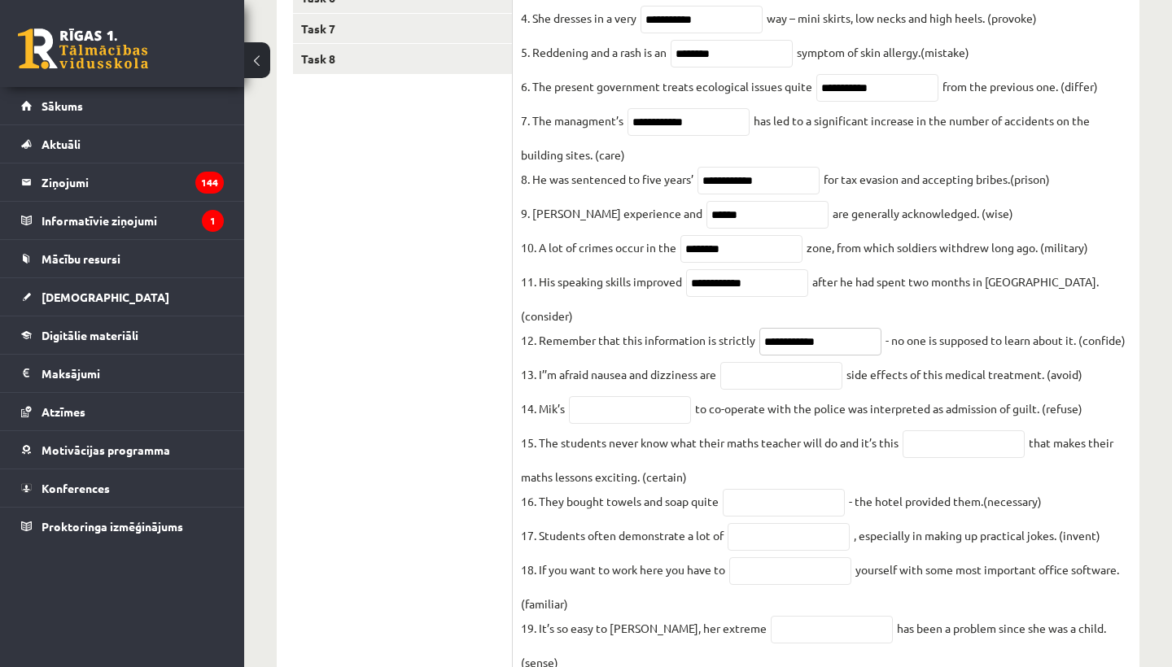
type input "**********"
click at [749, 369] on input "text" at bounding box center [781, 376] width 122 height 28
type input "**********"
click at [643, 402] on input "text" at bounding box center [630, 410] width 122 height 28
type input "*******"
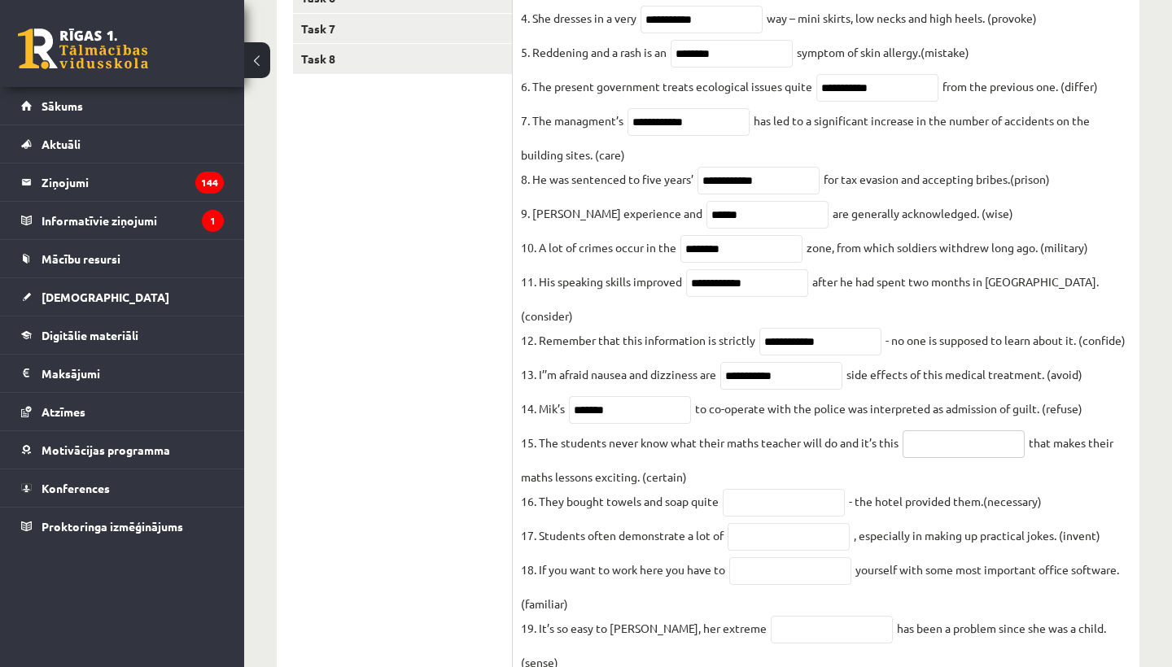
click at [915, 449] on input "text" at bounding box center [963, 444] width 122 height 28
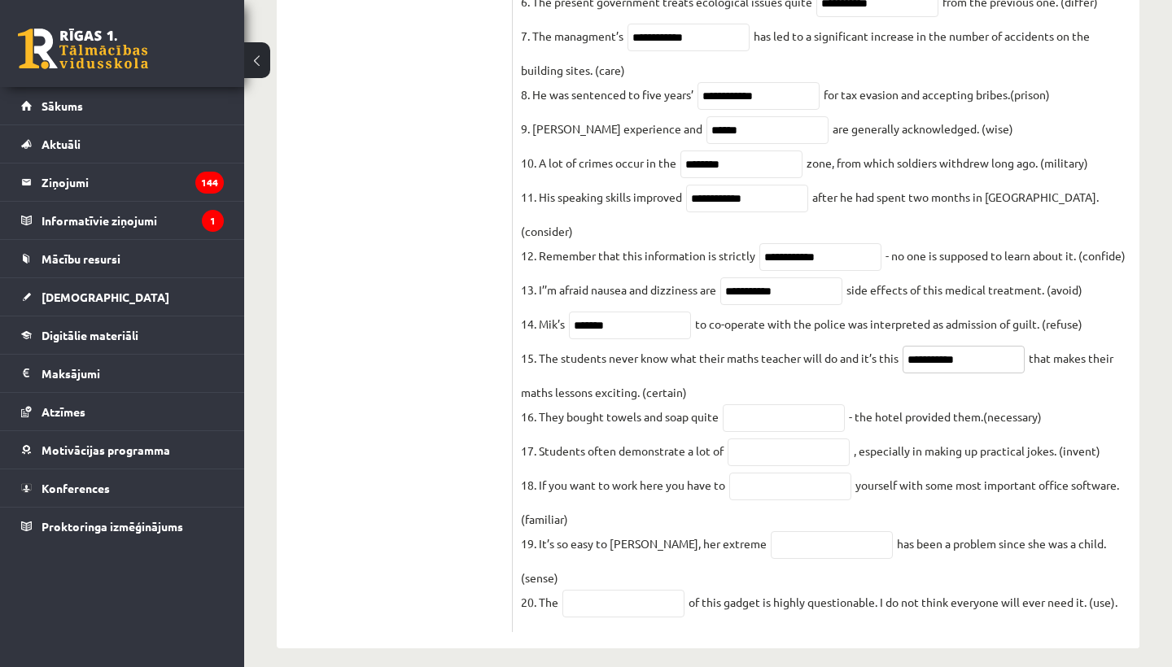
scroll to position [546, 0]
type input "**********"
click at [754, 417] on input "text" at bounding box center [784, 420] width 122 height 28
click at [812, 426] on input "******" at bounding box center [784, 420] width 122 height 28
type input "**********"
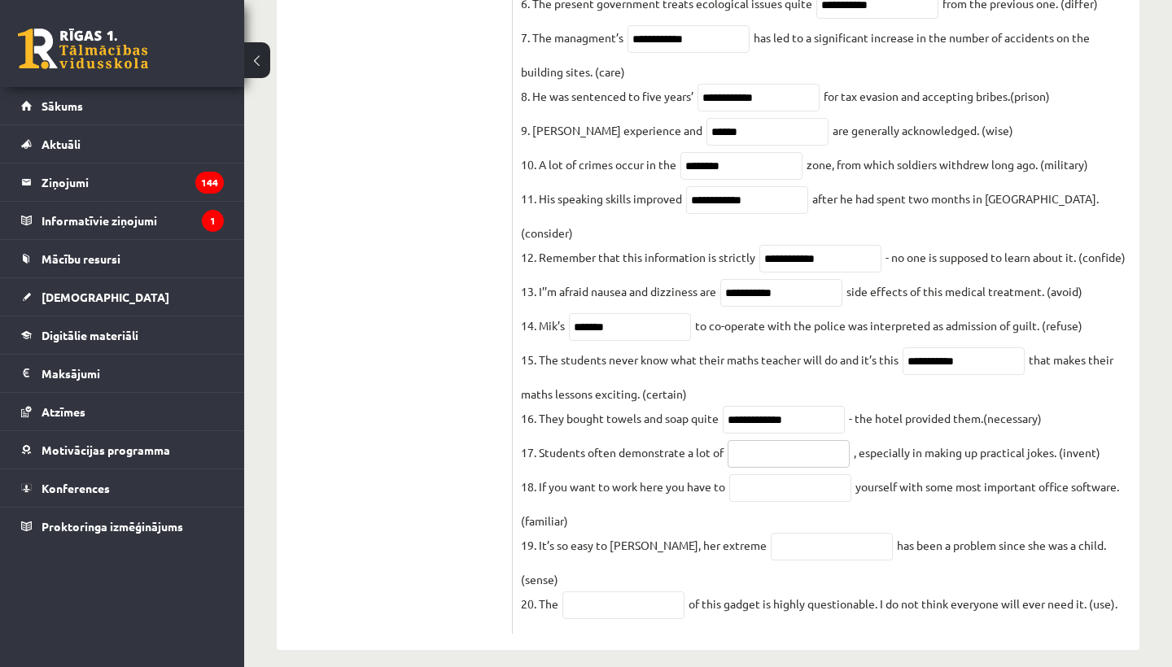
click at [763, 449] on input "text" at bounding box center [788, 454] width 122 height 28
type input "**********"
click at [766, 493] on input "text" at bounding box center [790, 488] width 122 height 28
type input "**********"
click at [771, 560] on input "text" at bounding box center [832, 547] width 122 height 28
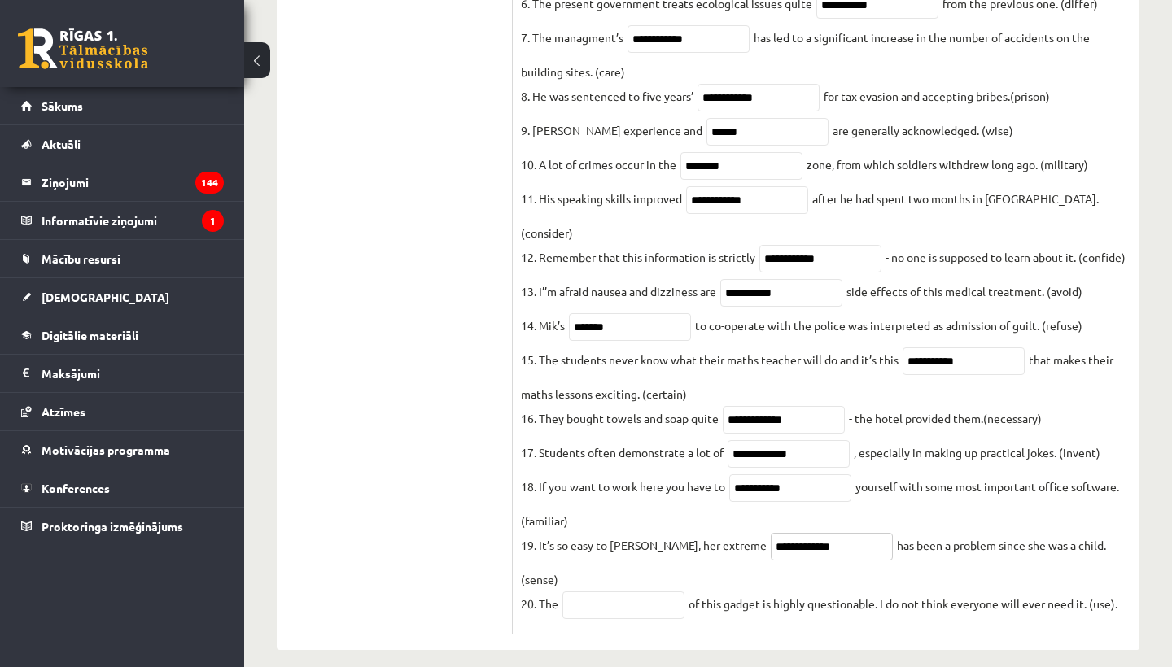
type input "**********"
click at [635, 592] on input "text" at bounding box center [623, 606] width 122 height 28
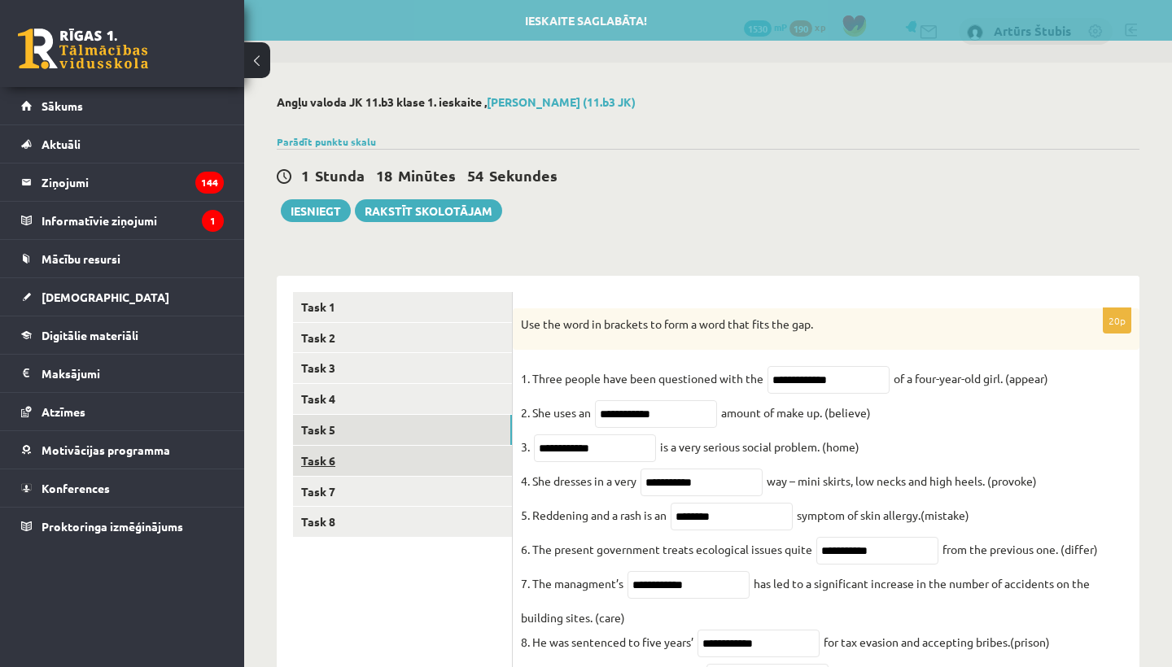
scroll to position [0, 0]
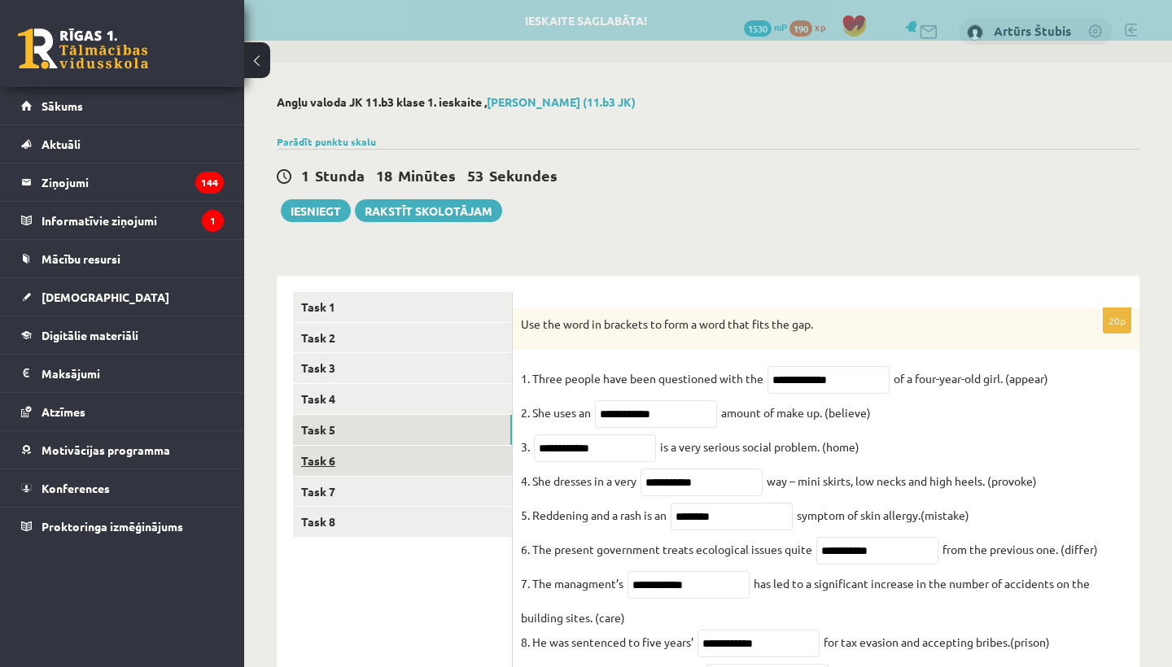
type input "**********"
click at [321, 461] on link "Task 6" at bounding box center [402, 461] width 219 height 30
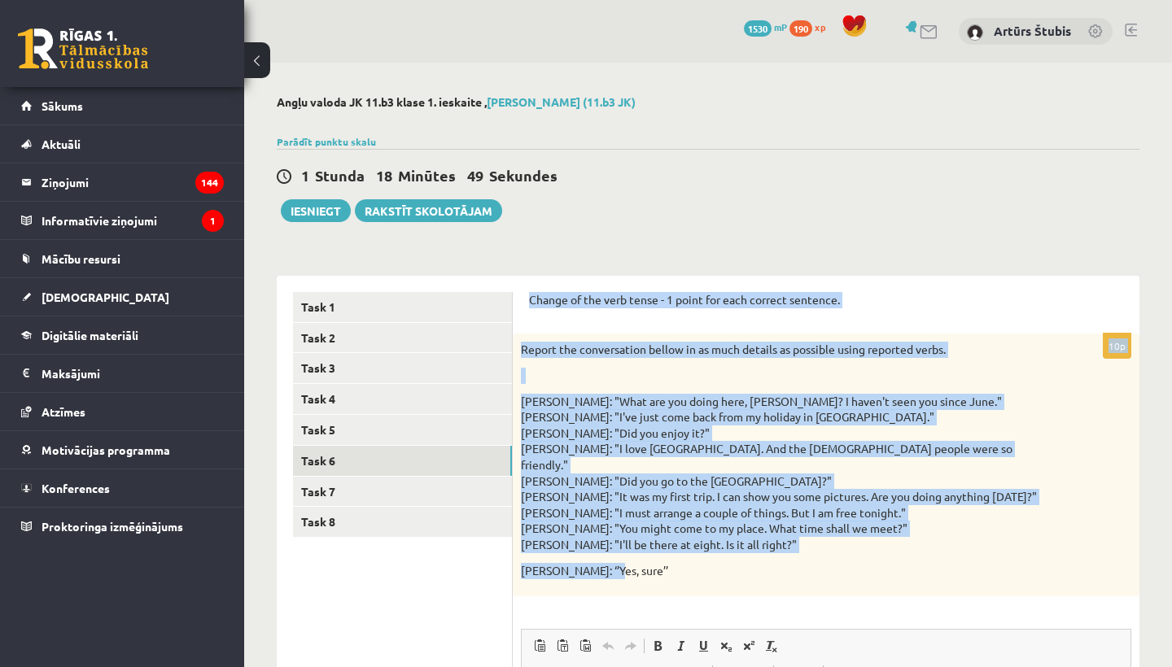
drag, startPoint x: 526, startPoint y: 298, endPoint x: 788, endPoint y: 560, distance: 370.0
click at [788, 562] on div "Change of the verb tense - 1 point for each correct sentence. 10p Report the co…" at bounding box center [826, 630] width 627 height 708
copy form "Change of the verb tense - 1 point for each correct sentence. 10p Report the co…"
click at [579, 247] on div "Angļu valoda JK 11.b3 klase 1. ieskaite , Artūrs Štubis (11.b3 JK) Parādīt punk…" at bounding box center [708, 540] width 928 height 954
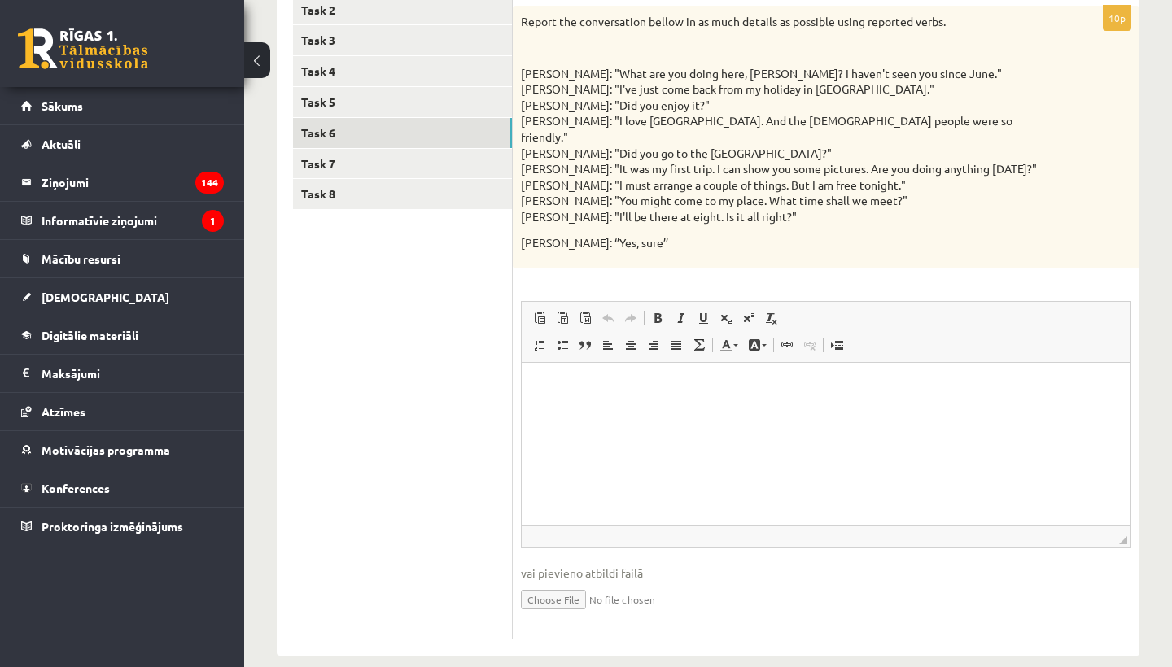
scroll to position [327, 0]
click at [582, 402] on html at bounding box center [826, 389] width 609 height 50
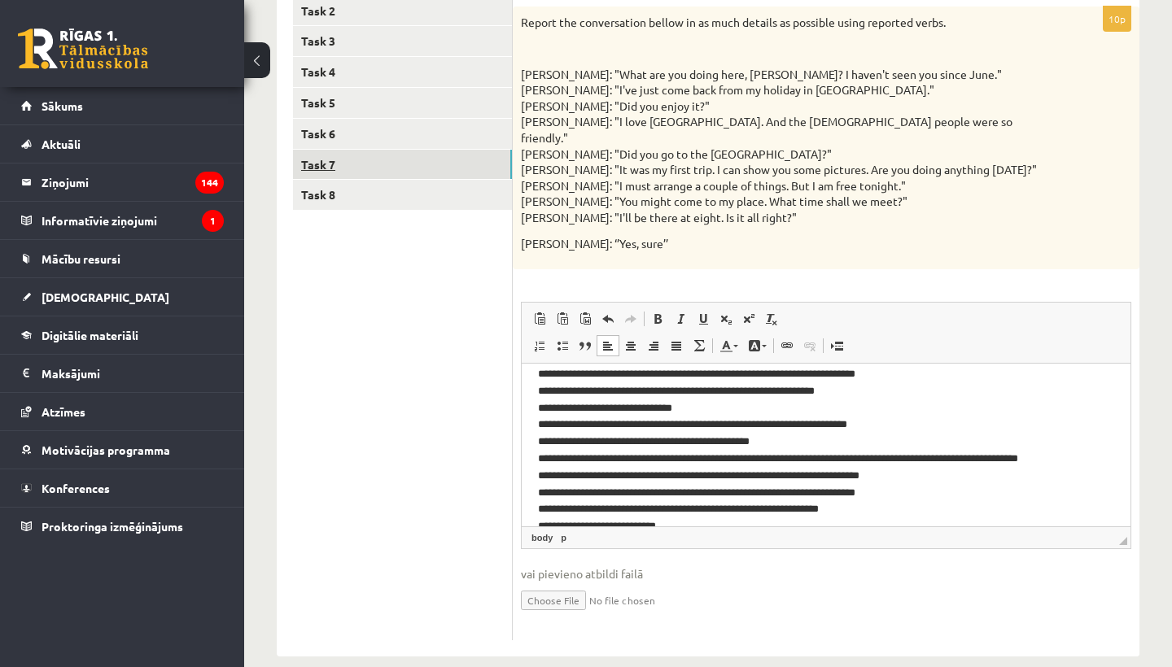
click at [345, 166] on link "Task 7" at bounding box center [402, 165] width 219 height 30
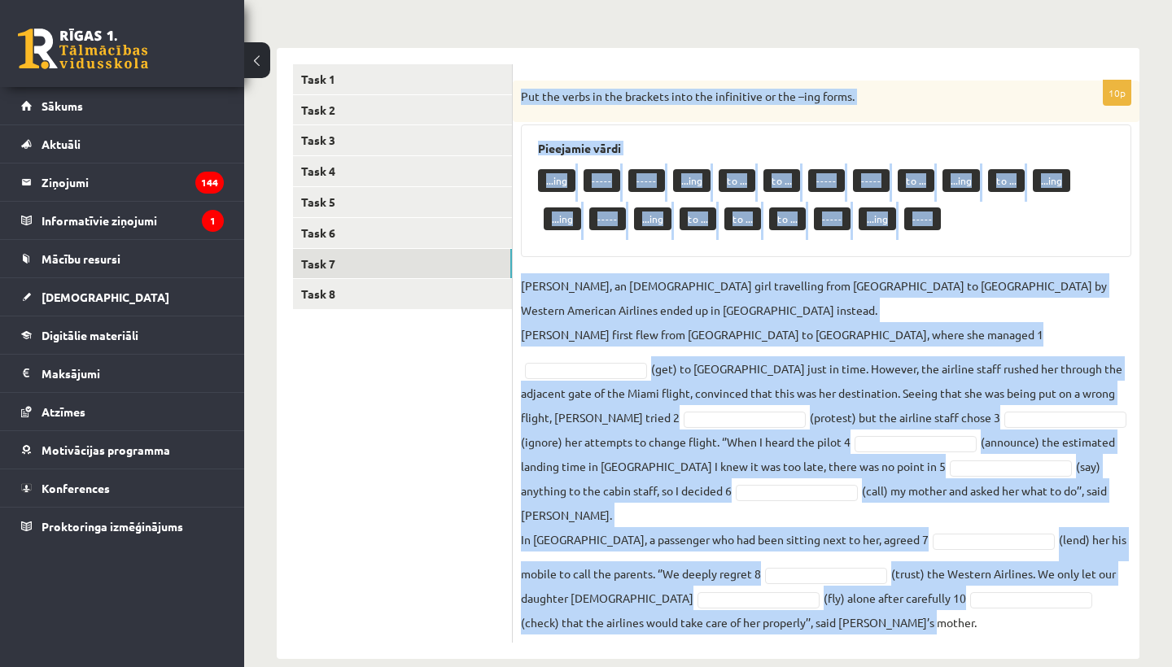
drag, startPoint x: 520, startPoint y: 91, endPoint x: 876, endPoint y: 619, distance: 637.1
click at [876, 619] on div "10p Put the verbs in the brackets into the infinitive or the –ing forms. Pieeja…" at bounding box center [826, 353] width 627 height 611
copy div "Put the verbs in the brackets into the infinitive or the –ing forms. Pieejamie …"
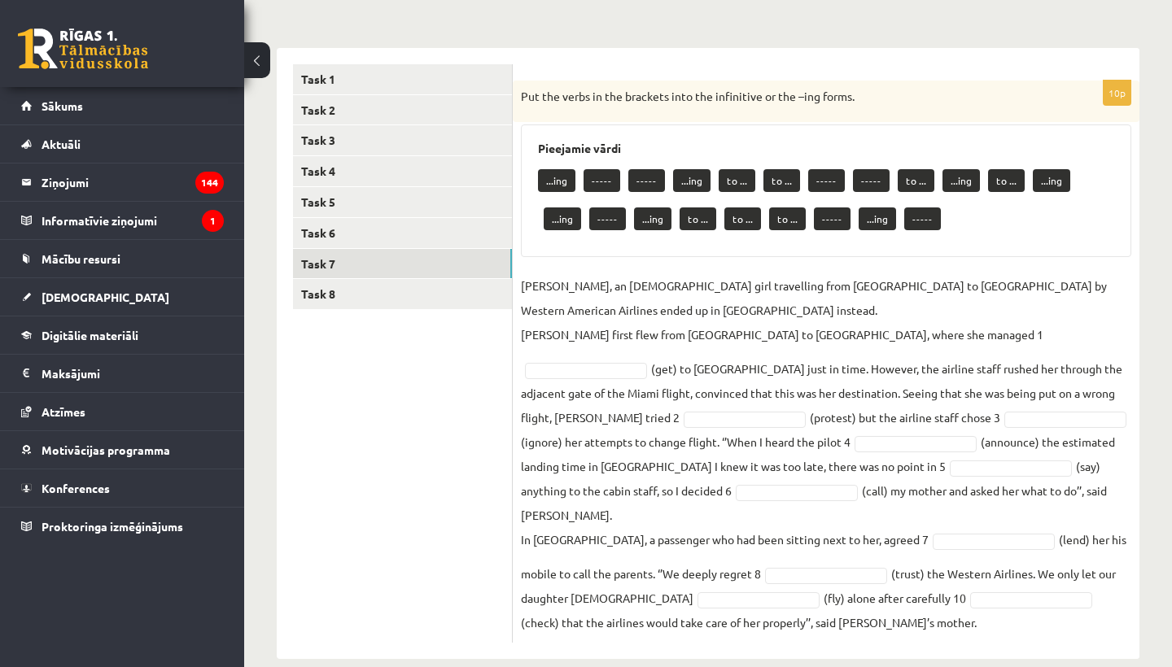
click at [445, 587] on ul "Task 1 Task 2 Task 3 Task 4 Task 5 Task 6 Task 7 Task 8" at bounding box center [403, 353] width 220 height 579
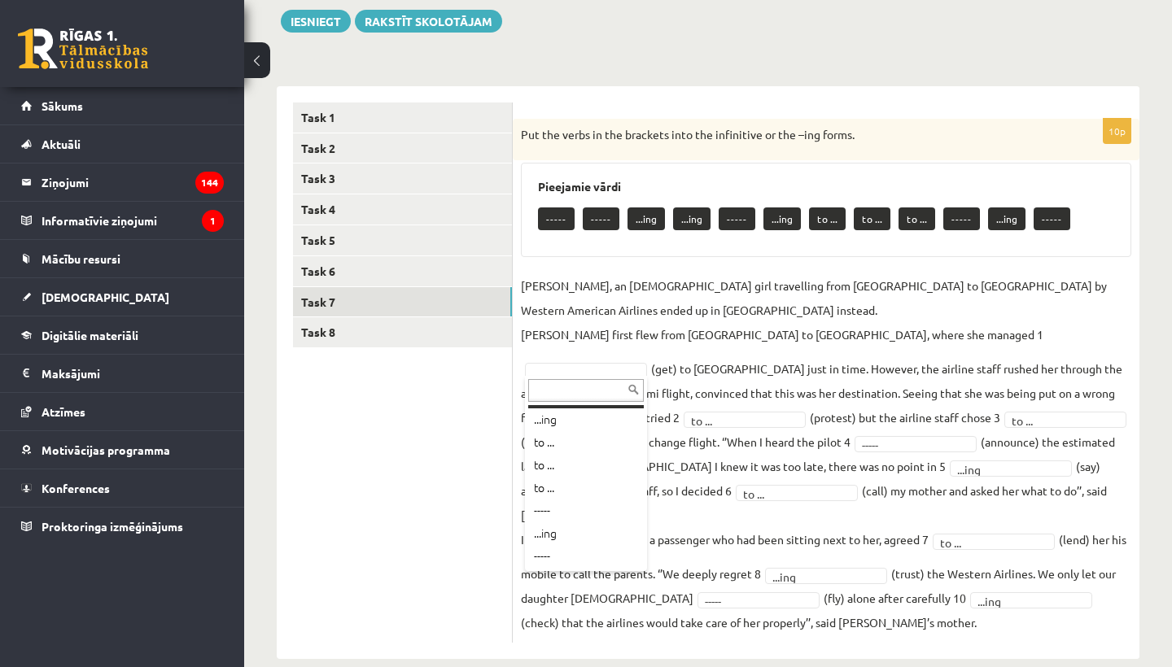
scroll to position [133, 0]
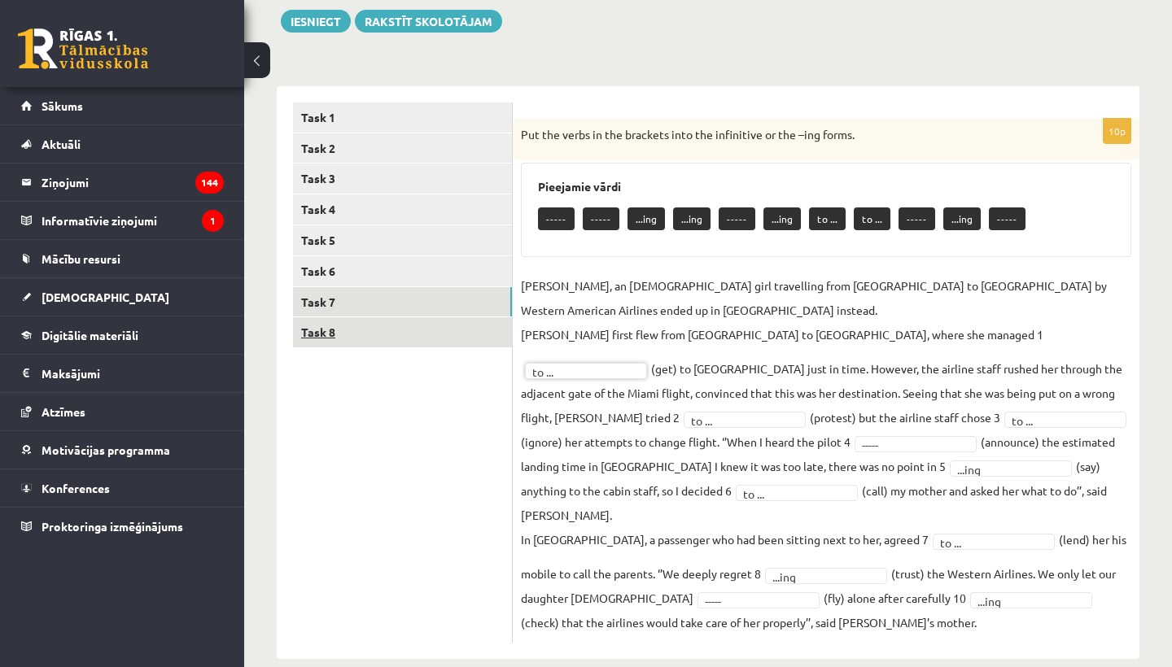
click at [361, 331] on link "Task 8" at bounding box center [402, 332] width 219 height 30
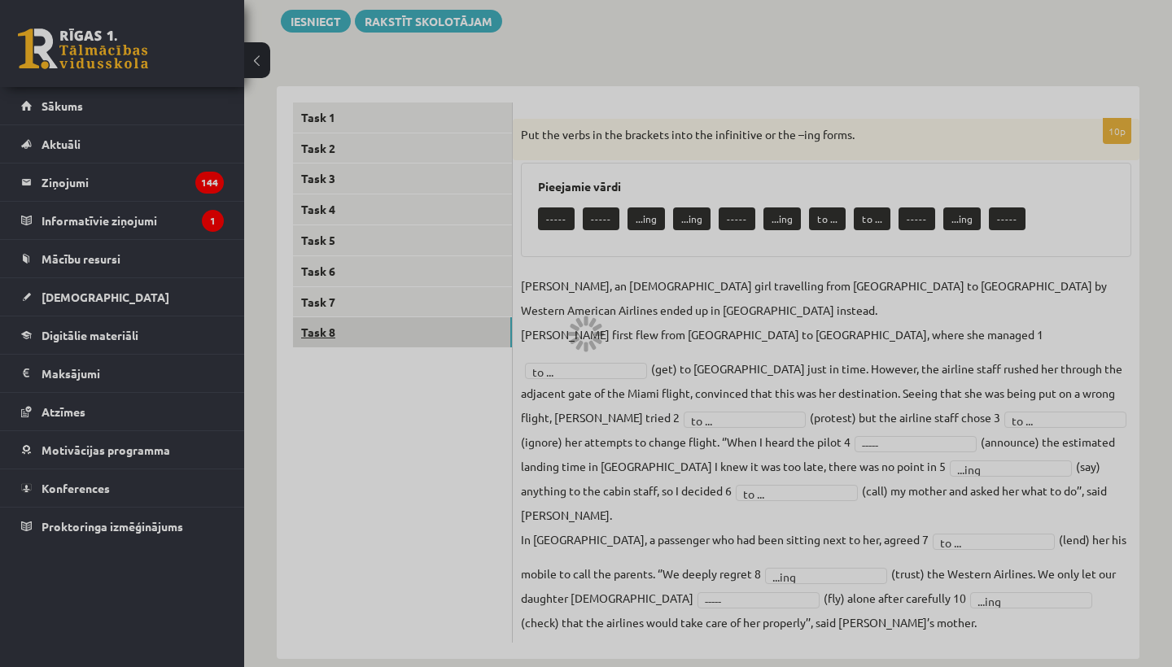
scroll to position [188, 0]
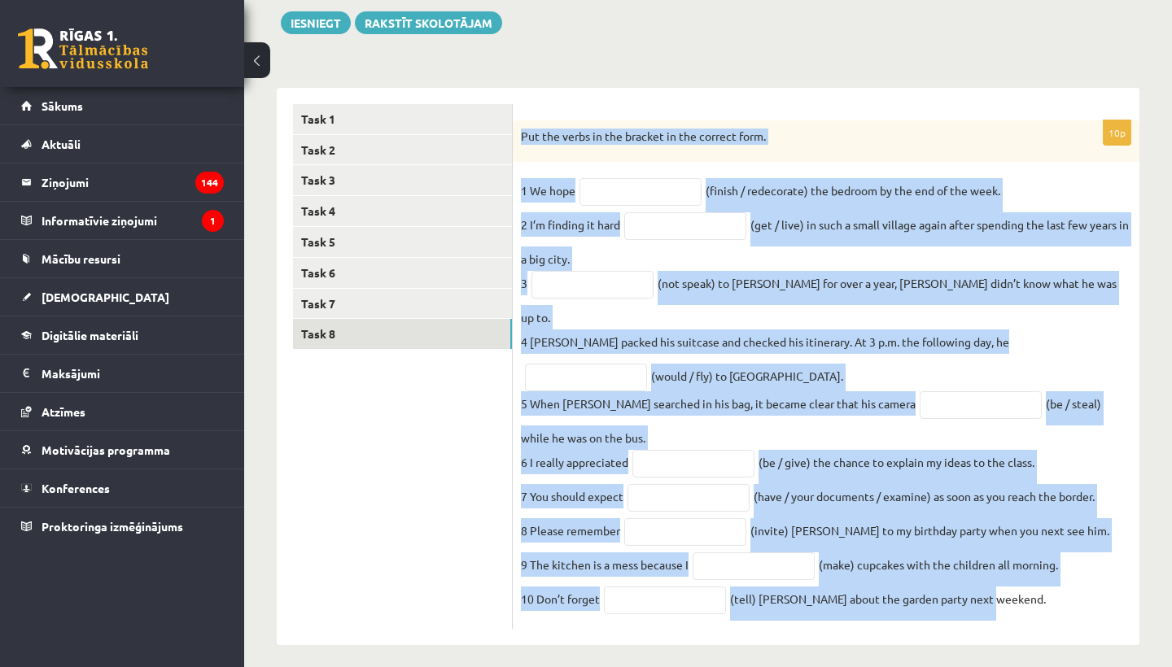
drag, startPoint x: 520, startPoint y: 132, endPoint x: 949, endPoint y: 614, distance: 645.5
click at [949, 614] on div "10p Put the verbs in the bracket in the correct form. 1 We hope (finish / redec…" at bounding box center [826, 374] width 627 height 509
copy div "Put the verbs in the bracket in the correct form. 1 We hope (finish / redecorat…"
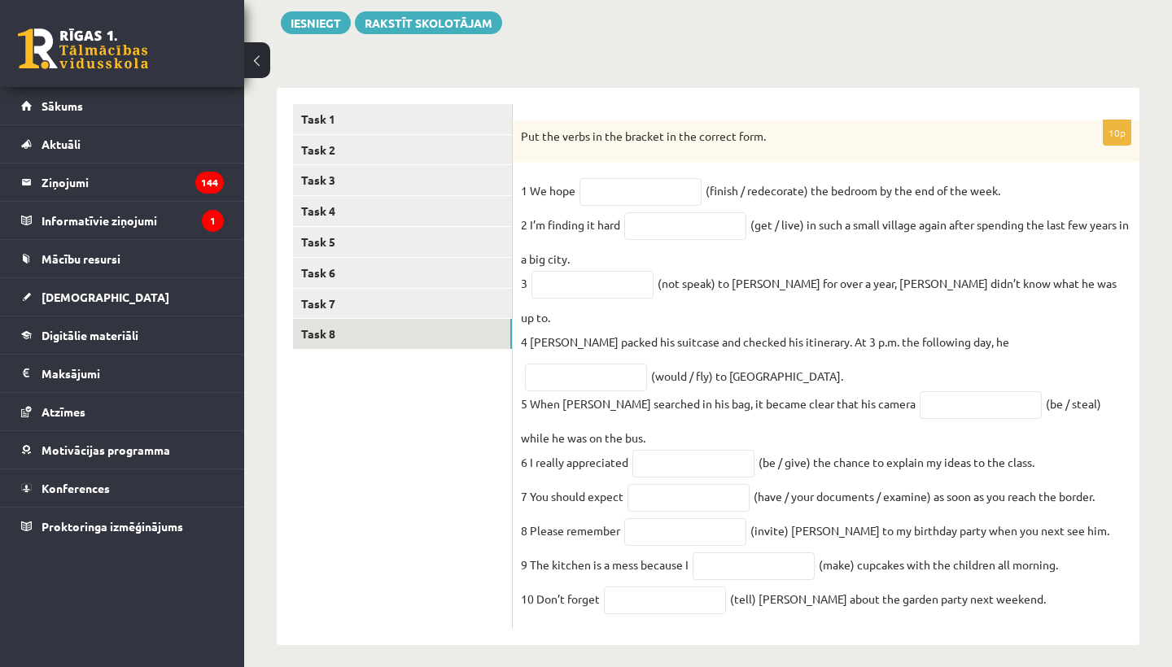
click at [438, 572] on ul "Task 1 Task 2 Task 3 Task 4 Task 5 Task 6 Task 7 Task 8" at bounding box center [403, 367] width 220 height 526
click at [661, 588] on input "text" at bounding box center [665, 601] width 122 height 28
type input "*******"
type input "**********"
click at [1045, 597] on fieldset "**********" at bounding box center [826, 399] width 610 height 443
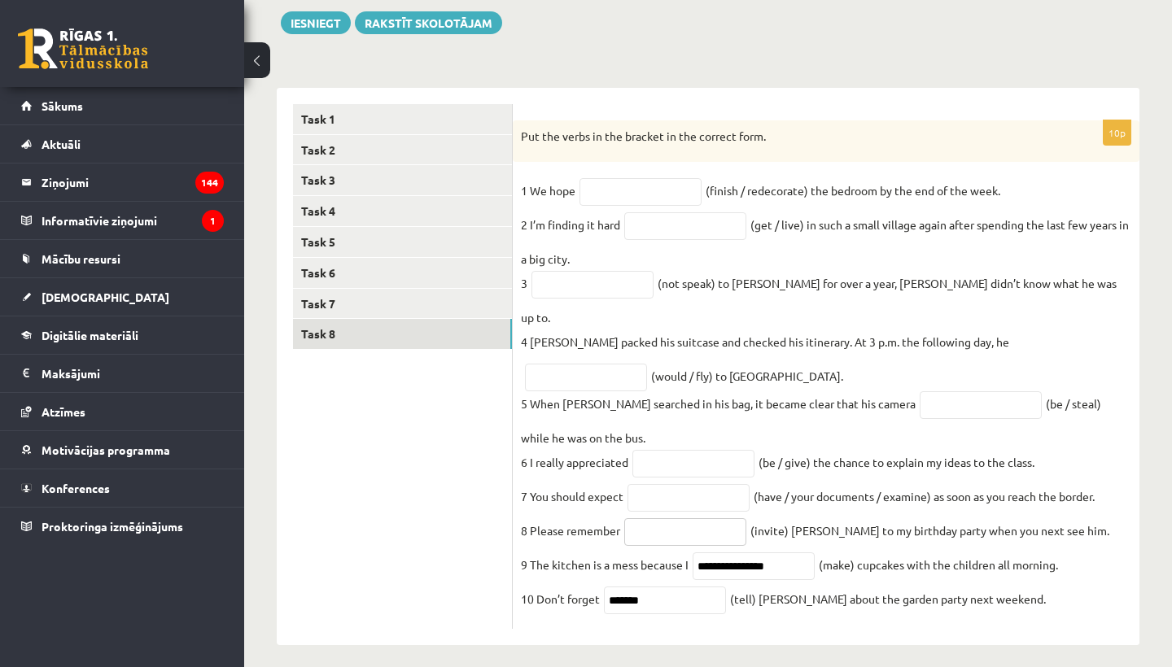
click at [675, 518] on input "text" at bounding box center [685, 532] width 122 height 28
type input "*********"
click at [671, 484] on input "text" at bounding box center [688, 498] width 122 height 28
type input "**********"
click at [705, 452] on input "text" at bounding box center [693, 464] width 122 height 28
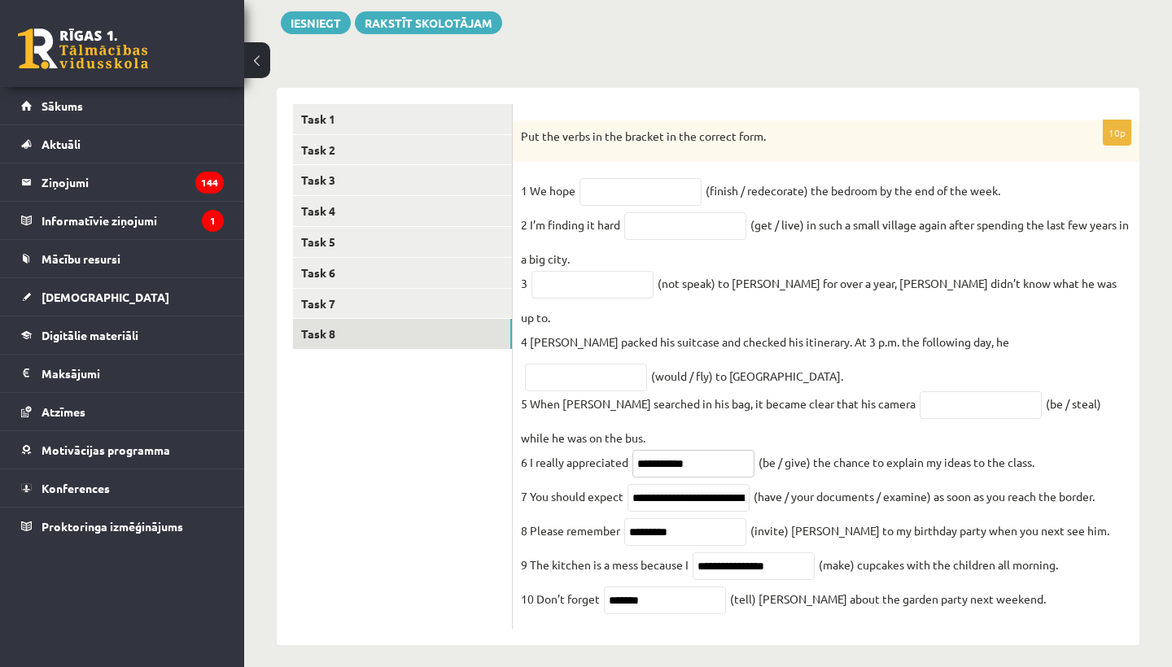
type input "**********"
click at [919, 391] on input "text" at bounding box center [980, 405] width 122 height 28
type input "**********"
click at [647, 364] on input "text" at bounding box center [586, 378] width 122 height 28
type input "**********"
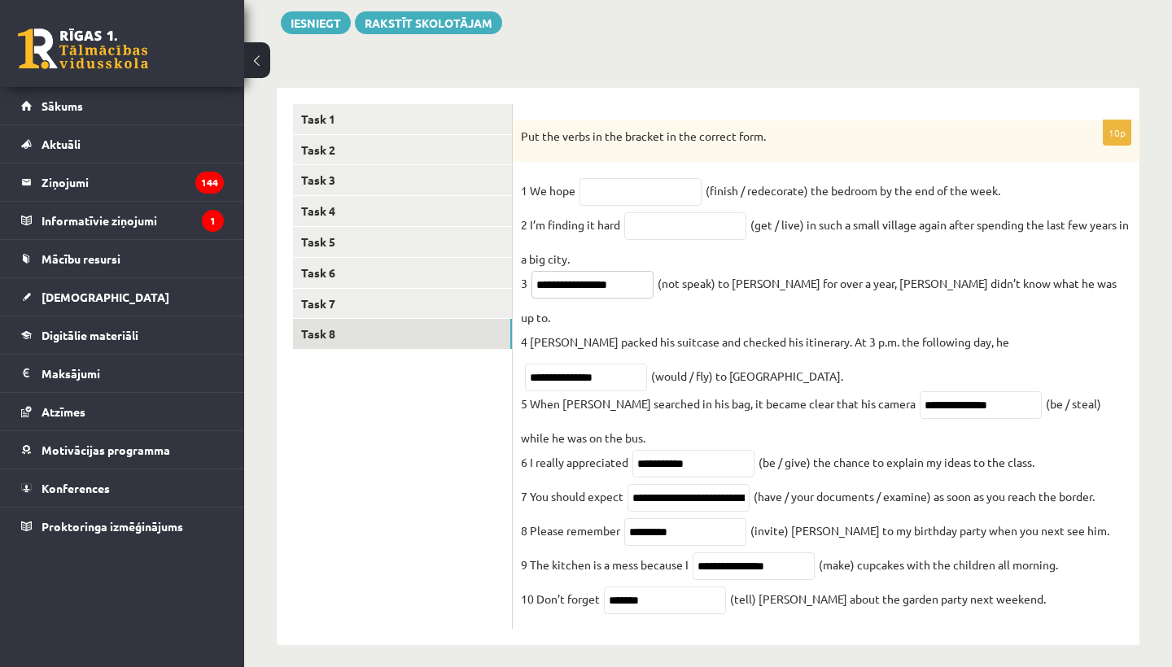
type input "**********"
click at [733, 269] on fieldset "**********" at bounding box center [826, 399] width 610 height 443
click at [685, 239] on input "text" at bounding box center [685, 226] width 122 height 28
type input "**********"
click at [610, 190] on input "text" at bounding box center [640, 192] width 122 height 28
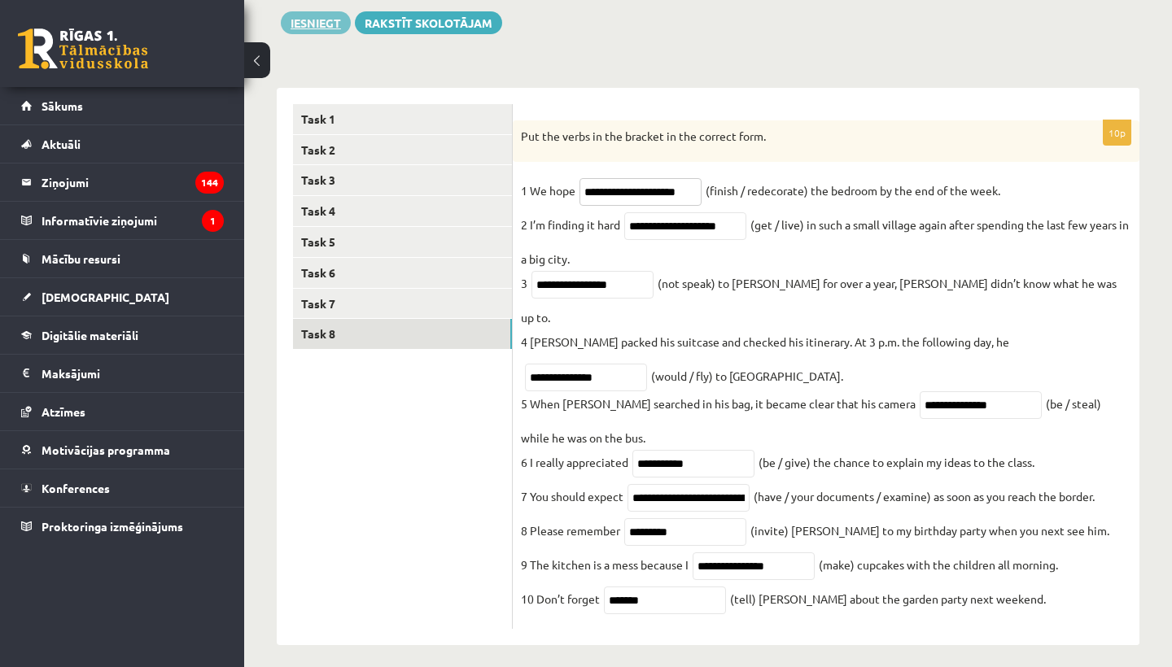
type input "**********"
click at [318, 24] on button "Iesniegt" at bounding box center [316, 22] width 70 height 23
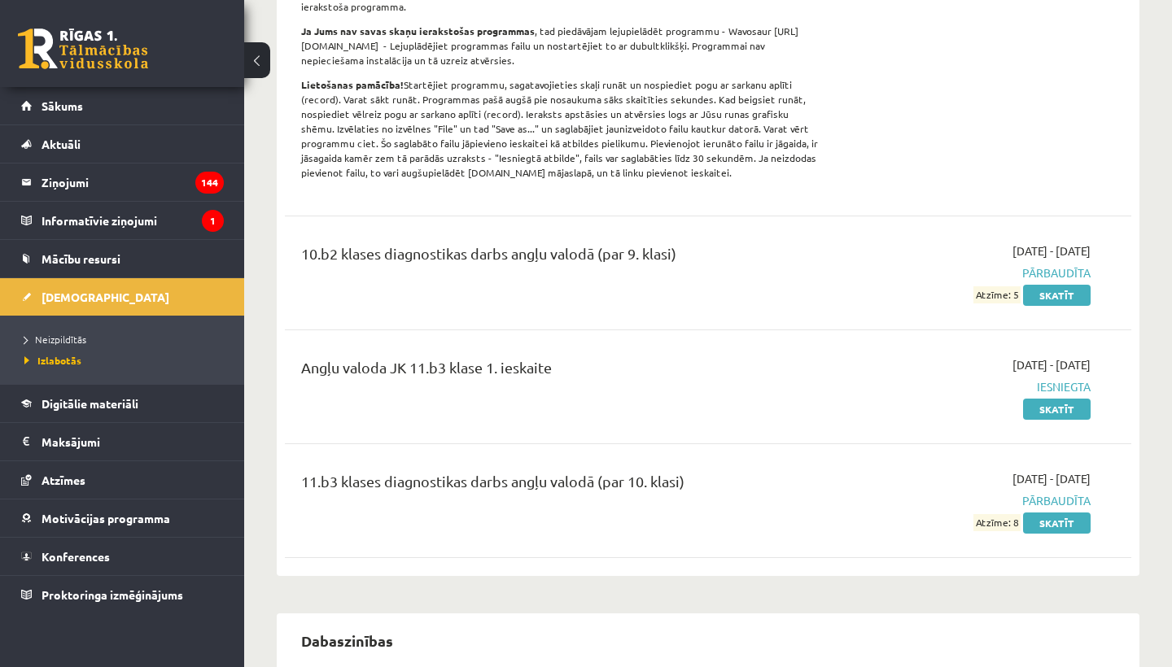
scroll to position [685, 0]
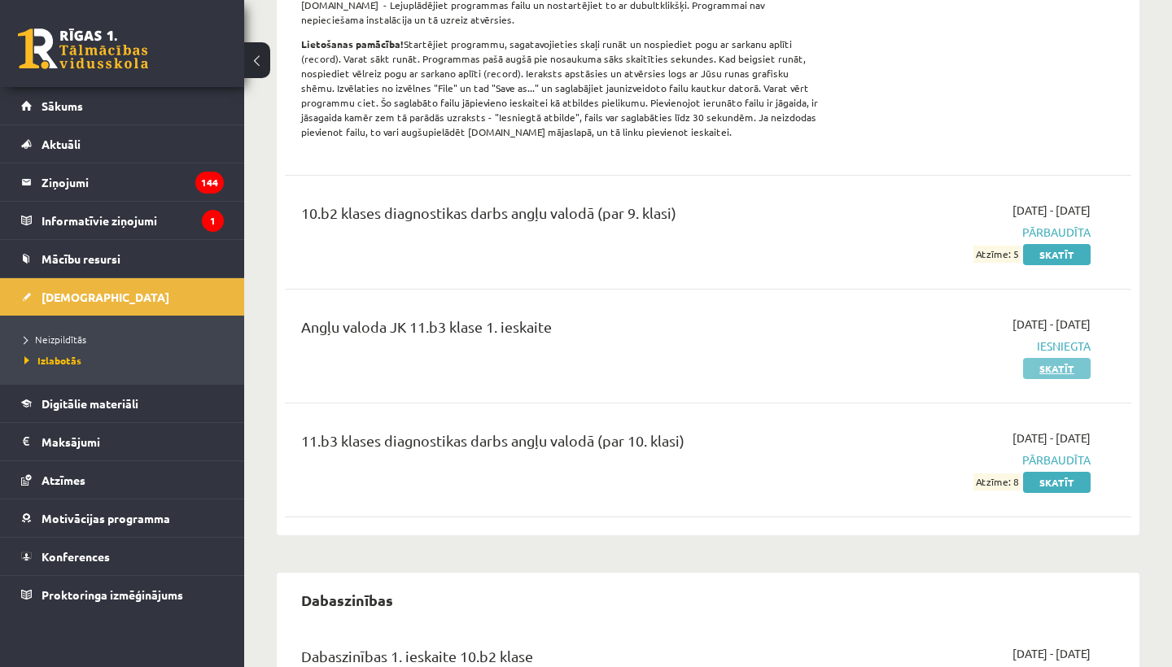
click at [1057, 365] on link "Skatīt" at bounding box center [1057, 368] width 68 height 21
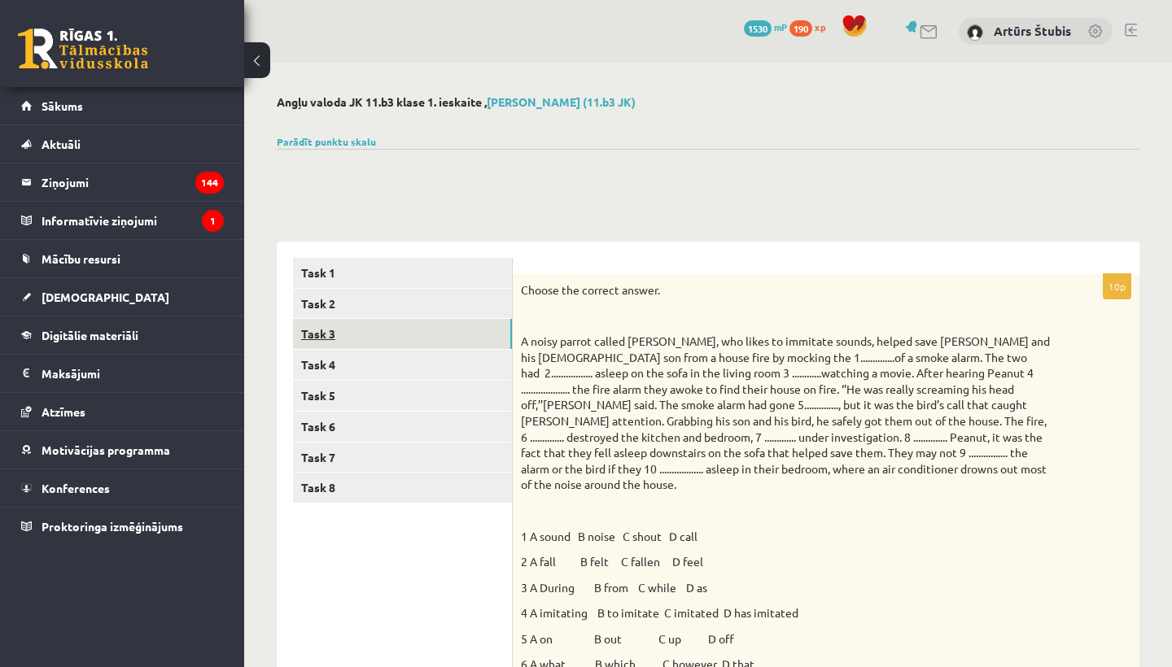
click at [317, 334] on link "Task 3" at bounding box center [402, 334] width 219 height 30
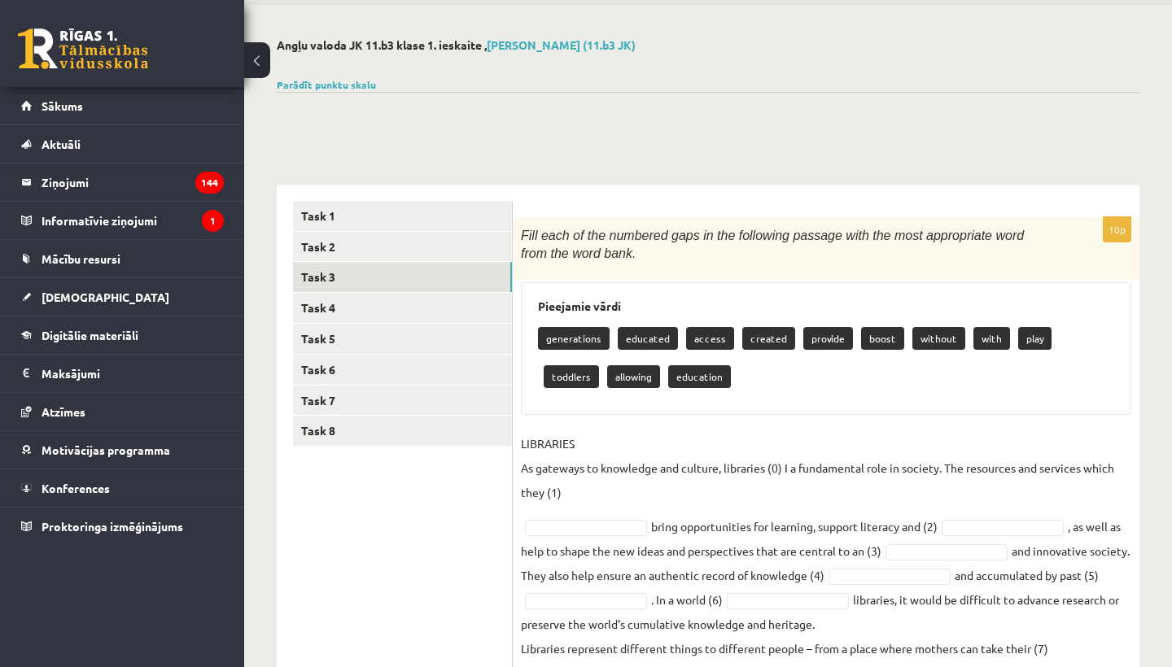
scroll to position [39, 0]
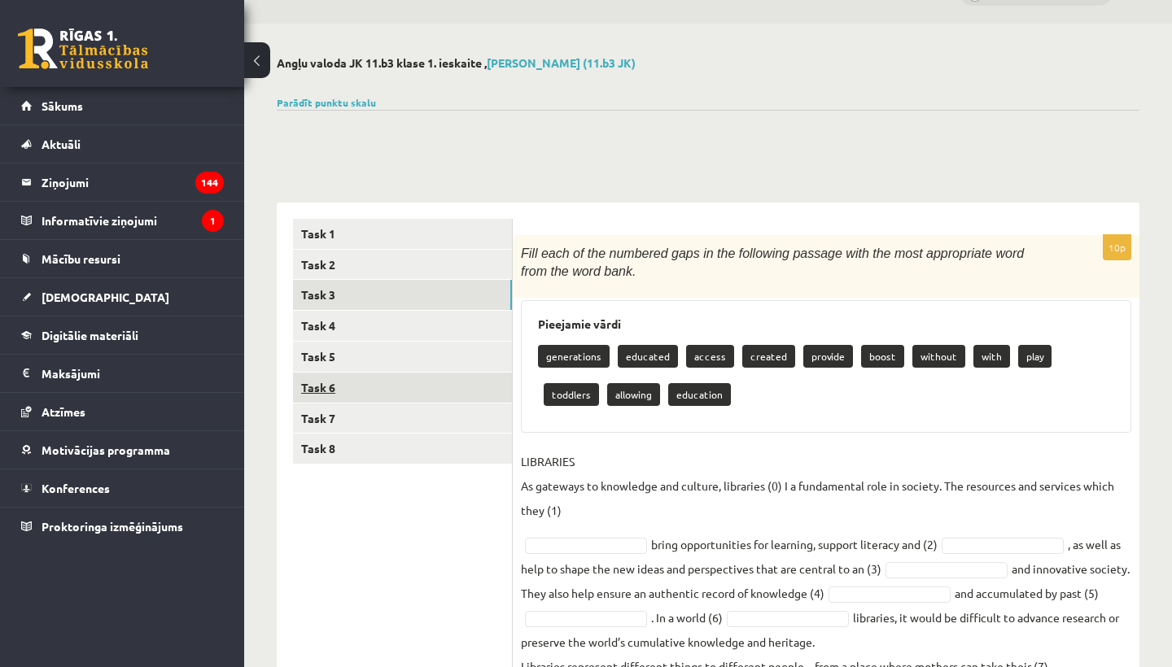
click at [330, 373] on link "Task 6" at bounding box center [402, 388] width 219 height 30
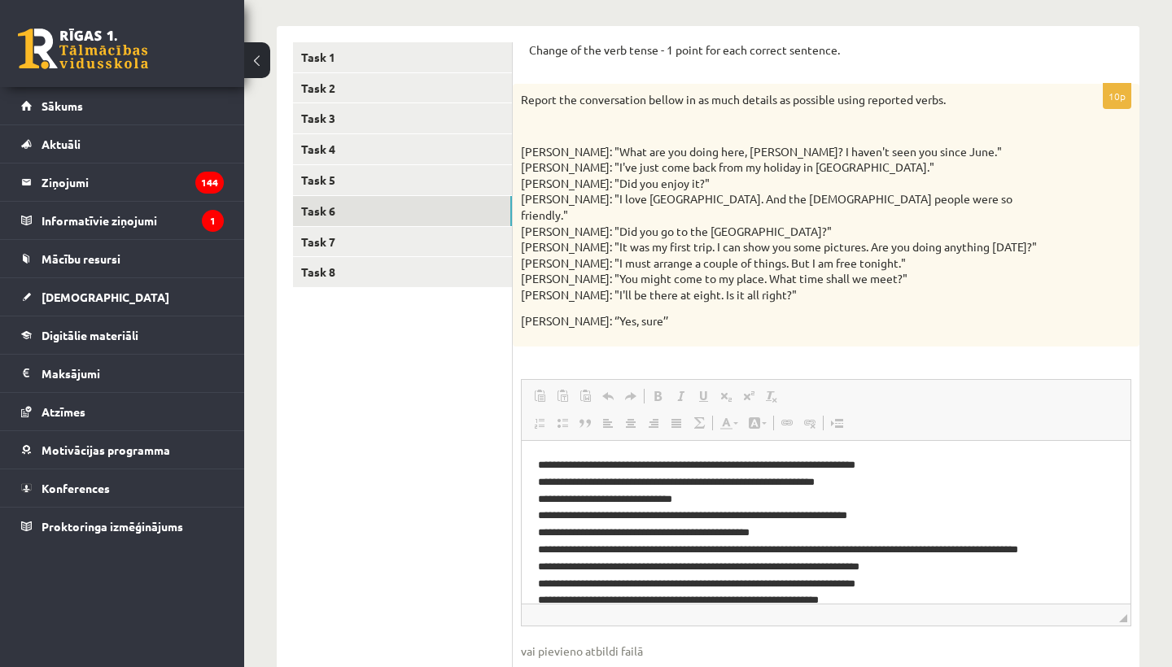
scroll to position [214, 0]
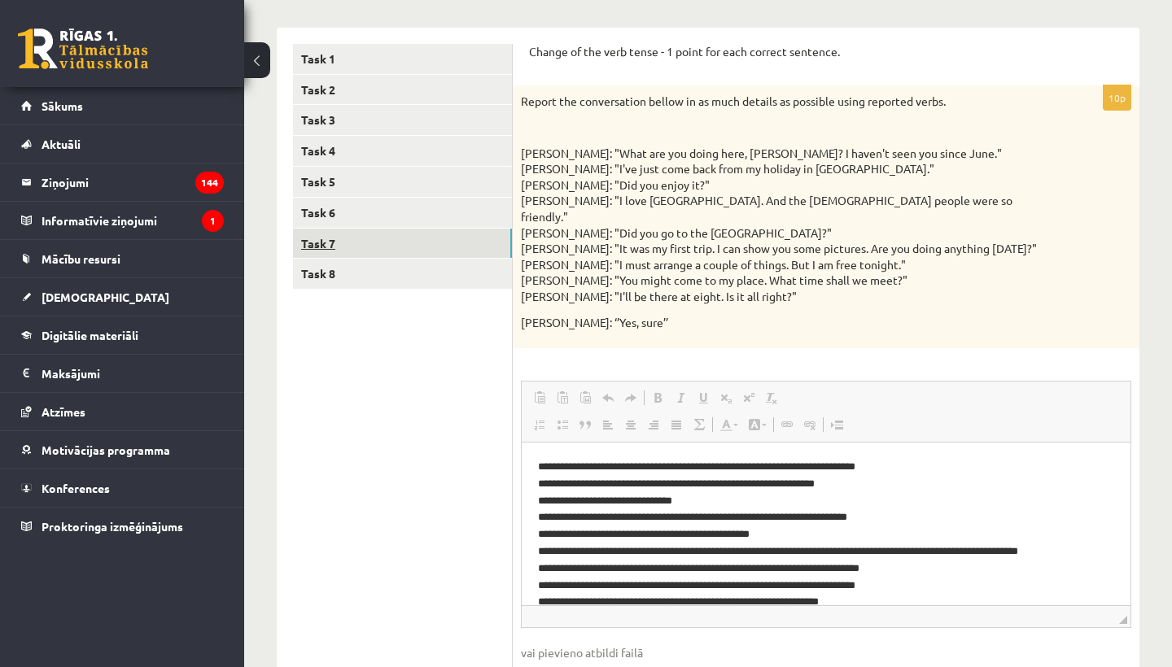
click at [401, 235] on link "Task 7" at bounding box center [402, 244] width 219 height 30
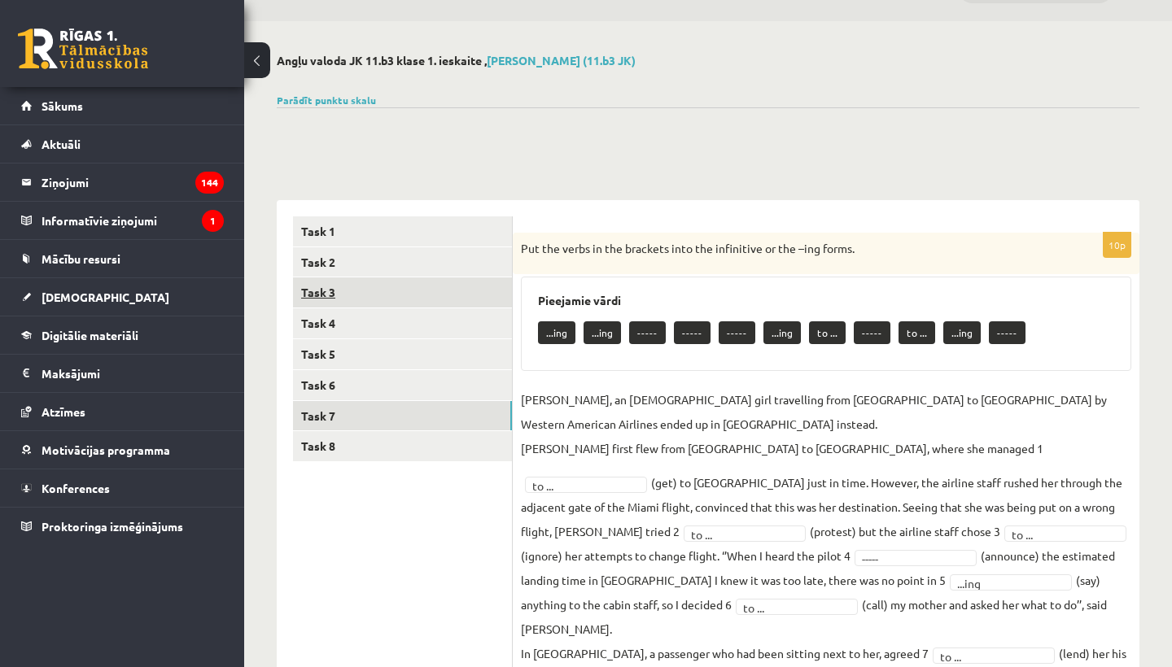
scroll to position [10, 0]
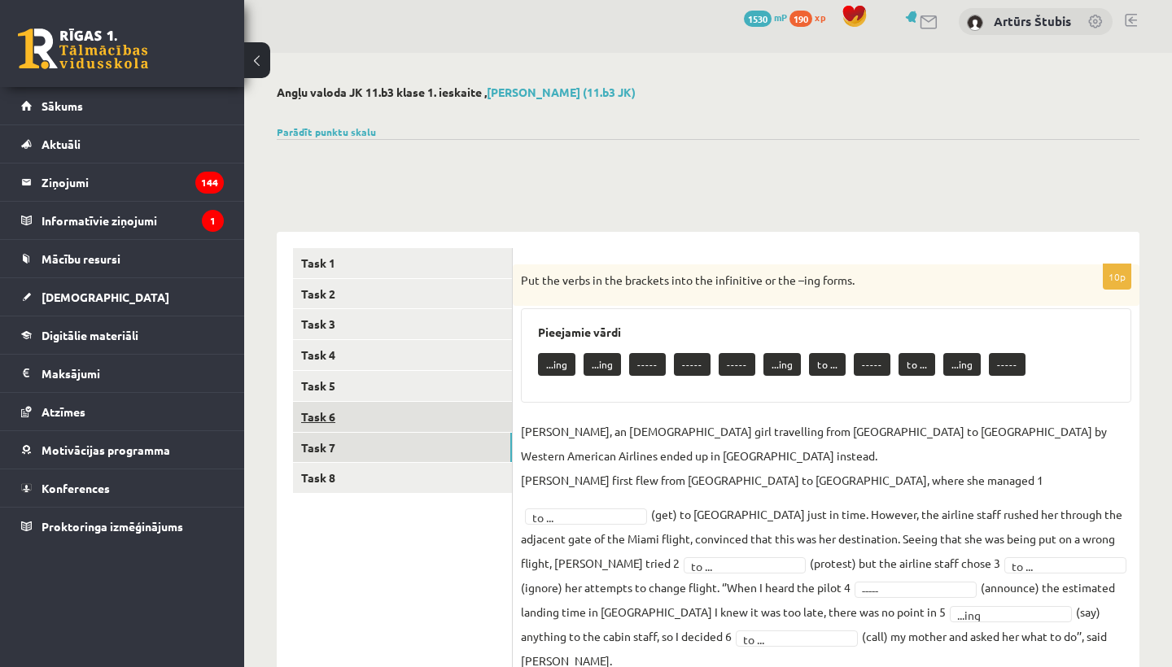
click at [304, 411] on link "Task 6" at bounding box center [402, 417] width 219 height 30
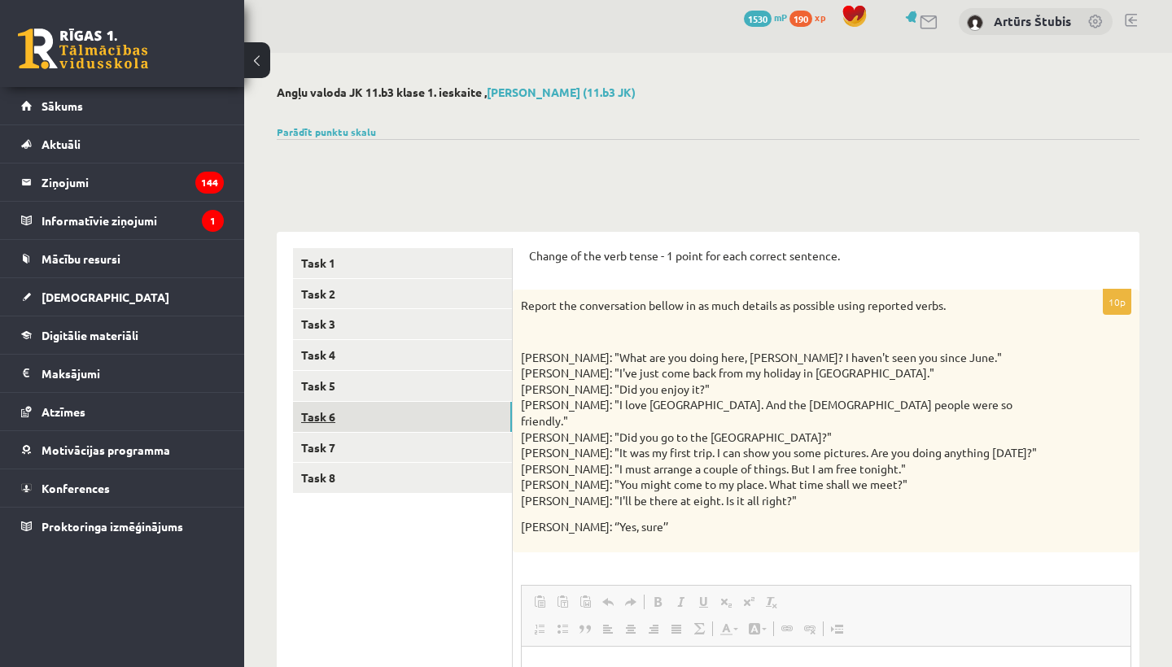
scroll to position [0, 0]
click at [310, 327] on link "Task 3" at bounding box center [402, 324] width 219 height 30
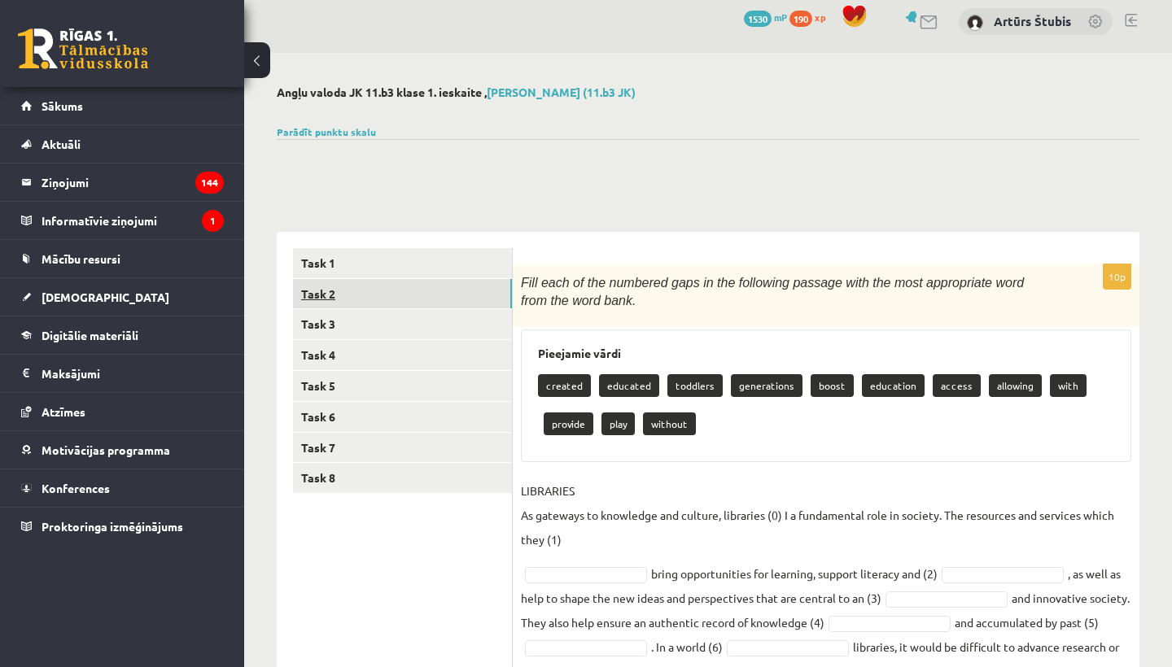
click at [314, 295] on link "Task 2" at bounding box center [402, 294] width 219 height 30
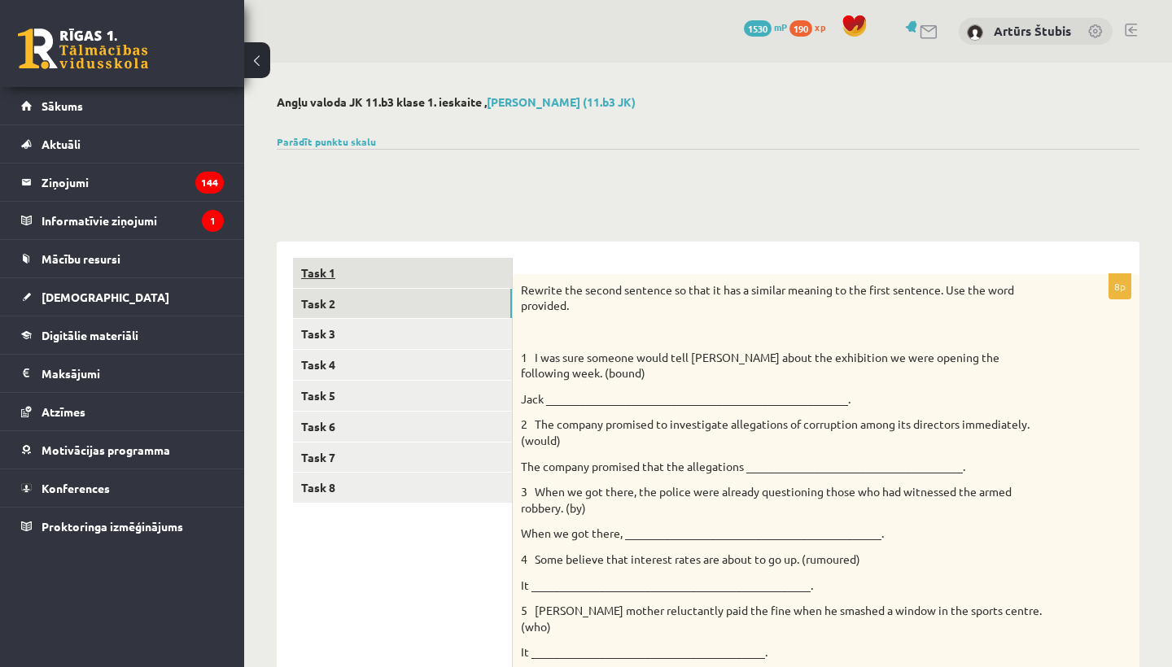
click at [402, 277] on link "Task 1" at bounding box center [402, 273] width 219 height 30
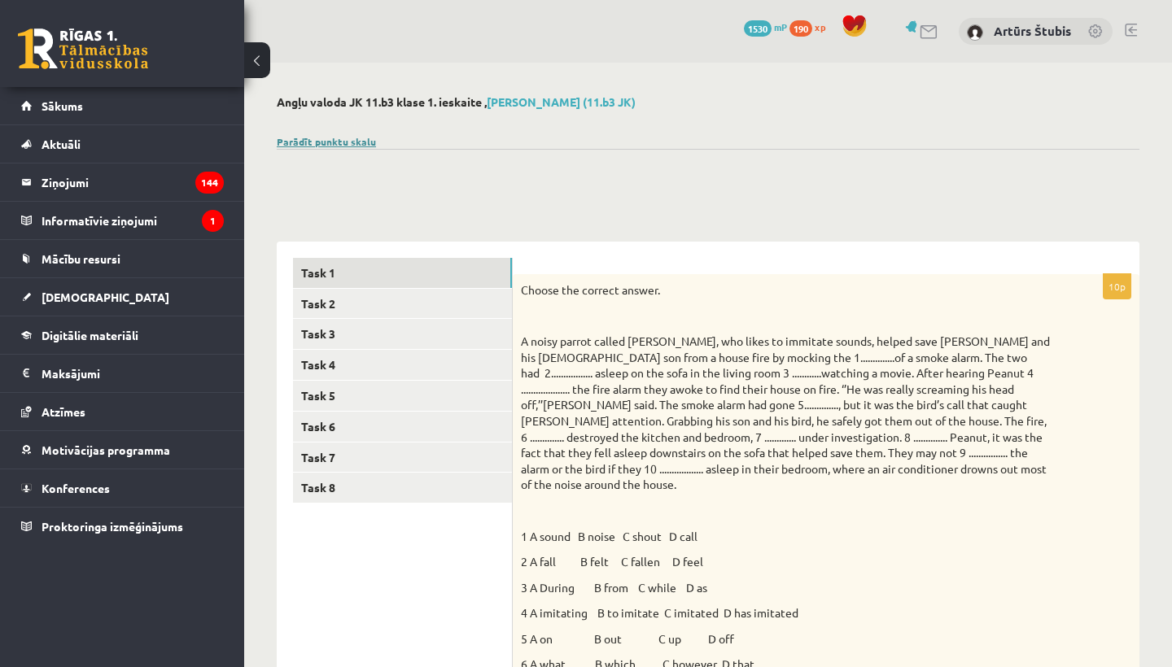
click at [321, 142] on link "Parādīt punktu skalu" at bounding box center [326, 141] width 99 height 13
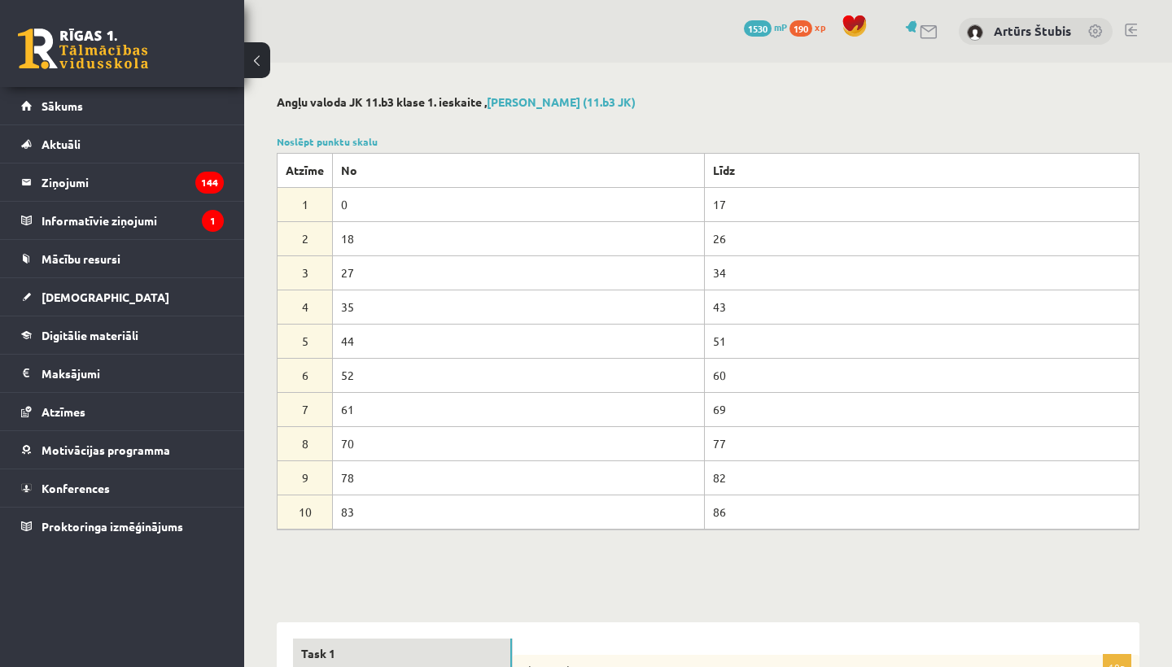
click at [538, 525] on td "83" at bounding box center [519, 512] width 372 height 34
click at [102, 297] on link "[DEMOGRAPHIC_DATA]" at bounding box center [122, 296] width 203 height 37
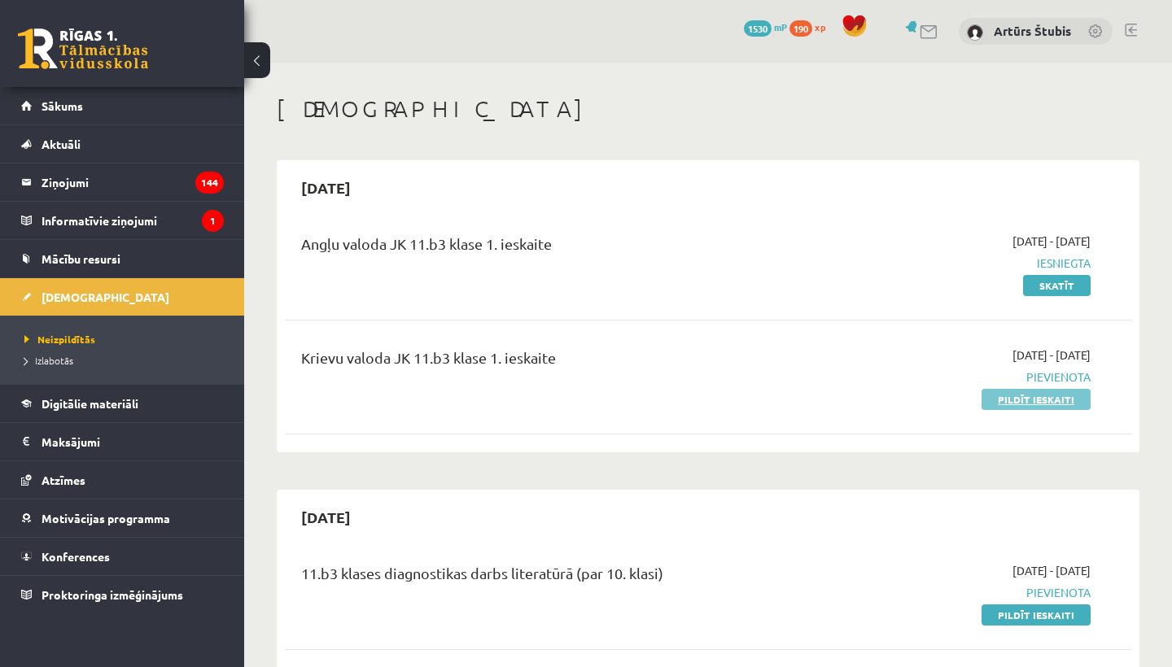
click at [1029, 393] on link "Pildīt ieskaiti" at bounding box center [1035, 399] width 109 height 21
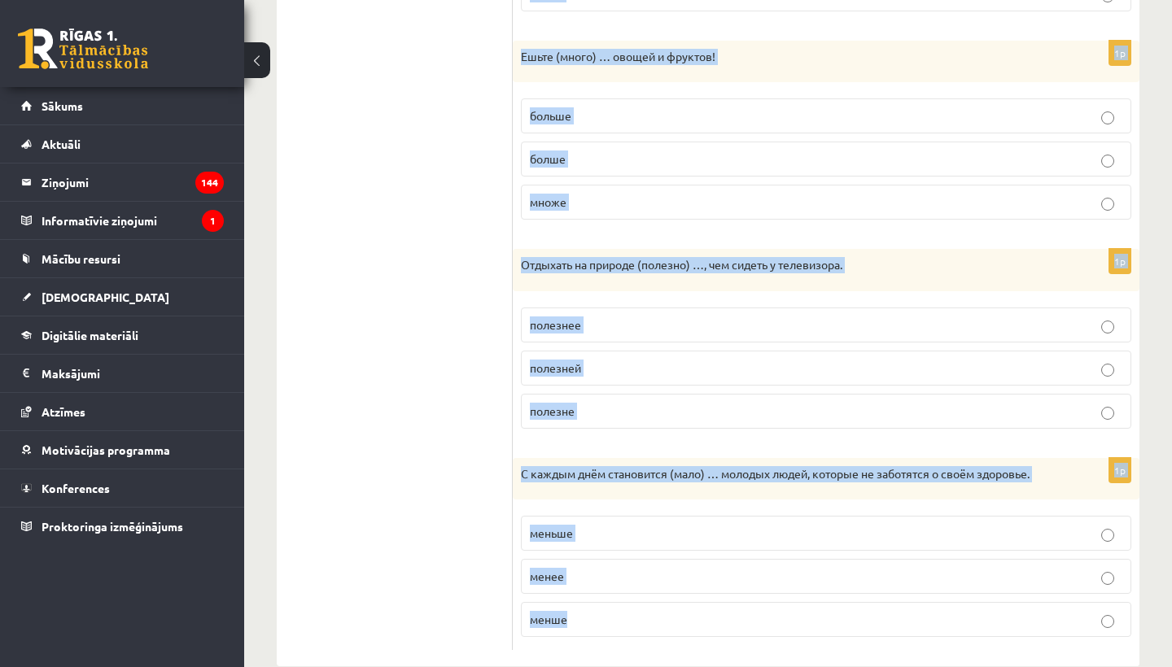
scroll to position [740, 0]
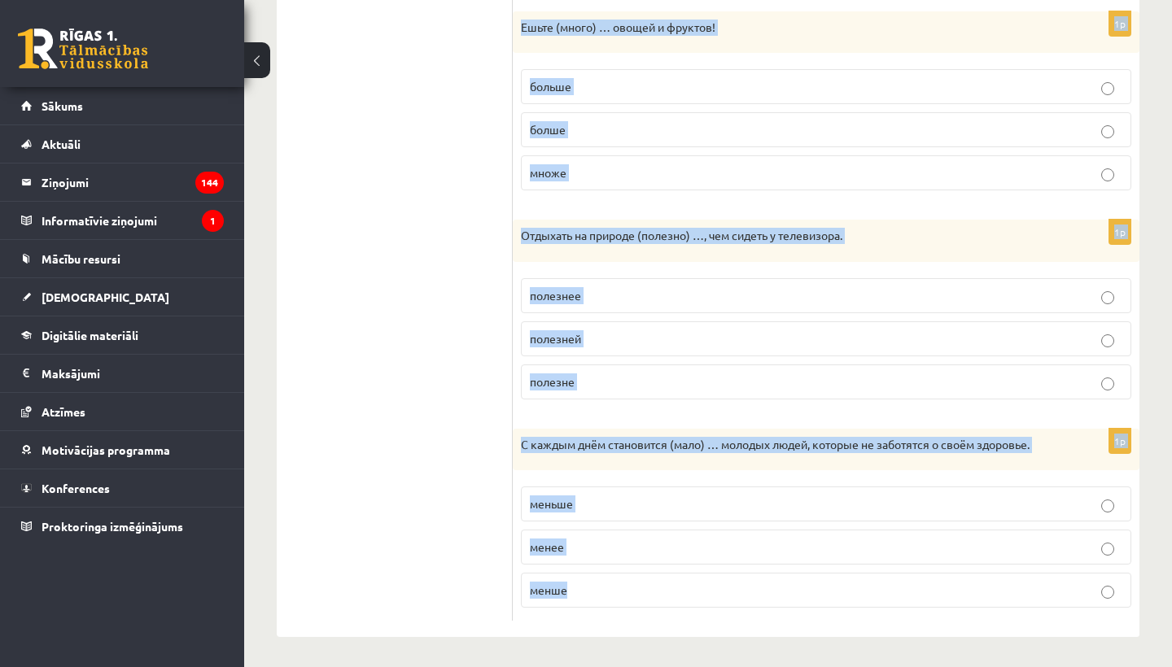
drag, startPoint x: 525, startPoint y: 295, endPoint x: 955, endPoint y: 666, distance: 568.8
copy form "Loremips dolorsitam conse adipiscingeli seddoei. 8t (Incidi) … utlaboree dolor …"
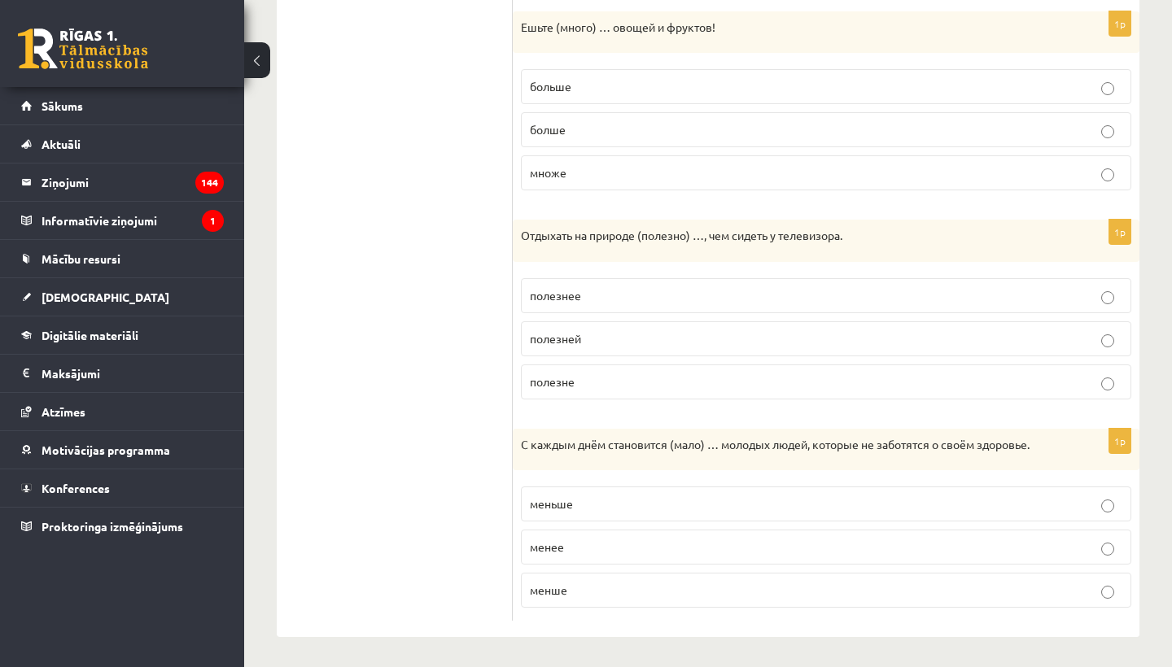
click at [447, 318] on ul "1. uzdevums 2. uzdevums 3. uzdevums 4. uzdevums 5. uzdevums 6. uzdevums 7. uzde…" at bounding box center [403, 87] width 220 height 1070
click at [611, 512] on label "меньше" at bounding box center [826, 504] width 610 height 35
click at [623, 293] on p "полезнее" at bounding box center [826, 295] width 592 height 17
click at [649, 85] on p "больше" at bounding box center [826, 86] width 592 height 17
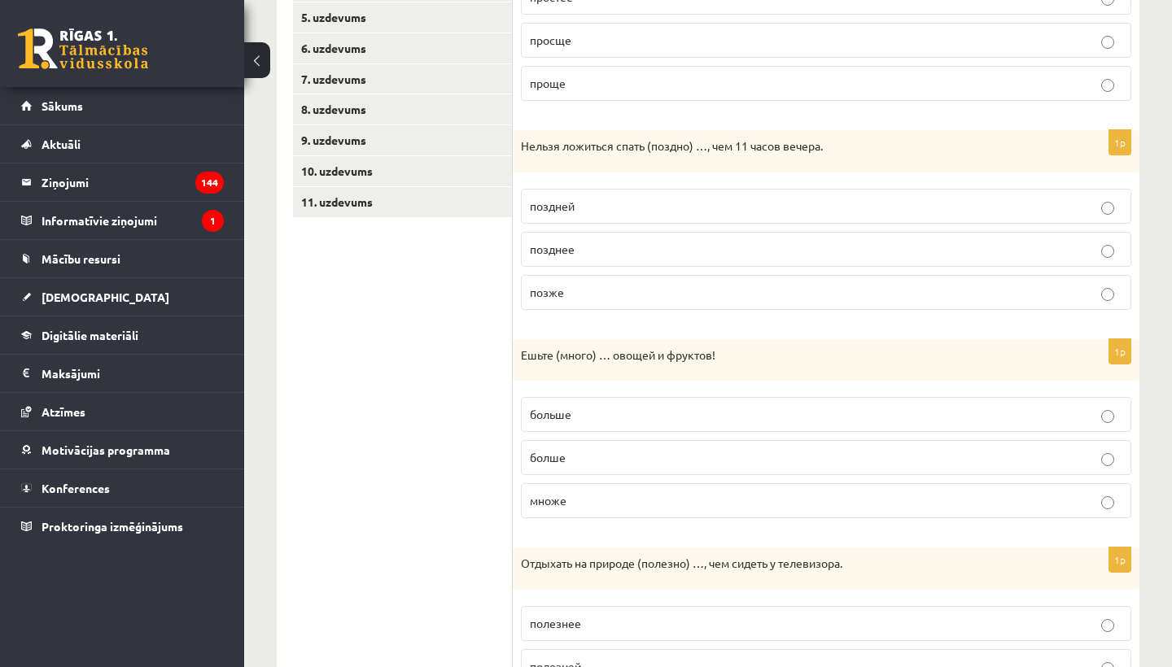
scroll to position [395, 0]
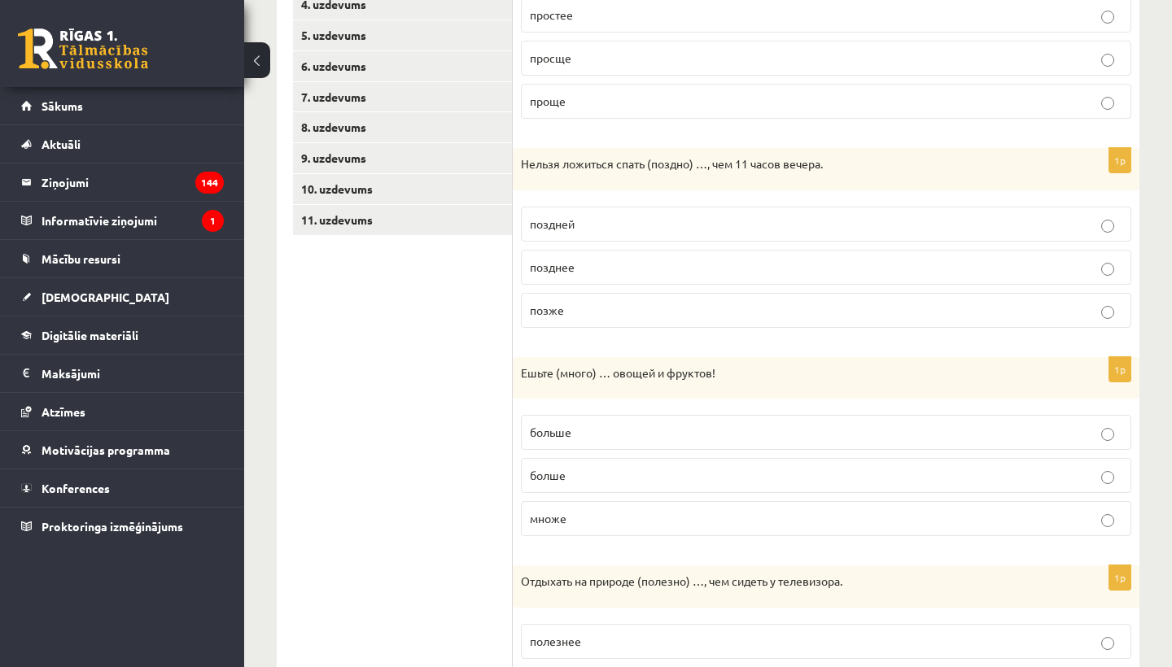
click at [615, 97] on p "проще" at bounding box center [826, 101] width 592 height 17
click at [614, 308] on p "позже" at bounding box center [826, 310] width 592 height 17
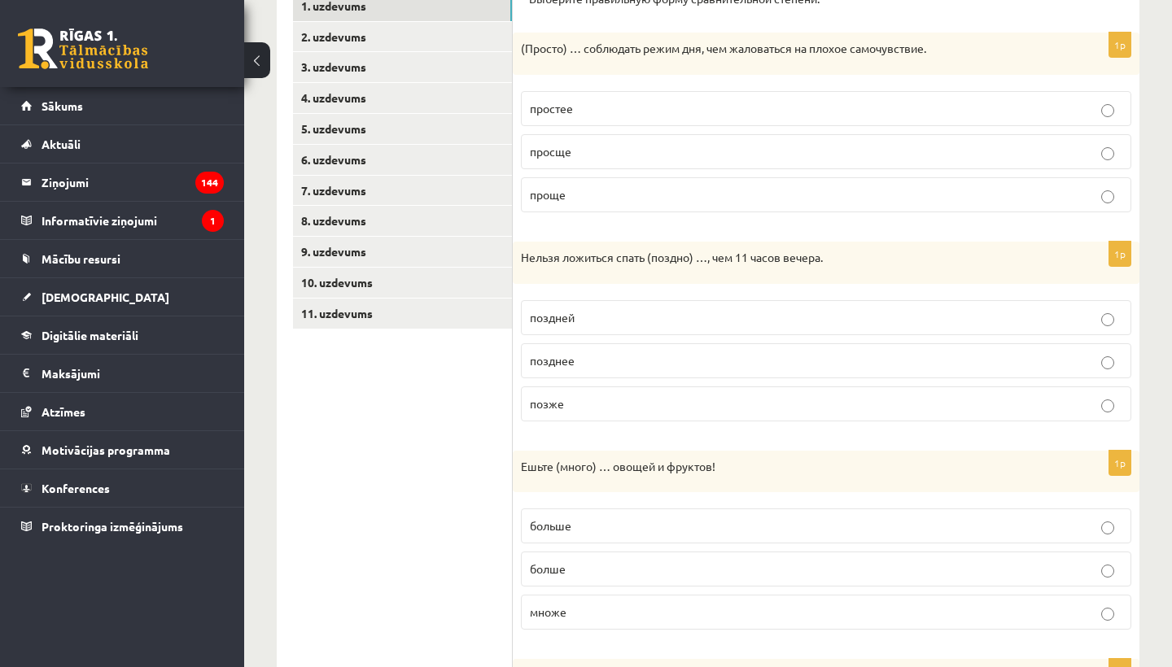
scroll to position [298, 0]
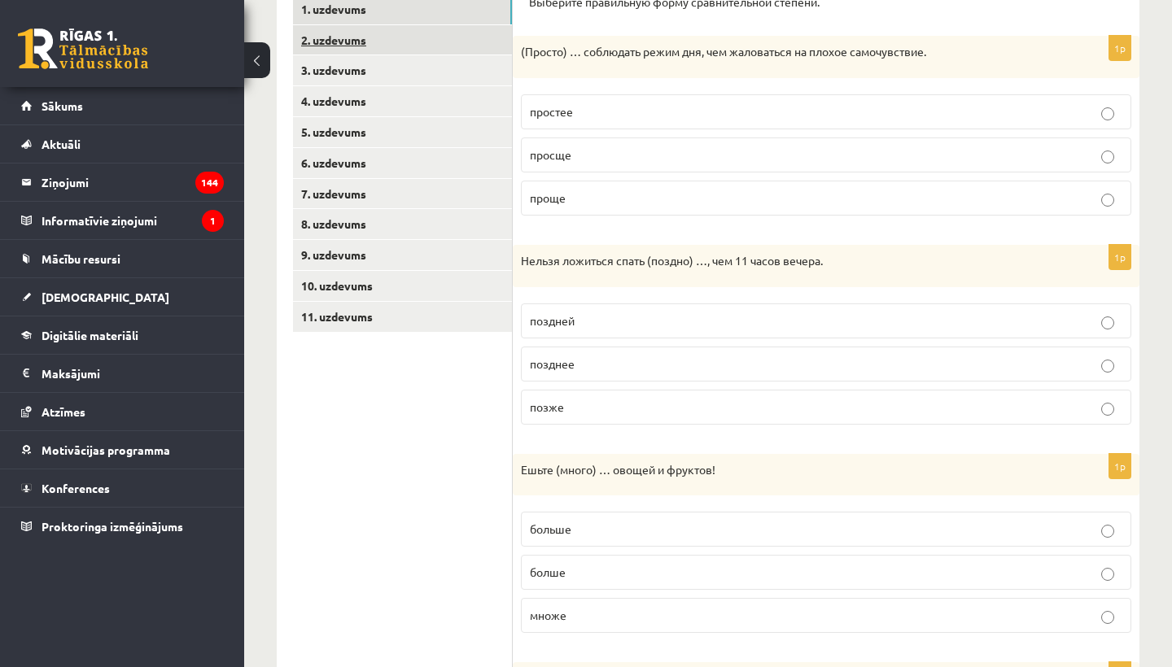
click at [372, 41] on link "2. uzdevums" at bounding box center [402, 40] width 219 height 30
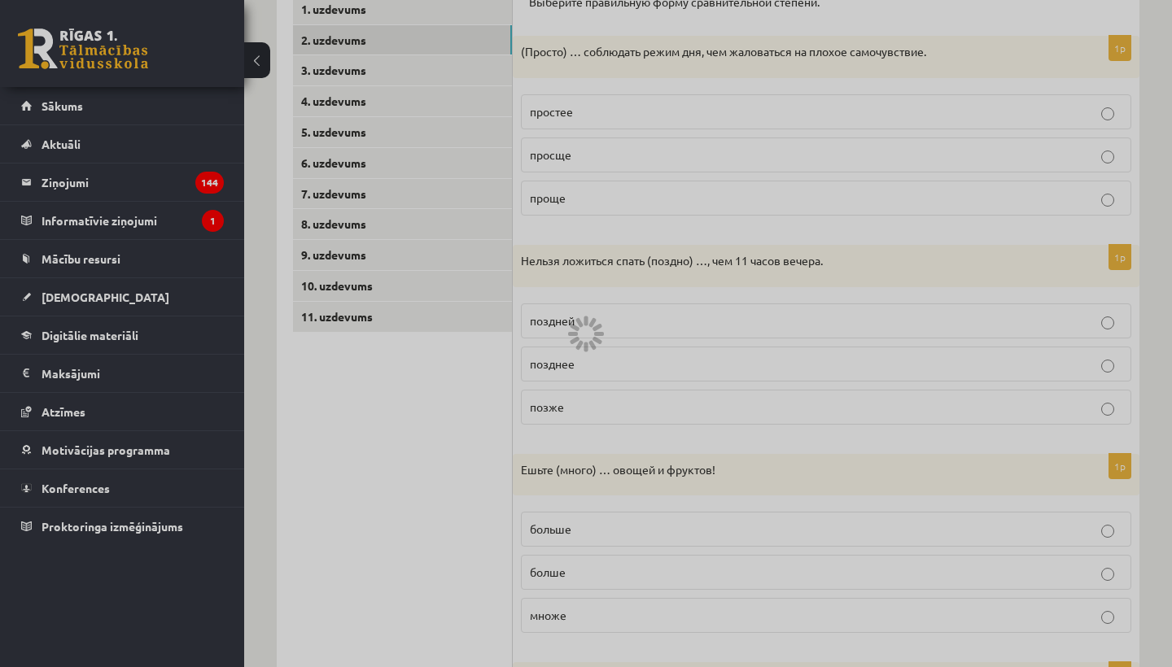
scroll to position [217, 0]
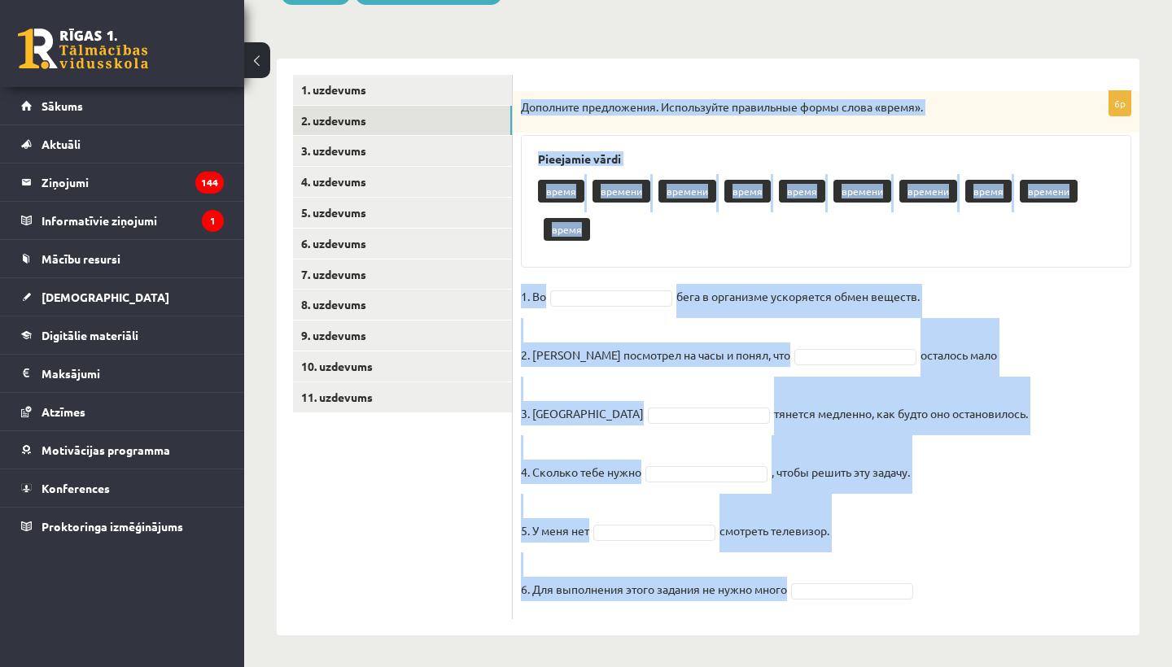
drag, startPoint x: 522, startPoint y: 107, endPoint x: 954, endPoint y: 611, distance: 664.2
click at [954, 611] on div "6p Дополните предложения. Используйте правильные формы слова «время». Pieejamie…" at bounding box center [826, 355] width 627 height 528
copy div "Loremipsu dolorsitame. Consectetur adipiscing elits doeiu «tempo». Incididun ut…"
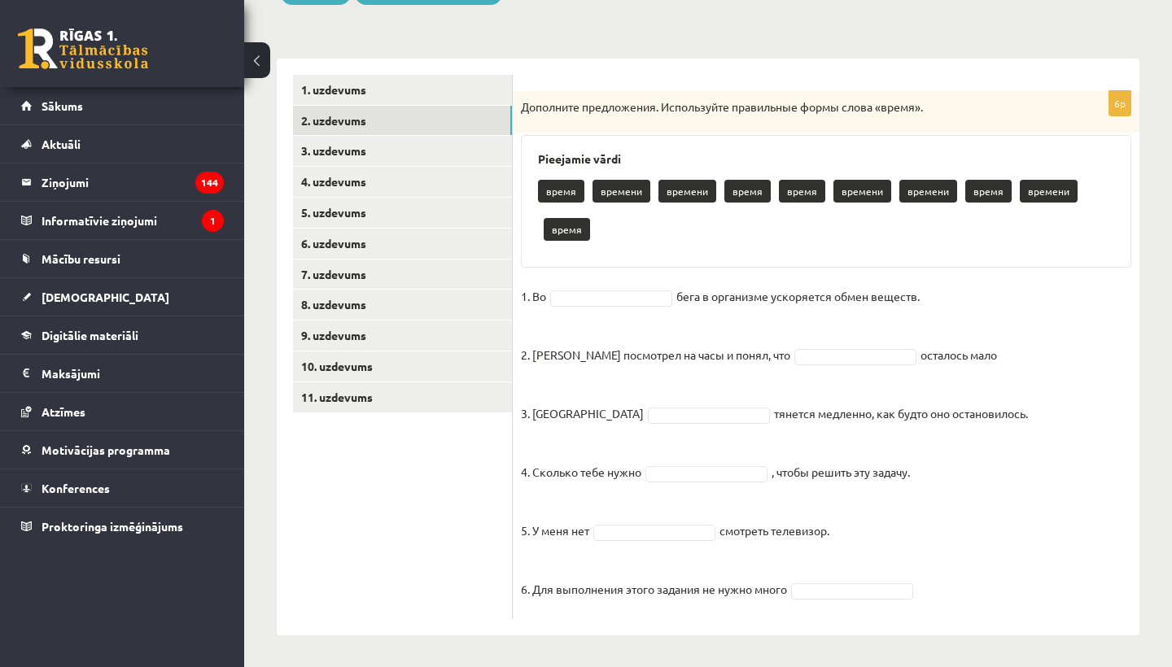
click at [384, 504] on ul "1. uzdevums 2. uzdevums 3. uzdevums 4. uzdevums 5. uzdevums 6. uzdevums 7. uzde…" at bounding box center [403, 347] width 220 height 544
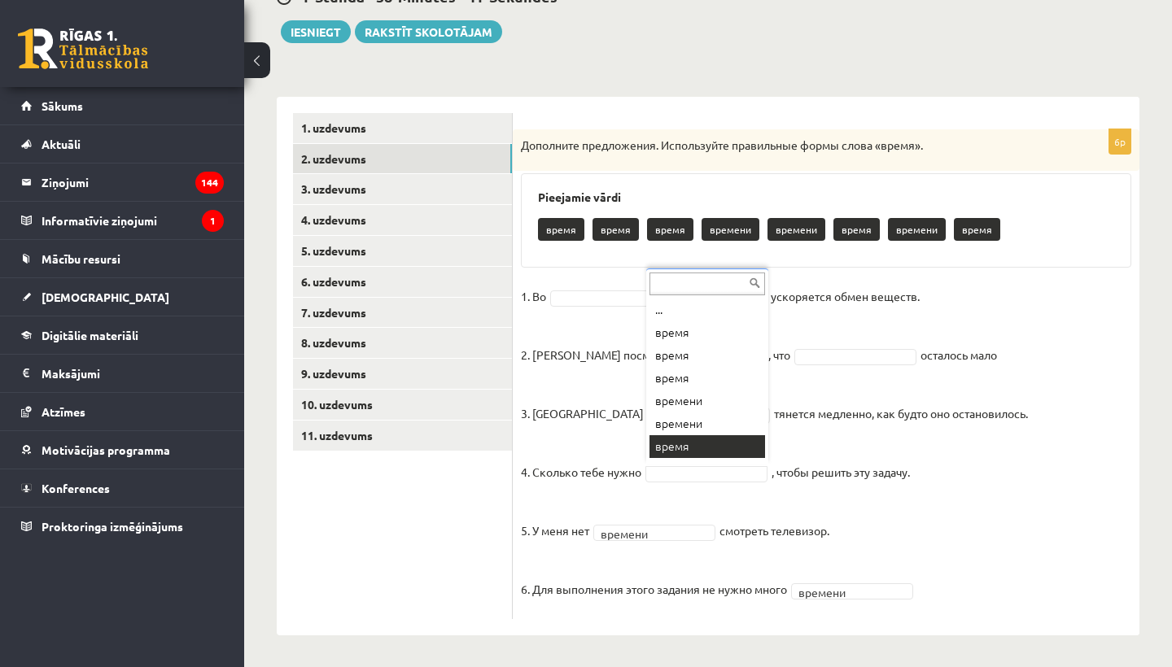
scroll to position [20, 0]
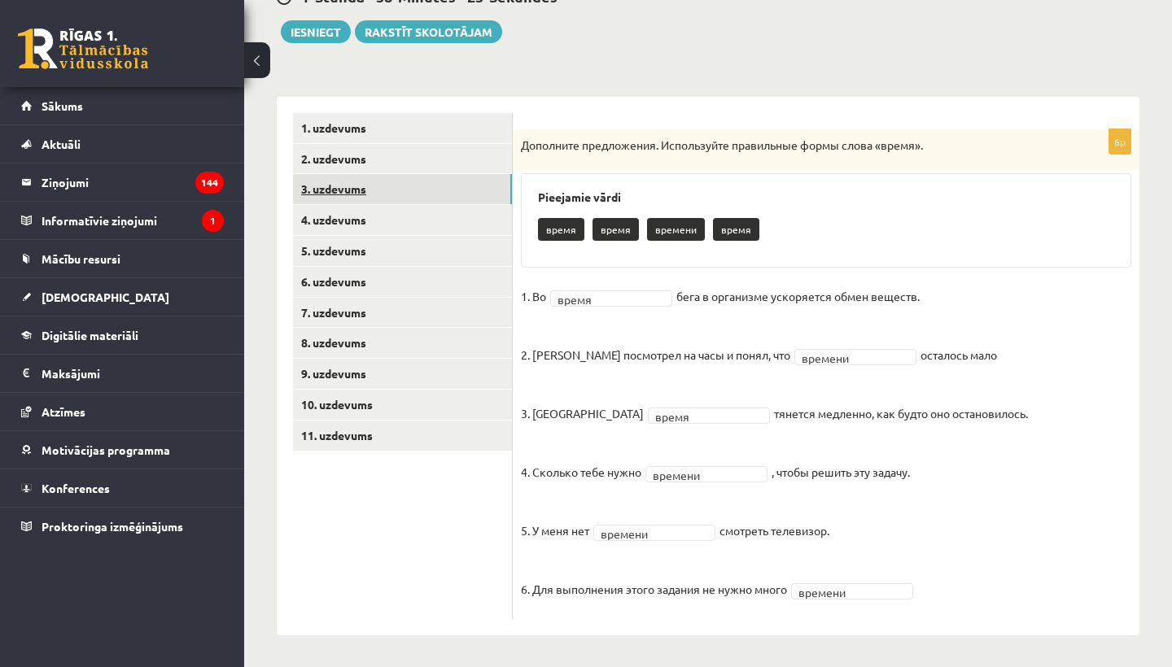
click at [379, 185] on link "3. uzdevums" at bounding box center [402, 189] width 219 height 30
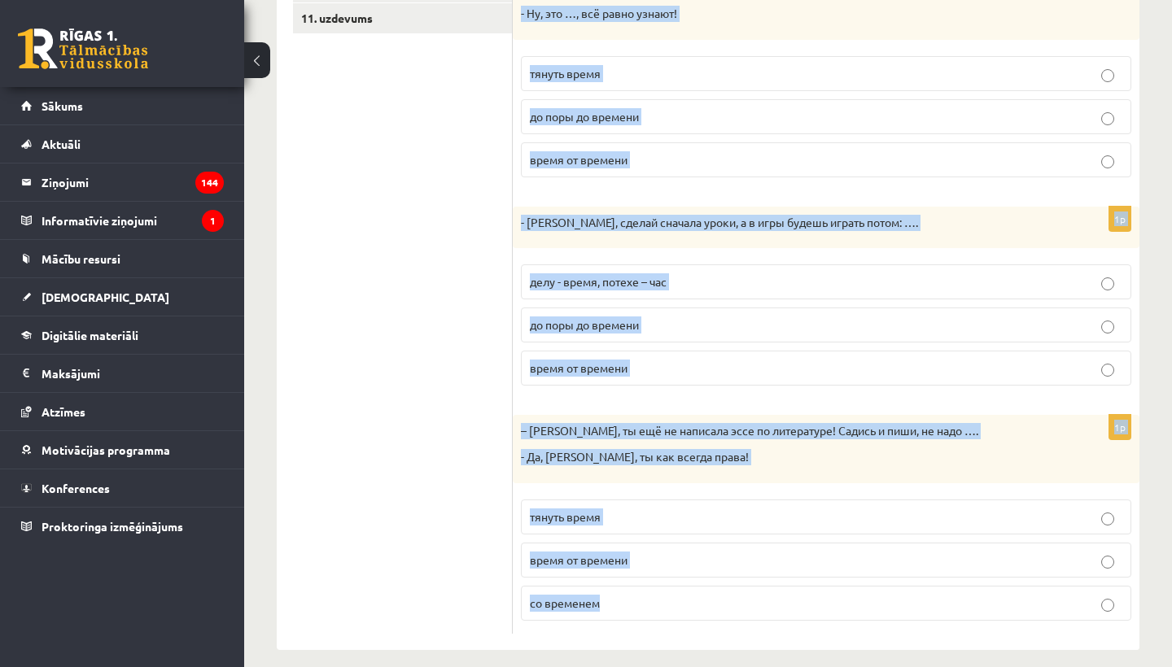
scroll to position [608, 0]
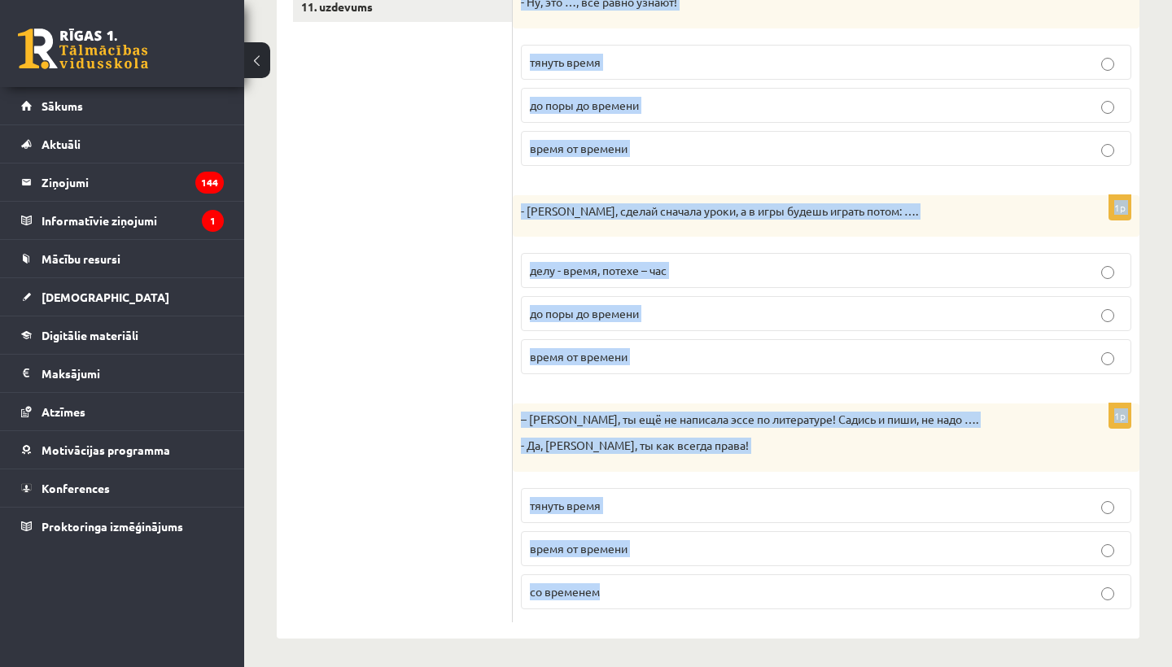
drag, startPoint x: 530, startPoint y: 121, endPoint x: 945, endPoint y: 666, distance: 685.1
click at [945, 666] on div "**********" at bounding box center [708, 63] width 928 height 1216
copy form "Дополните мини-диалоги. Выберите верный фразеологизм. 1p – Мне так трудно просы…"
click at [750, 1] on p "- Ну, это …, всё равно узнают!" at bounding box center [785, 2] width 529 height 16
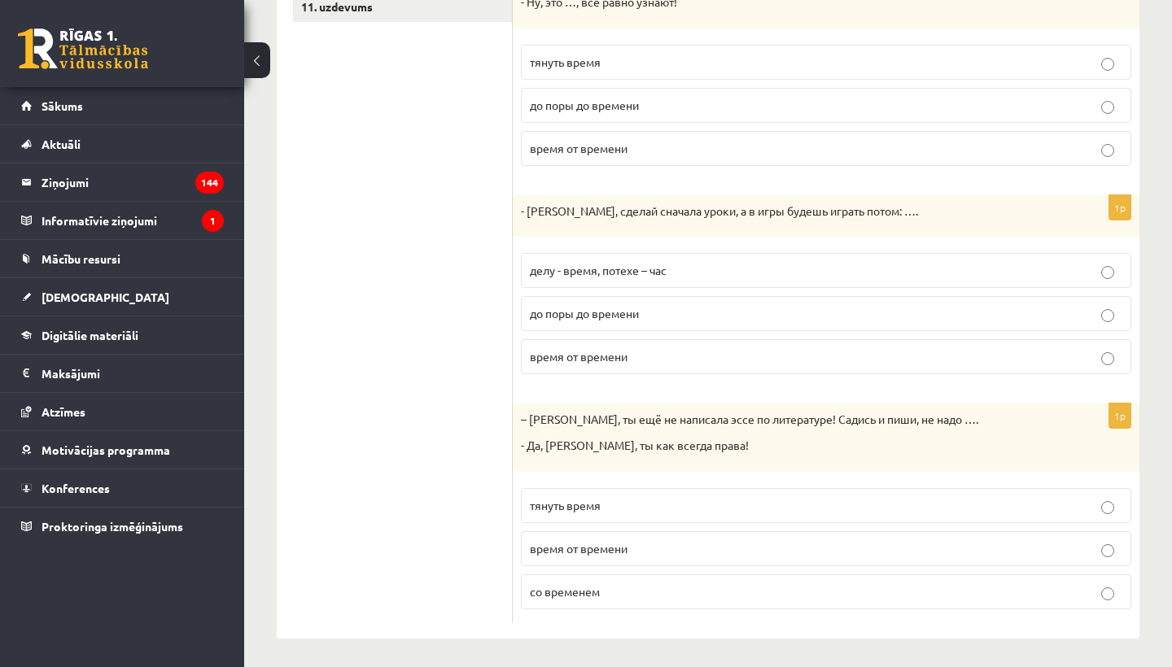
click at [578, 508] on p "тянуть время" at bounding box center [826, 505] width 592 height 17
click at [692, 277] on label "делу - время, потехе – час" at bounding box center [826, 270] width 610 height 35
click at [656, 102] on p "до поры до времени" at bounding box center [826, 105] width 592 height 17
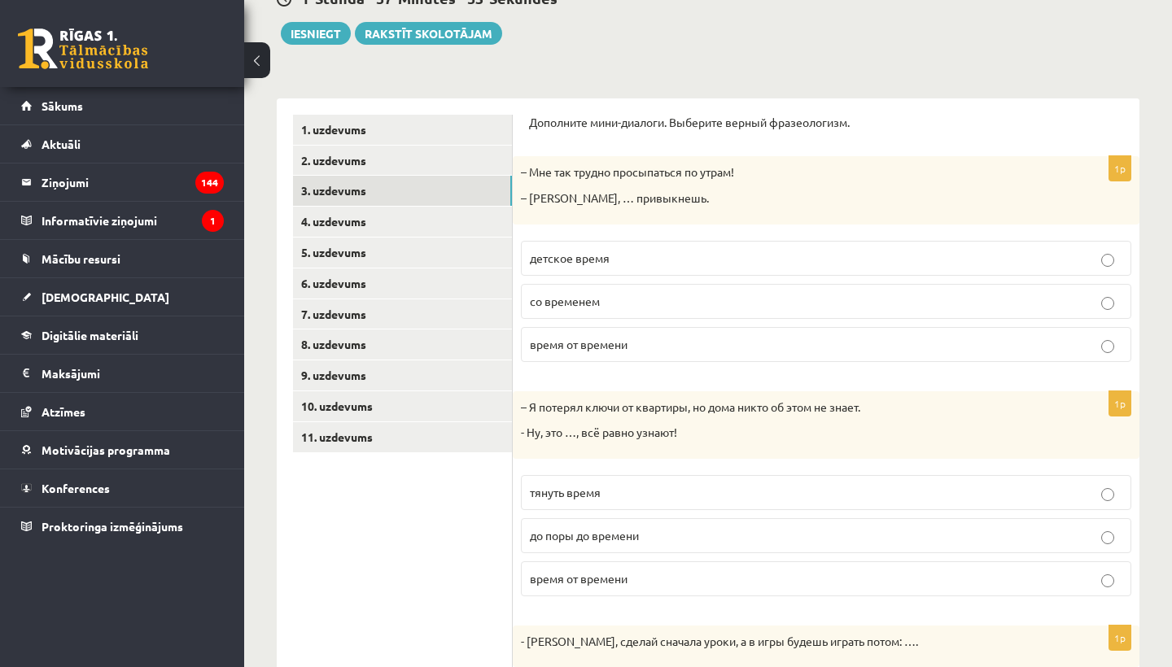
scroll to position [173, 0]
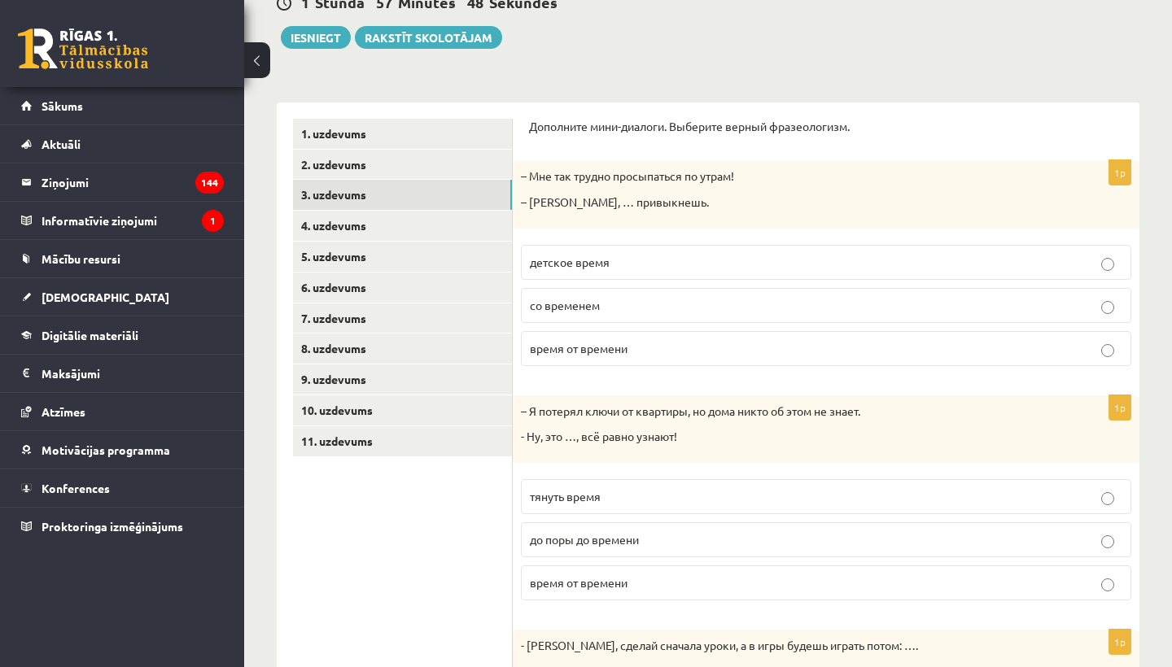
click at [579, 304] on span "со временем" at bounding box center [565, 305] width 70 height 15
click at [371, 218] on link "4. uzdevums" at bounding box center [402, 226] width 219 height 30
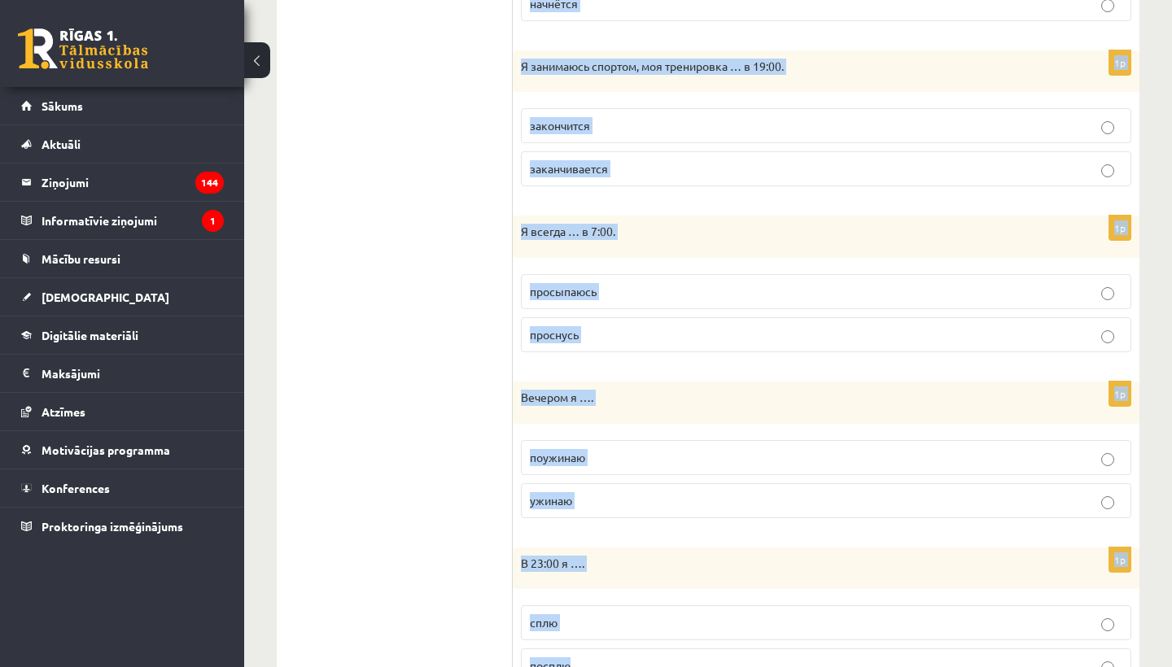
scroll to position [1020, 0]
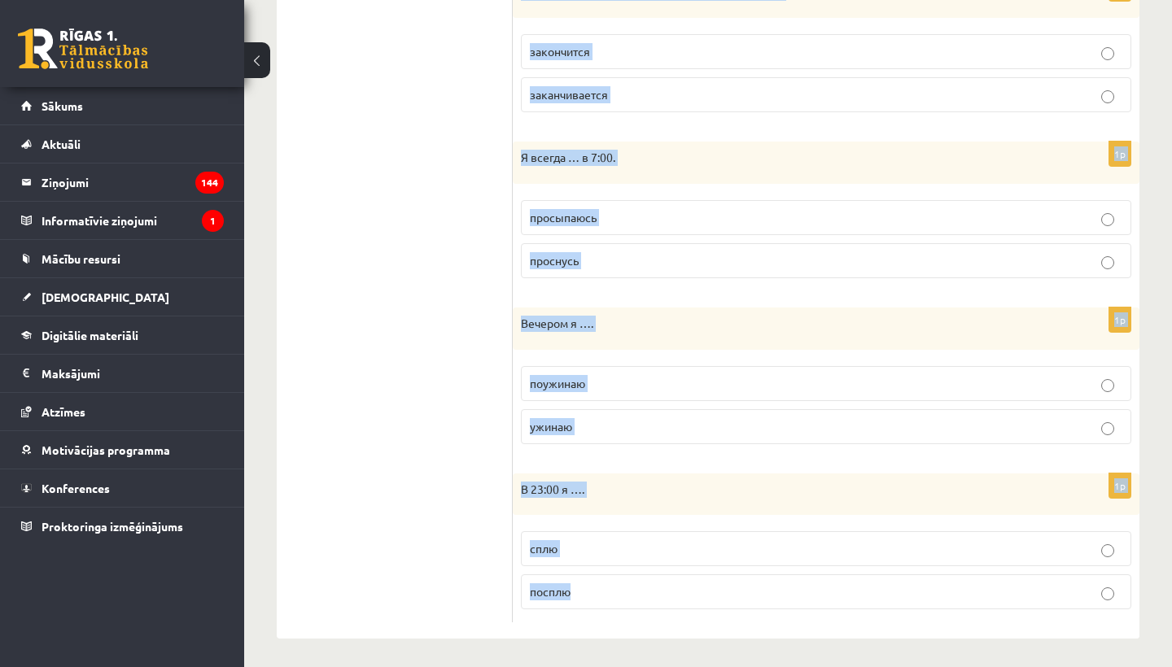
drag, startPoint x: 525, startPoint y: 129, endPoint x: 924, endPoint y: 666, distance: 668.9
copy form "Выберите правильную форму глагола (НСВ / СВ). 1p Уроки обычно … в 15:00. законч…"
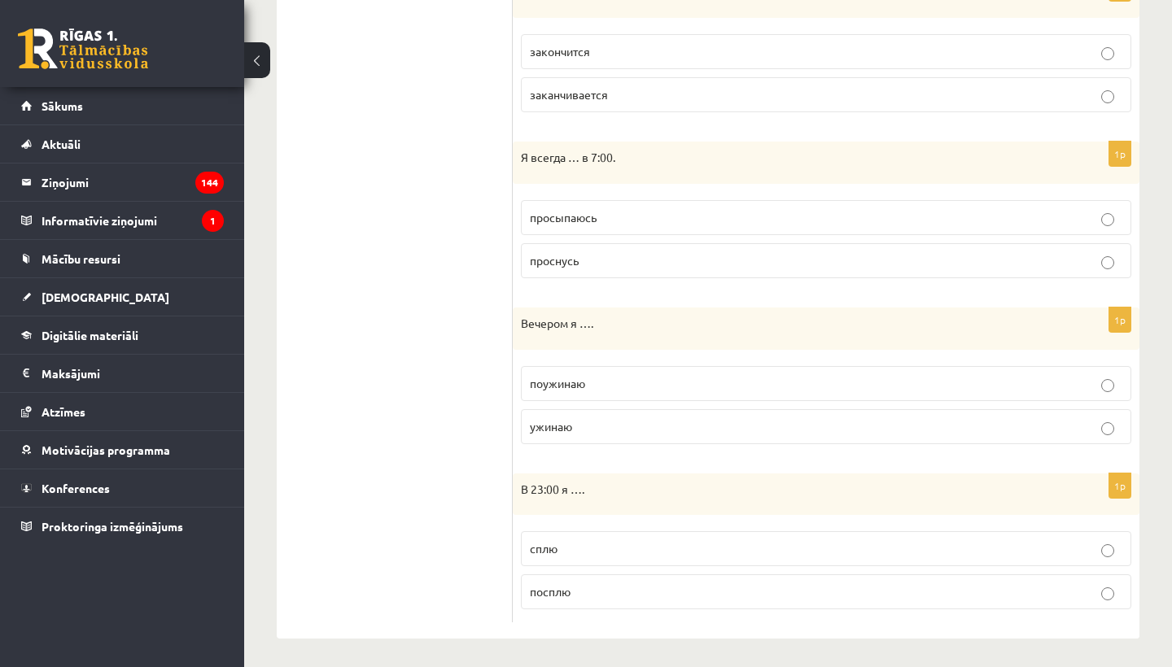
click at [596, 543] on p "сплю" at bounding box center [826, 548] width 592 height 17
click at [601, 213] on p "просыпаюсь" at bounding box center [826, 217] width 592 height 17
click at [591, 423] on p "ужинаю" at bounding box center [826, 426] width 592 height 17
click at [584, 91] on span "заканчивается" at bounding box center [569, 94] width 78 height 15
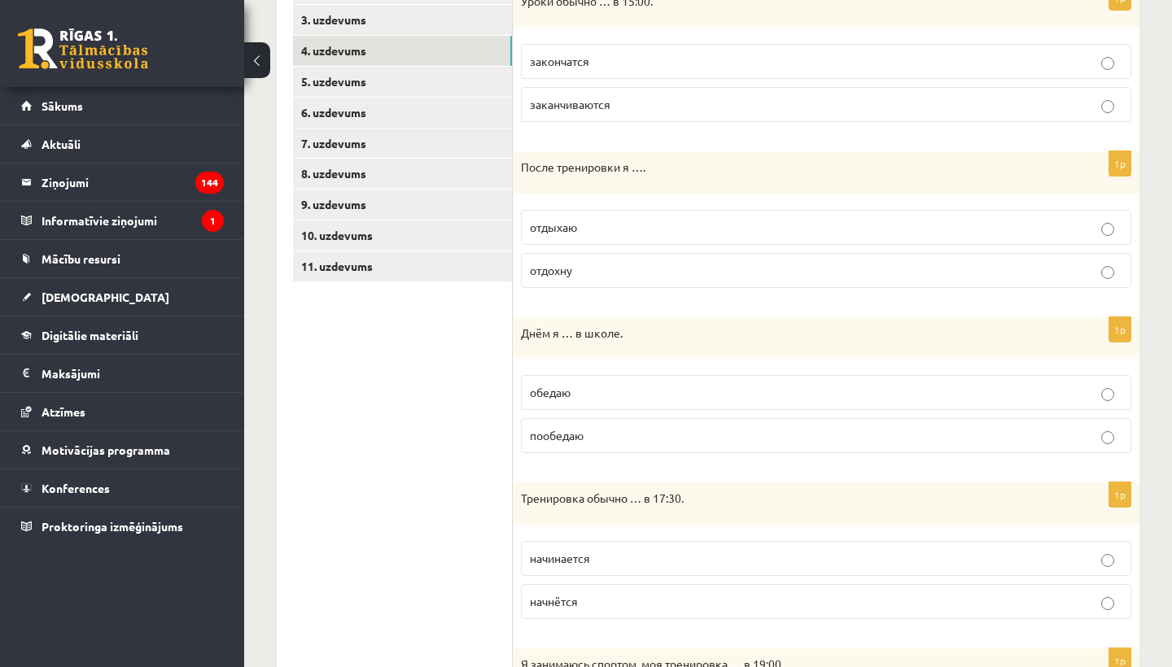
scroll to position [345, 0]
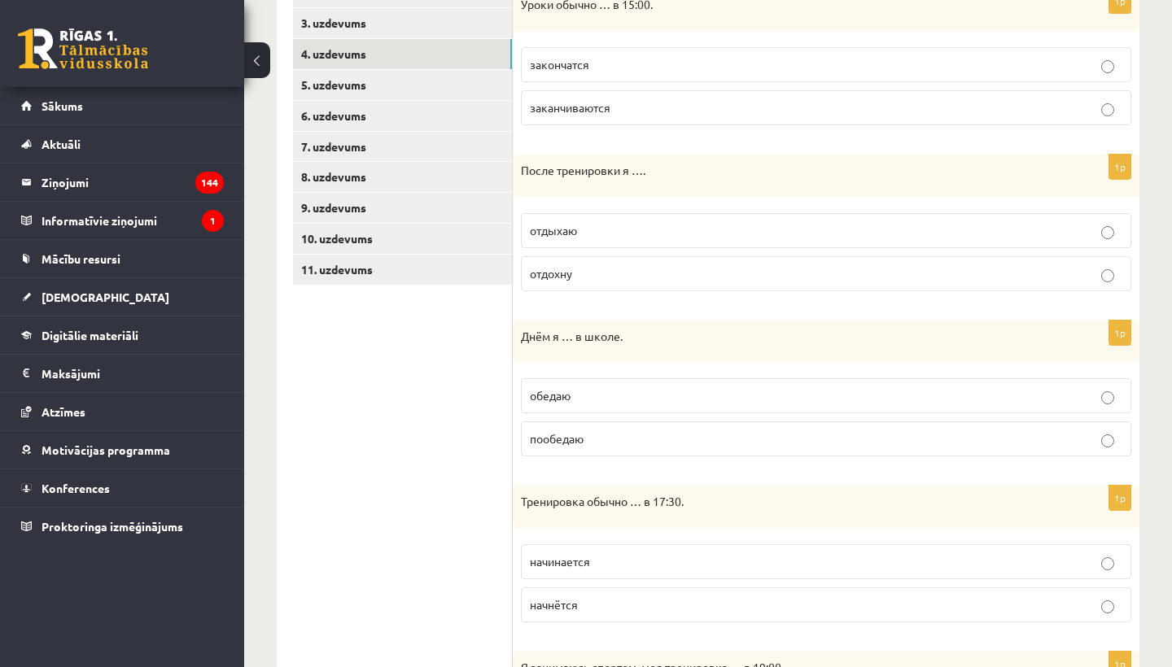
click at [568, 110] on span "заканчиваются" at bounding box center [570, 107] width 81 height 15
click at [587, 231] on p "отдыхаю" at bounding box center [826, 230] width 592 height 17
click at [586, 404] on label "обедаю" at bounding box center [826, 395] width 610 height 35
click at [602, 561] on p "начинается" at bounding box center [826, 561] width 592 height 17
click at [323, 84] on link "5. uzdevums" at bounding box center [402, 85] width 219 height 30
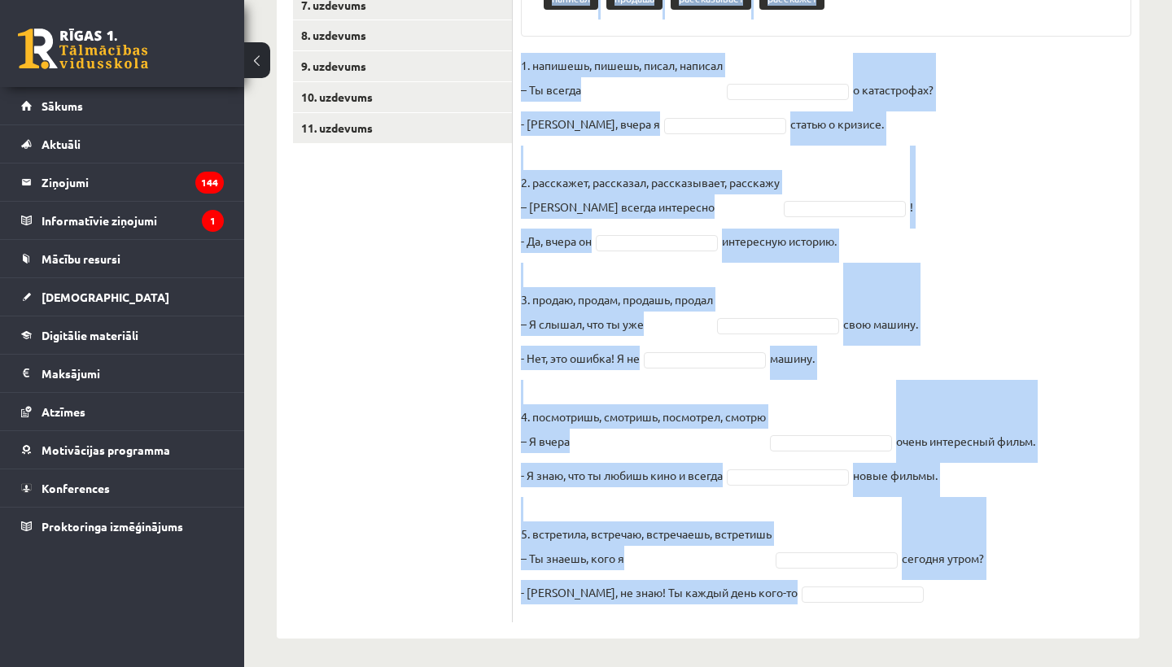
scroll to position [490, 0]
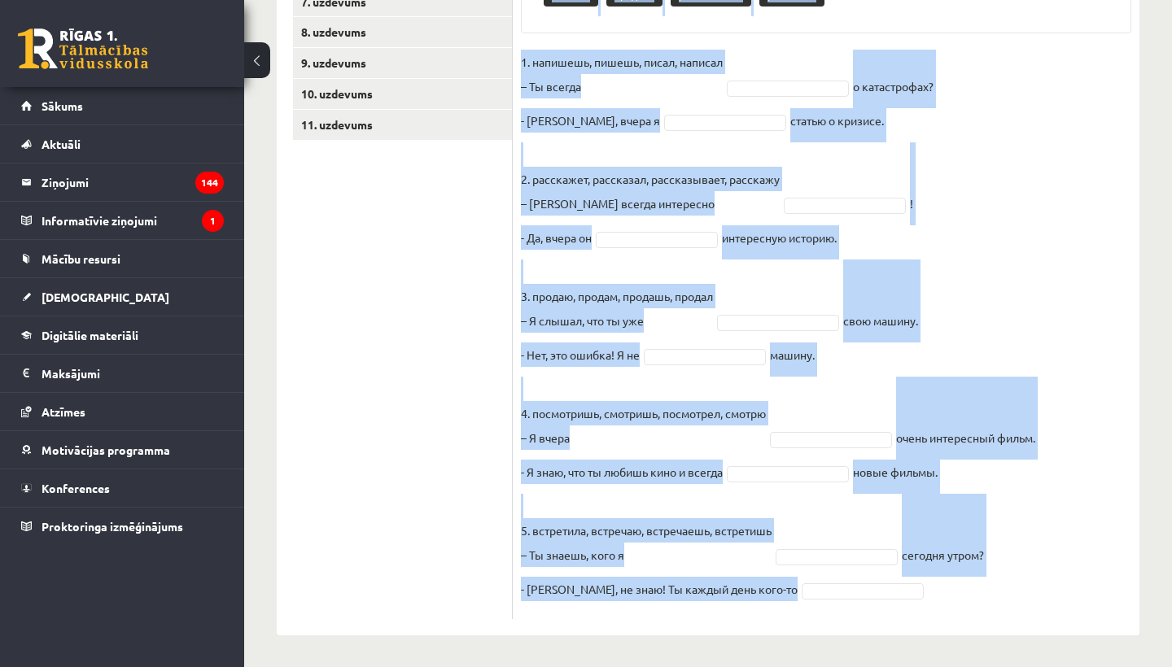
drag, startPoint x: 518, startPoint y: 83, endPoint x: 855, endPoint y: 660, distance: 668.5
click at [855, 666] on div "**********" at bounding box center [708, 120] width 928 height 1095
copy div "Выберите правильную форму глагола (НСВ / СВ). Pieejamie vārdi посмотрел расскаж…"
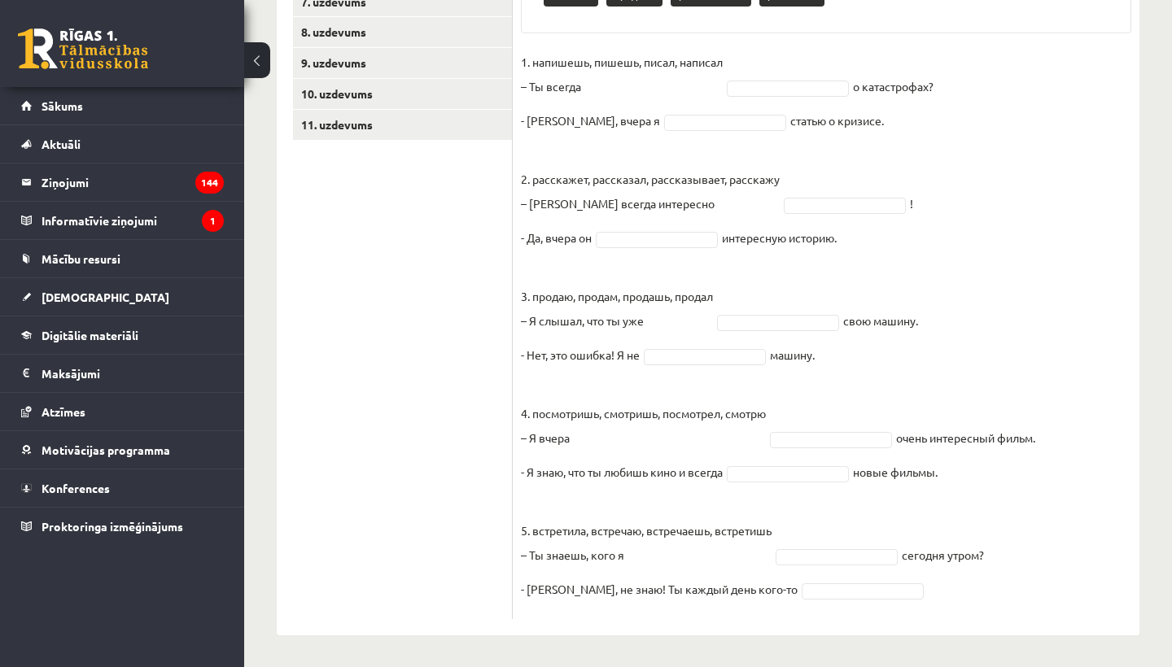
click at [440, 375] on ul "1. uzdevums 2. uzdevums 3. uzdevums 4. uzdevums 5. uzdevums 6. uzdevums 7. uzde…" at bounding box center [403, 210] width 220 height 817
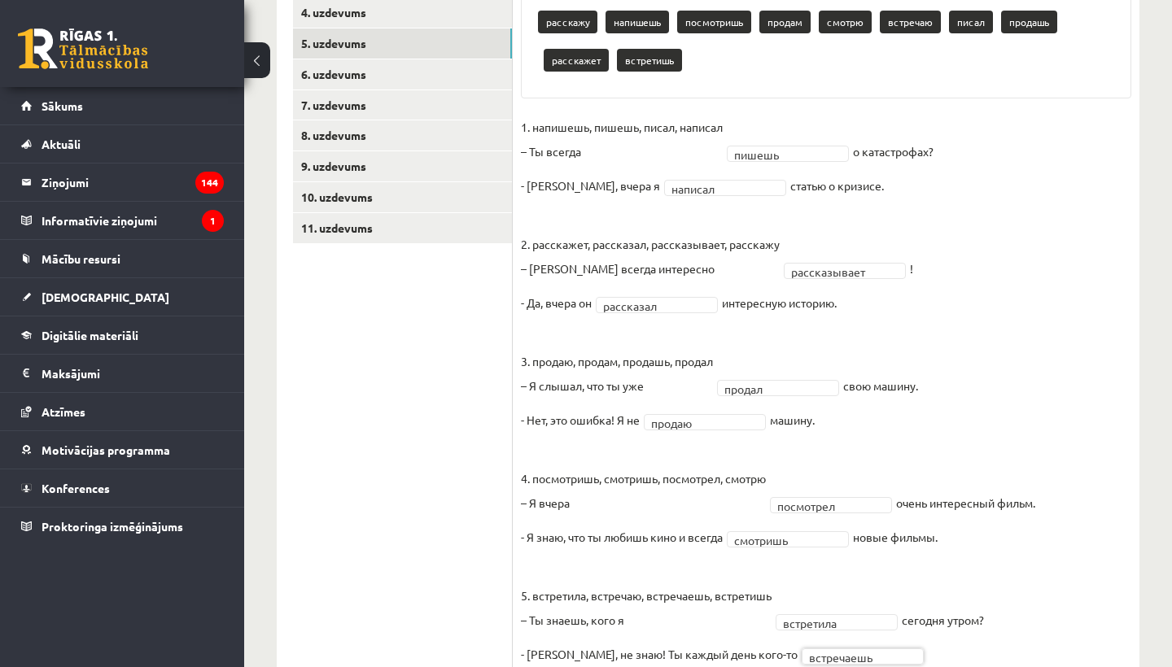
scroll to position [384, 0]
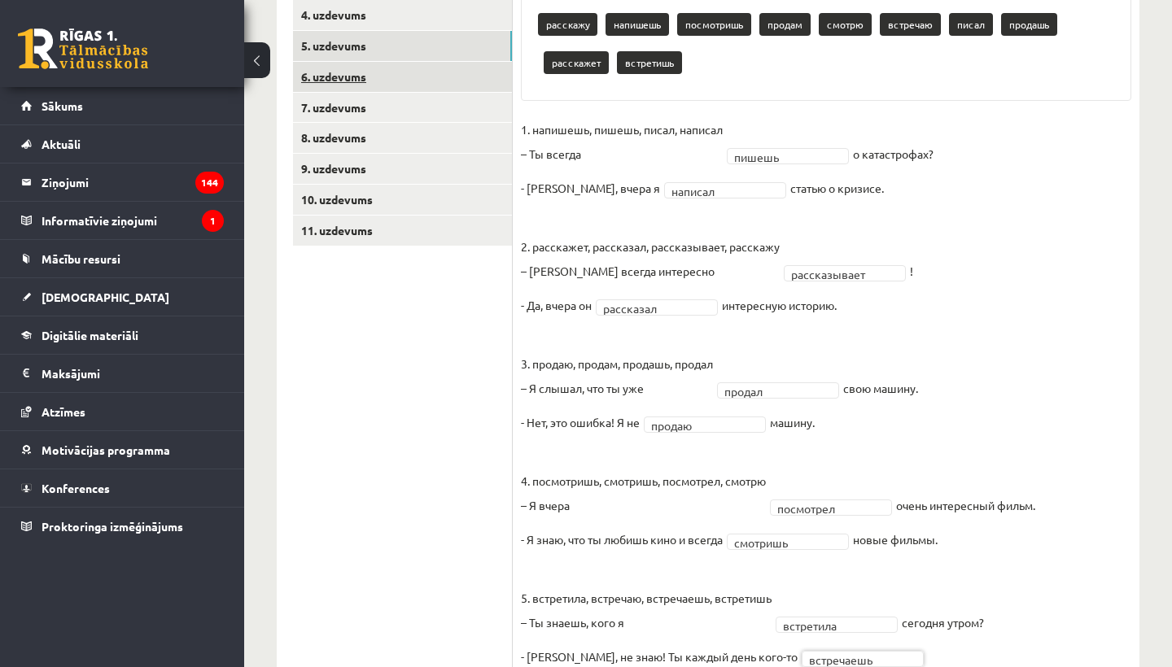
click at [334, 76] on link "6. uzdevums" at bounding box center [402, 77] width 219 height 30
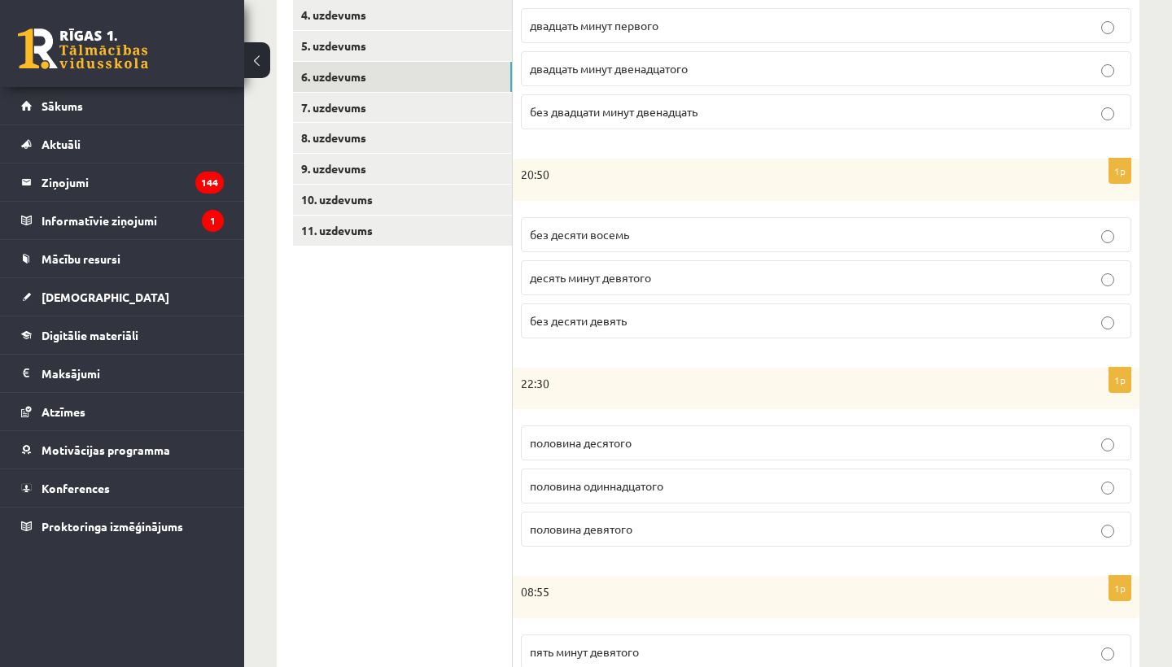
click at [558, 163] on div "20:50" at bounding box center [826, 180] width 627 height 42
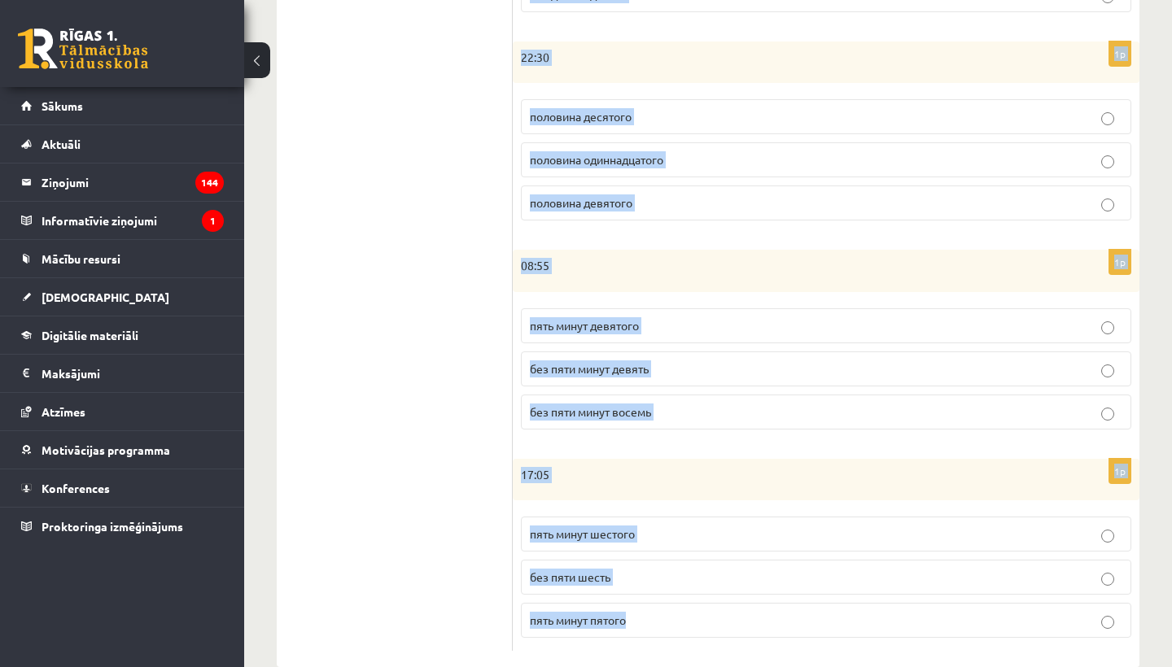
scroll to position [740, 0]
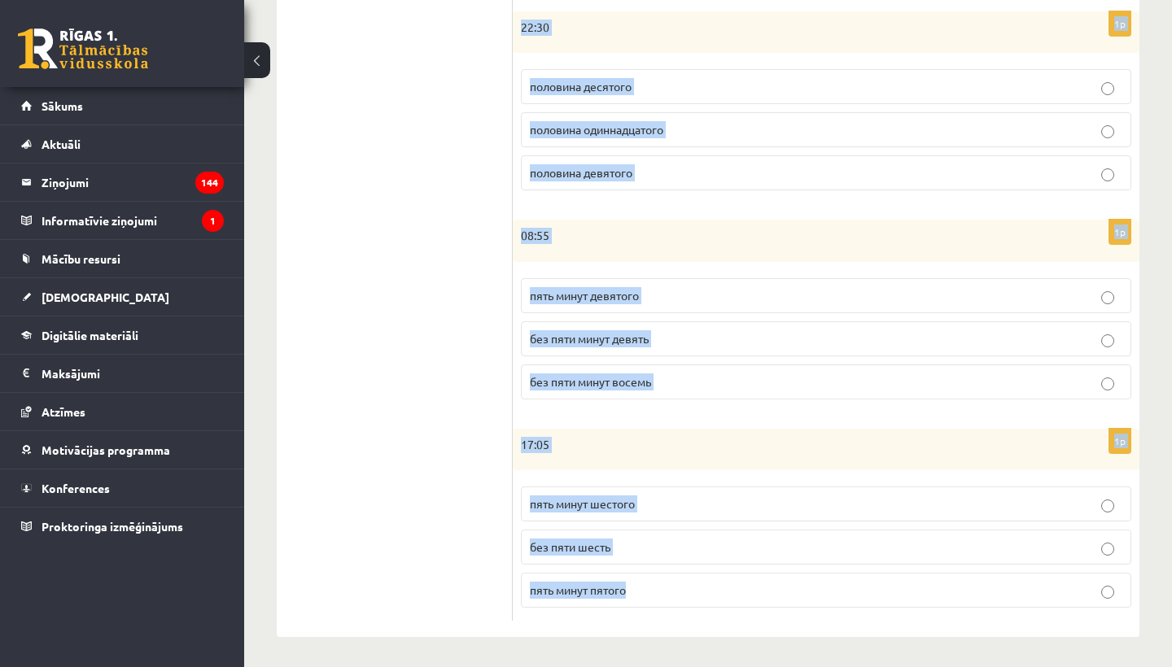
drag, startPoint x: 528, startPoint y: 299, endPoint x: 812, endPoint y: 666, distance: 464.0
copy form "Сколько времени? Выберите правильный вариант. 1p 12:20 двадцать минут первого д…"
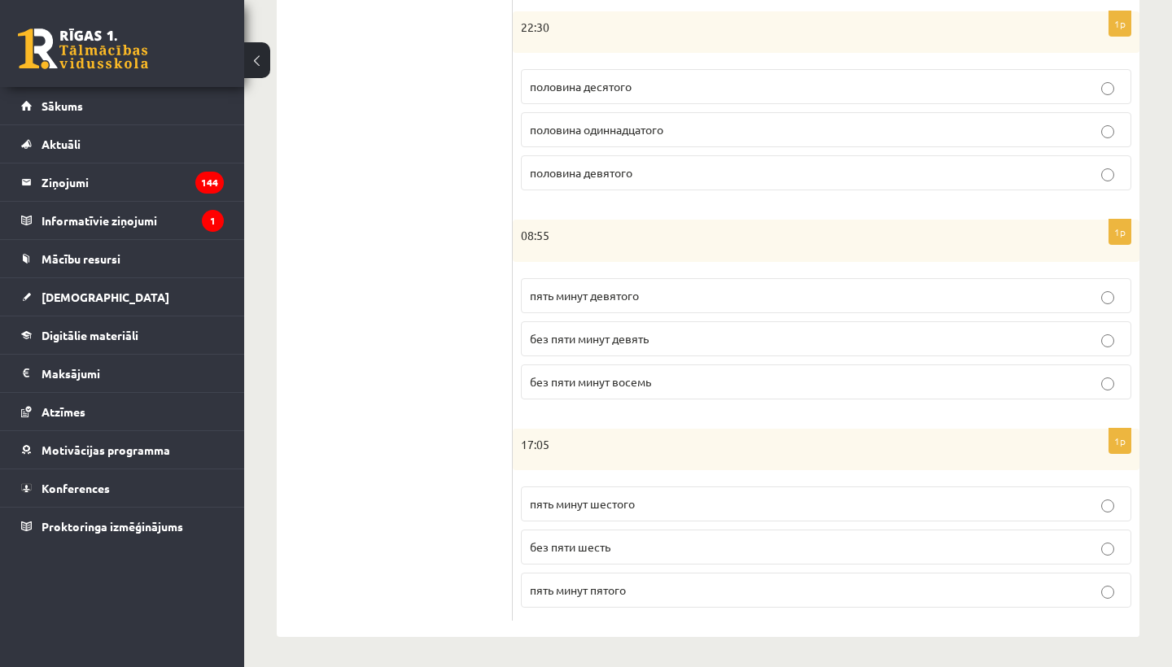
click at [421, 369] on ul "1. uzdevums 2. uzdevums 3. uzdevums 4. uzdevums 5. uzdevums 6. uzdevums 7. uzde…" at bounding box center [403, 87] width 220 height 1070
click at [554, 511] on label "пять минут шестого" at bounding box center [826, 504] width 610 height 35
click at [667, 336] on p "без пяти минут девять" at bounding box center [826, 338] width 592 height 17
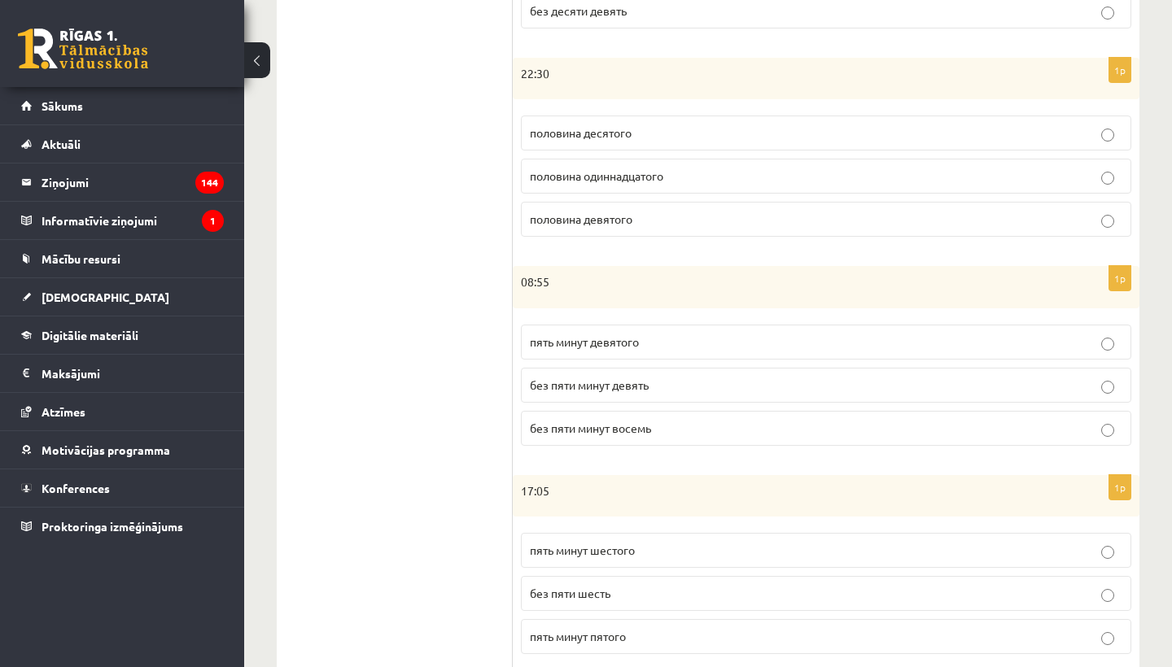
scroll to position [693, 0]
click at [604, 181] on p "половина одиннадцатого" at bounding box center [826, 176] width 592 height 17
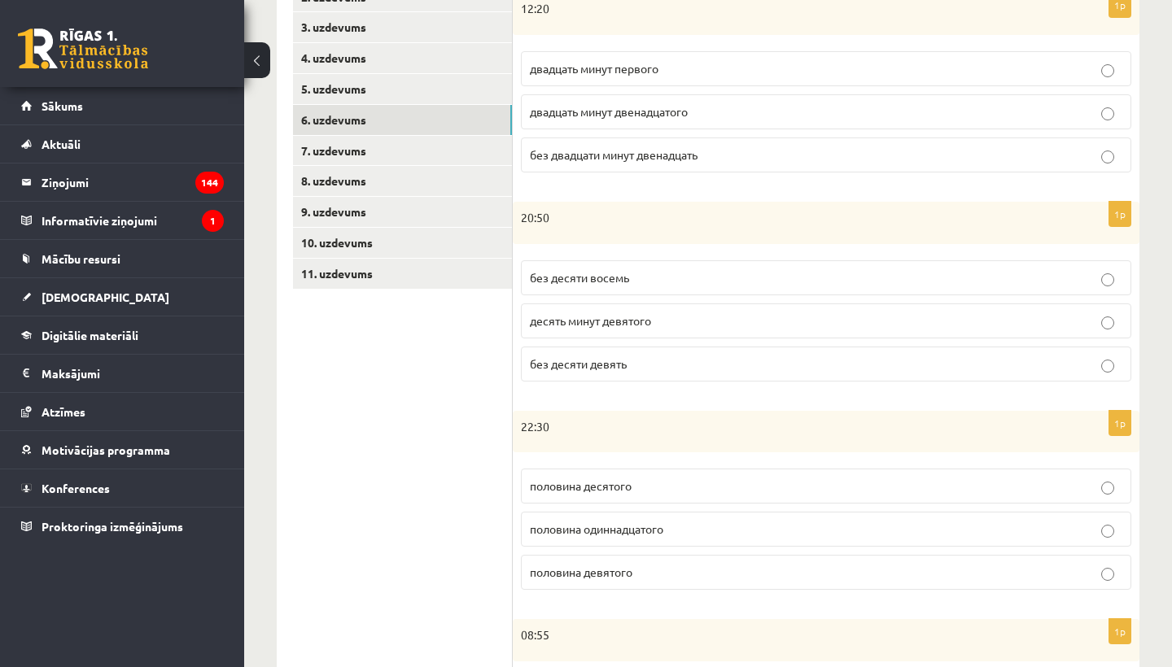
scroll to position [320, 0]
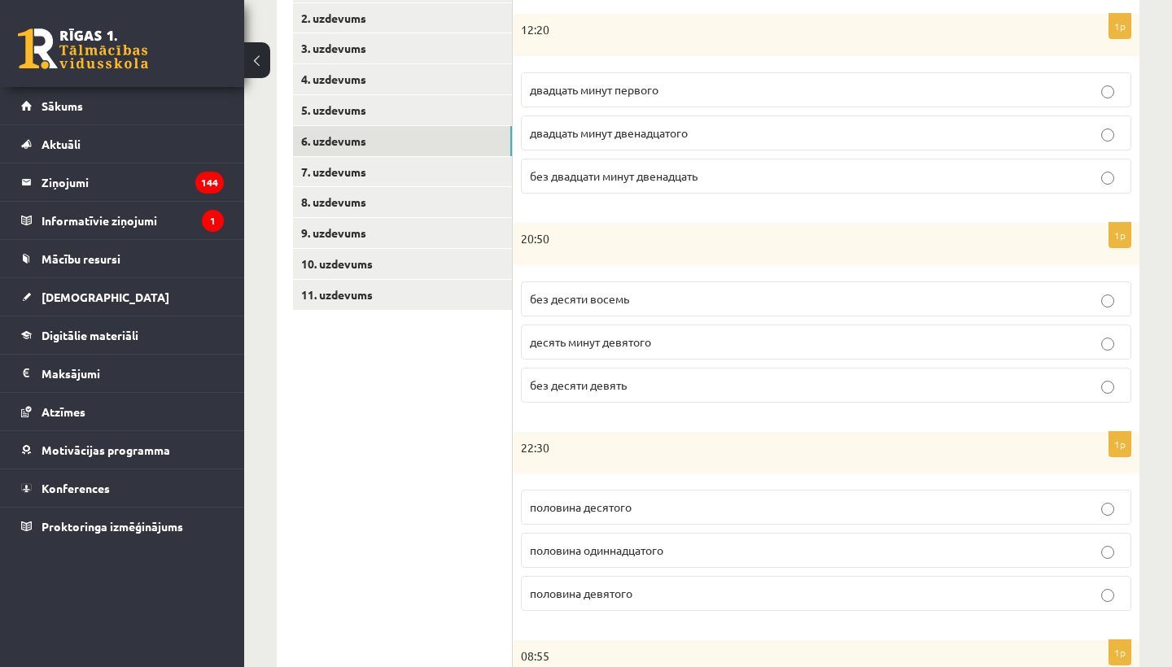
click at [682, 94] on p "двадцать минут первого" at bounding box center [826, 89] width 592 height 17
click at [664, 378] on p "без десяти девять" at bounding box center [826, 385] width 592 height 17
click at [391, 175] on link "7. uzdevums" at bounding box center [402, 172] width 219 height 30
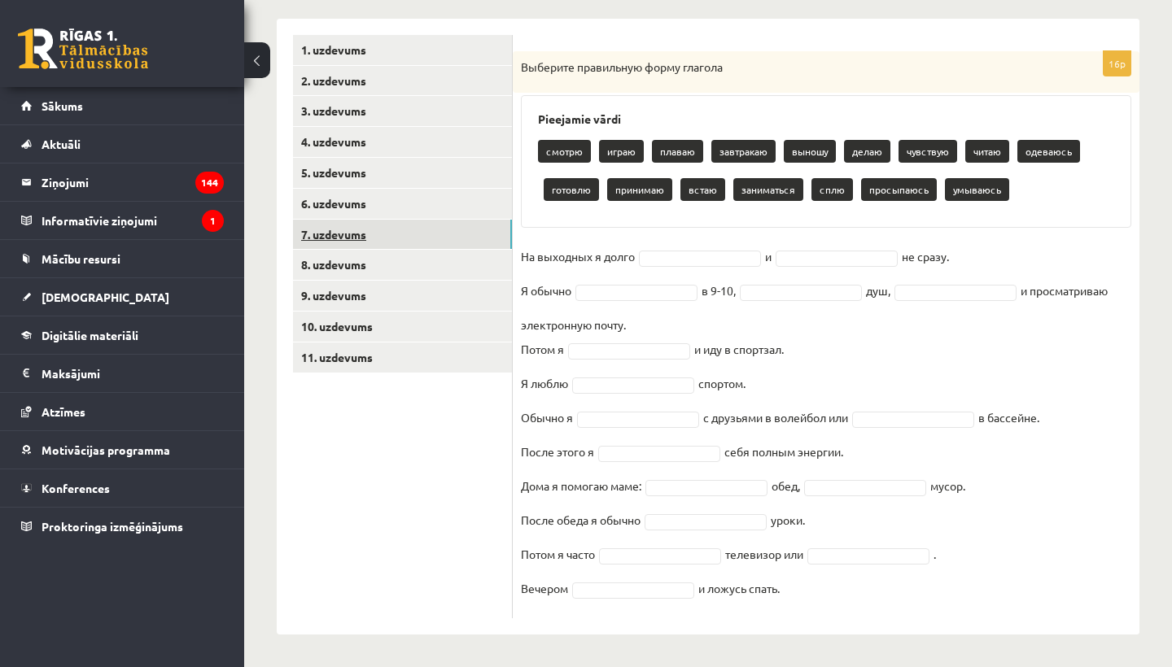
scroll to position [256, 0]
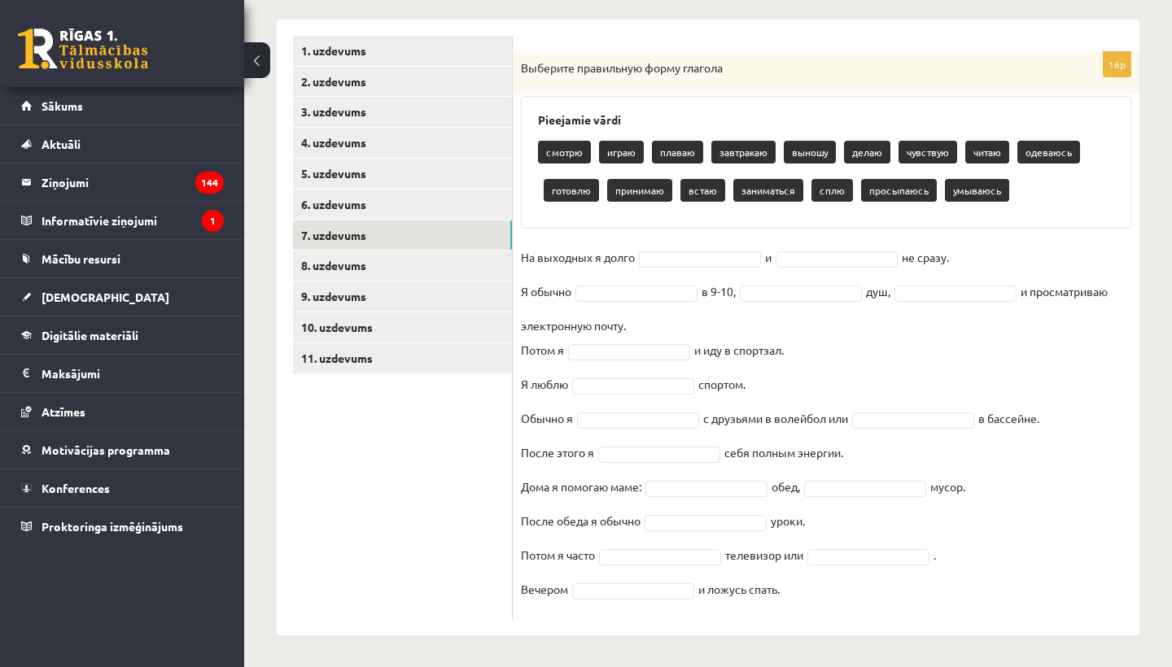
drag, startPoint x: 521, startPoint y: 67, endPoint x: 759, endPoint y: 604, distance: 587.6
copy div "Выберите правильную форму глагола Pieejamie vārdi смотрю играю плаваю завтракаю…"
click at [459, 539] on ul "1. uzdevums 2. uzdevums 3. uzdevums 4. uzdevums 5. uzdevums 6. uzdevums 7. uzde…" at bounding box center [403, 327] width 220 height 583
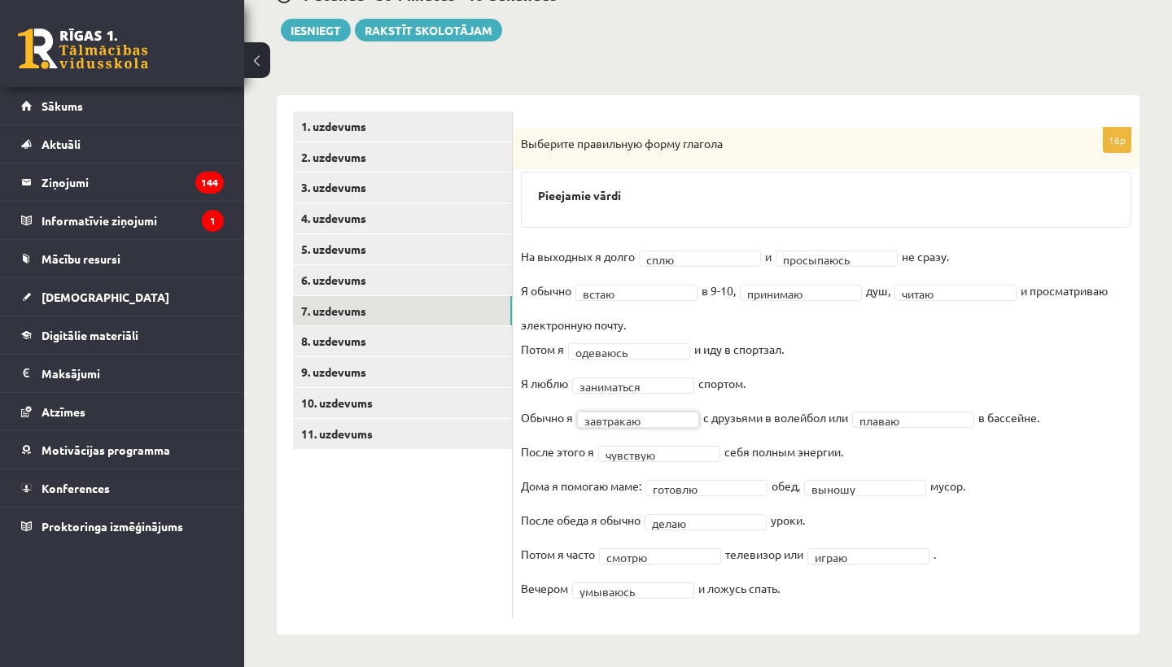
scroll to position [180, 0]
click at [352, 338] on link "8. uzdevums" at bounding box center [402, 342] width 219 height 30
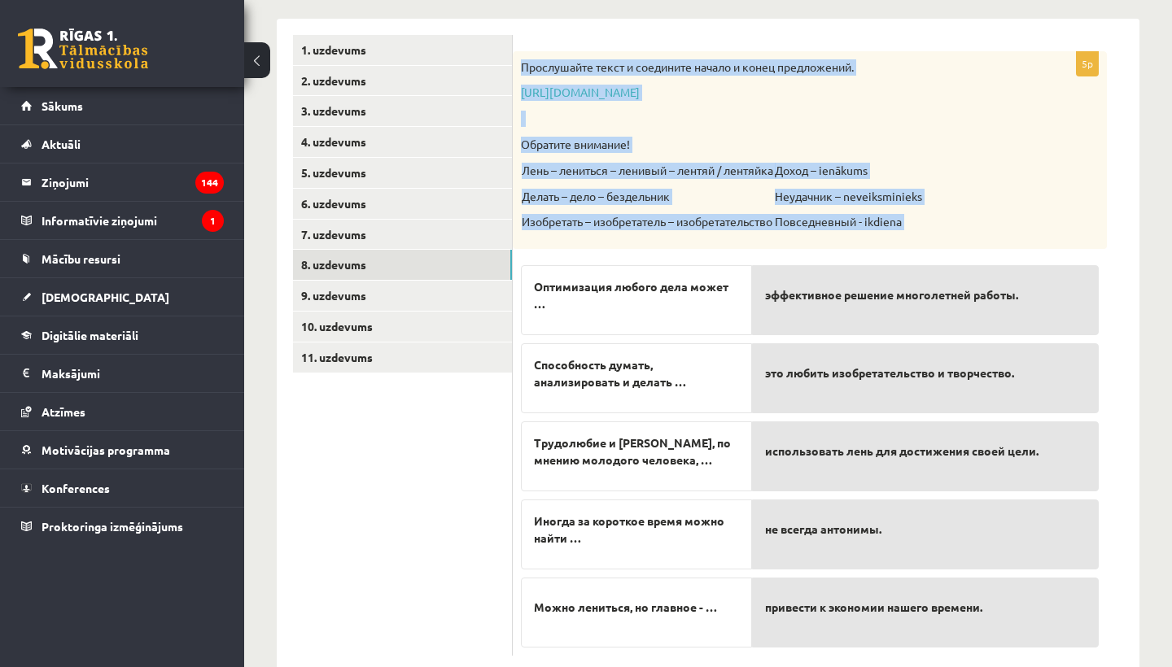
scroll to position [291, 0]
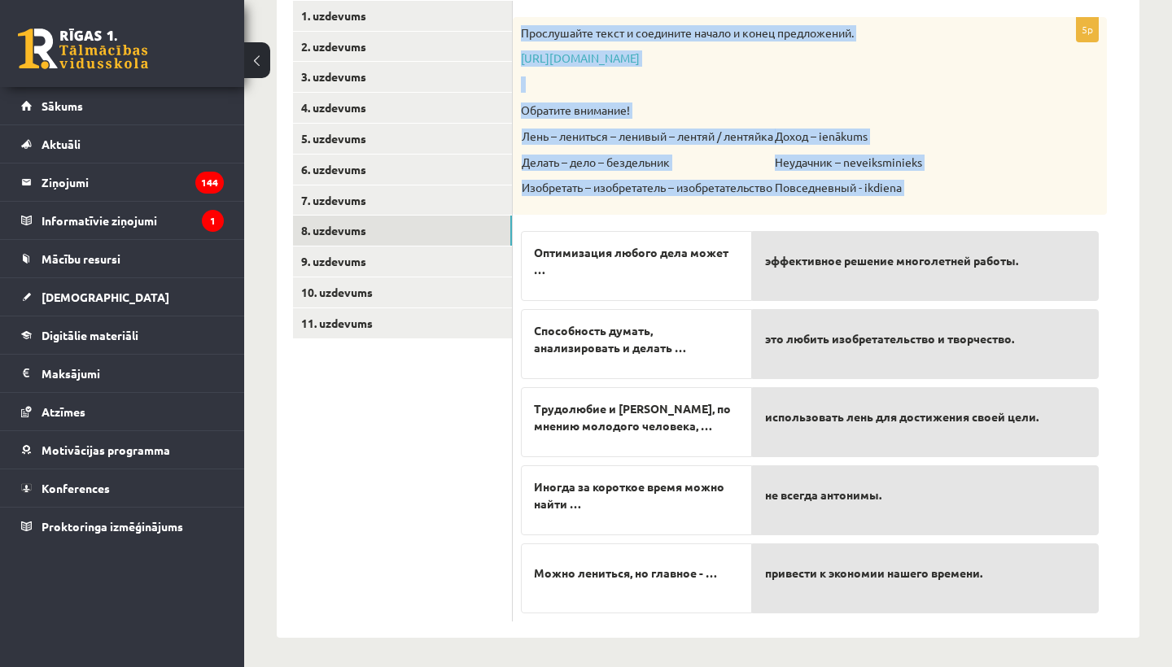
drag, startPoint x: 517, startPoint y: 141, endPoint x: 851, endPoint y: 610, distance: 576.4
click at [851, 610] on div "5p Прослушайте текст и соедините начало и конец предложений. https://www.zvaigz…" at bounding box center [810, 319] width 594 height 605
click at [1060, 98] on div "Прослушайте текст и соедините начало и конец предложений. https://www.zvaigzne.…" at bounding box center [810, 116] width 594 height 198
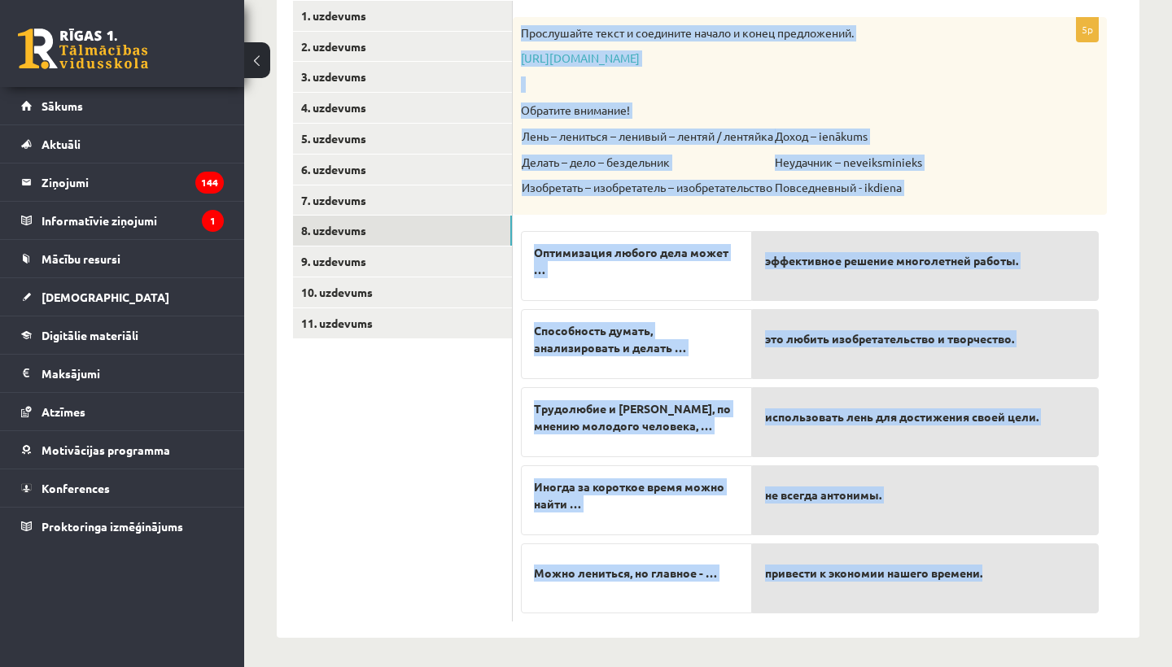
drag, startPoint x: 520, startPoint y: 37, endPoint x: 1003, endPoint y: 574, distance: 722.5
click at [1005, 574] on div "5p Прослушайте текст и соедините начало и конец предложений. https://www.zvaigz…" at bounding box center [810, 319] width 594 height 605
copy div "Прослушайте текст и соедините начало и конец предложений. https://www.zvaigzne.…"
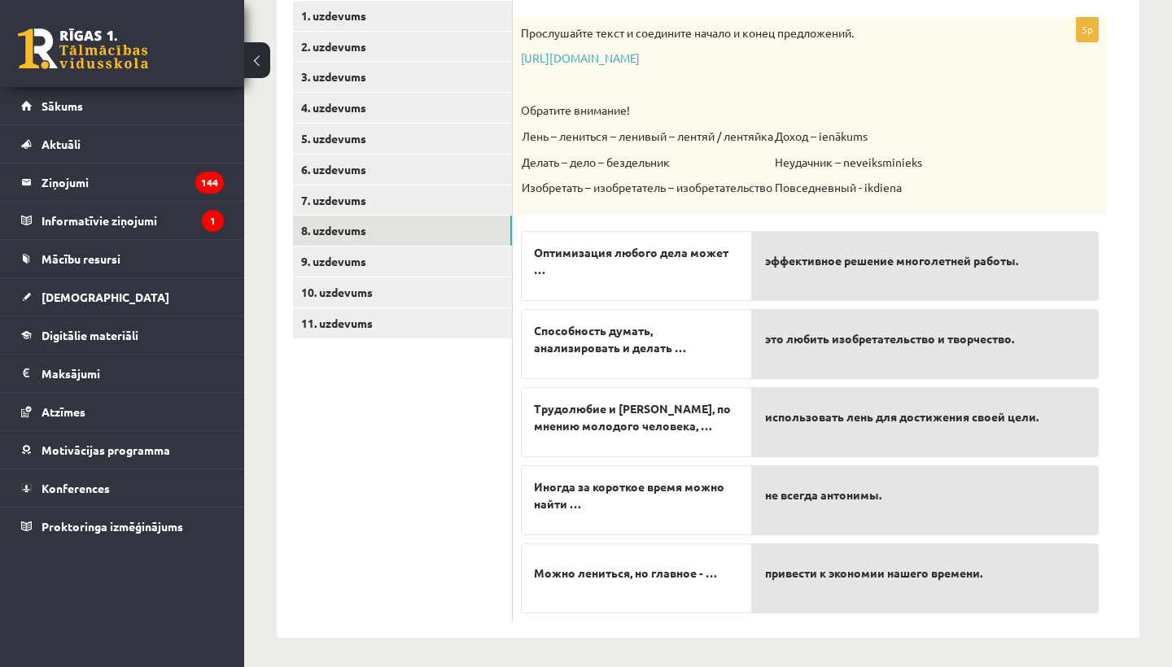
click at [391, 443] on ul "1. uzdevums 2. uzdevums 3. uzdevums 4. uzdevums 5. uzdevums 6. uzdevums 7. uzde…" at bounding box center [403, 311] width 220 height 621
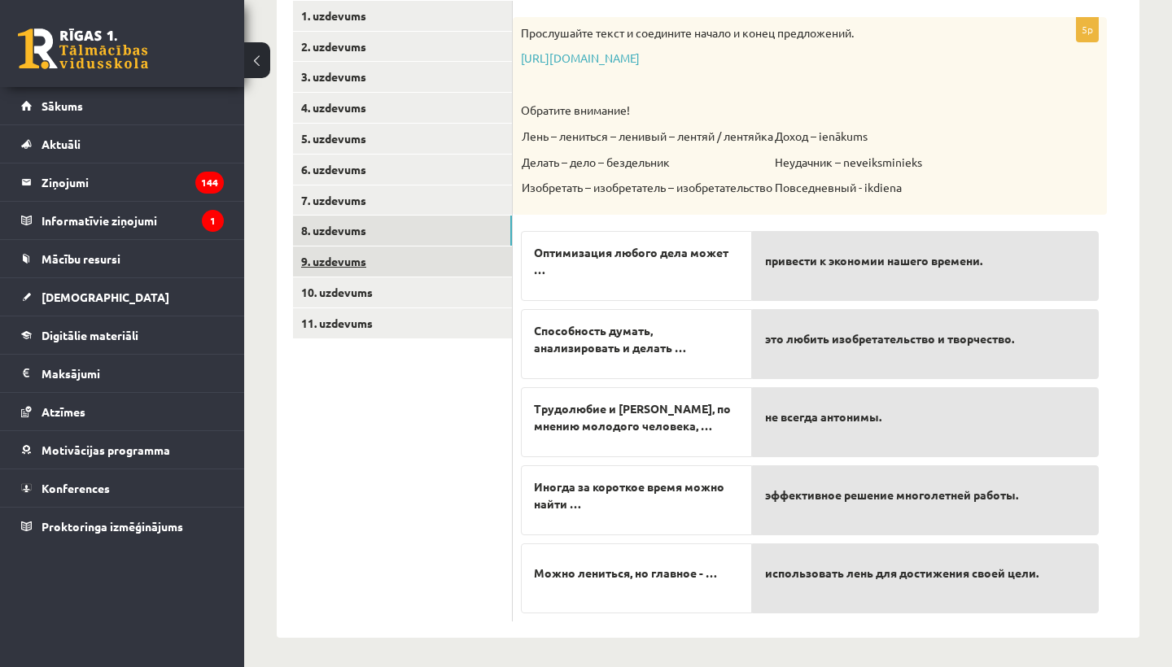
click at [360, 251] on link "9. uzdevums" at bounding box center [402, 262] width 219 height 30
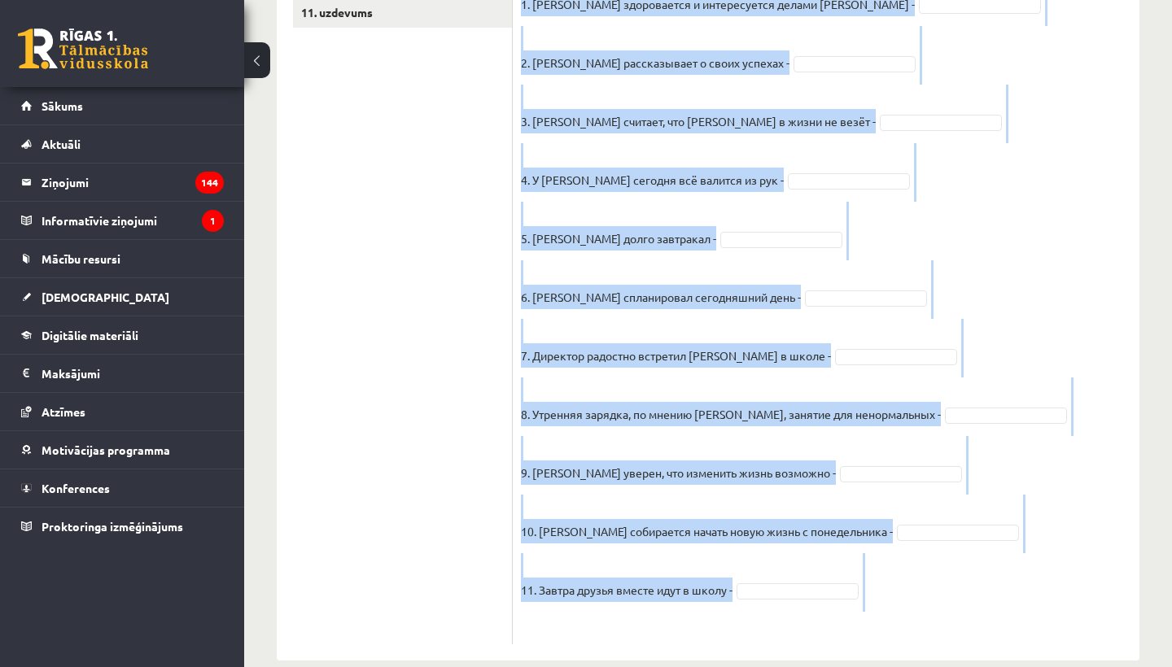
scroll to position [627, 0]
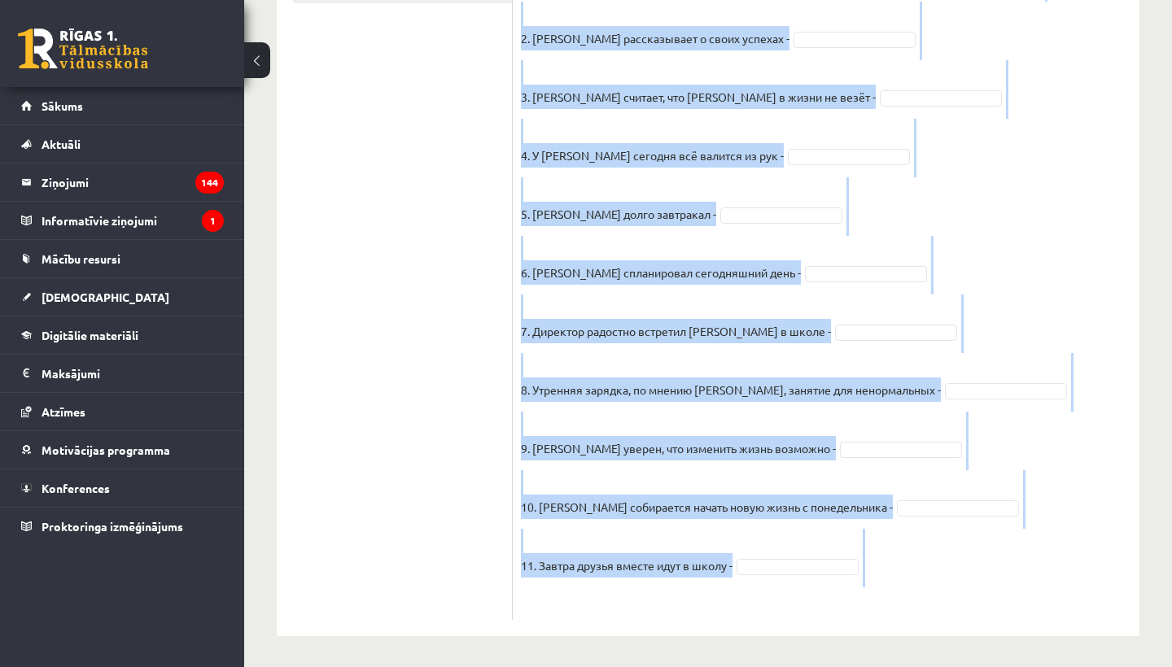
drag, startPoint x: 522, startPoint y: 68, endPoint x: 907, endPoint y: 662, distance: 707.8
click at [907, 662] on div "**********" at bounding box center [708, 52] width 928 height 1233
copy div "Прочитайте текст и отметьте верные / неверные утверждения в соответствии с текс…"
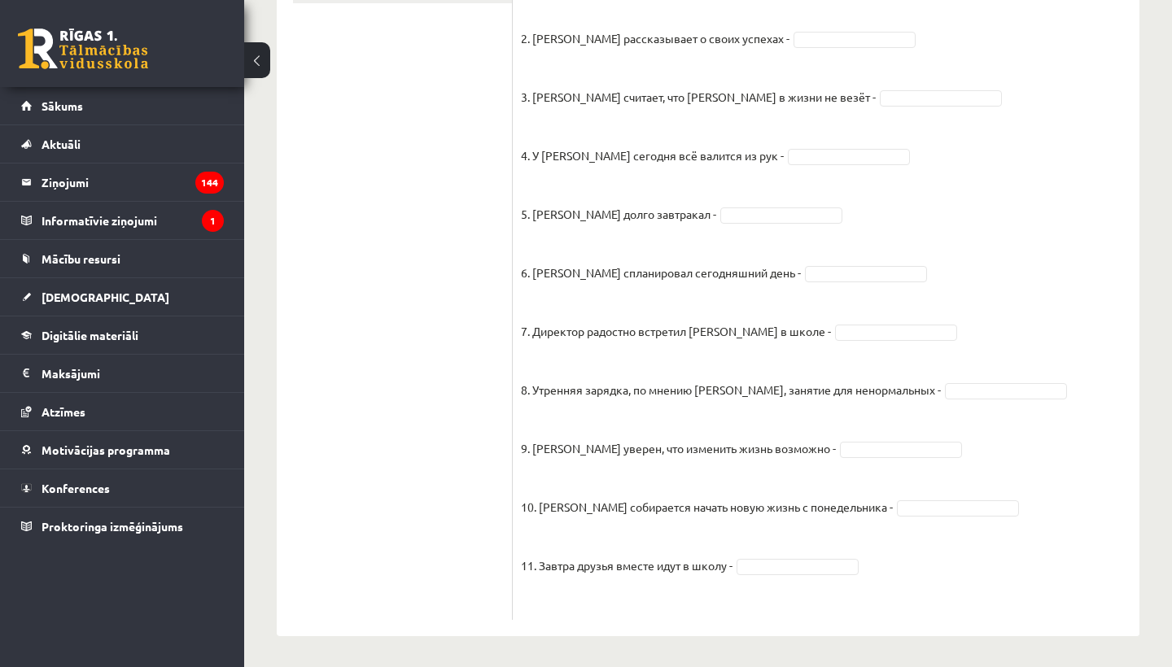
click at [474, 209] on ul "1. uzdevums 2. uzdevums 3. uzdevums 4. uzdevums 5. uzdevums 6. uzdevums 7. uzde…" at bounding box center [403, 143] width 220 height 954
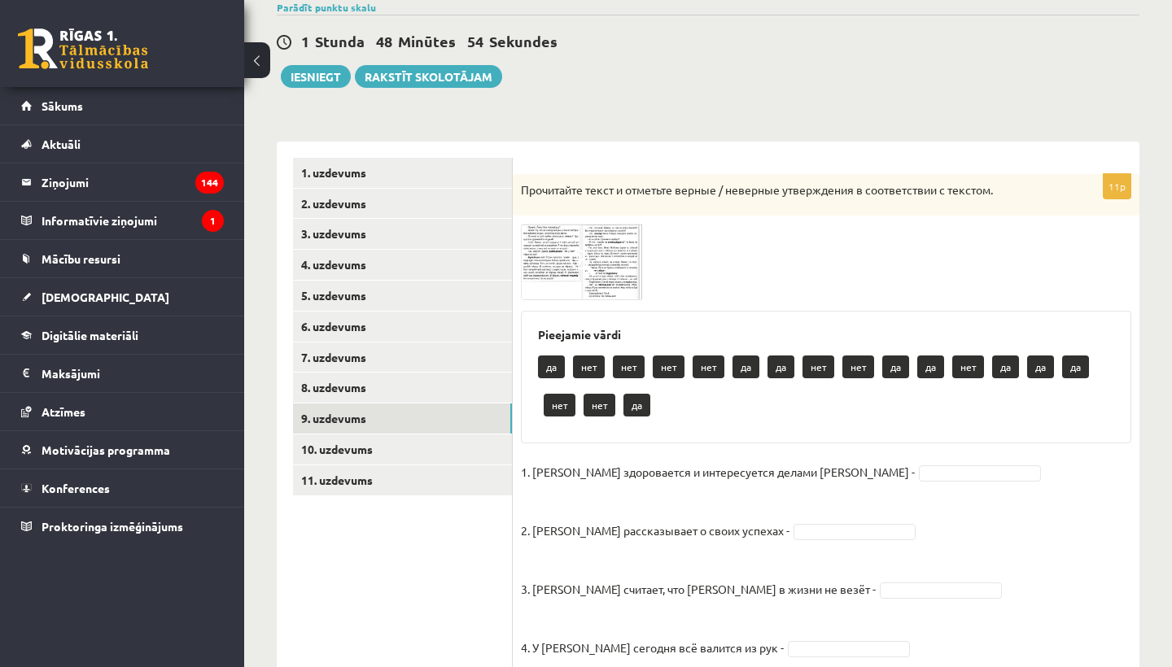
scroll to position [130, 0]
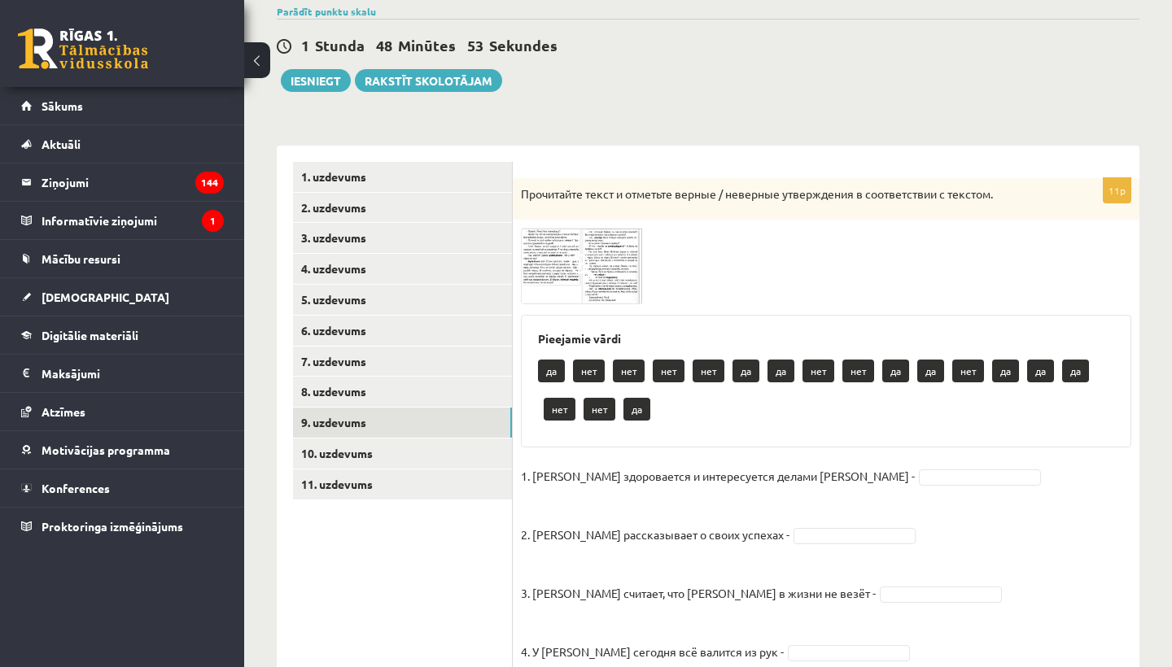
click at [561, 252] on img at bounding box center [582, 266] width 122 height 76
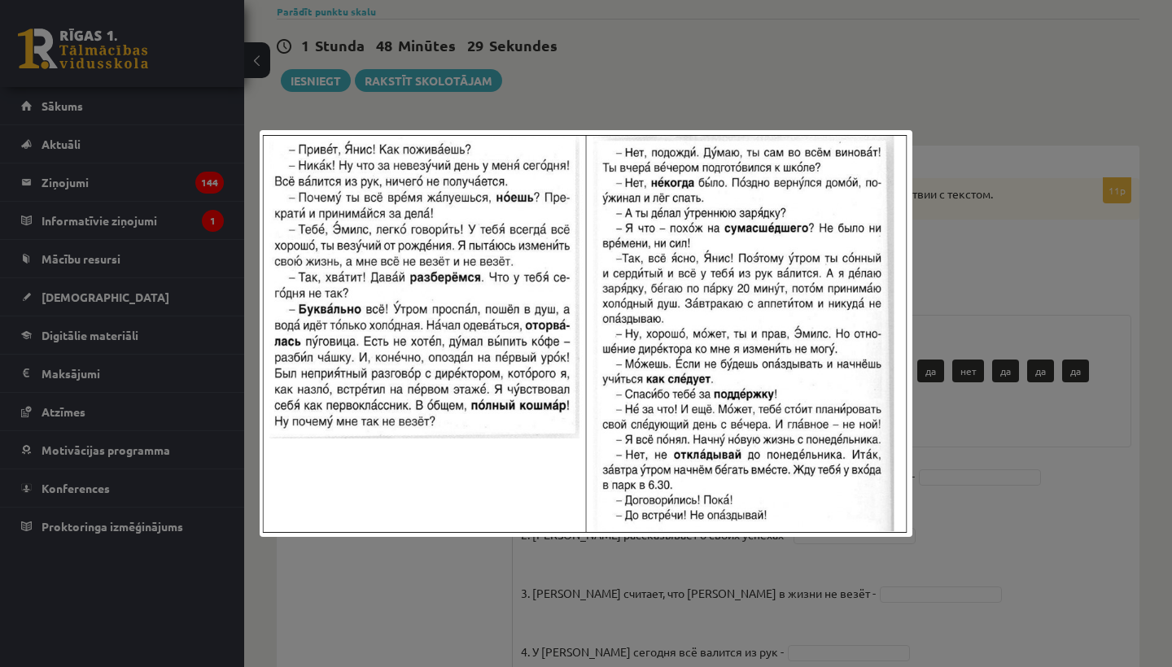
click at [676, 27] on div at bounding box center [586, 333] width 1172 height 667
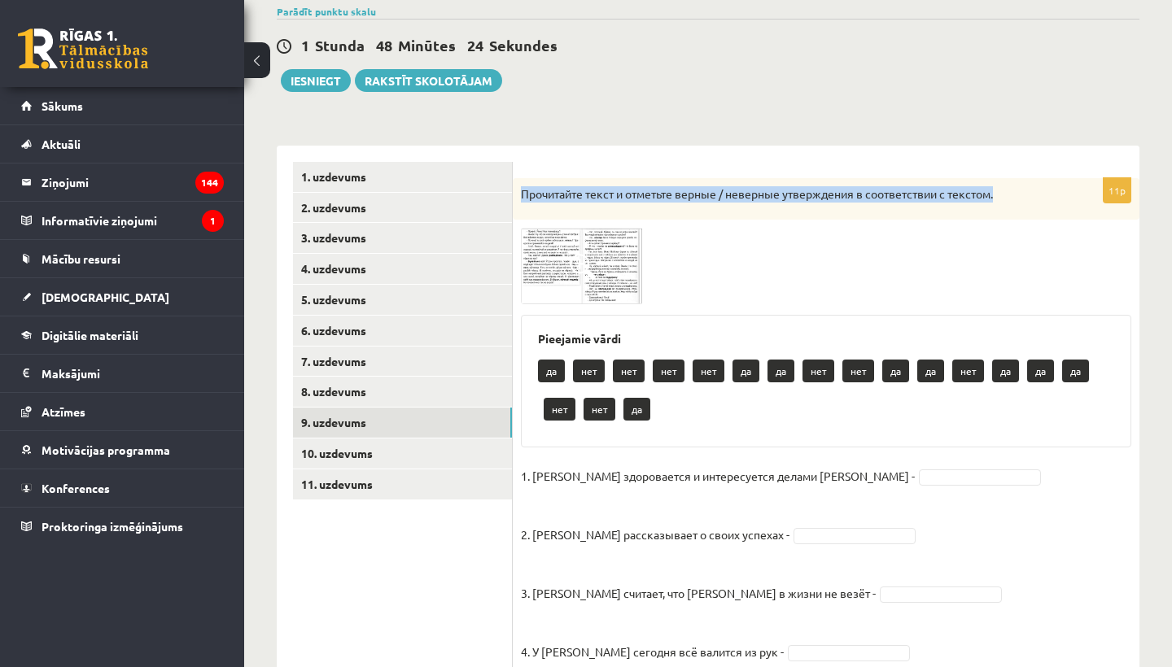
drag, startPoint x: 520, startPoint y: 196, endPoint x: 664, endPoint y: 213, distance: 145.0
click at [664, 213] on div "Прочитайте текст и отметьте верные / неверные утверждения в соответствии с текс…" at bounding box center [826, 199] width 627 height 42
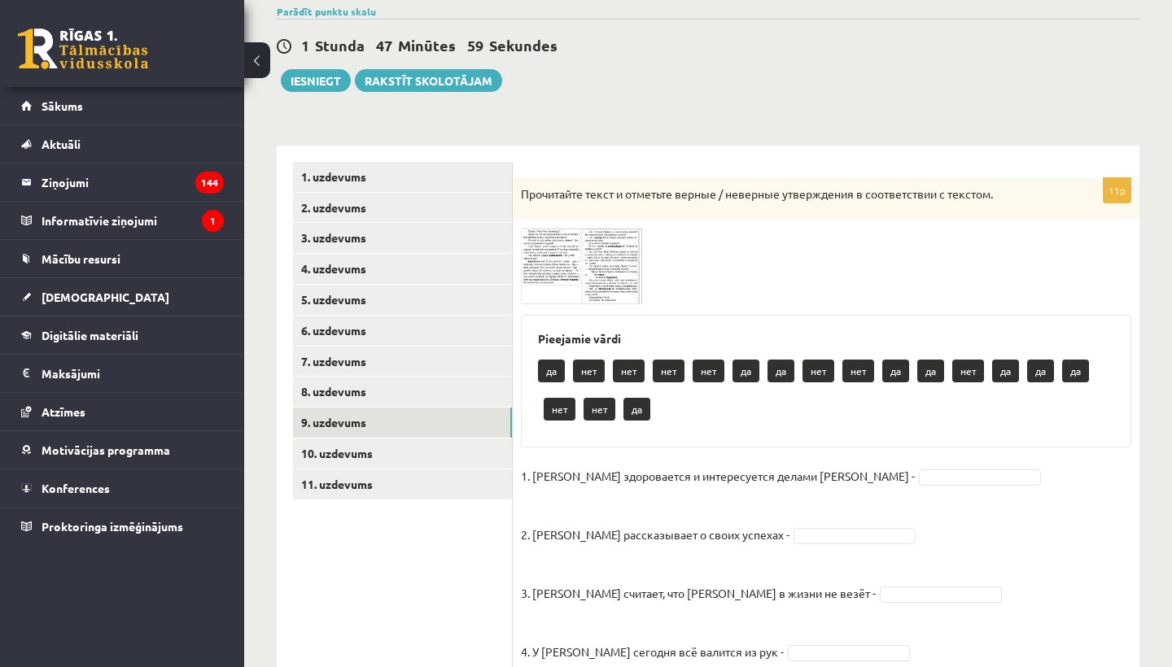
click at [518, 327] on div "11p Прочитайте текст и отметьте верные / неверные утверждения в соответствии с …" at bounding box center [826, 647] width 627 height 938
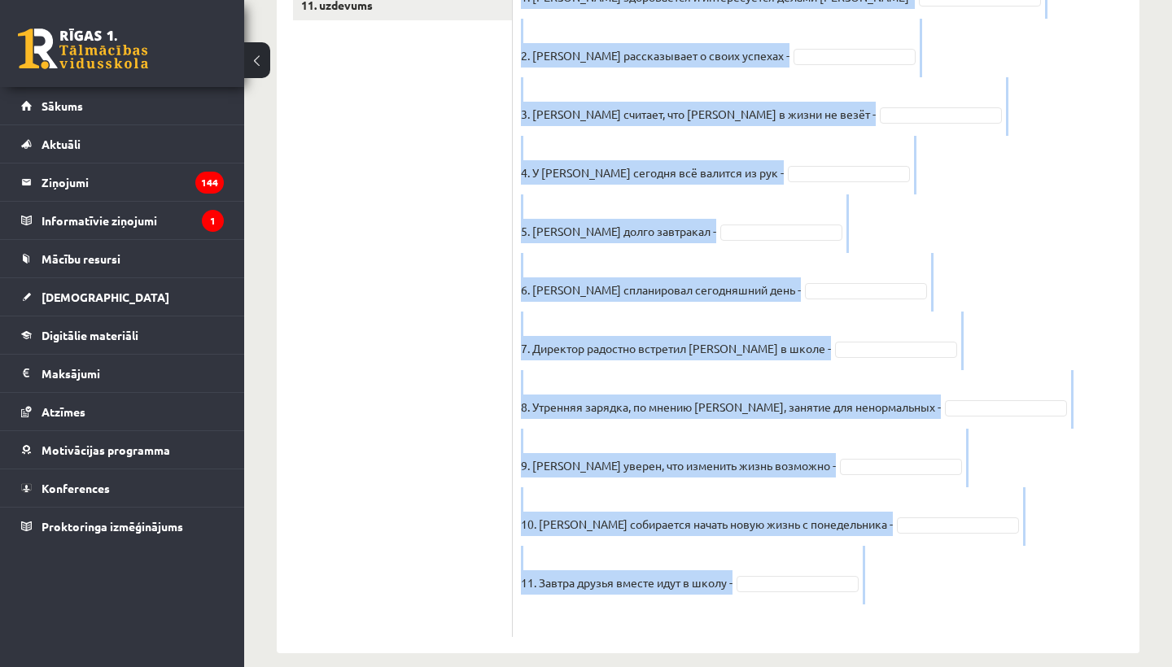
scroll to position [627, 0]
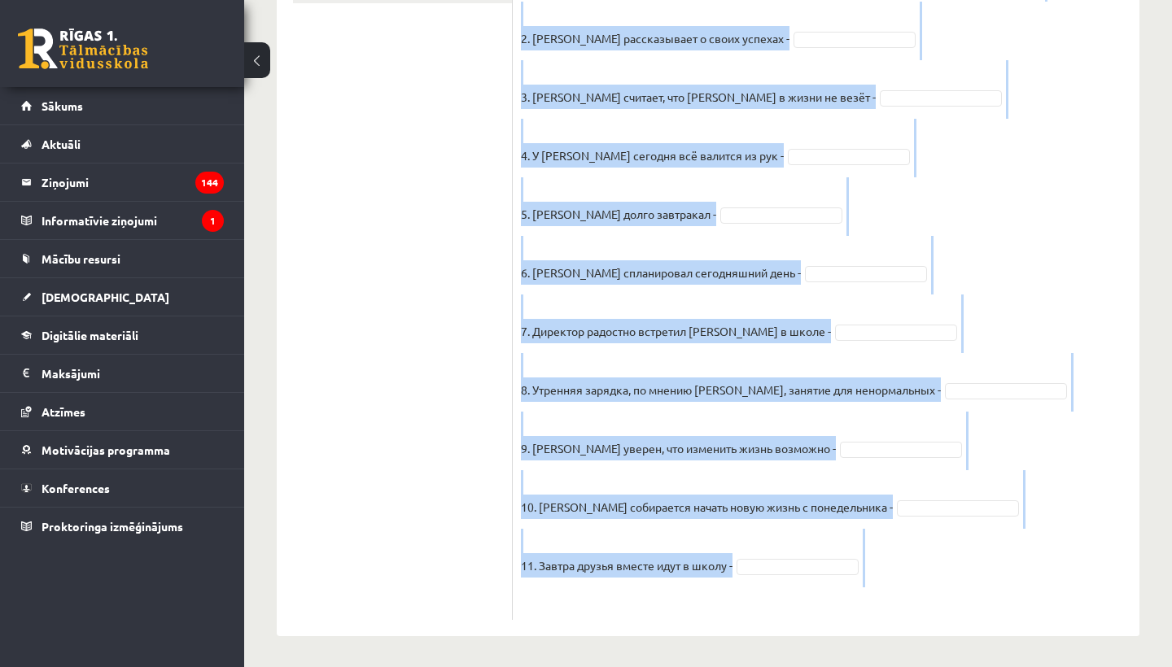
drag, startPoint x: 519, startPoint y: 475, endPoint x: 813, endPoint y: 666, distance: 350.5
click at [813, 666] on div "**********" at bounding box center [708, 52] width 928 height 1233
copy fieldset "1. Эмилс здоровается и интересуется делами Яниса - 2. Янис рассказывает о своих…"
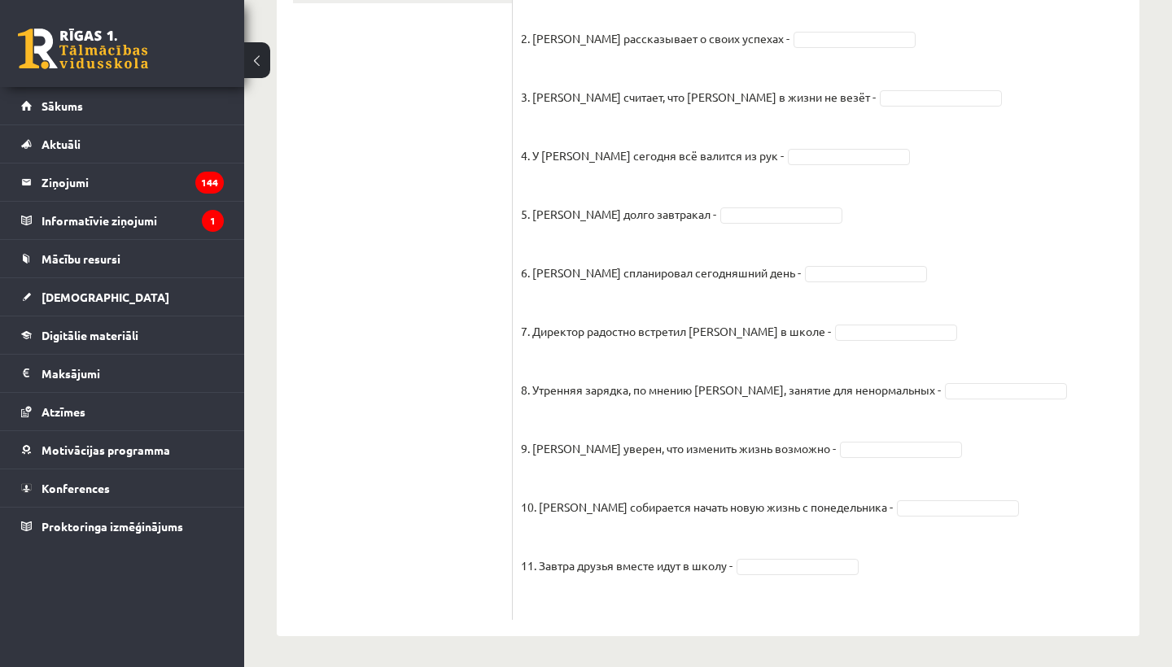
click at [375, 182] on ul "1. uzdevums 2. uzdevums 3. uzdevums 4. uzdevums 5. uzdevums 6. uzdevums 7. uzde…" at bounding box center [403, 143] width 220 height 954
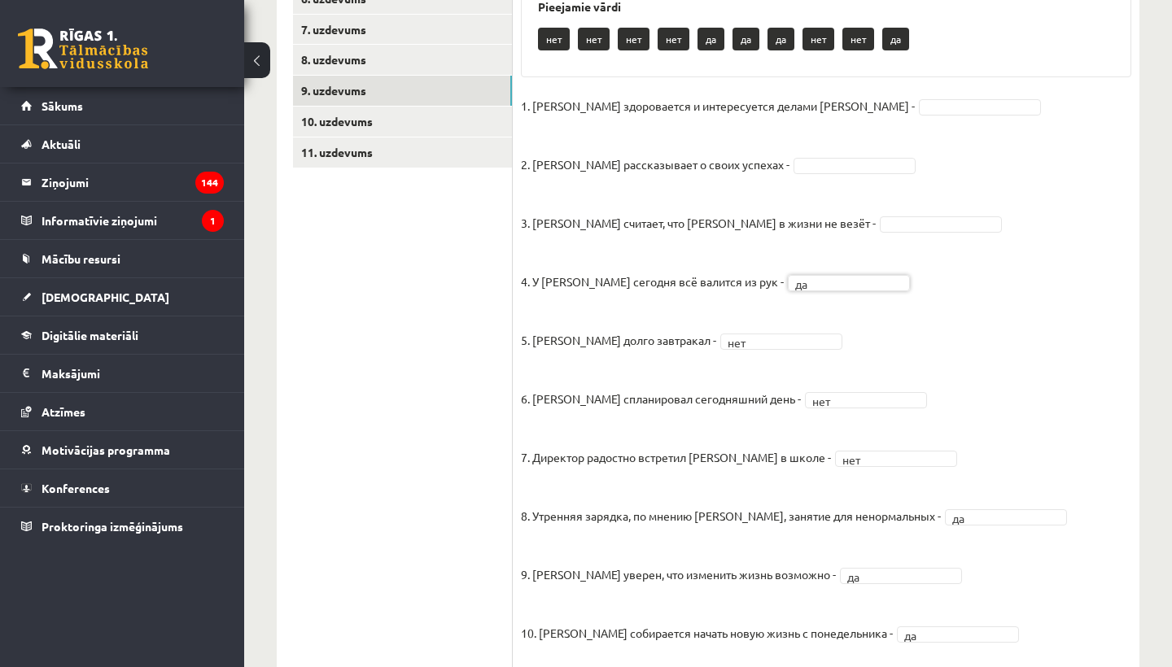
scroll to position [461, 0]
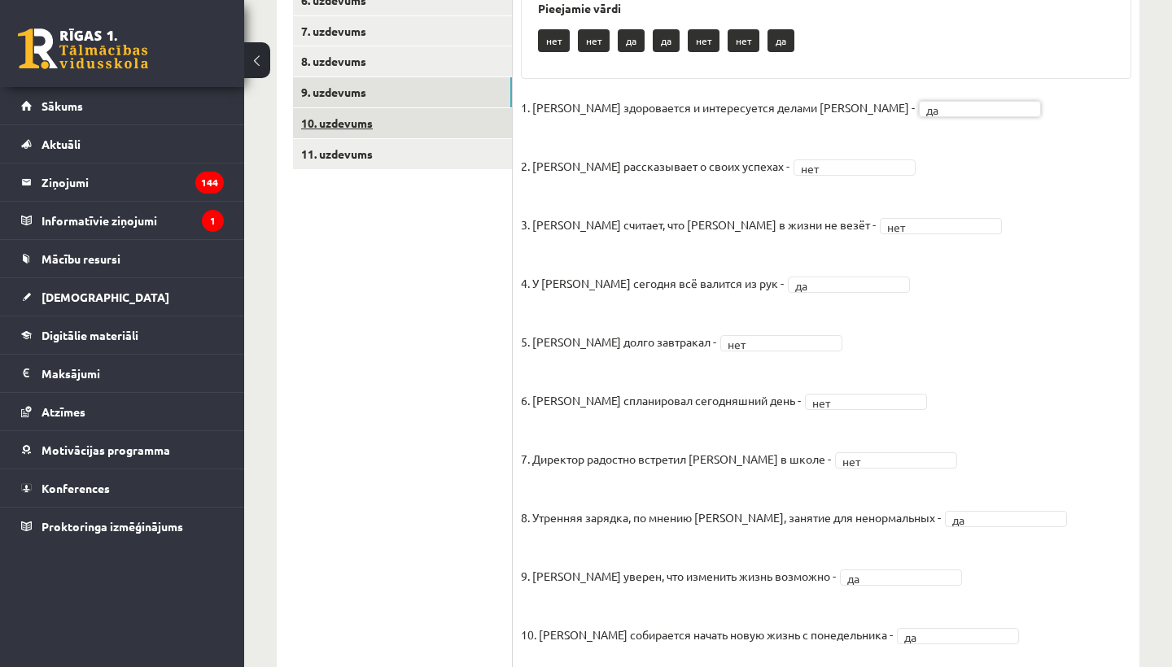
click at [334, 122] on link "10. uzdevums" at bounding box center [402, 123] width 219 height 30
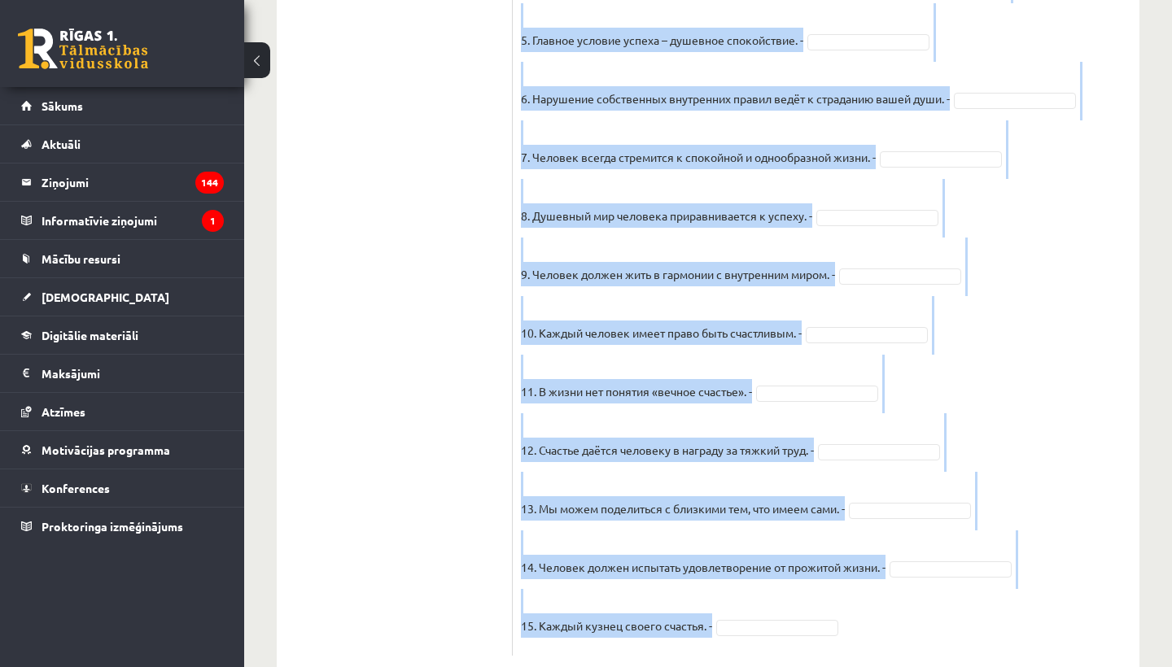
scroll to position [1366, 0]
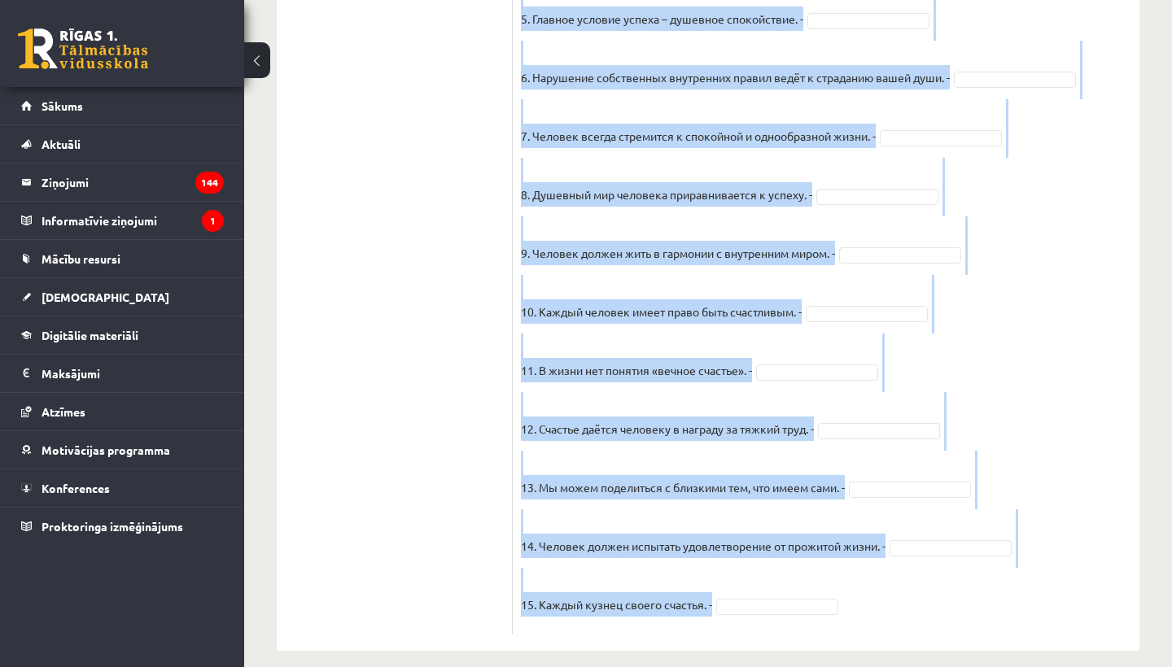
drag, startPoint x: 520, startPoint y: 323, endPoint x: 1003, endPoint y: 666, distance: 592.9
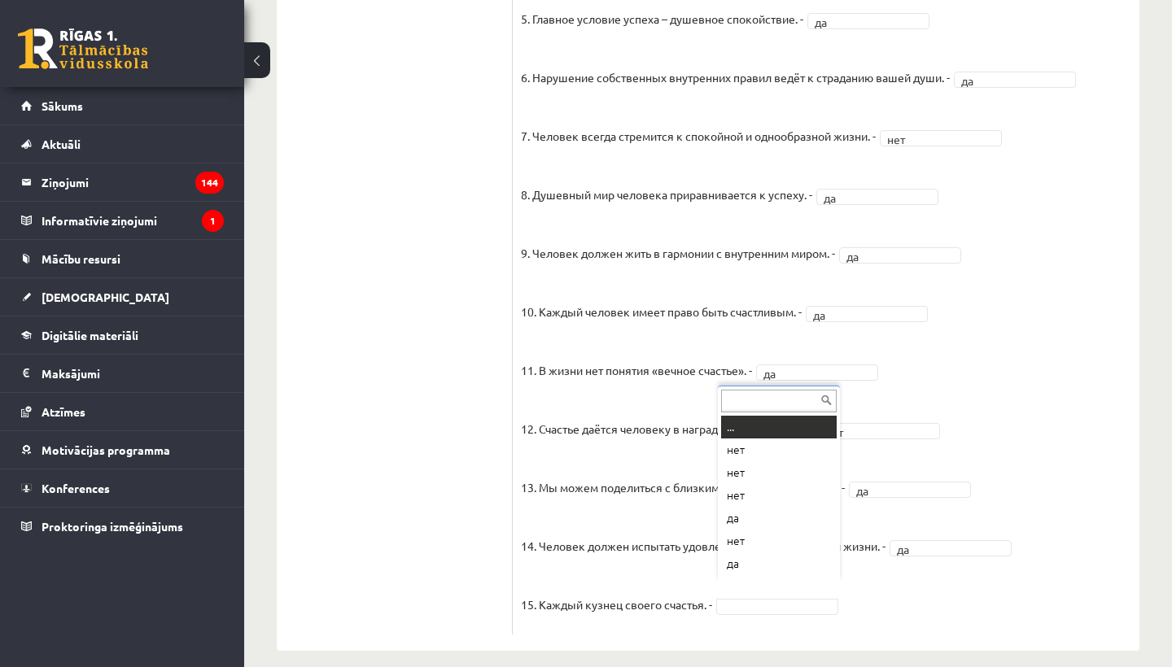
scroll to position [20, 0]
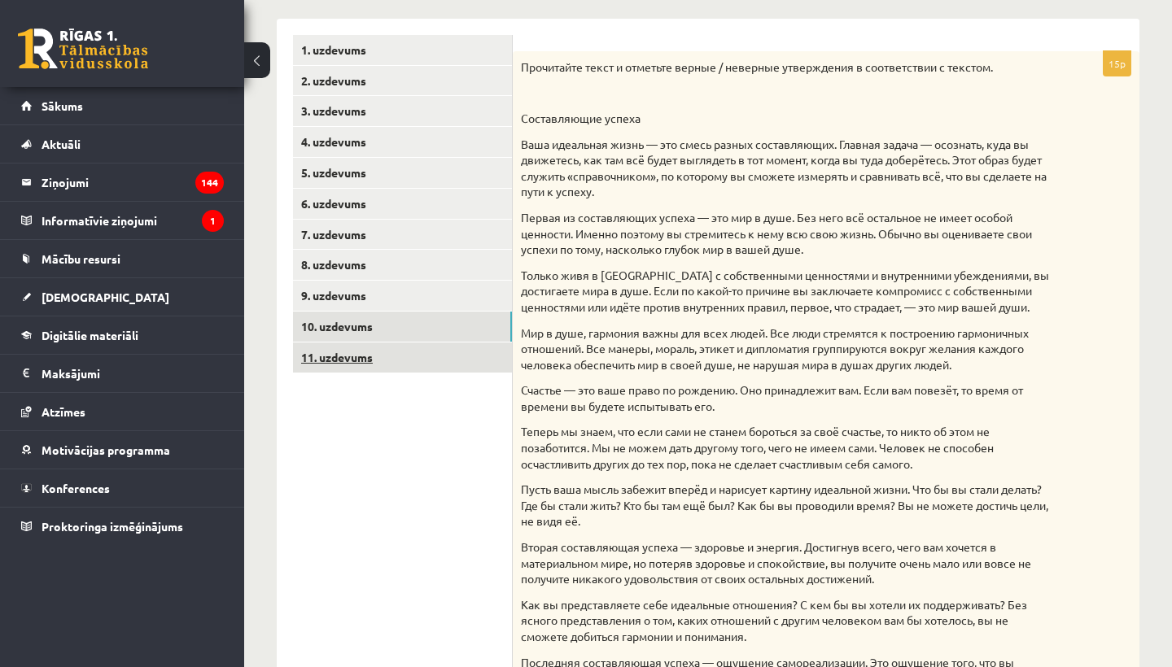
click at [339, 355] on link "11. uzdevums" at bounding box center [402, 358] width 219 height 30
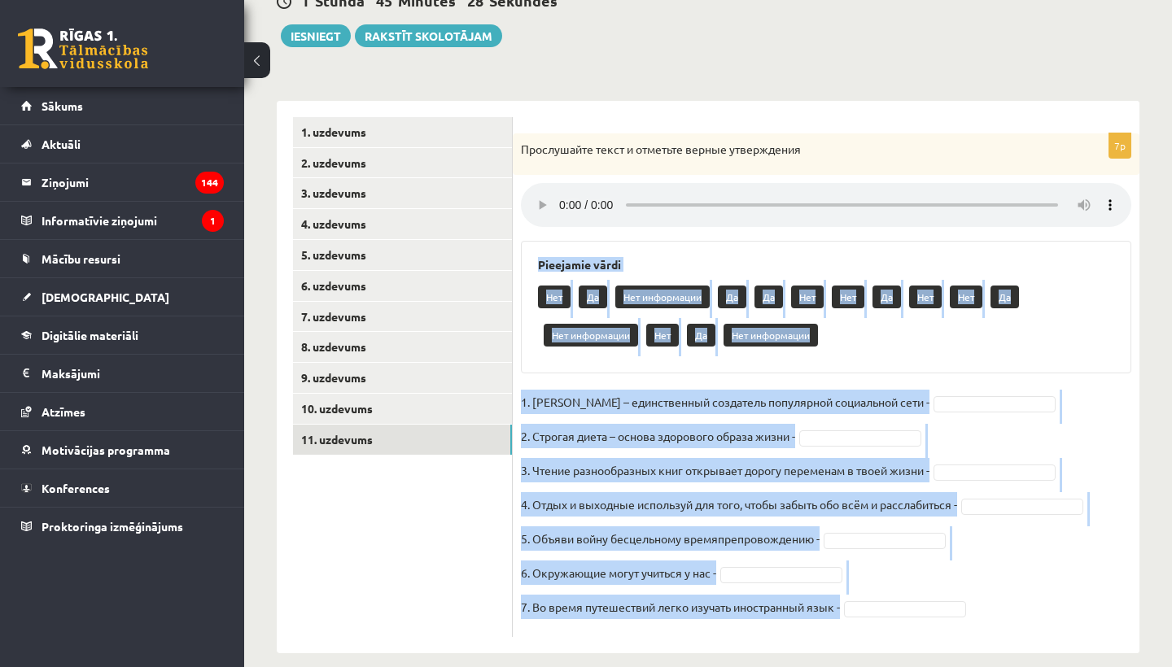
drag, startPoint x: 528, startPoint y: 243, endPoint x: 860, endPoint y: 611, distance: 495.5
click at [860, 611] on div "7p Прослушайте текст и отметьте верные утверждения Pieejamie vārdi Нет Да Нет и…" at bounding box center [826, 385] width 627 height 504
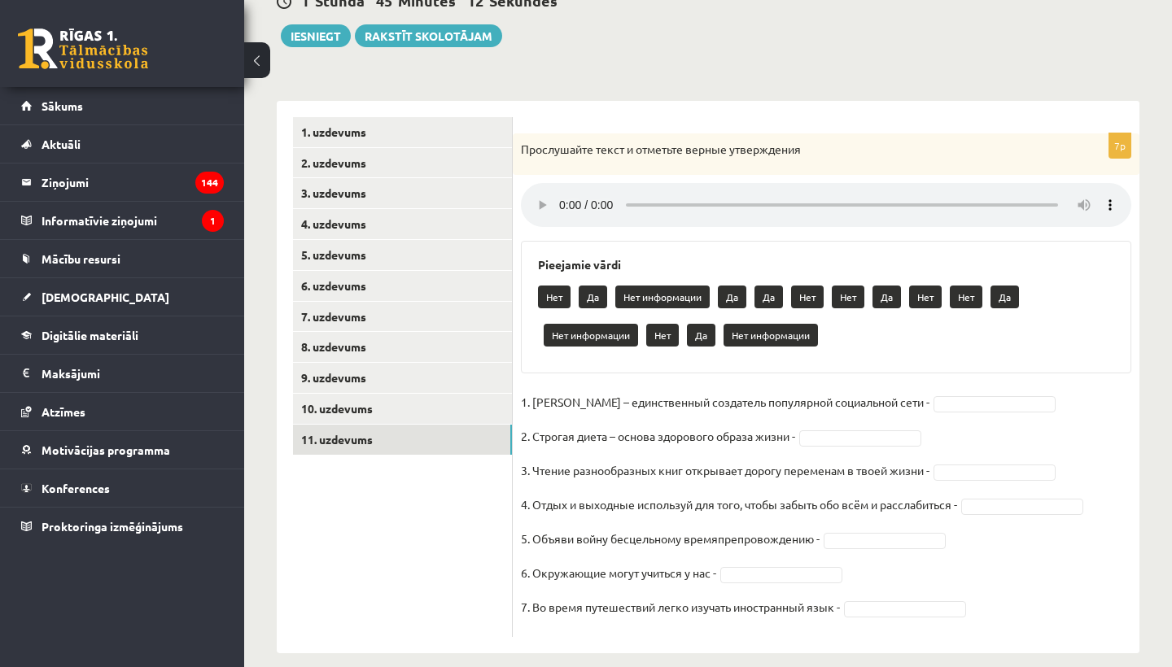
click at [365, 524] on ul "1. uzdevums 2. uzdevums 3. uzdevums 4. uzdevums 5. uzdevums 6. uzdevums 7. uzde…" at bounding box center [403, 377] width 220 height 520
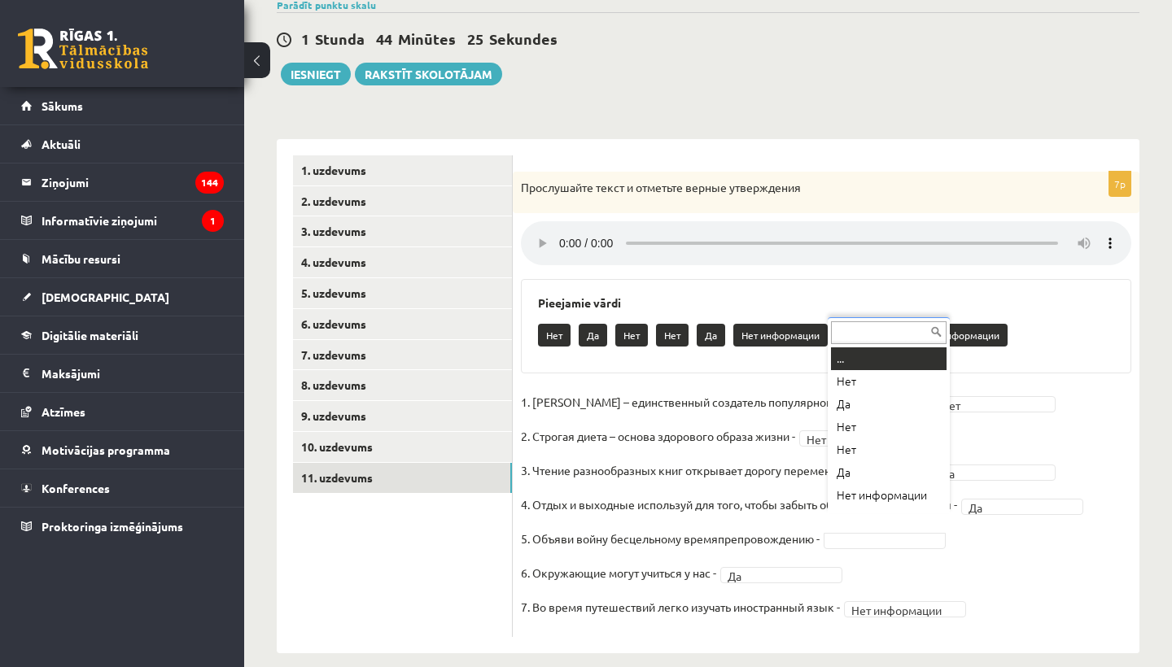
scroll to position [20, 0]
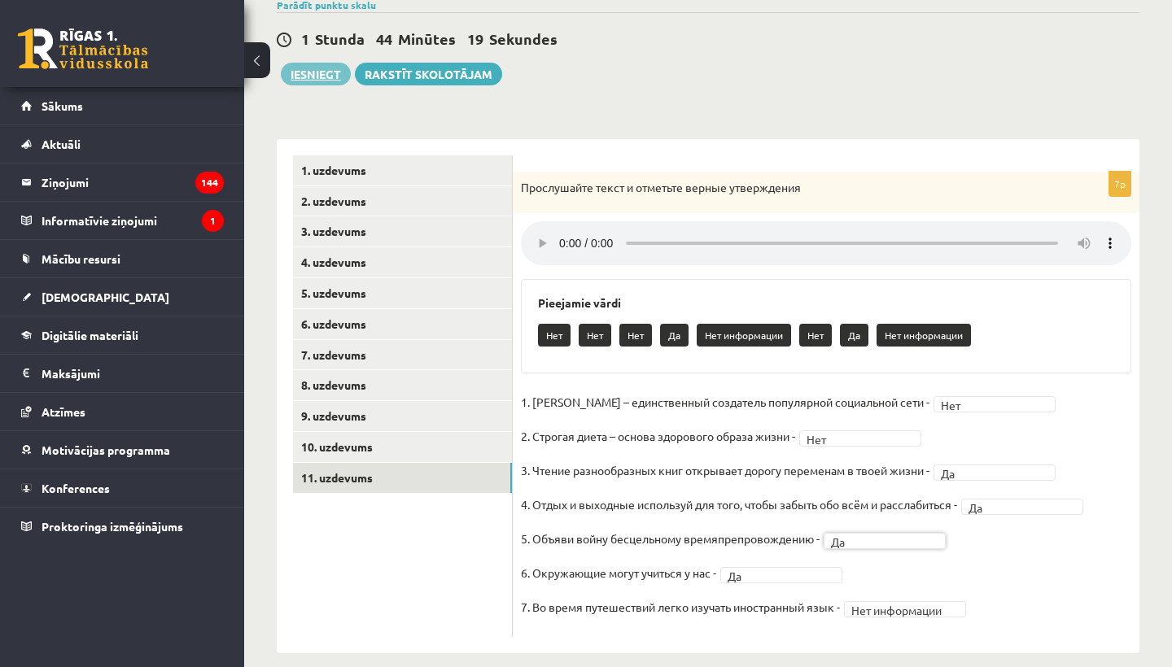
click at [326, 75] on button "Iesniegt" at bounding box center [316, 74] width 70 height 23
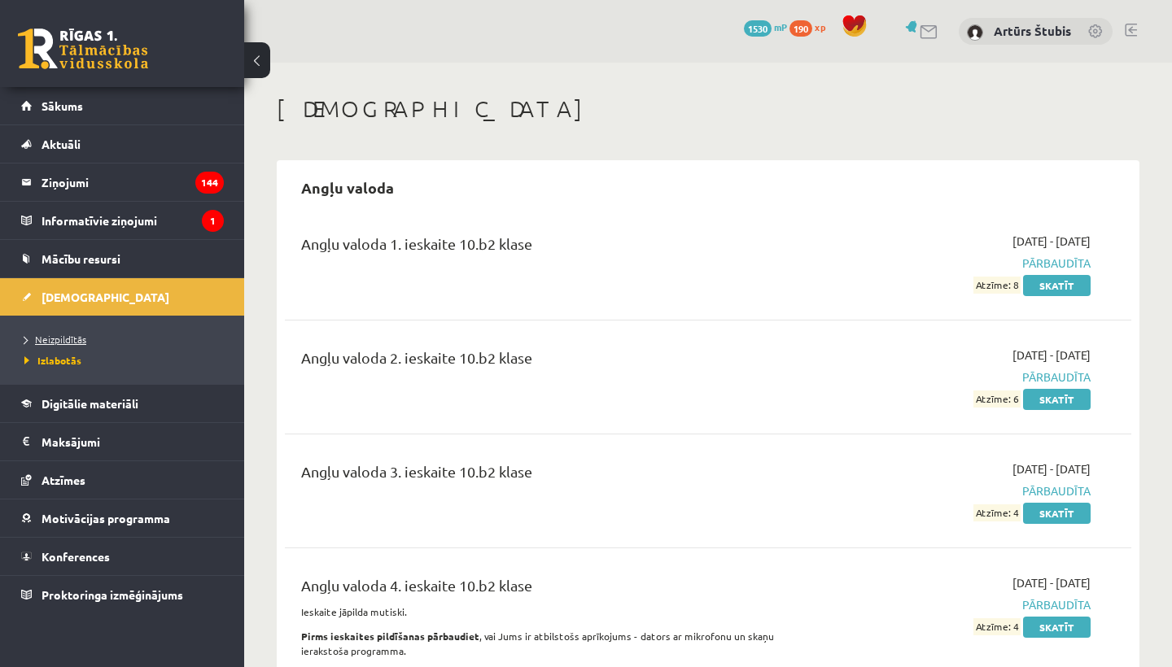
click at [60, 343] on span "Neizpildītās" at bounding box center [55, 339] width 62 height 13
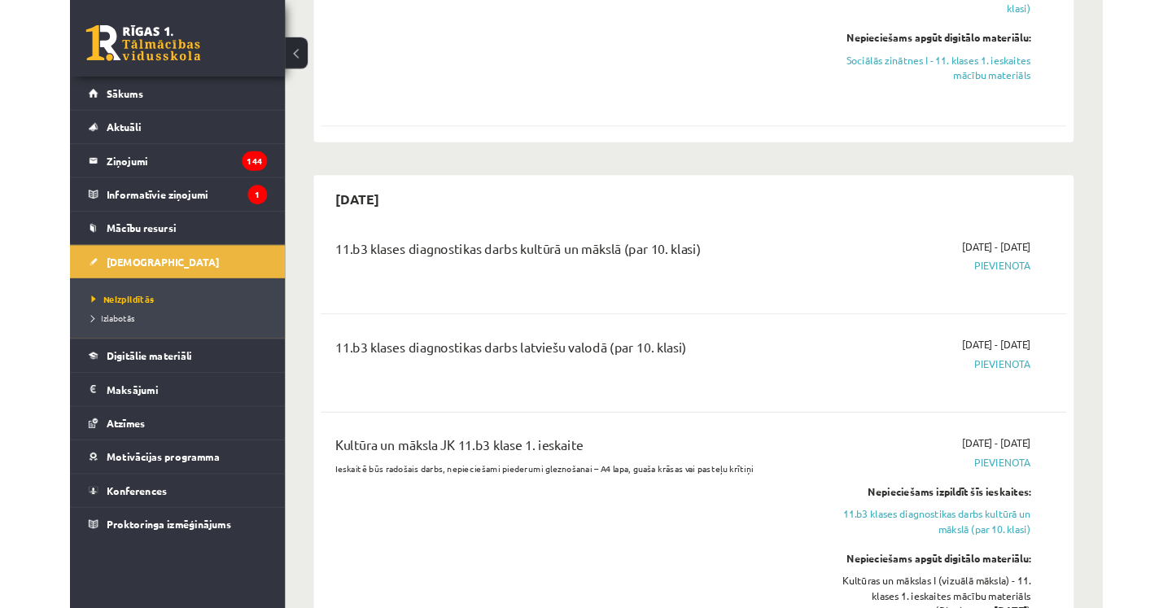
scroll to position [1154, 0]
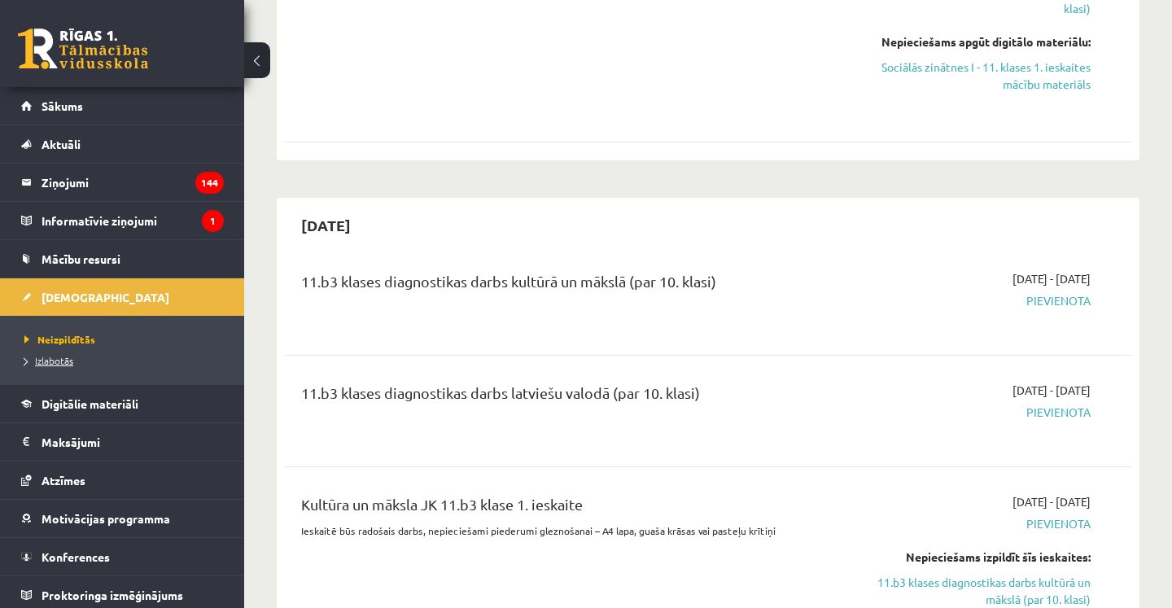
click at [50, 363] on span "Izlabotās" at bounding box center [48, 360] width 49 height 13
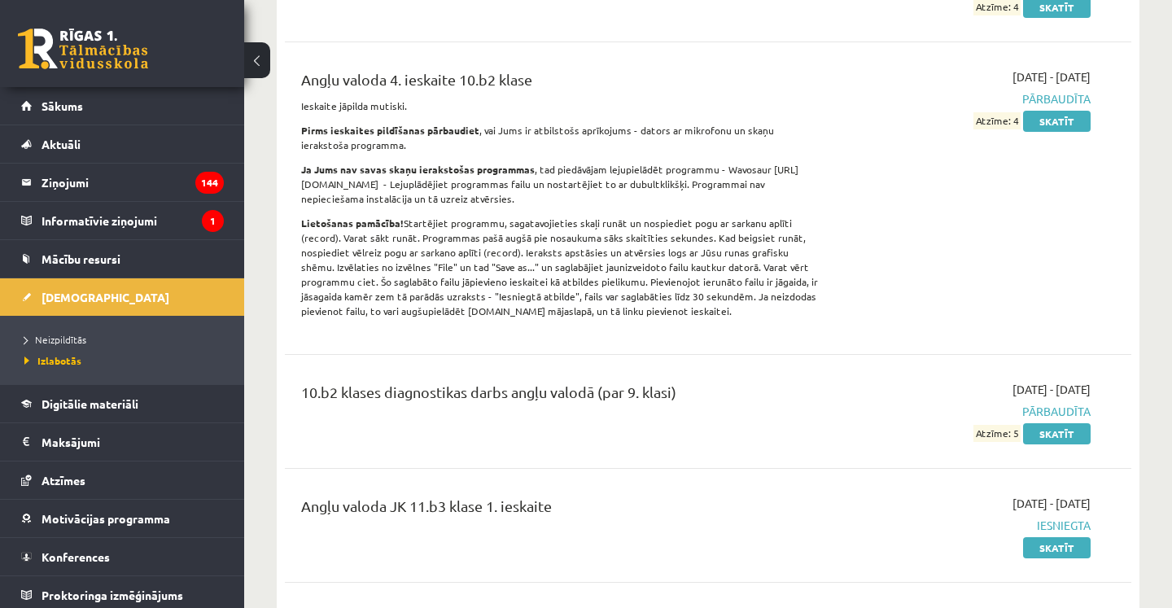
scroll to position [478, 0]
